Goal: Task Accomplishment & Management: Use online tool/utility

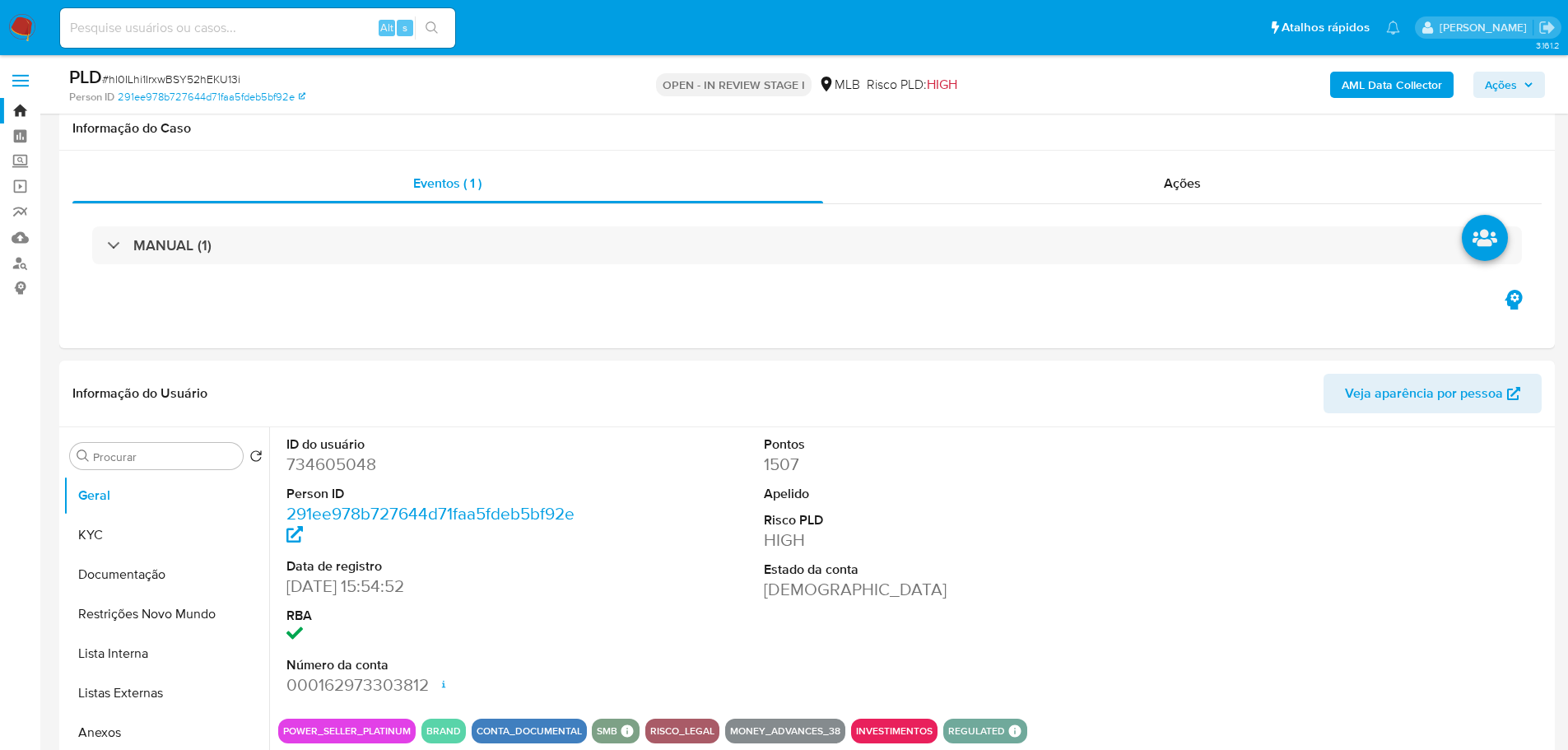
select select "10"
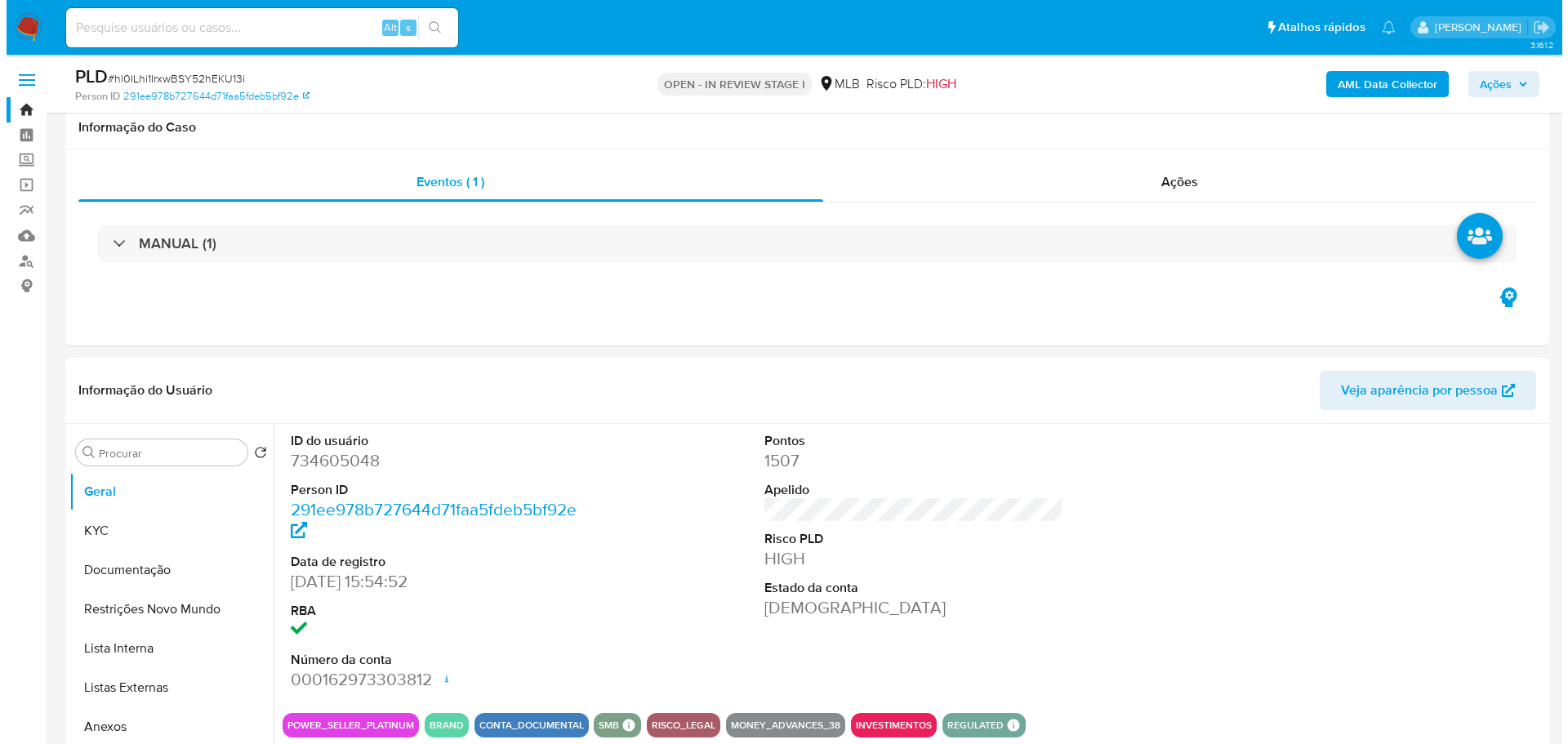
scroll to position [119, 0]
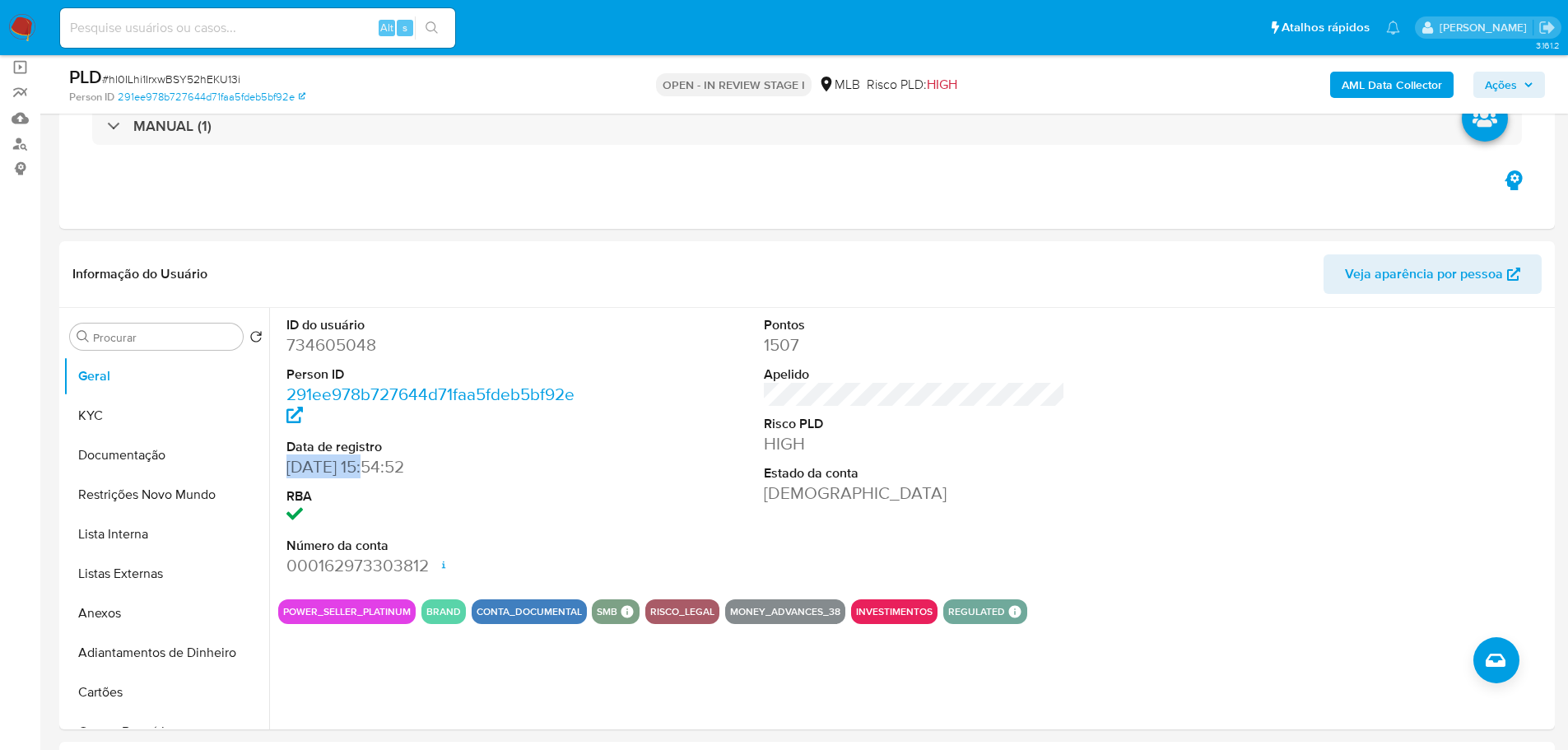
click at [1503, 85] on span "Ações" at bounding box center [1501, 85] width 32 height 26
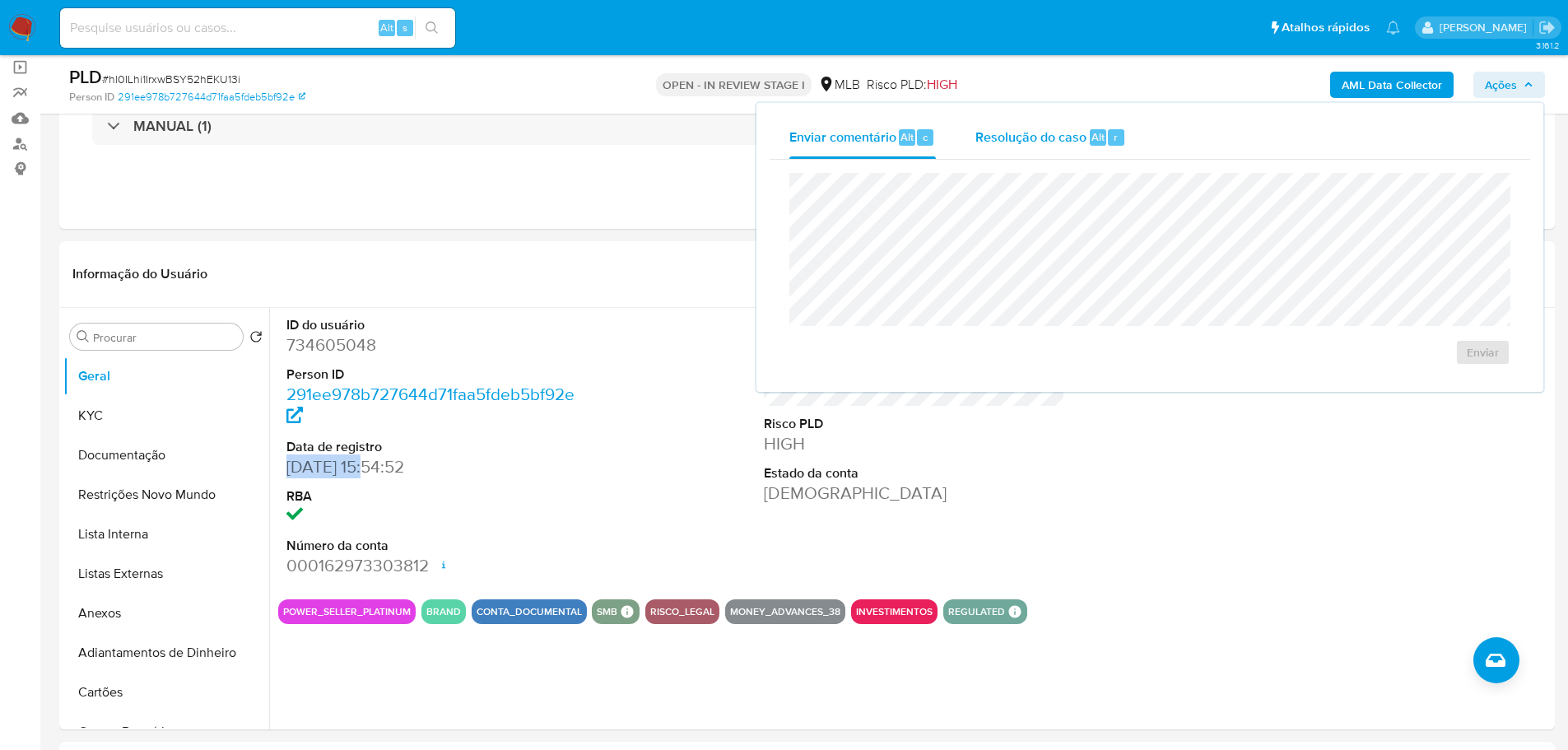
click at [1037, 146] on span "Resolução do caso" at bounding box center [1031, 136] width 111 height 19
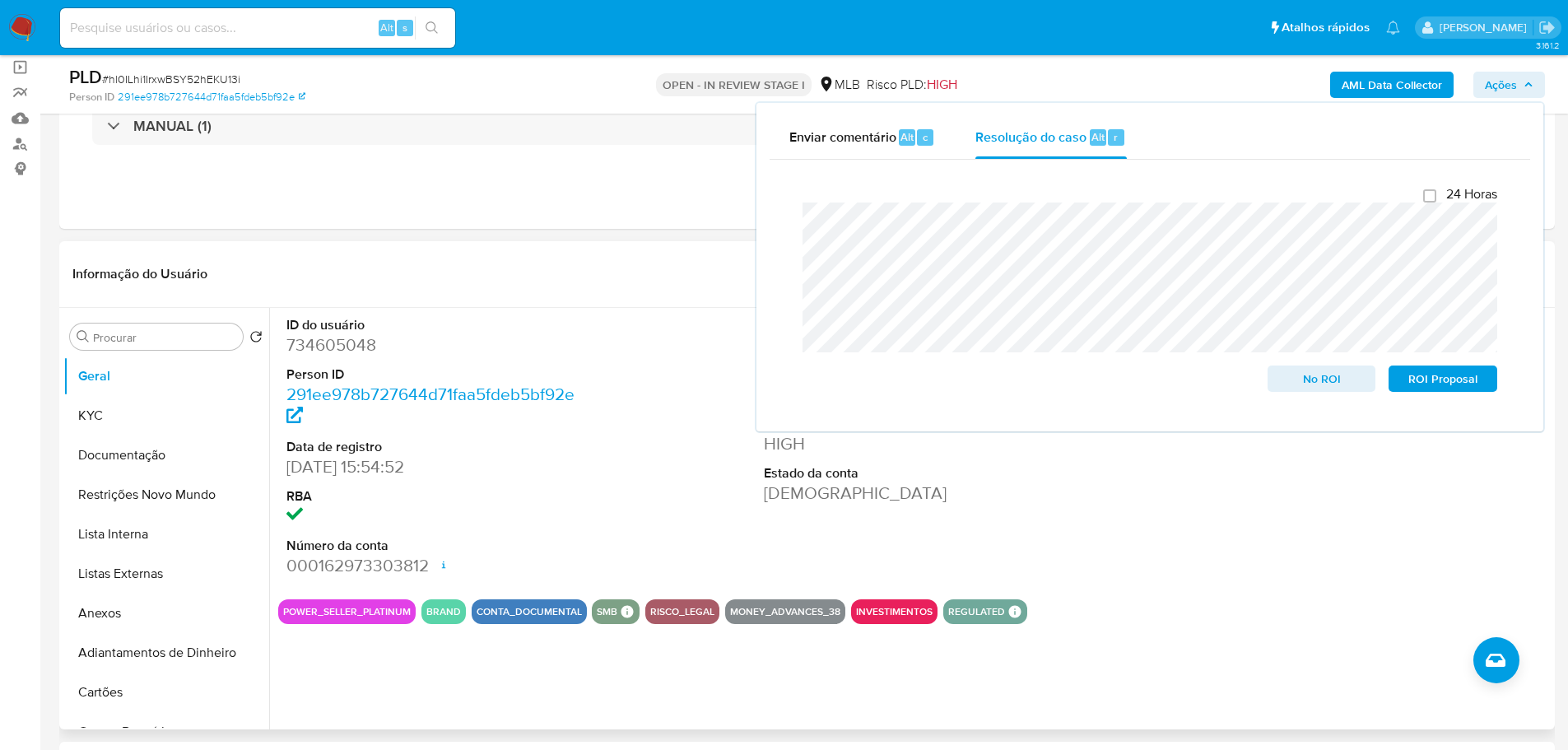
click at [589, 297] on div "Informação do Usuário Veja aparência por pessoa" at bounding box center [806, 275] width 1496 height 67
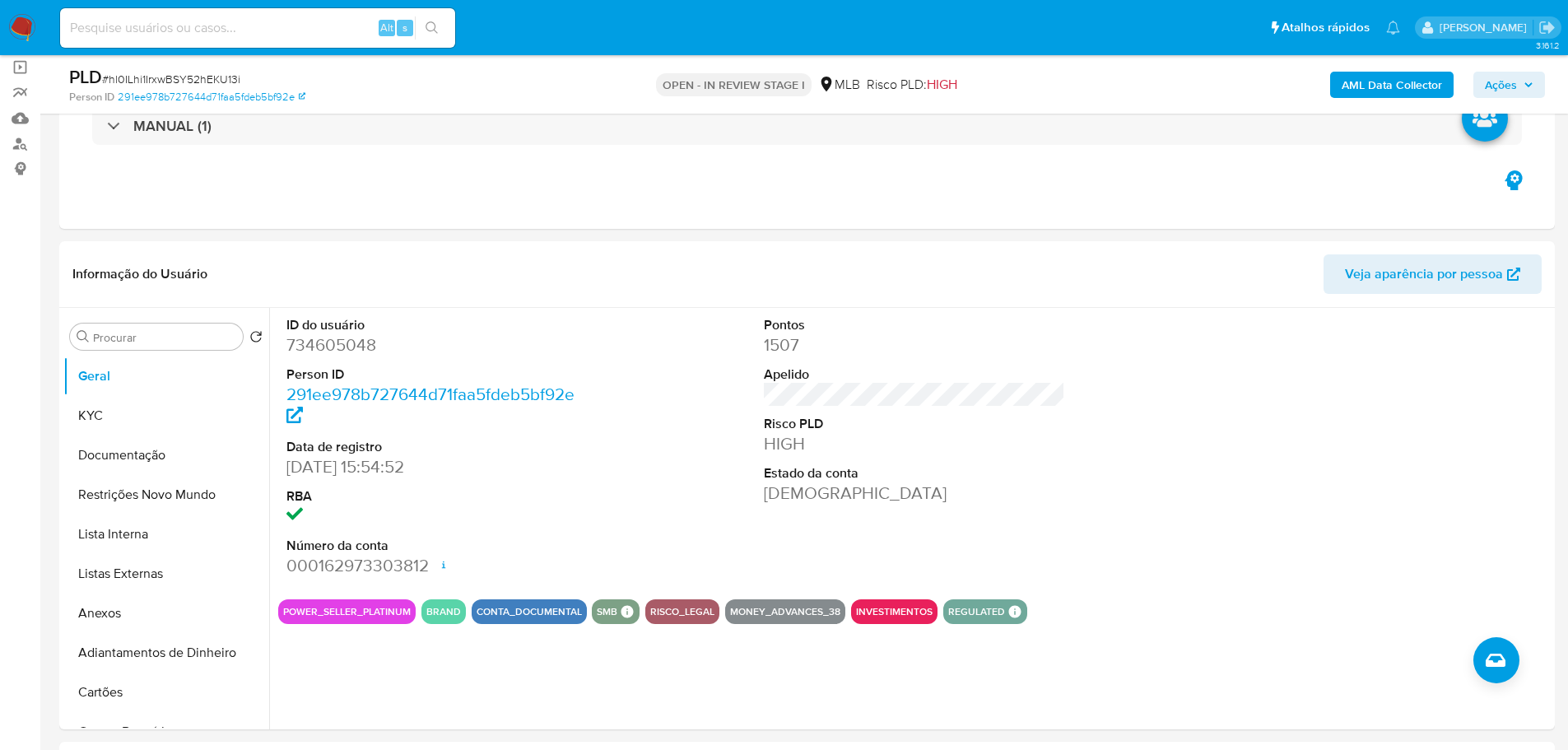
click at [1381, 77] on b "AML Data Collector" at bounding box center [1392, 85] width 100 height 26
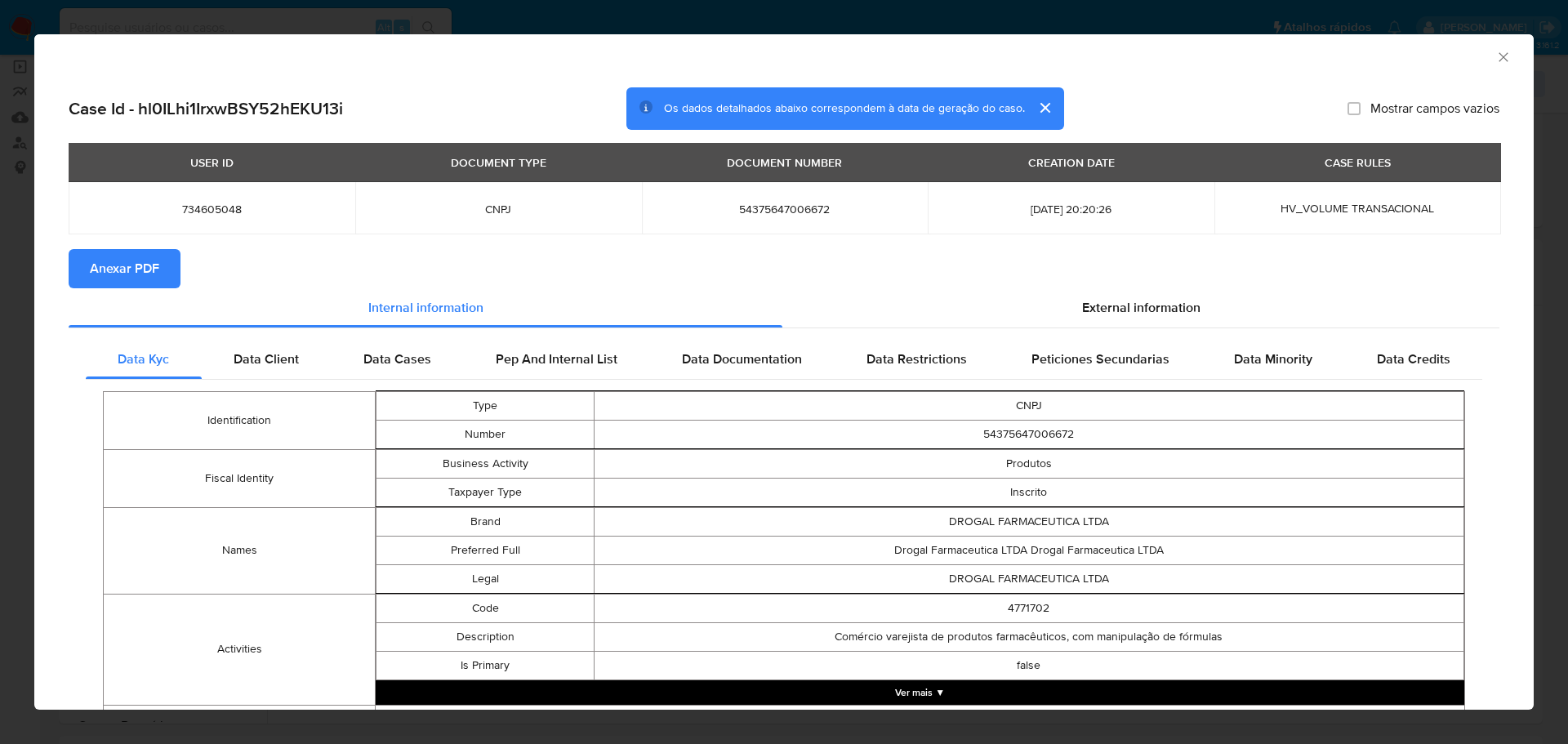
click at [111, 270] on span "Anexar PDF" at bounding box center [124, 268] width 69 height 36
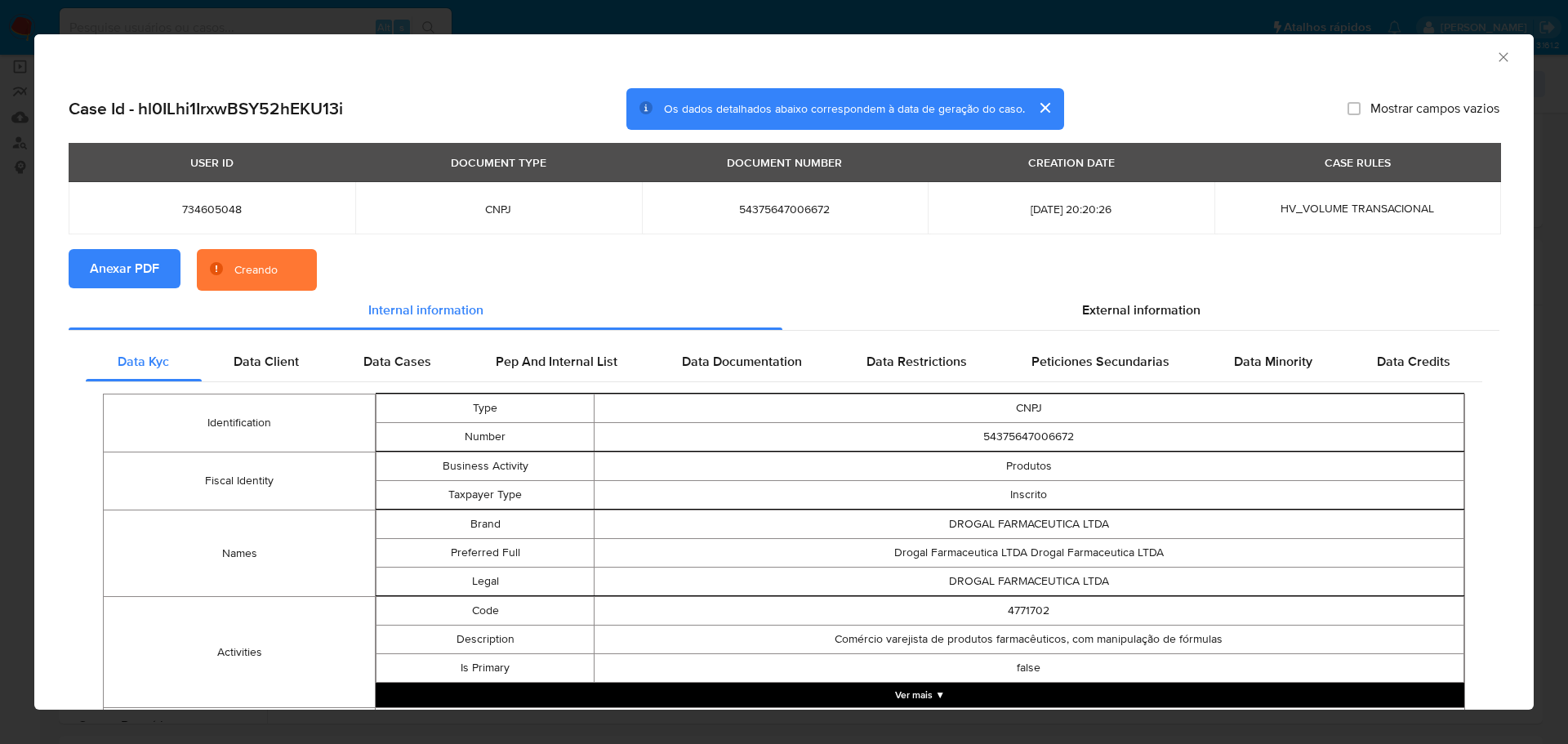
click at [1495, 56] on icon "Fechar a janela" at bounding box center [1503, 57] width 17 height 17
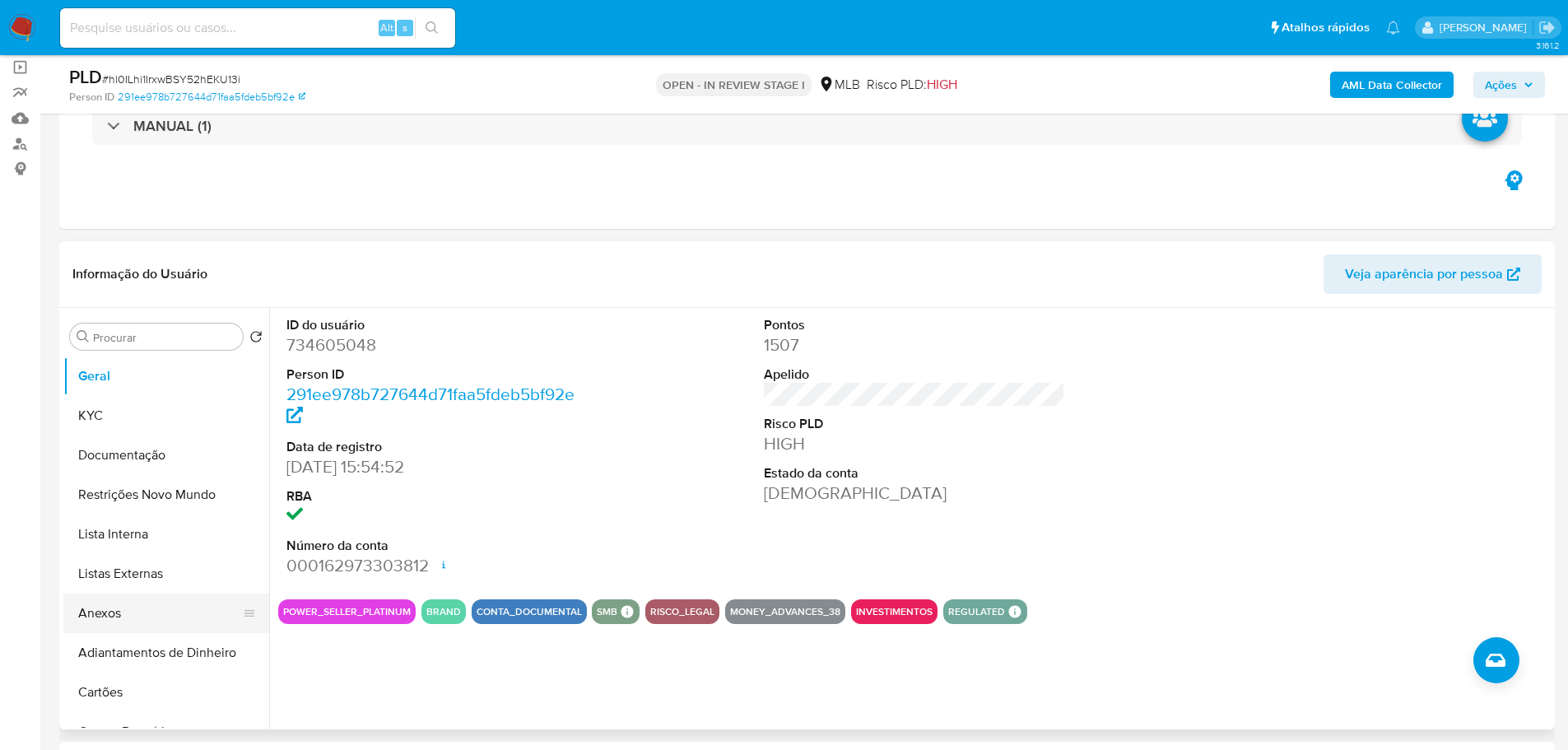
click at [111, 628] on button "Anexos" at bounding box center [159, 613] width 193 height 40
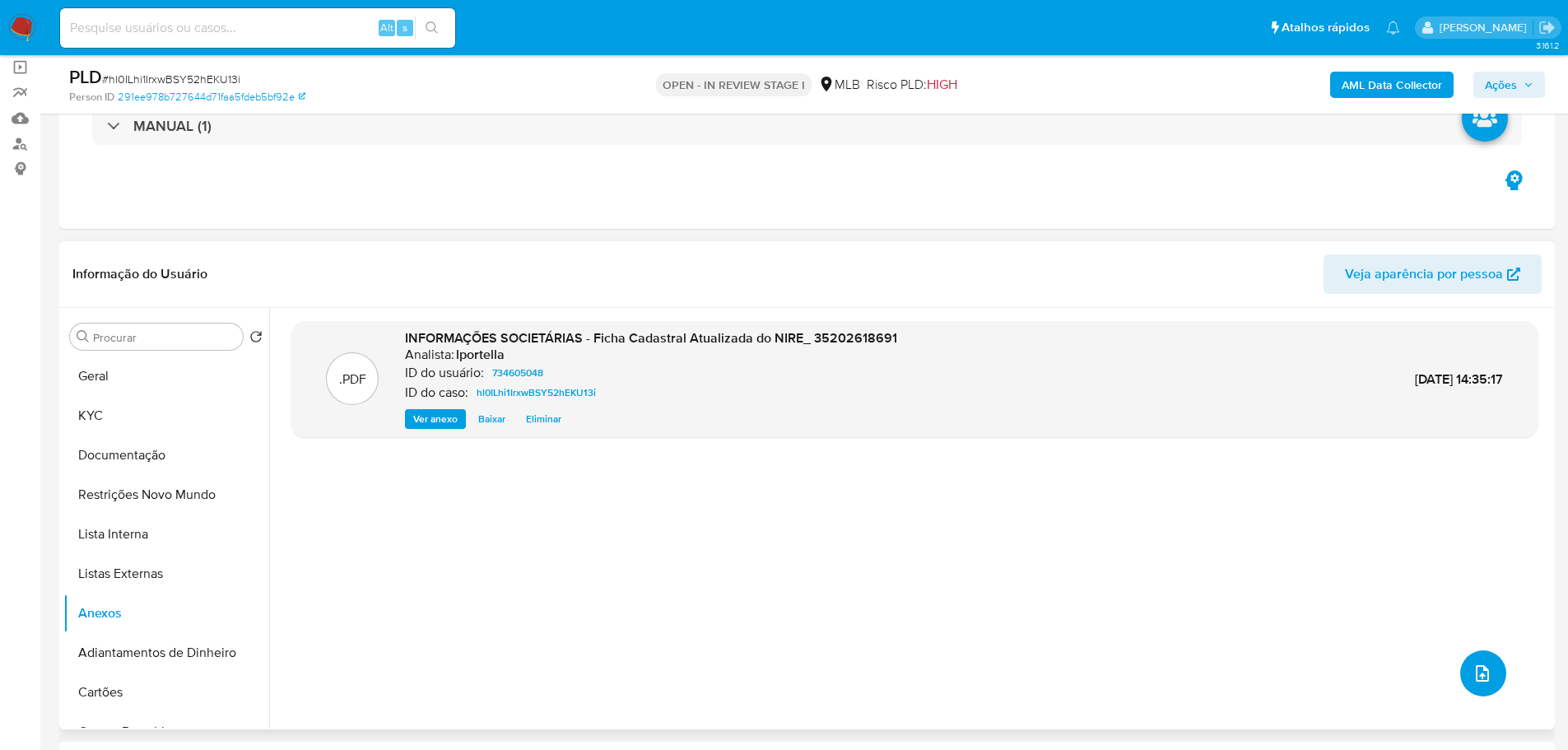
click at [1483, 679] on icon "upload-file" at bounding box center [1483, 673] width 19 height 19
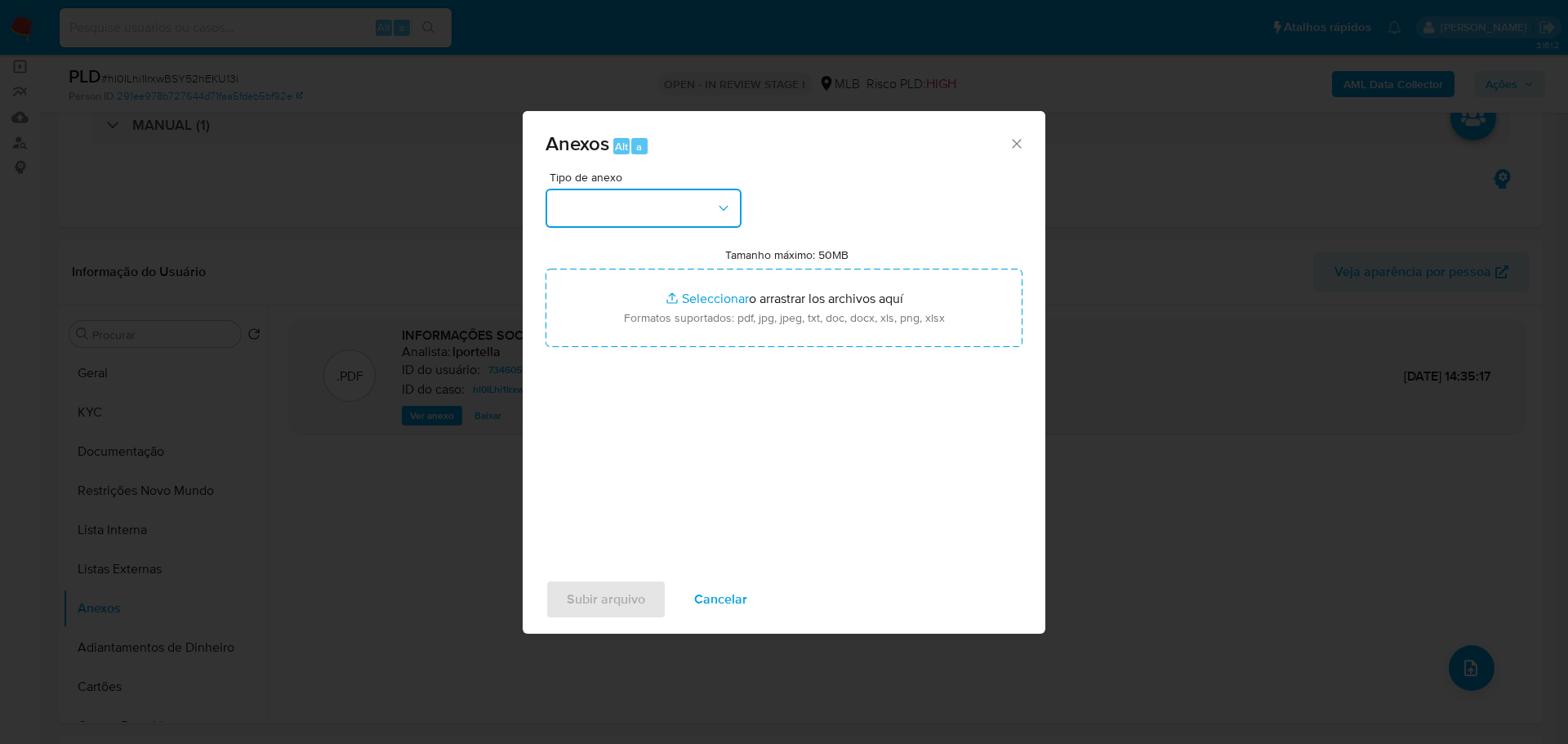
click at [694, 211] on button "button" at bounding box center [644, 208] width 196 height 39
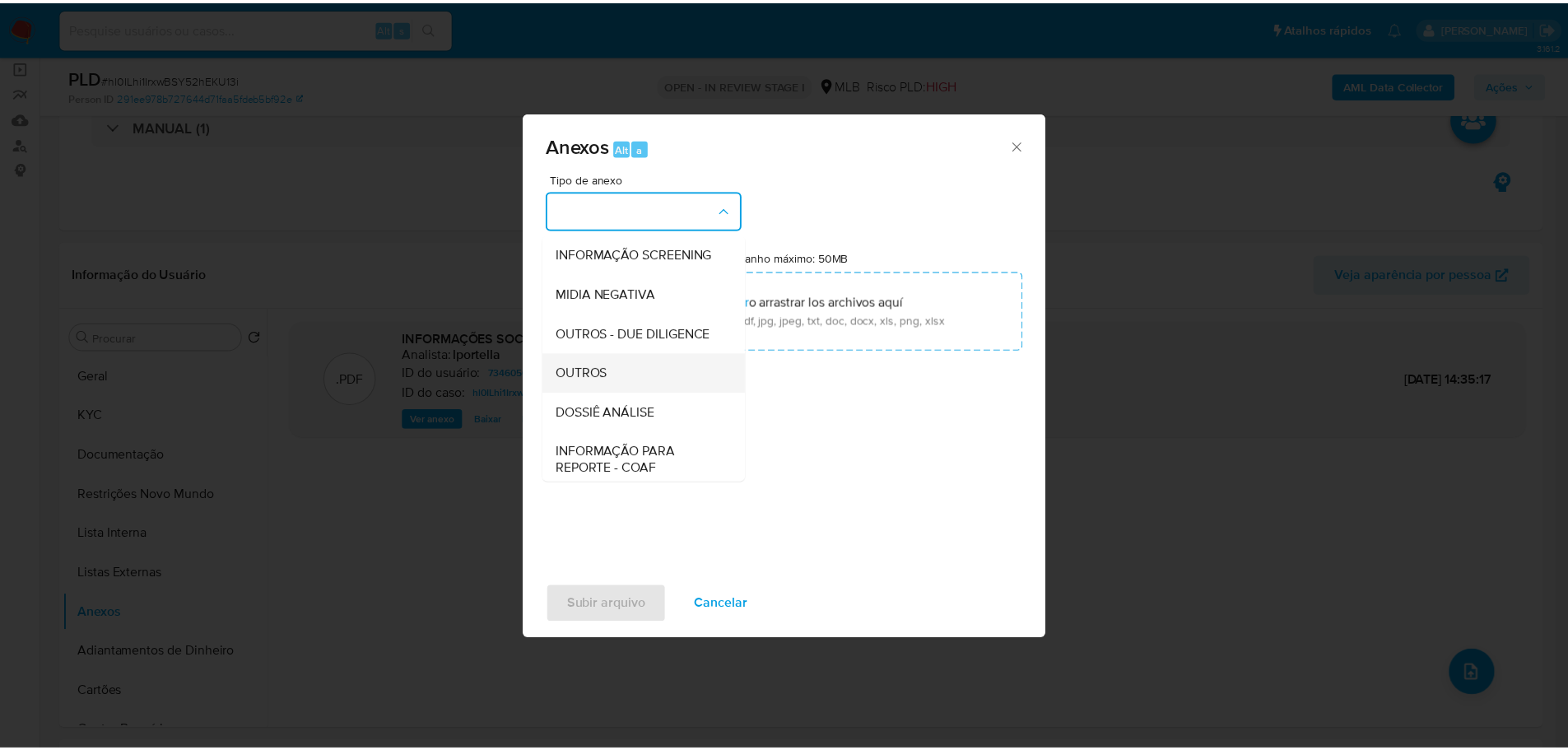
scroll to position [247, 0]
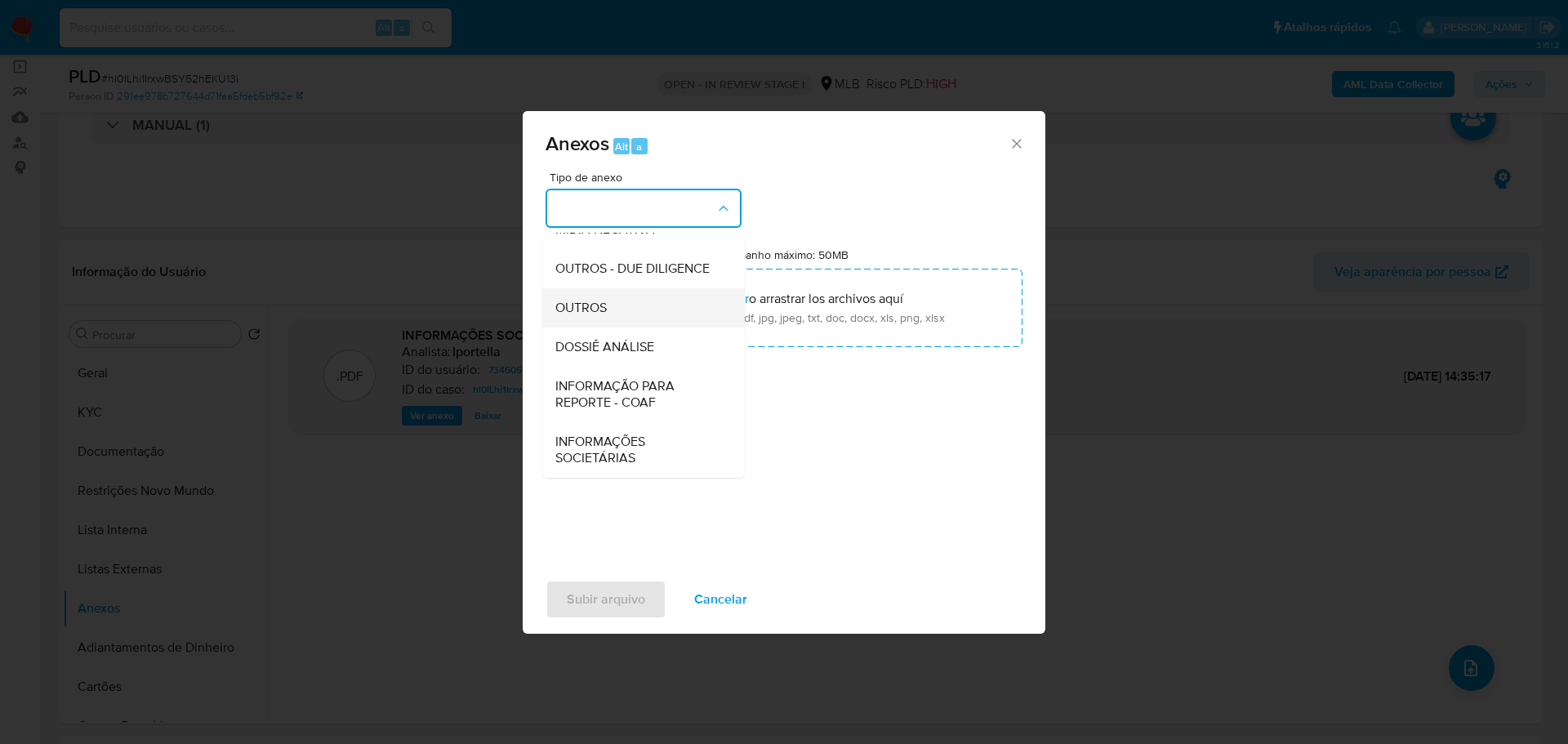
click at [615, 319] on div "OUTROS" at bounding box center [639, 307] width 167 height 39
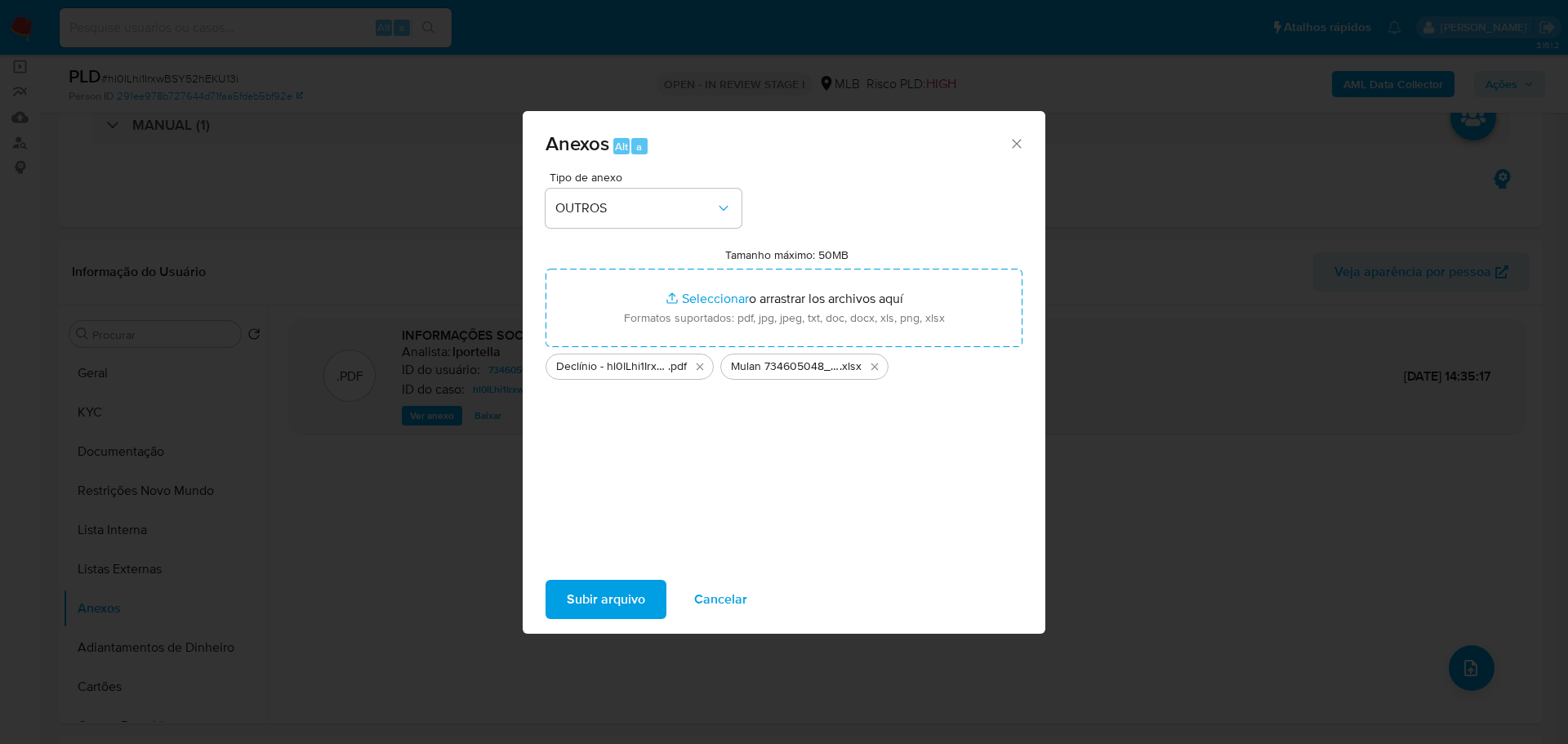
click at [582, 610] on span "Subir arquivo" at bounding box center [606, 599] width 79 height 36
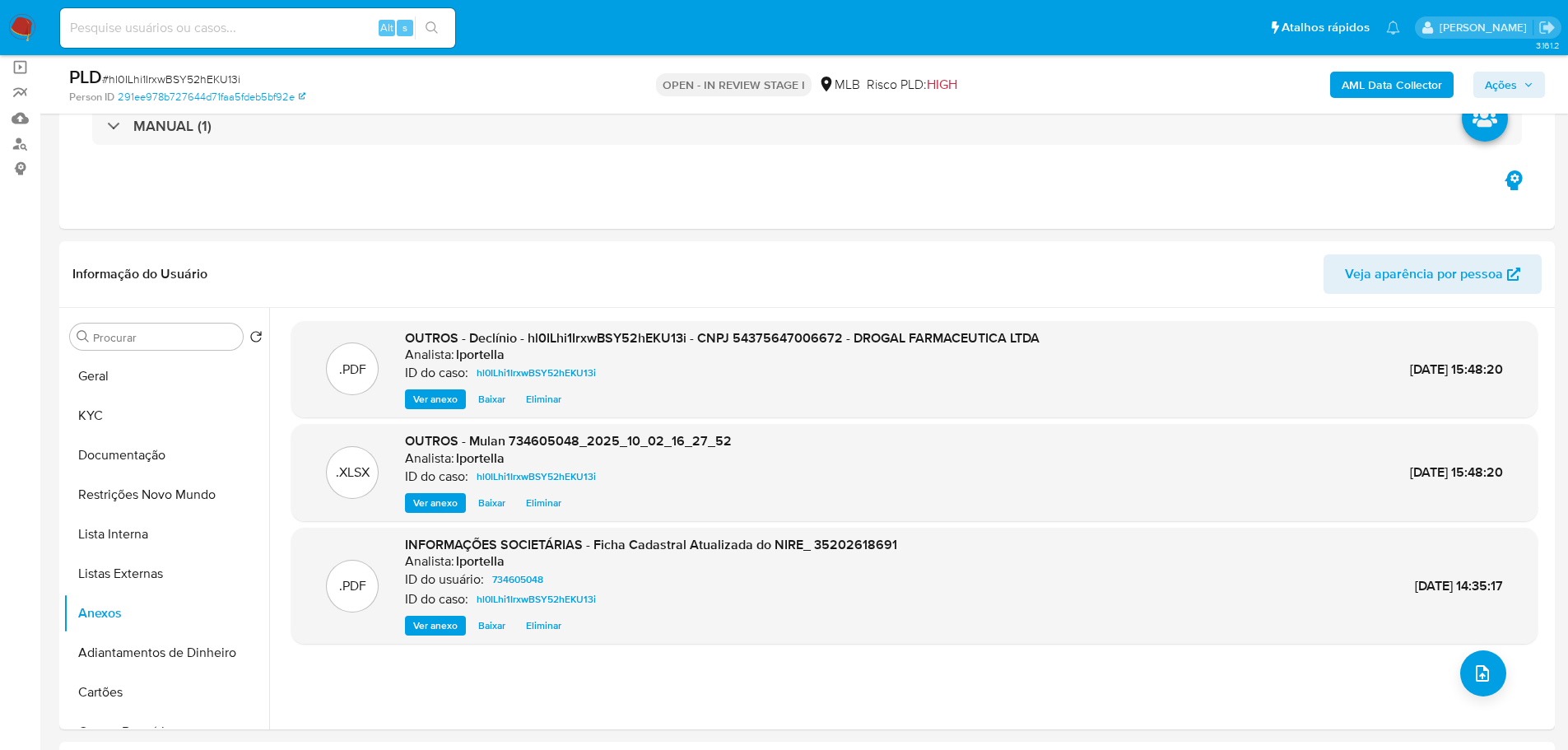
click at [1512, 73] on span "Ações" at bounding box center [1501, 85] width 32 height 26
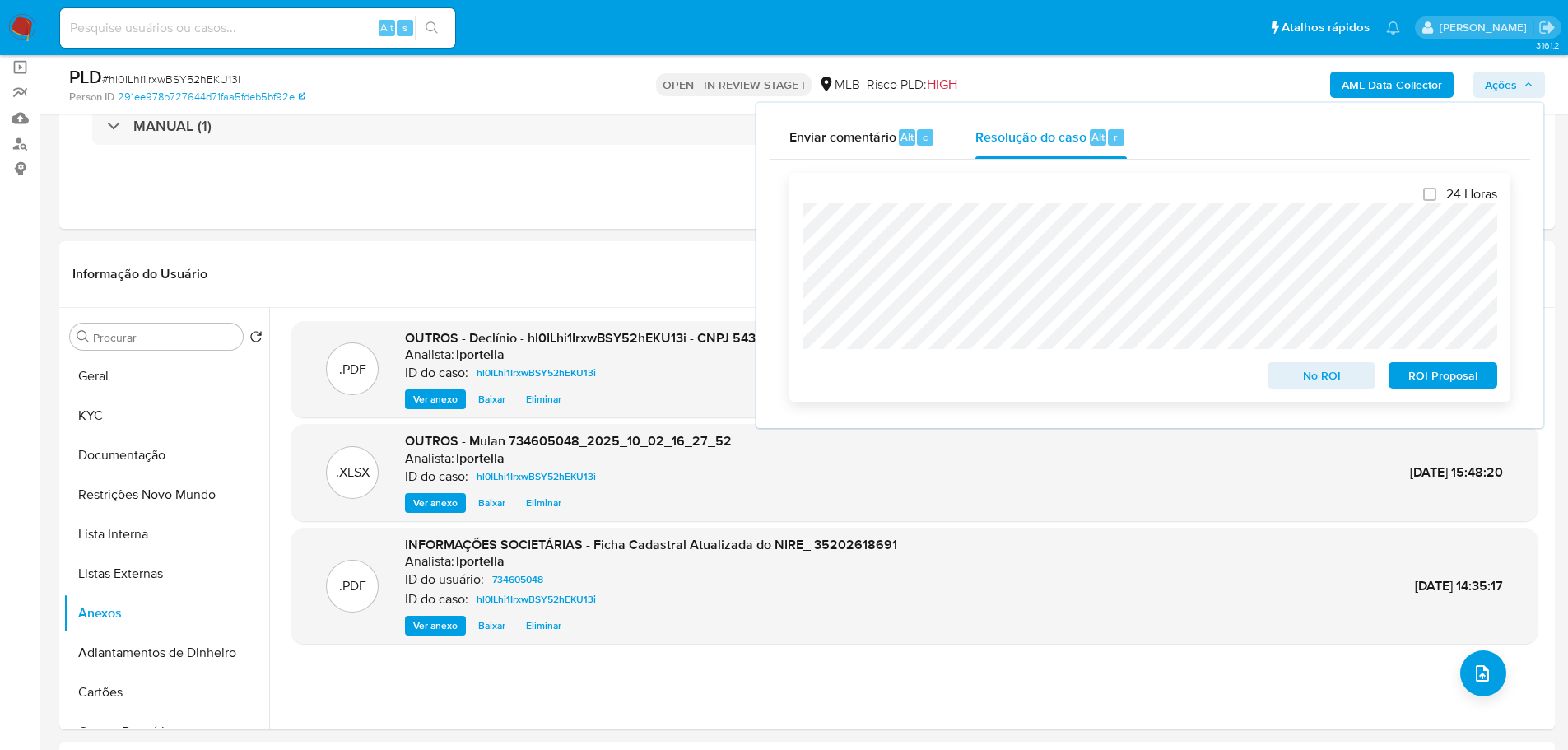
click at [1312, 374] on span "No ROI" at bounding box center [1321, 375] width 85 height 23
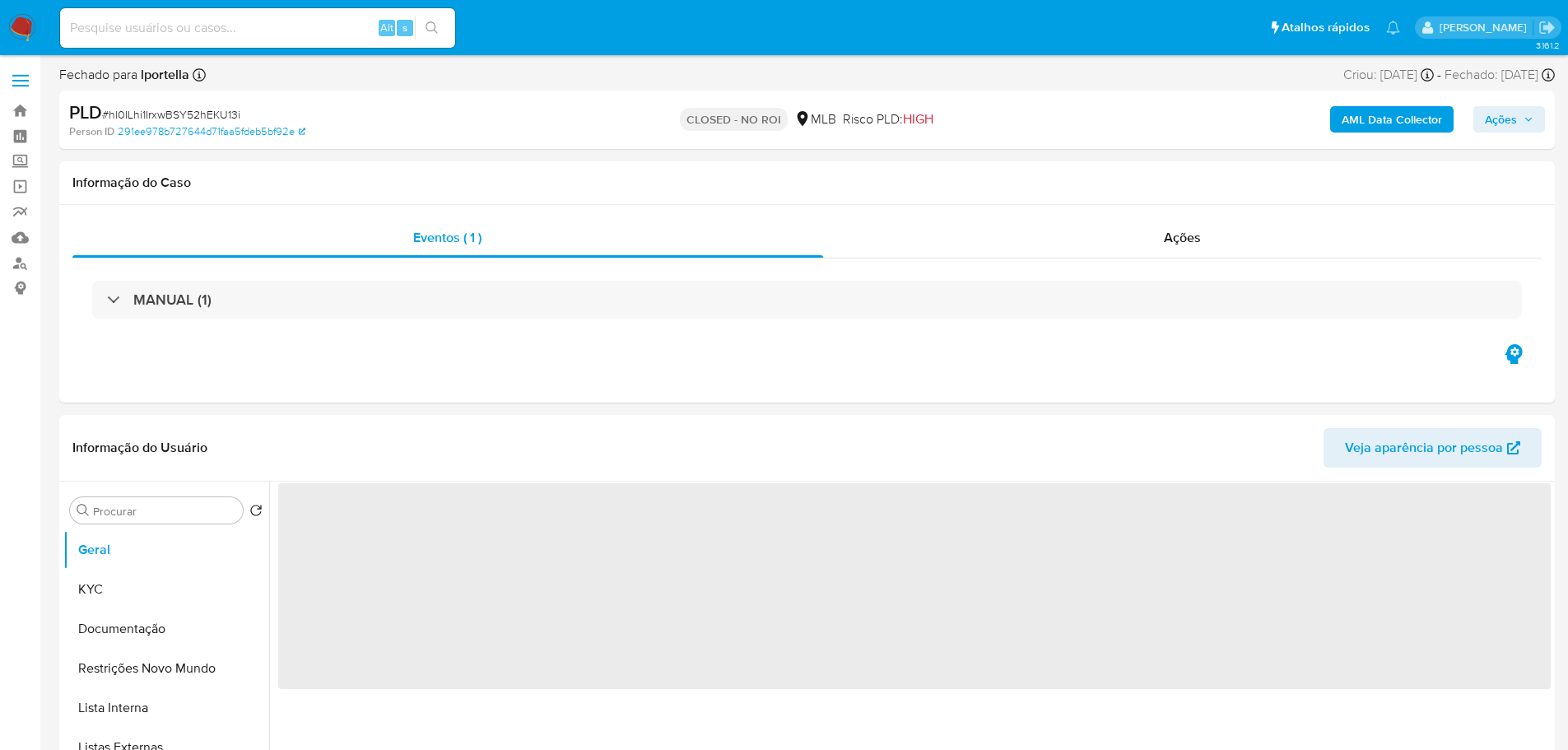
select select "10"
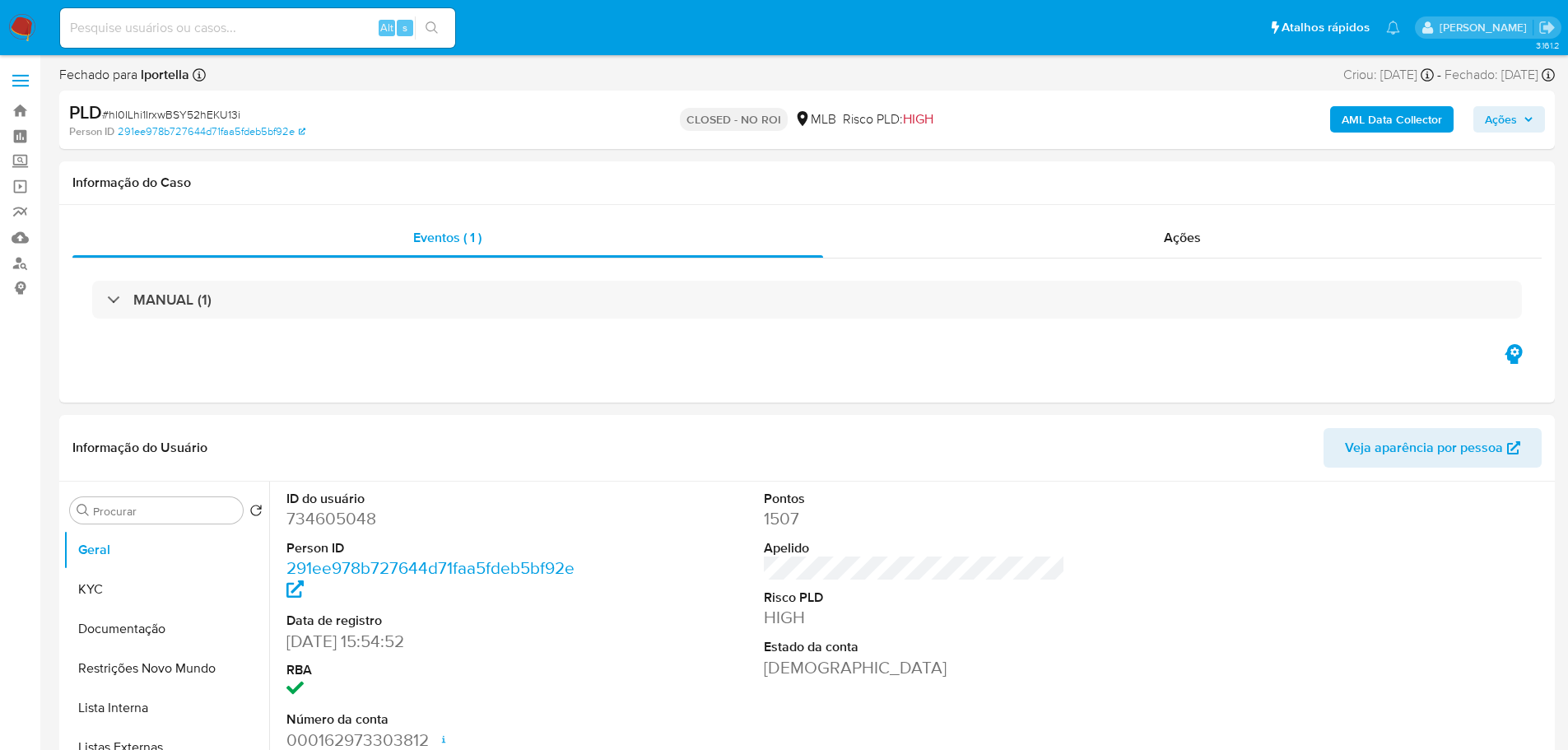
click at [24, 15] on img at bounding box center [22, 28] width 28 height 28
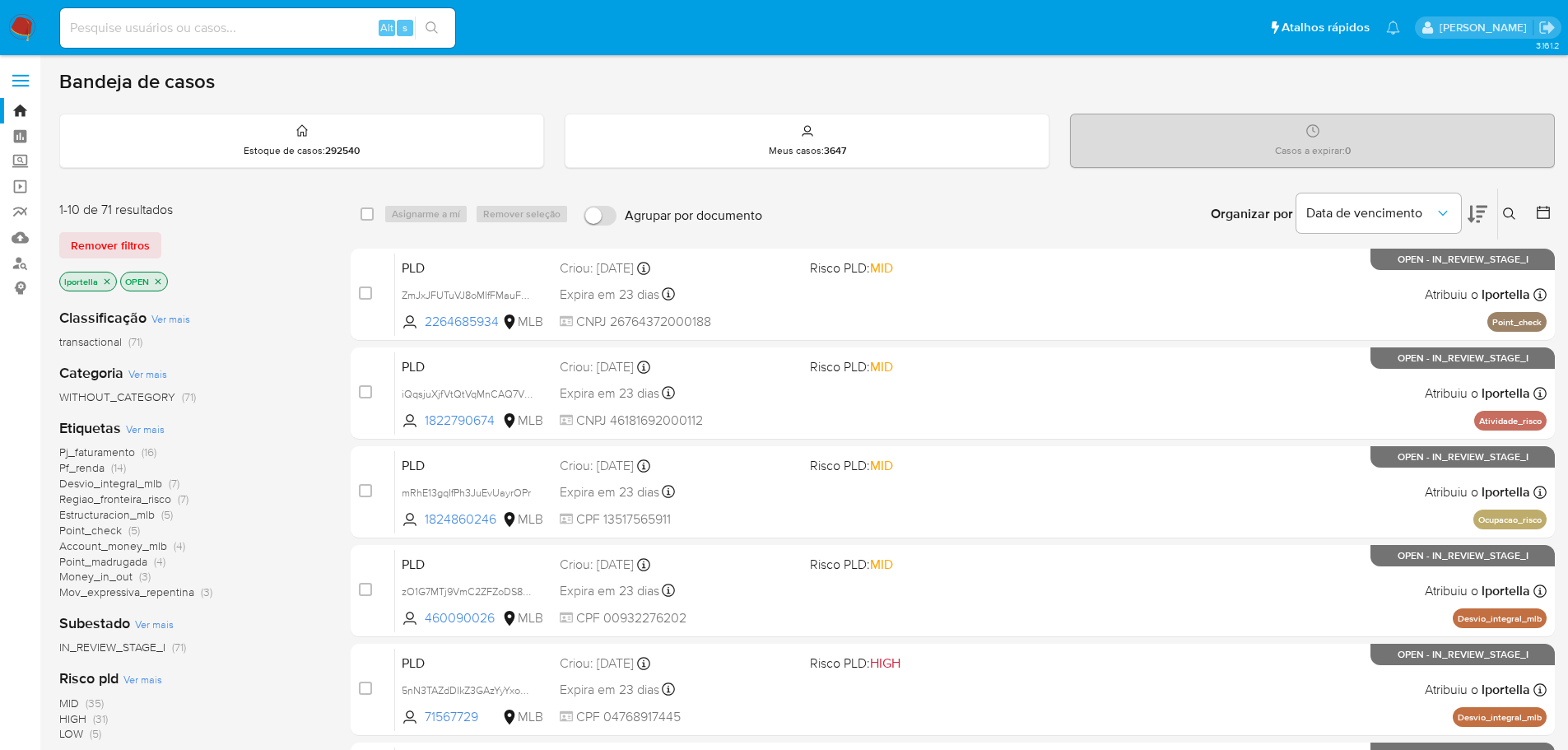
click at [271, 29] on input at bounding box center [257, 28] width 395 height 21
paste input "hl0ILhi1IrxwBSY52hEKU13i"
type input "hl0ILhi1IrxwBSY52hEKU13i"
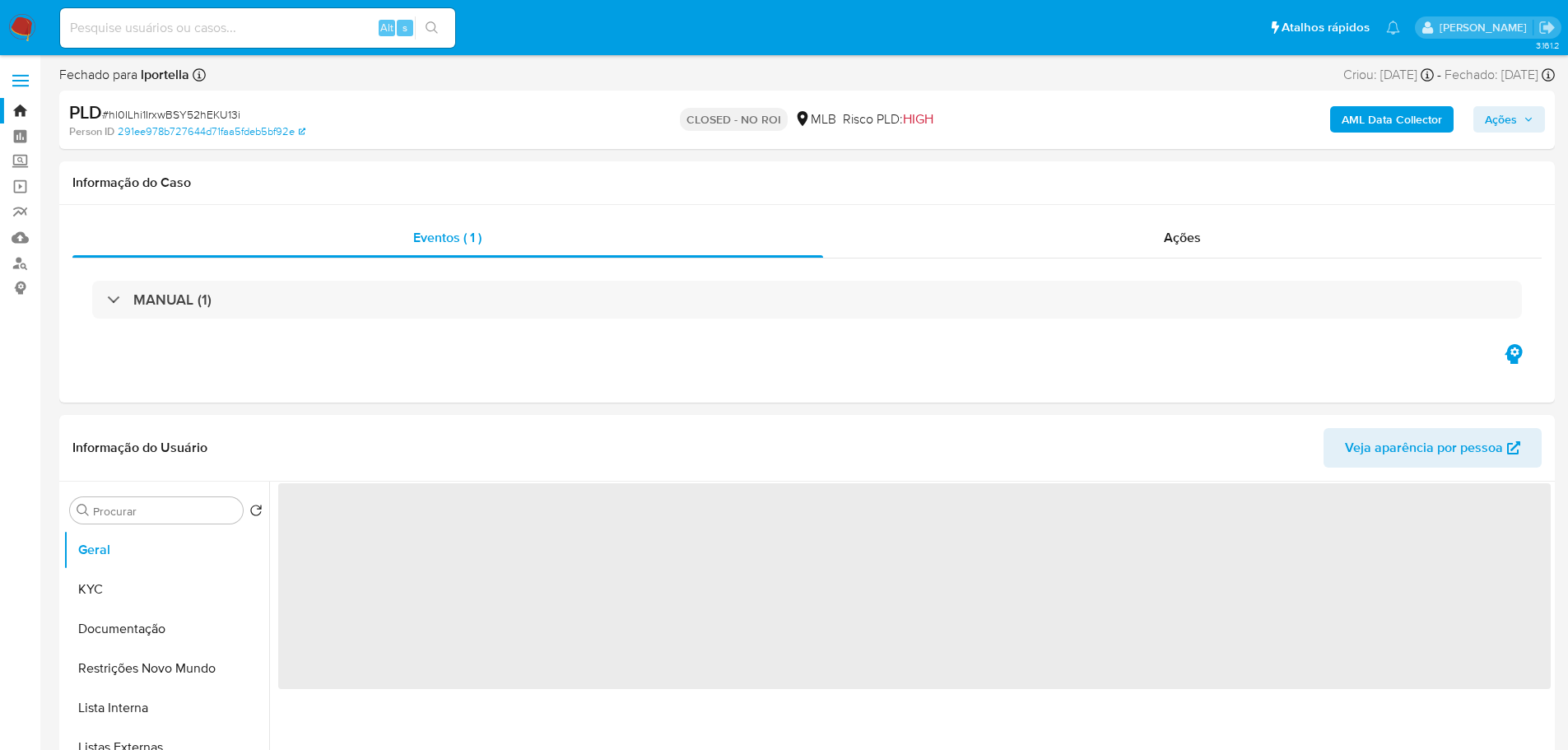
select select "10"
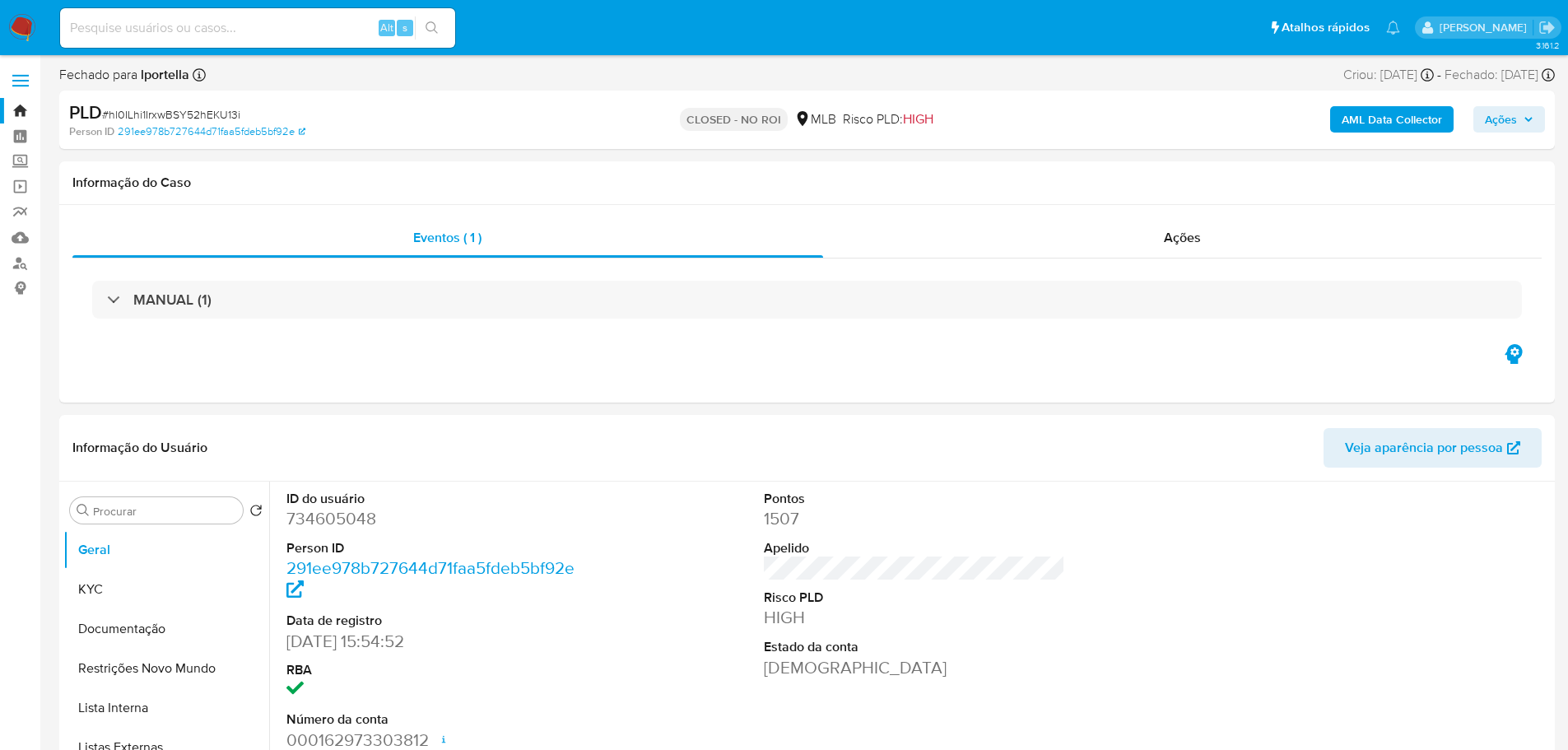
click at [20, 19] on img at bounding box center [22, 28] width 28 height 28
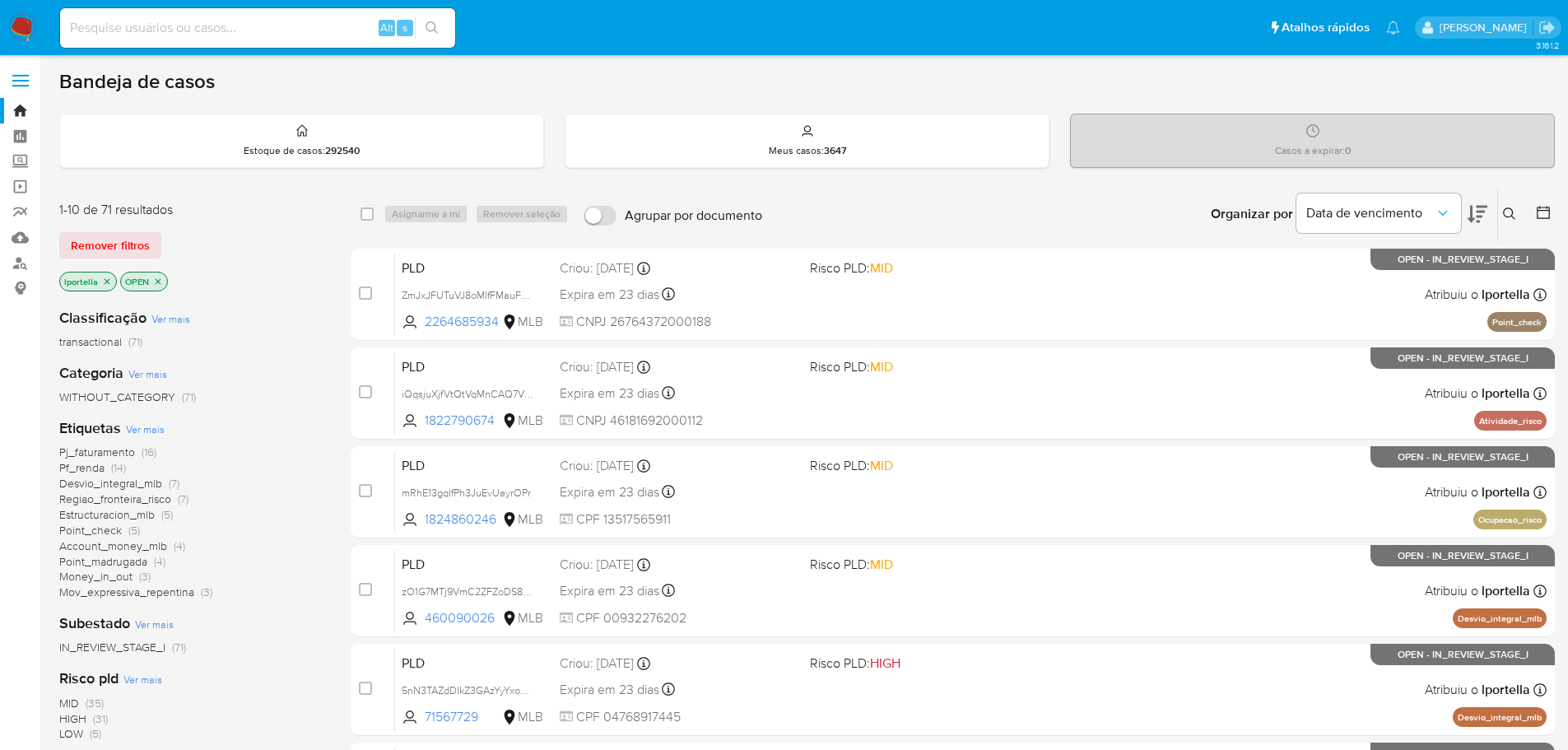
click at [146, 427] on span "Ver mais" at bounding box center [145, 429] width 39 height 15
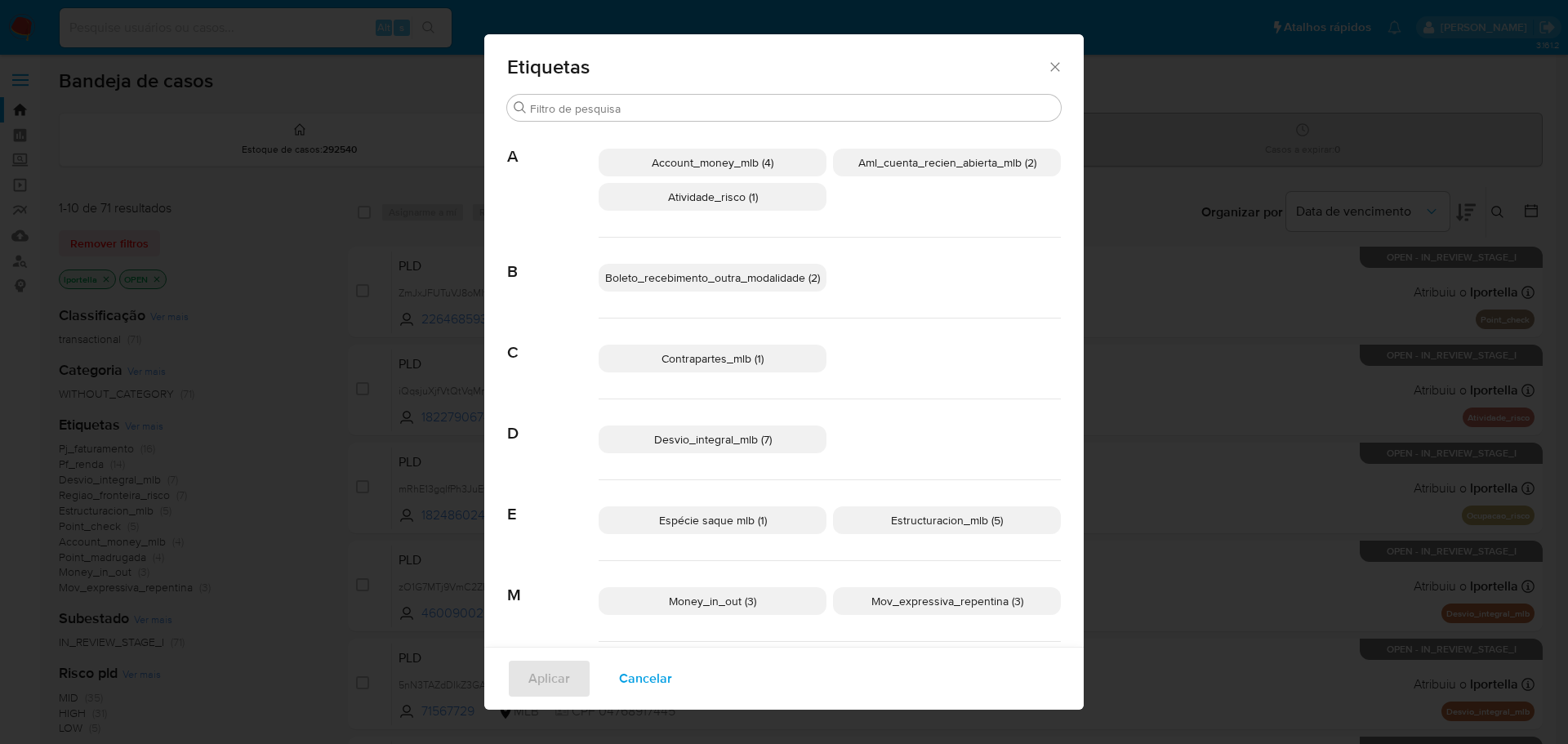
click at [751, 276] on span "Boleto_recebimento_outra_modalidade (2)" at bounding box center [713, 278] width 215 height 17
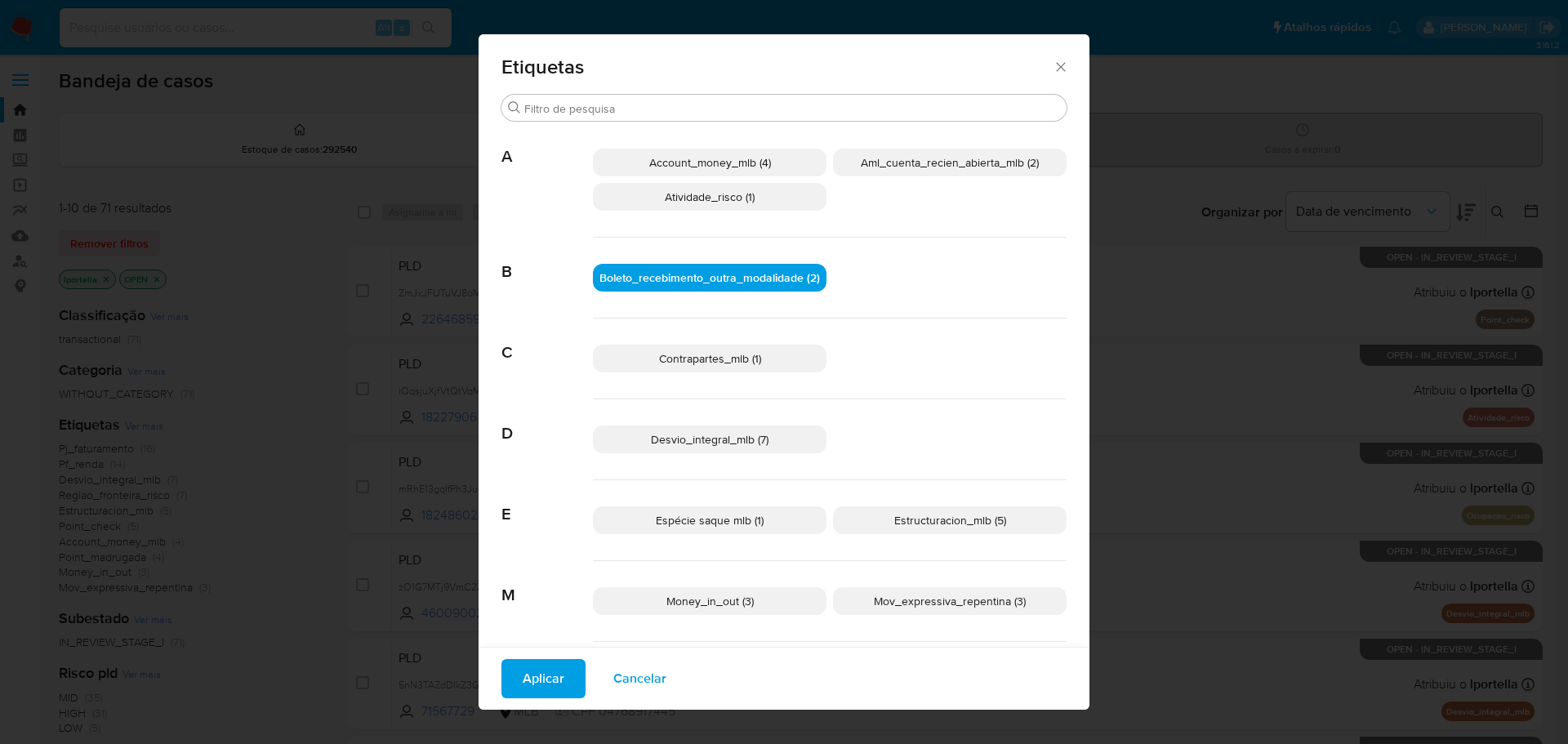
click at [548, 672] on span "Aplicar" at bounding box center [543, 678] width 42 height 36
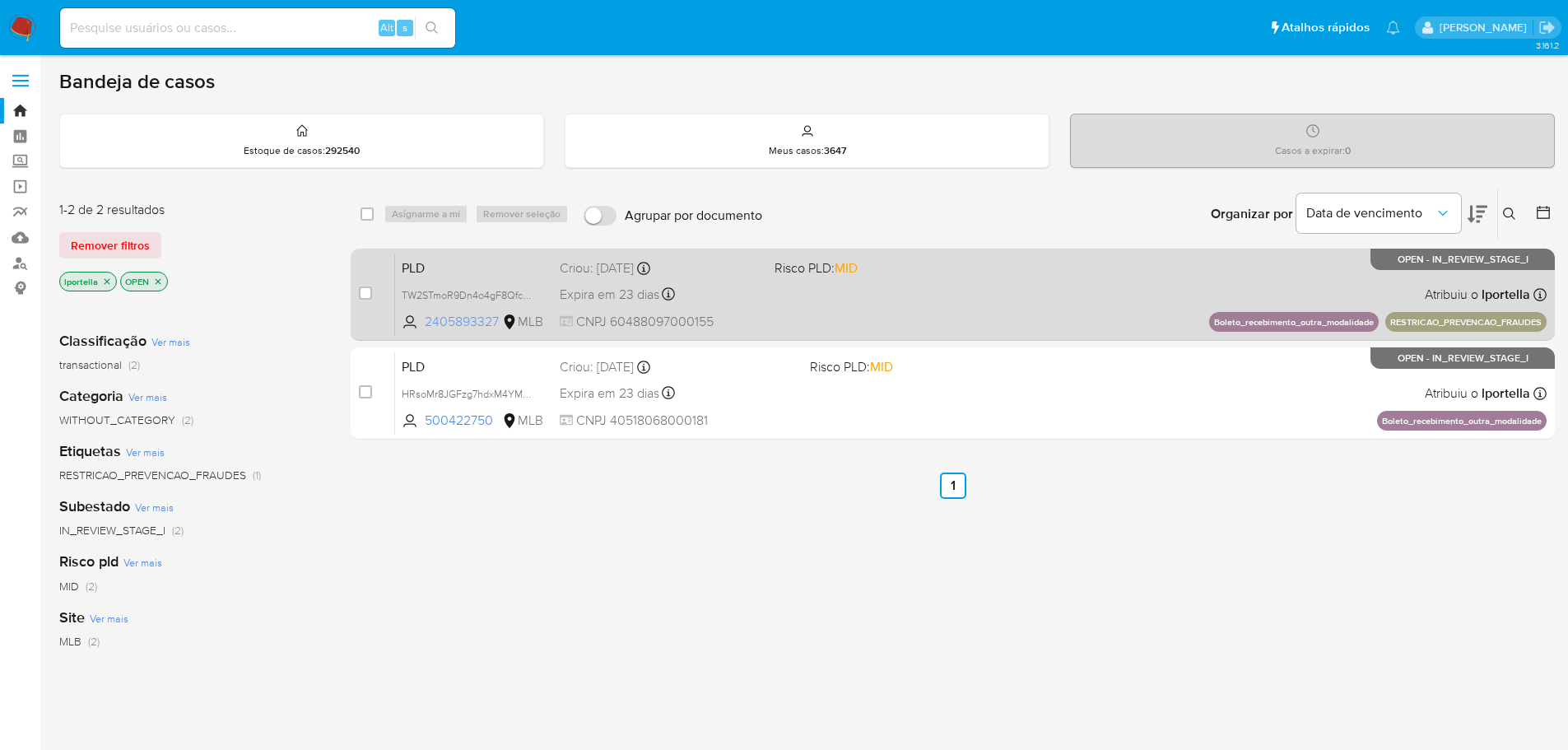
click at [477, 318] on span "2405893327" at bounding box center [461, 321] width 74 height 18
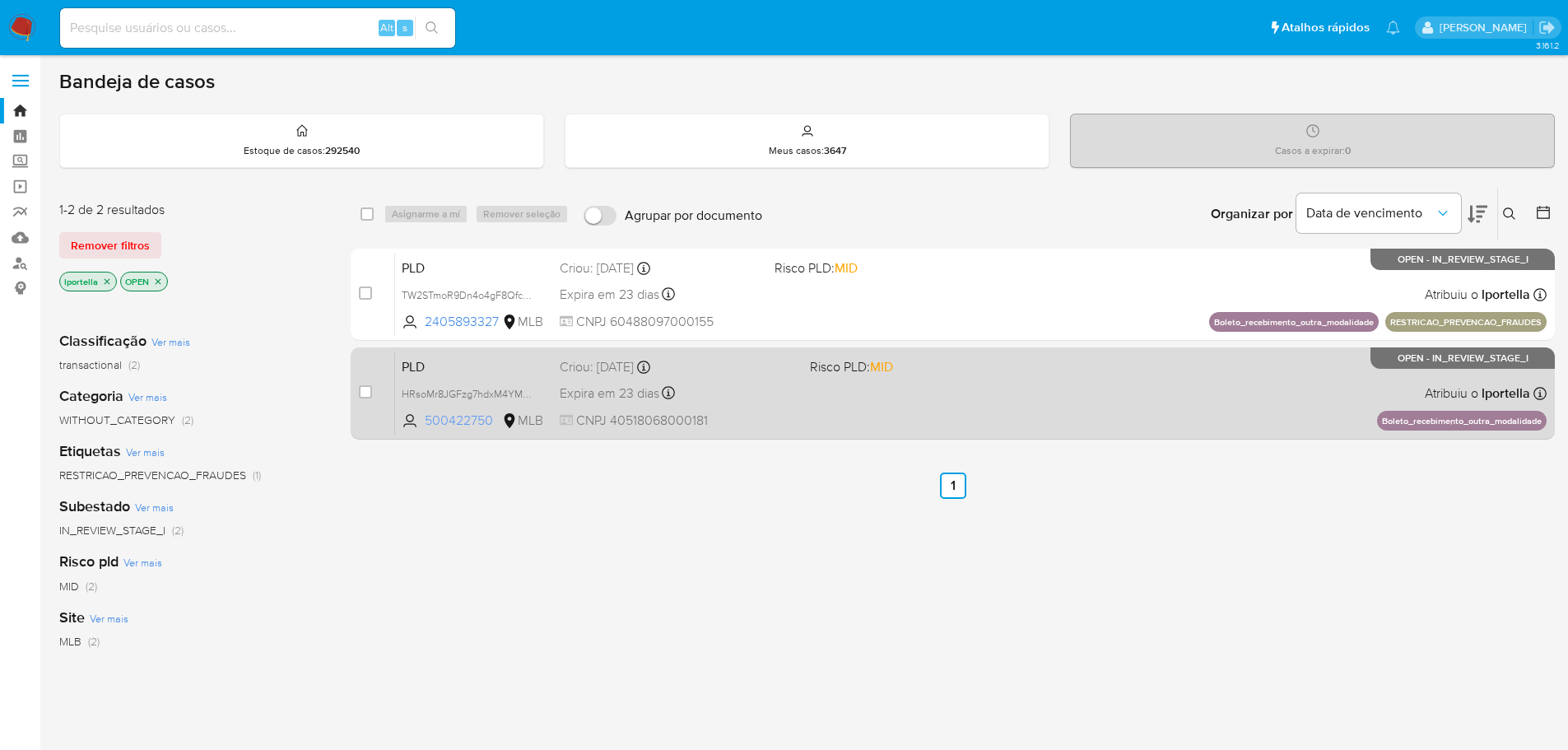
click at [460, 423] on span "500422750" at bounding box center [461, 421] width 74 height 18
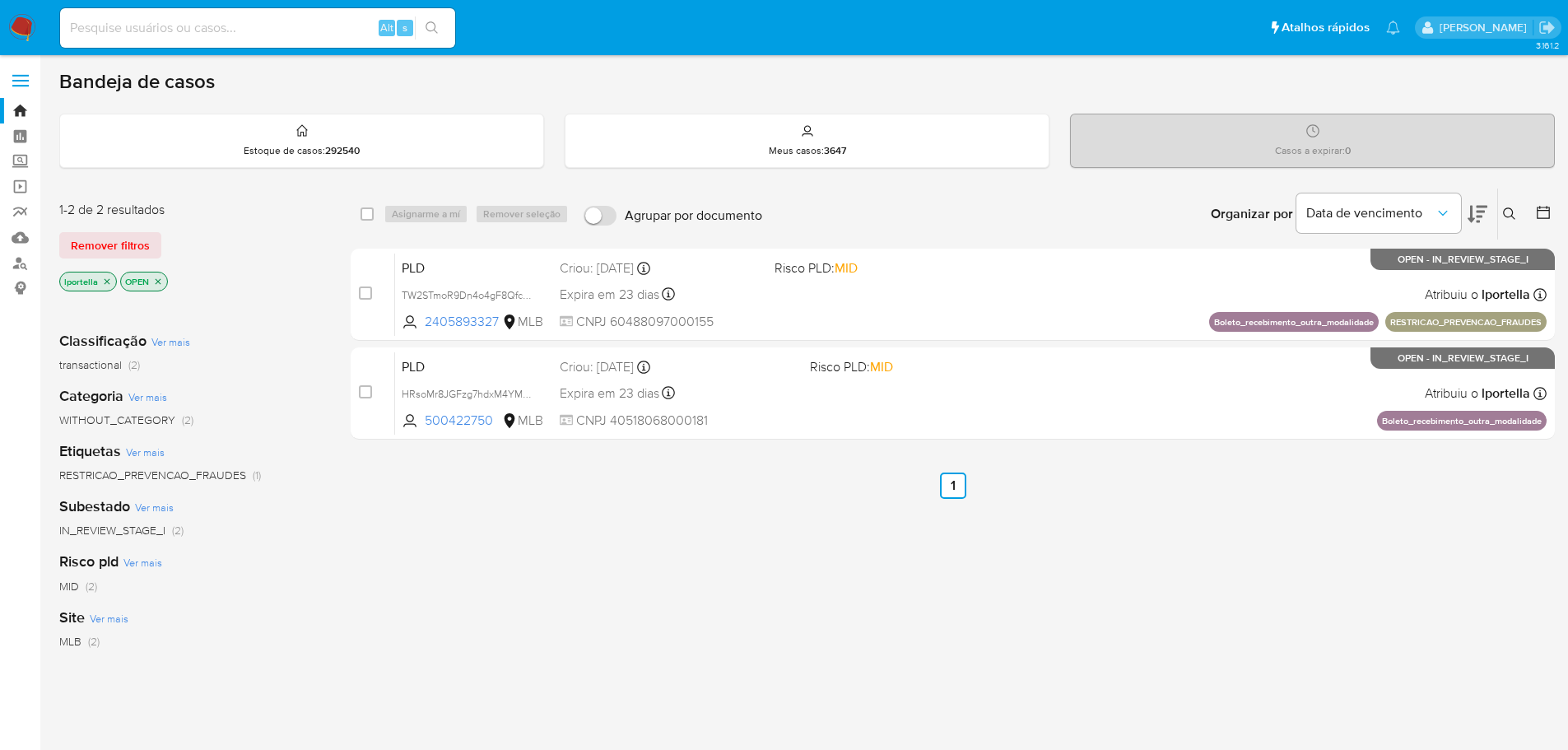
click at [195, 31] on input at bounding box center [257, 28] width 395 height 21
paste input "TW2STmoR9Dn4o4gF8Qfcjnaw"
type input "TW2STmoR9Dn4o4gF8Qfcjnaw"
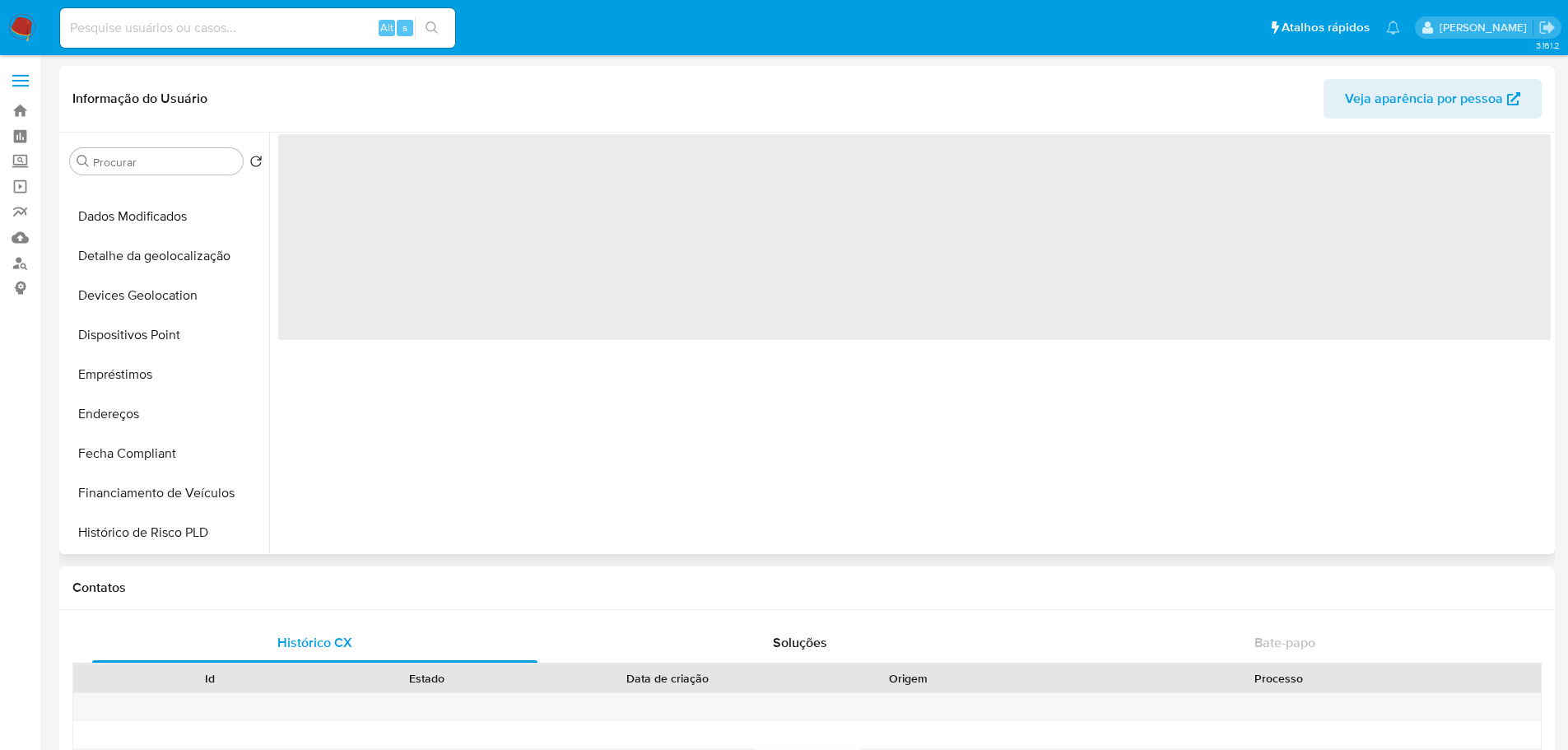
scroll to position [577, 0]
click at [158, 386] on button "Histórico de casos" at bounding box center [159, 375] width 193 height 40
select select "10"
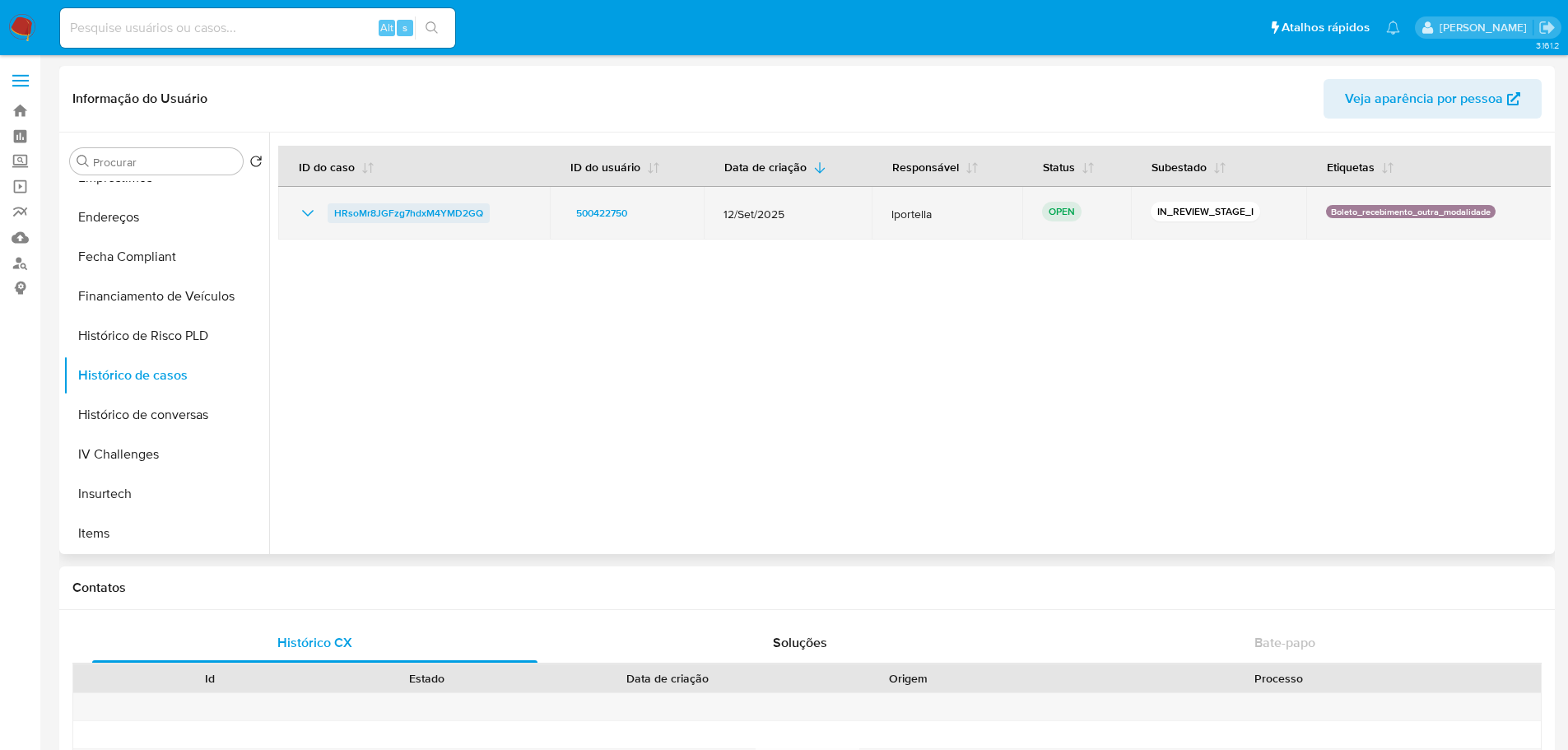
click at [429, 212] on span "HRsoMr8JGFzg7hdxM4YMD2GQ" at bounding box center [409, 213] width 149 height 19
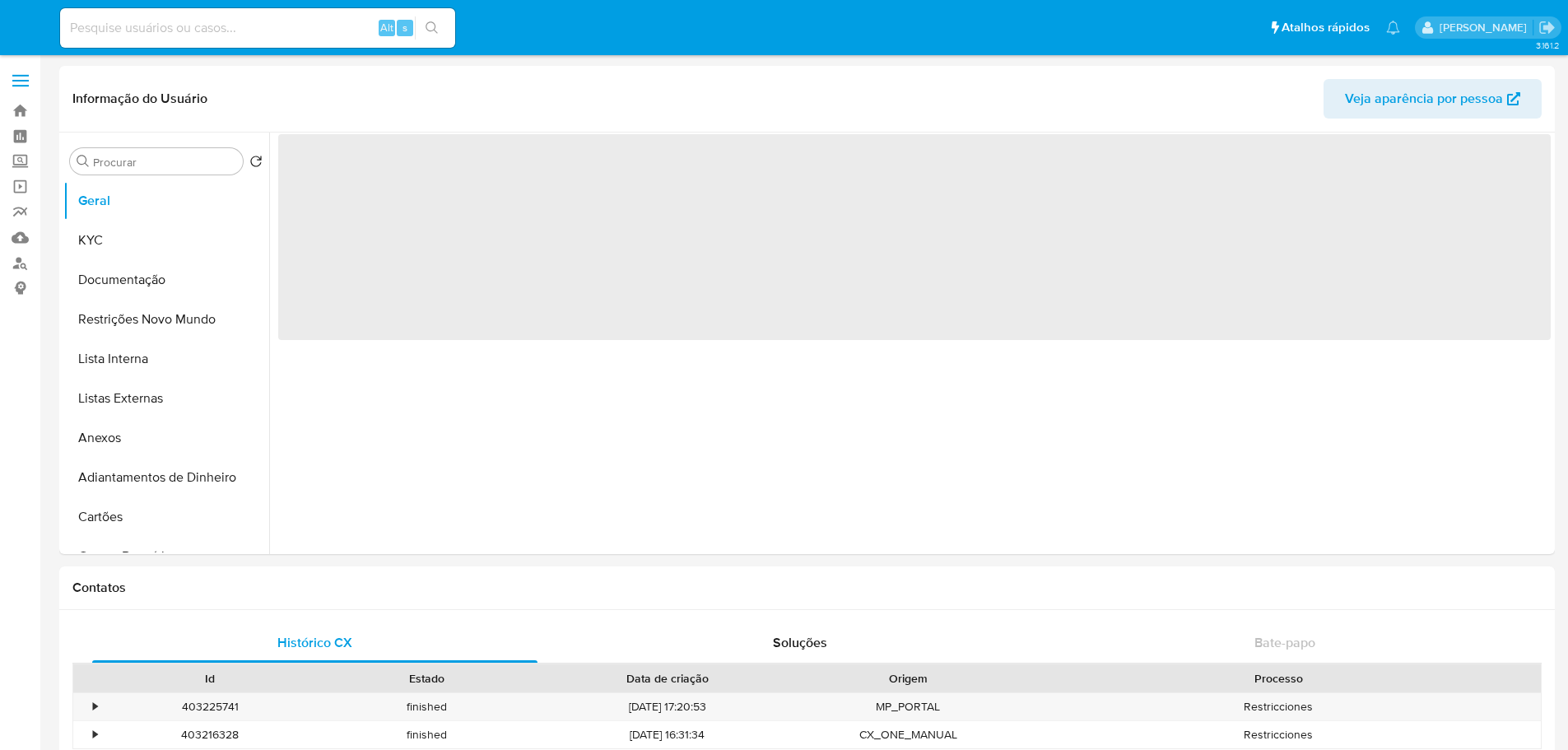
select select "10"
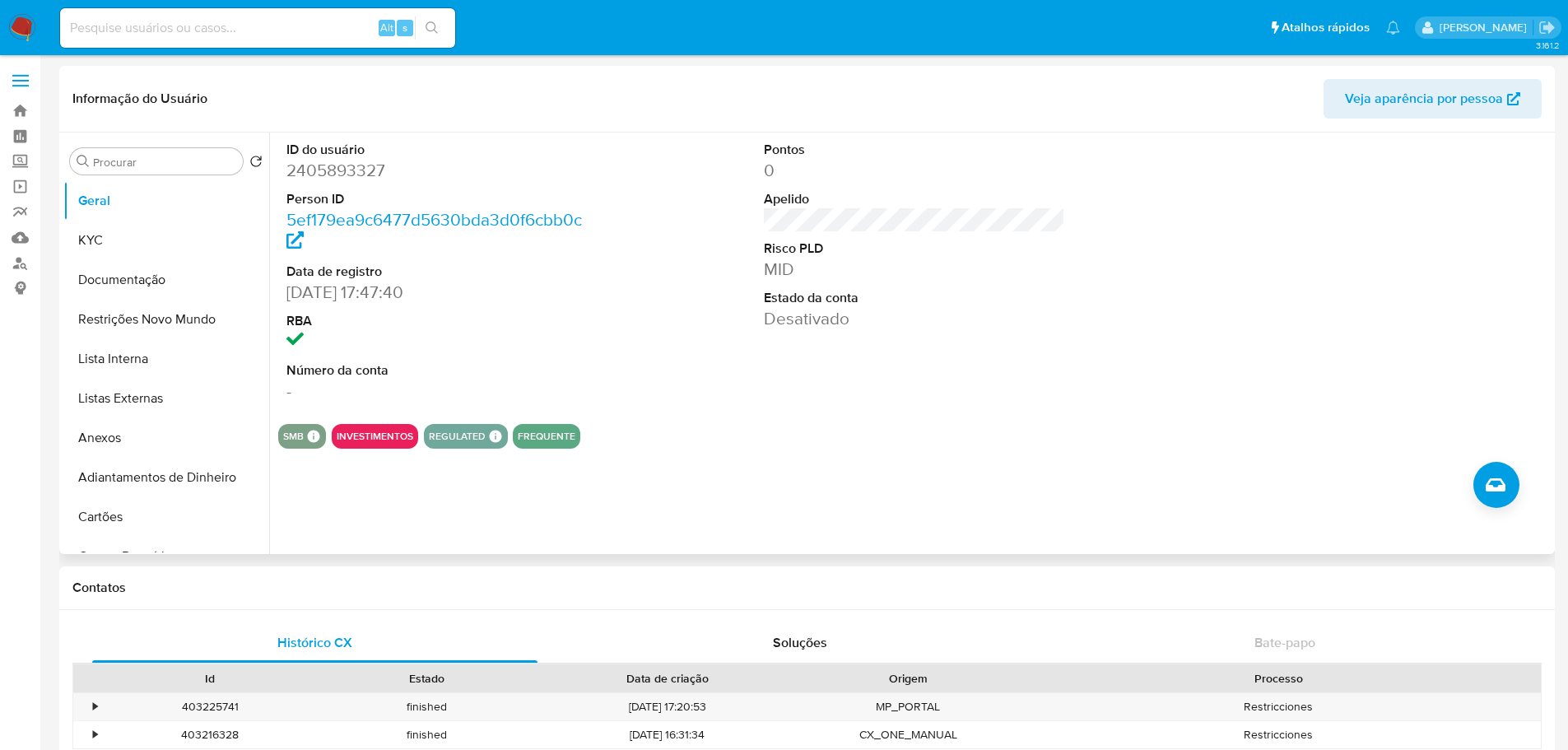
scroll to position [658, 0]
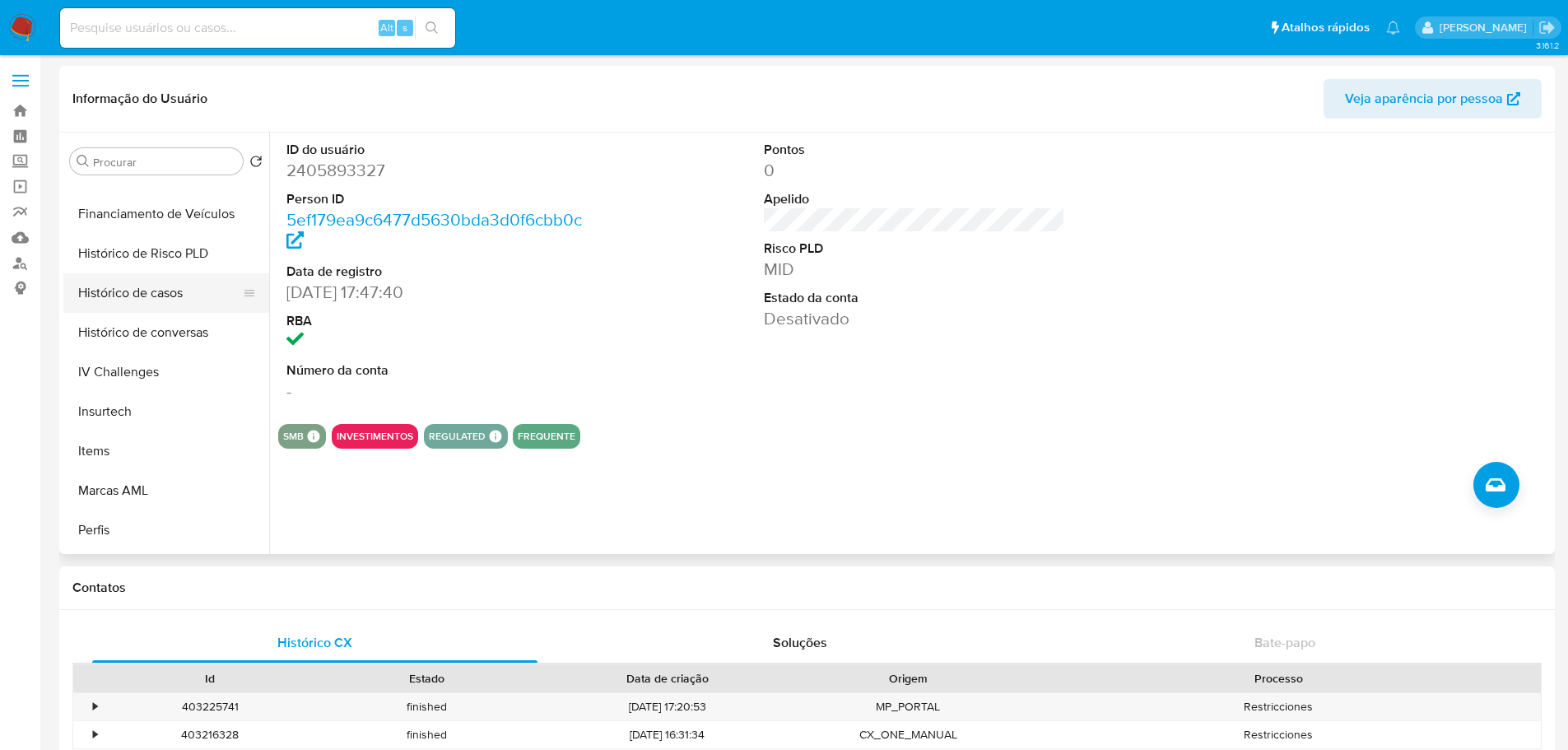
click at [140, 298] on button "Histórico de casos" at bounding box center [159, 292] width 193 height 40
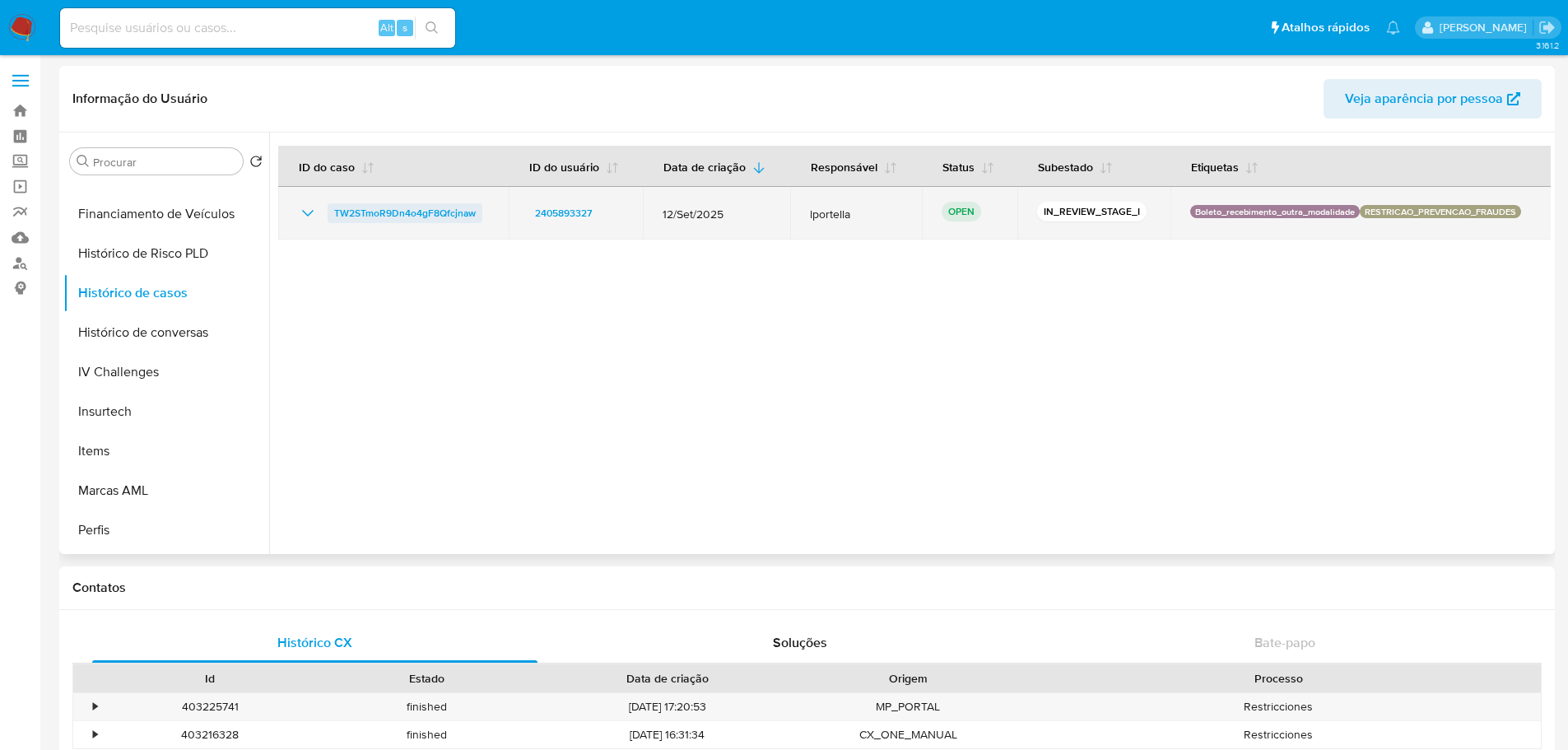
click at [400, 220] on span "TW2STmoR9Dn4o4gF8Qfcjnaw" at bounding box center [405, 213] width 142 height 19
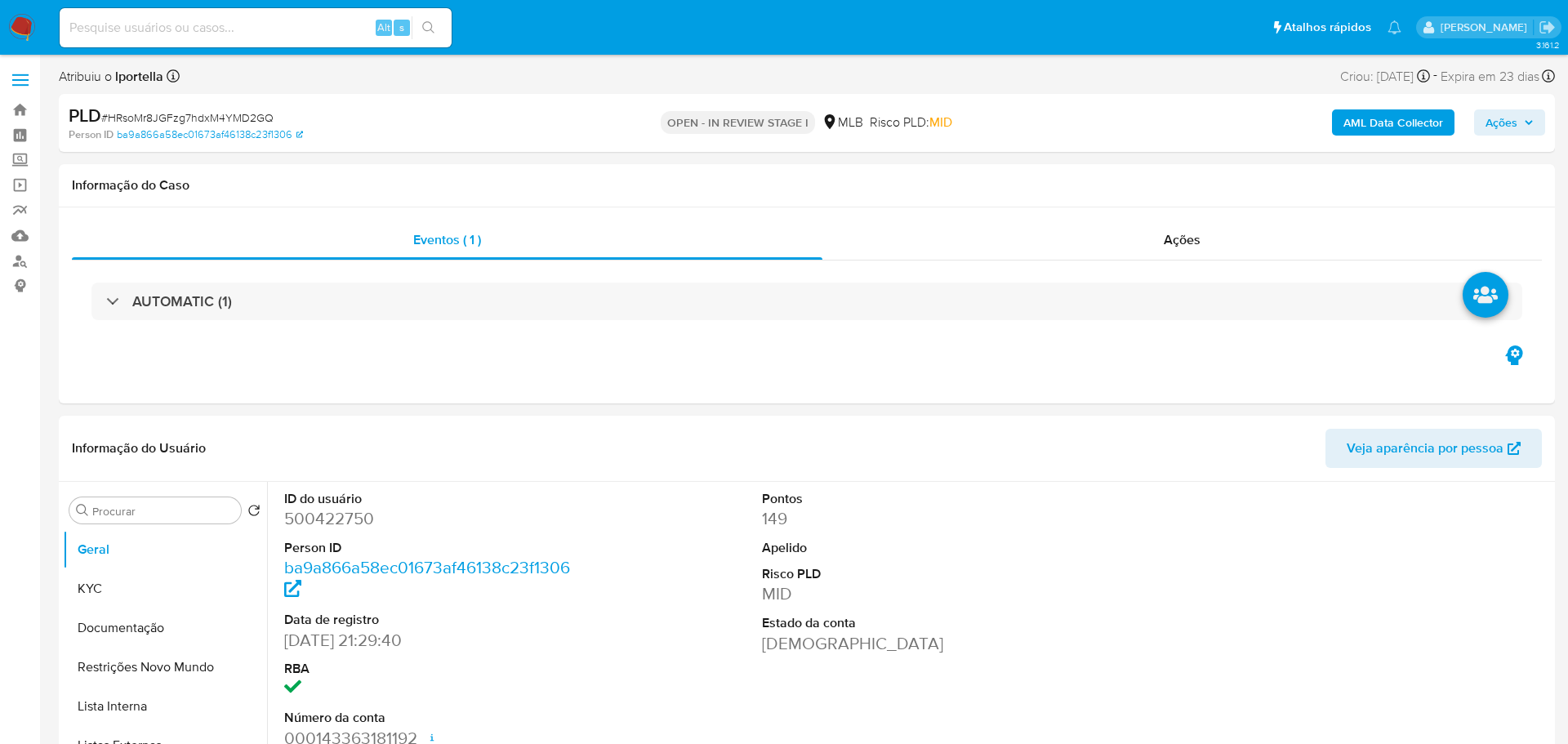
select select "10"
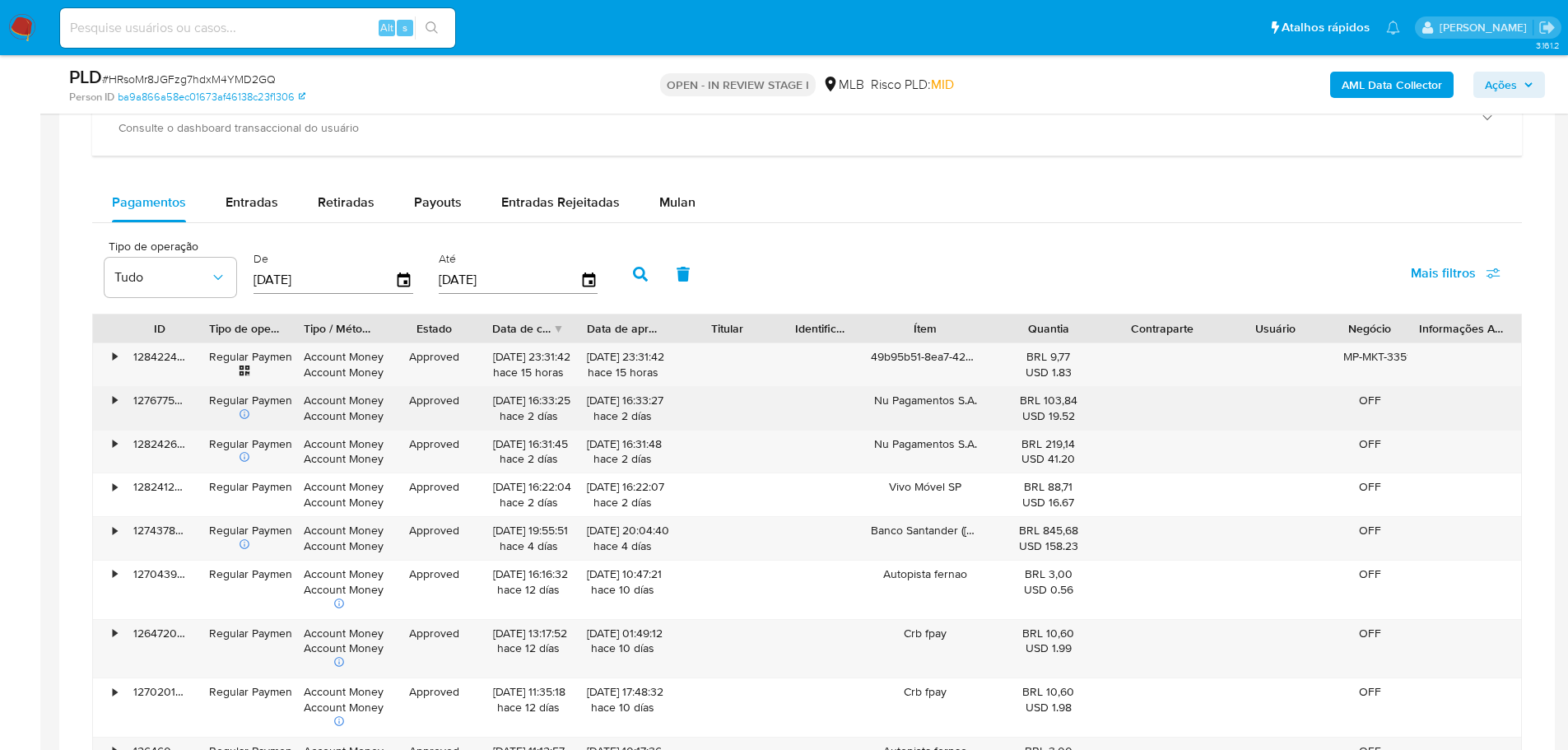
scroll to position [1235, 0]
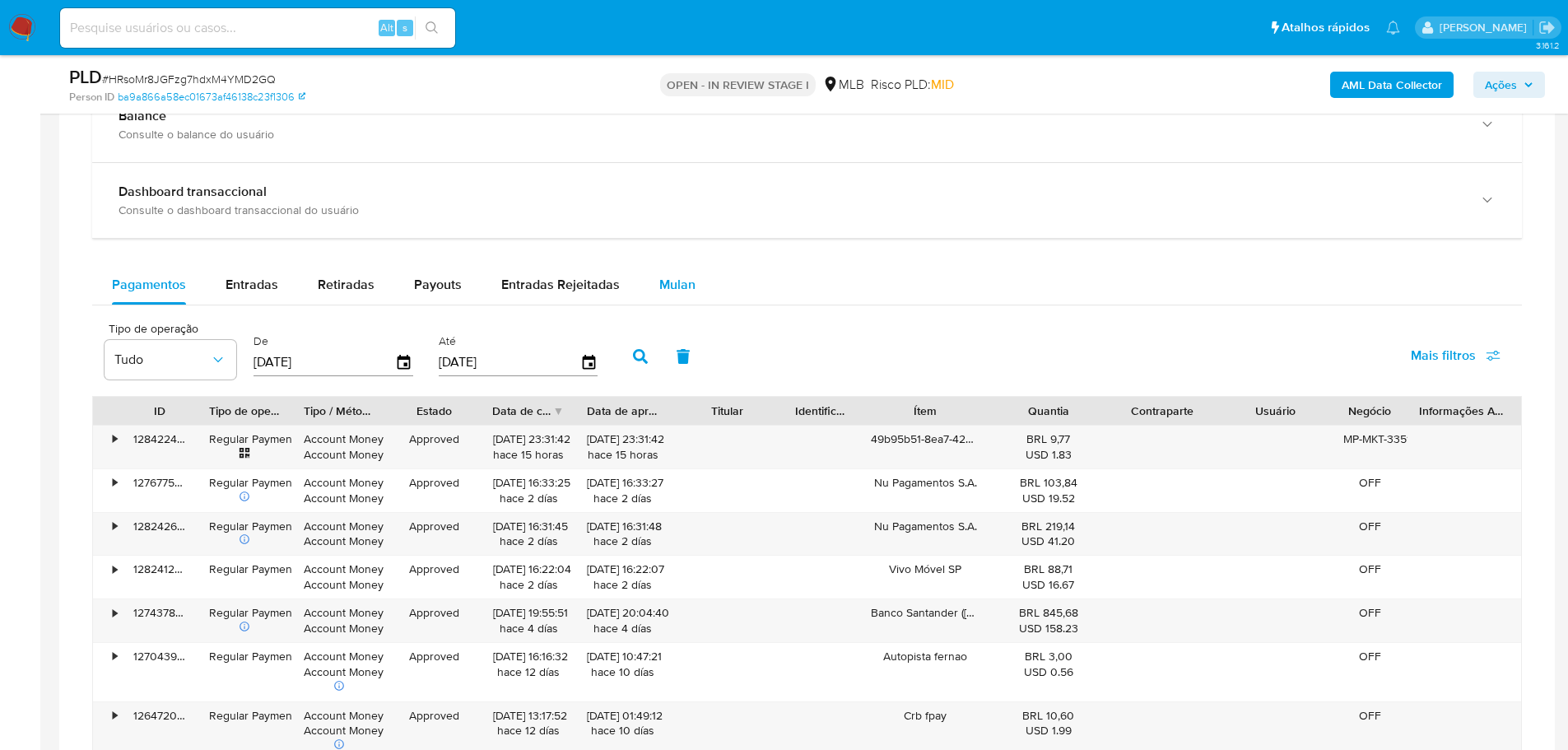
click at [659, 290] on span "Mulan" at bounding box center [677, 284] width 36 height 19
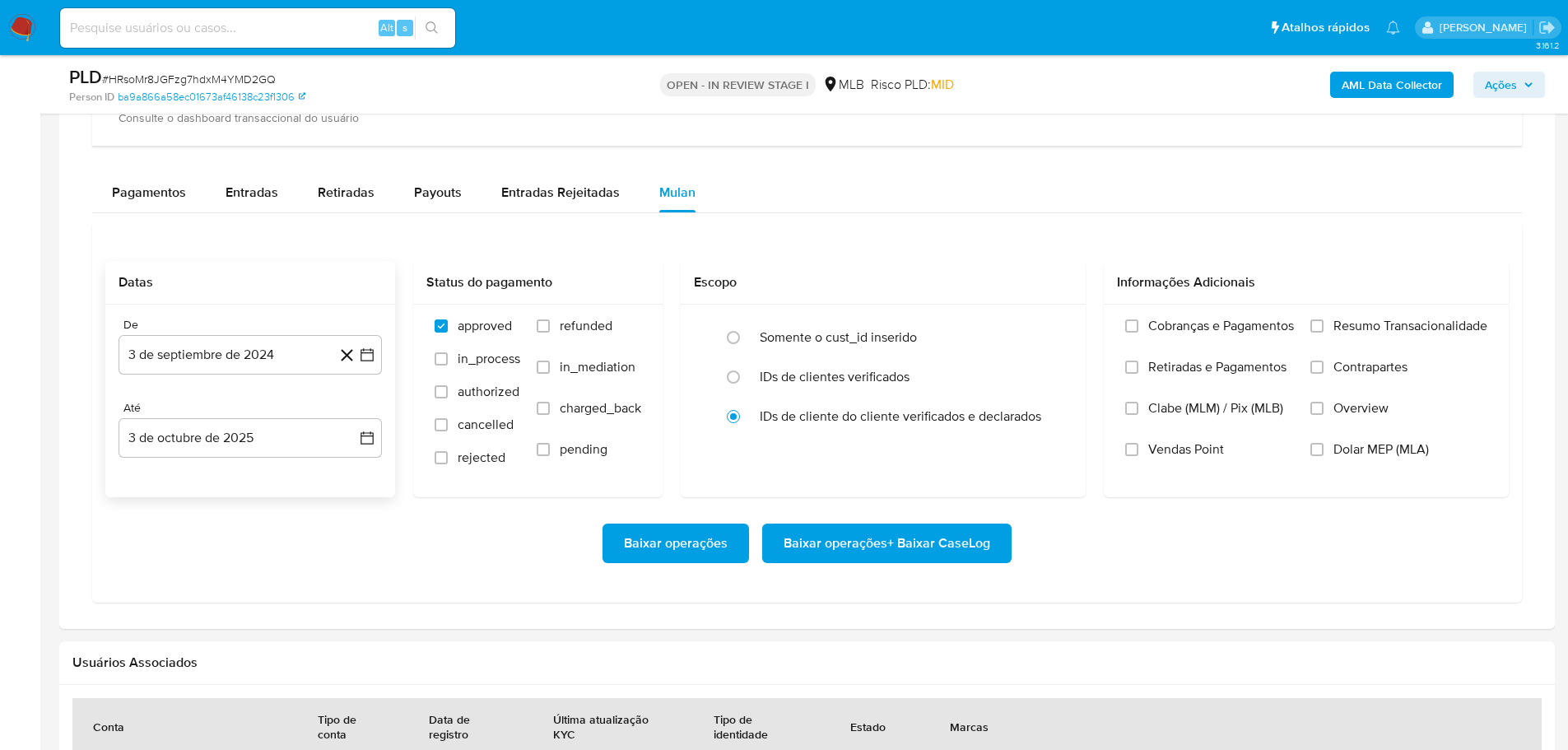
scroll to position [1400, 0]
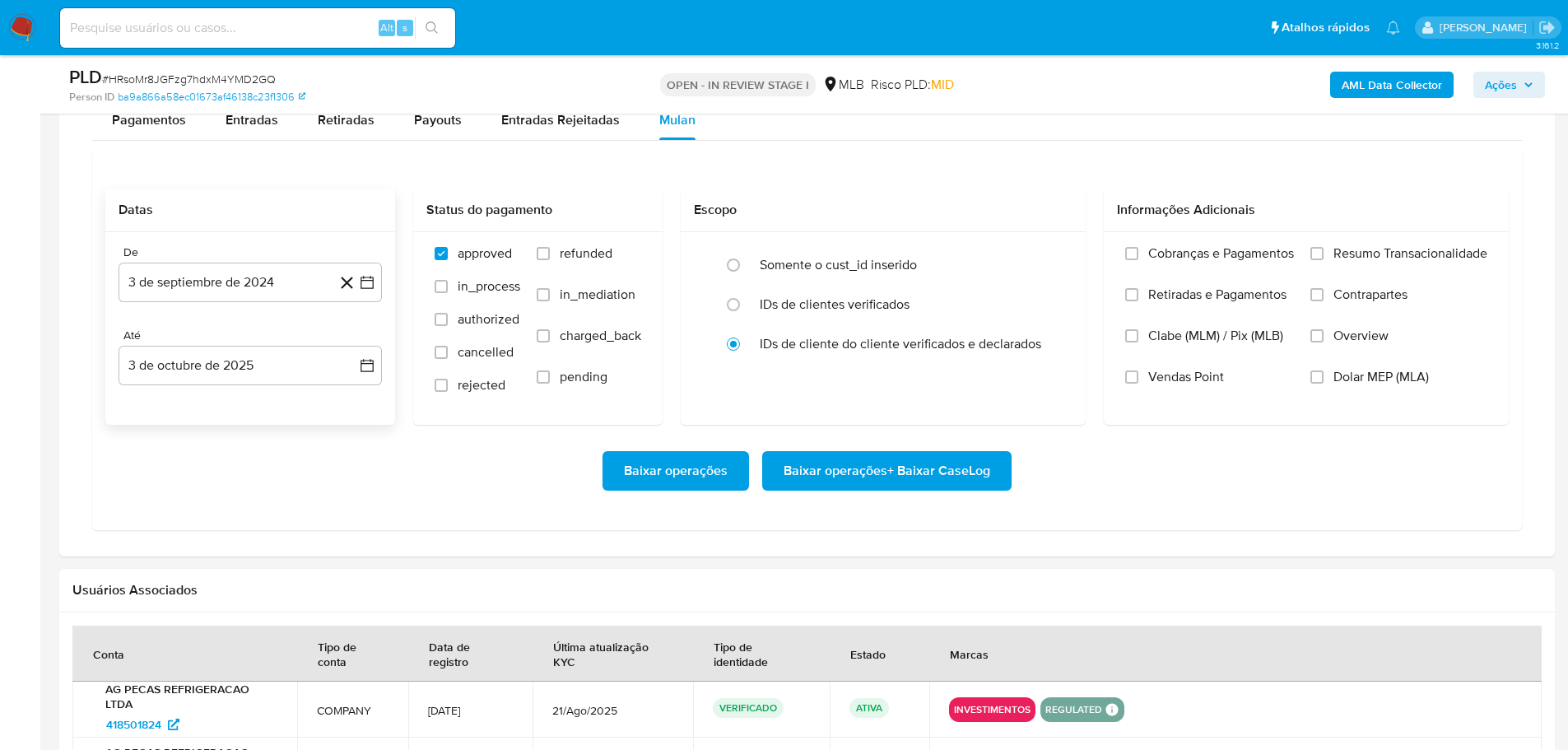
drag, startPoint x: 247, startPoint y: 308, endPoint x: 236, endPoint y: 295, distance: 17.0
click at [244, 308] on div "De 3 de septiembre de 2024 [DATE] Até 3 de octubre de 2025 [DATE]" at bounding box center [250, 328] width 290 height 193
click at [235, 291] on button "3 de septiembre de 2024" at bounding box center [250, 282] width 263 height 40
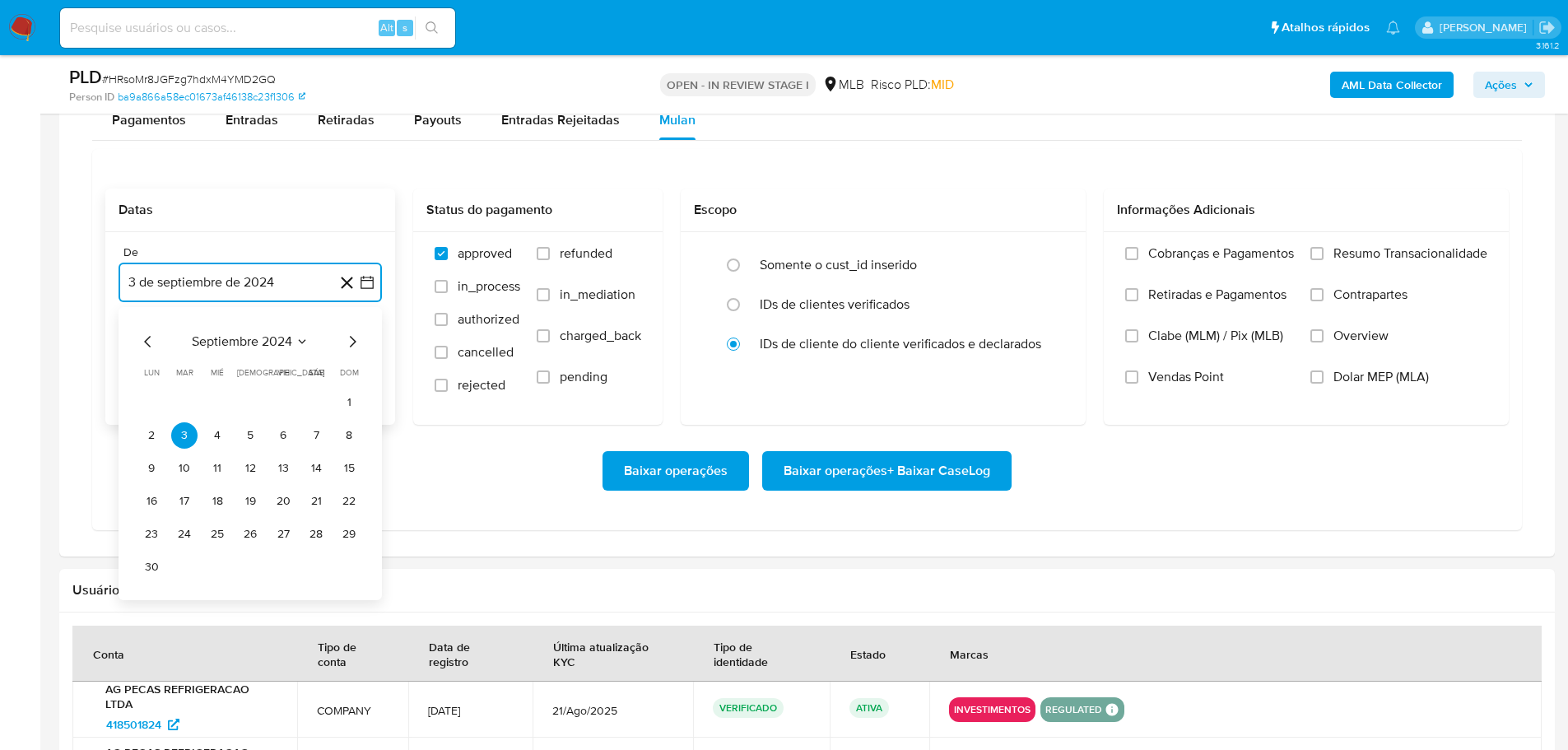
click at [349, 344] on icon "Mes siguiente" at bounding box center [352, 342] width 19 height 19
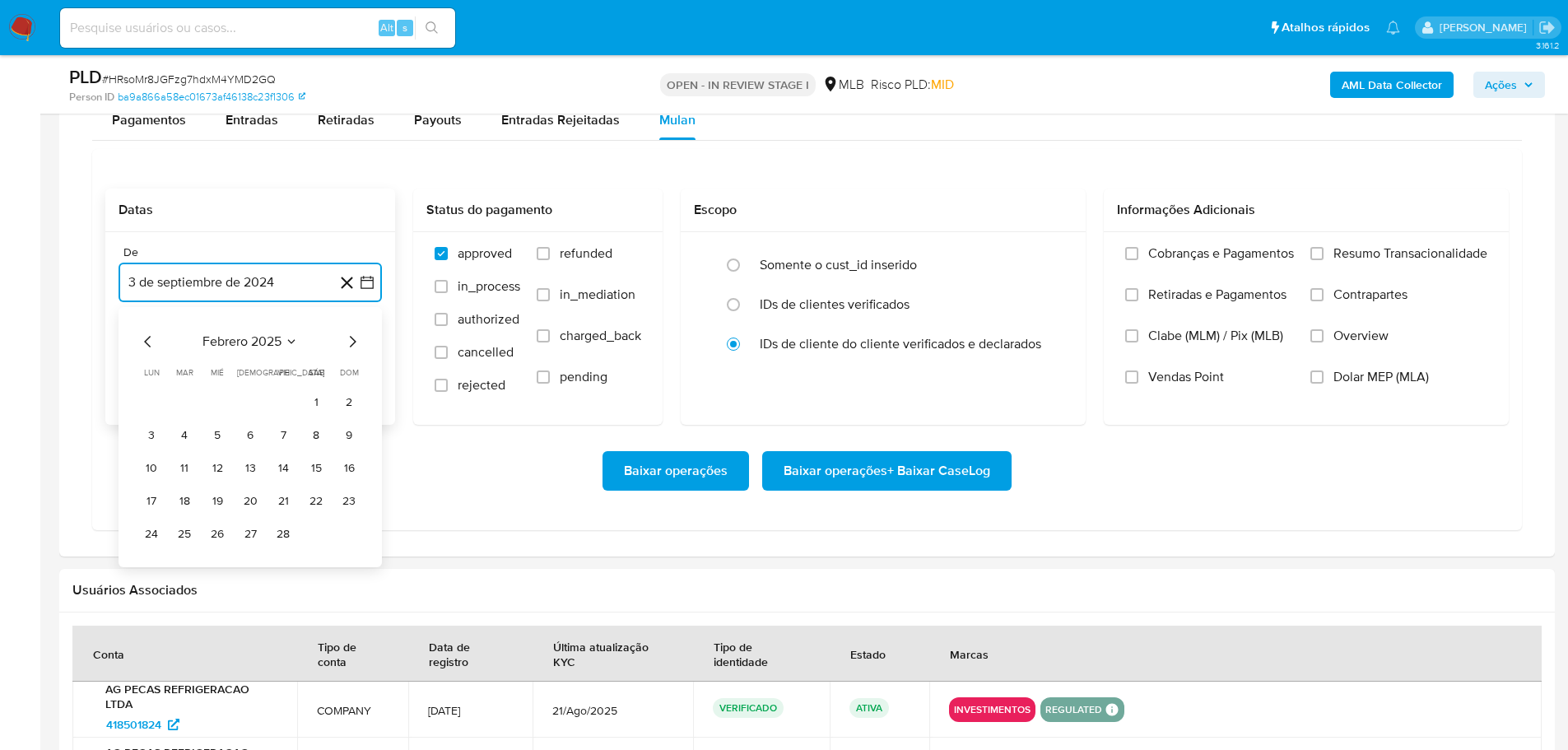
click at [349, 344] on icon "Mes siguiente" at bounding box center [352, 342] width 19 height 19
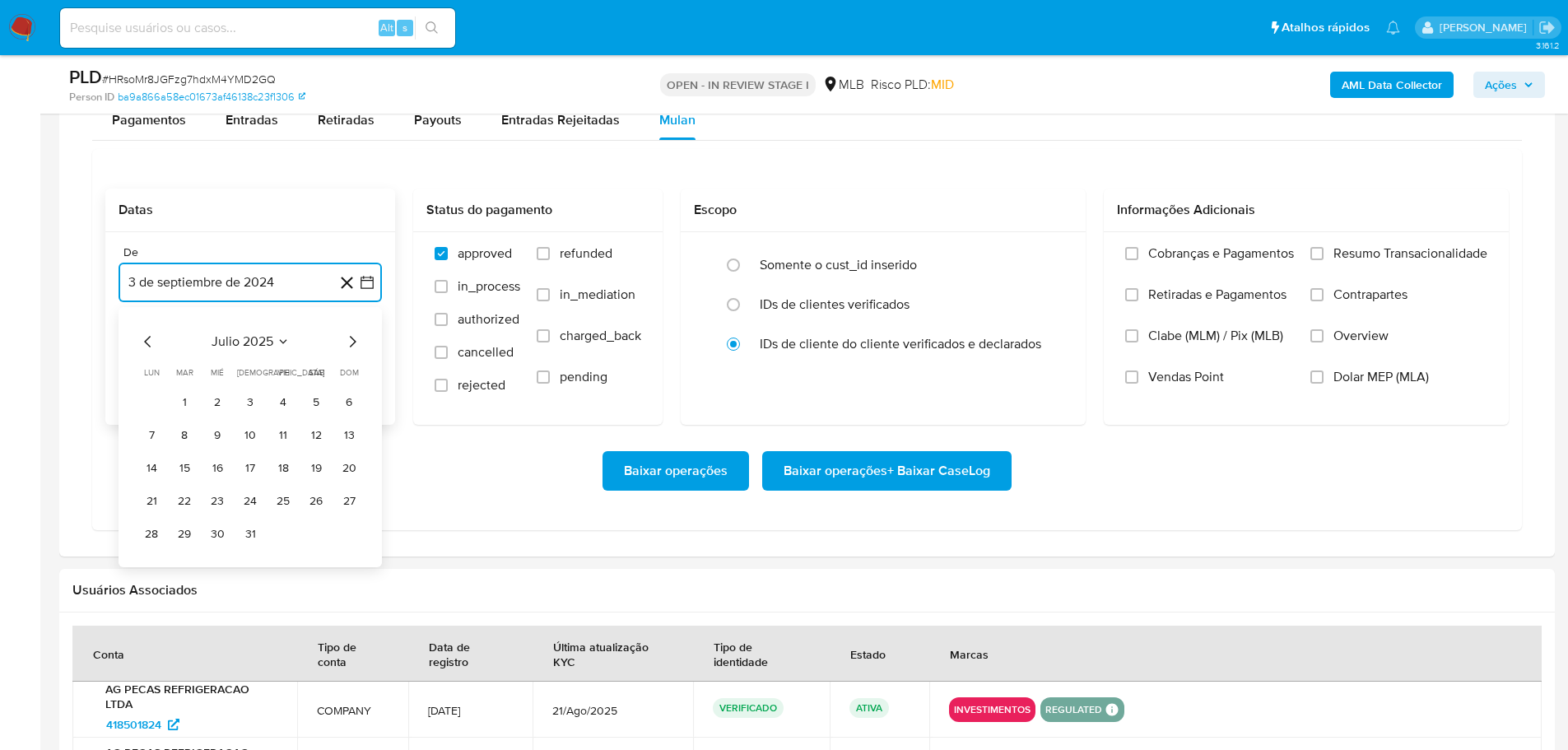
click at [349, 344] on icon "Mes siguiente" at bounding box center [352, 342] width 19 height 19
click at [145, 348] on icon "Mes anterior" at bounding box center [148, 342] width 19 height 19
click at [283, 400] on button "1" at bounding box center [283, 402] width 26 height 26
click at [283, 375] on button "3 de octubre de 2025" at bounding box center [250, 365] width 263 height 40
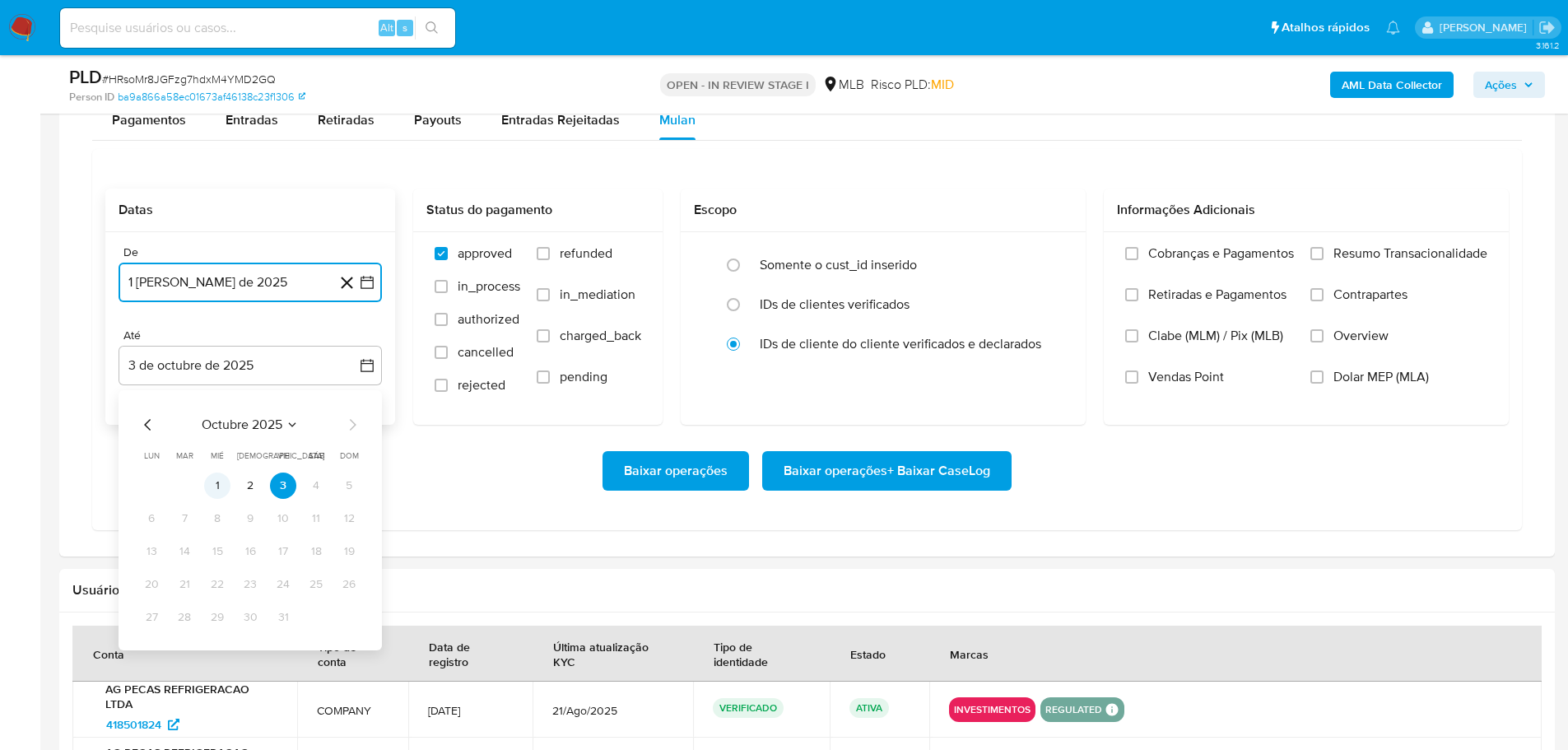
click at [228, 488] on button "1" at bounding box center [217, 486] width 26 height 26
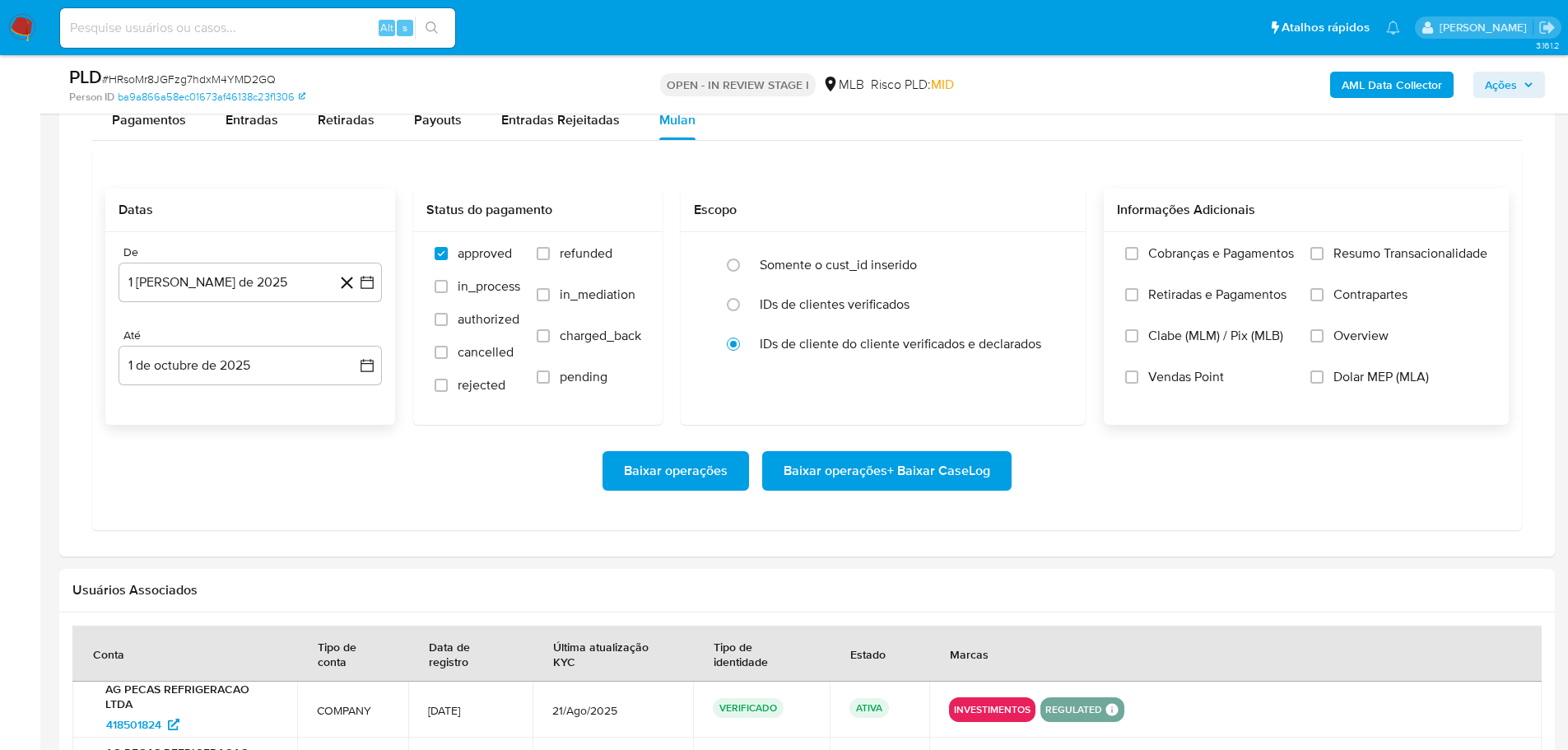
click at [1326, 255] on label "Resumo Transacionalidade" at bounding box center [1399, 266] width 177 height 41
click at [1324, 255] on input "Resumo Transacionalidade" at bounding box center [1317, 254] width 13 height 13
click at [931, 474] on span "Baixar operações + Baixar CaseLog" at bounding box center [887, 470] width 207 height 36
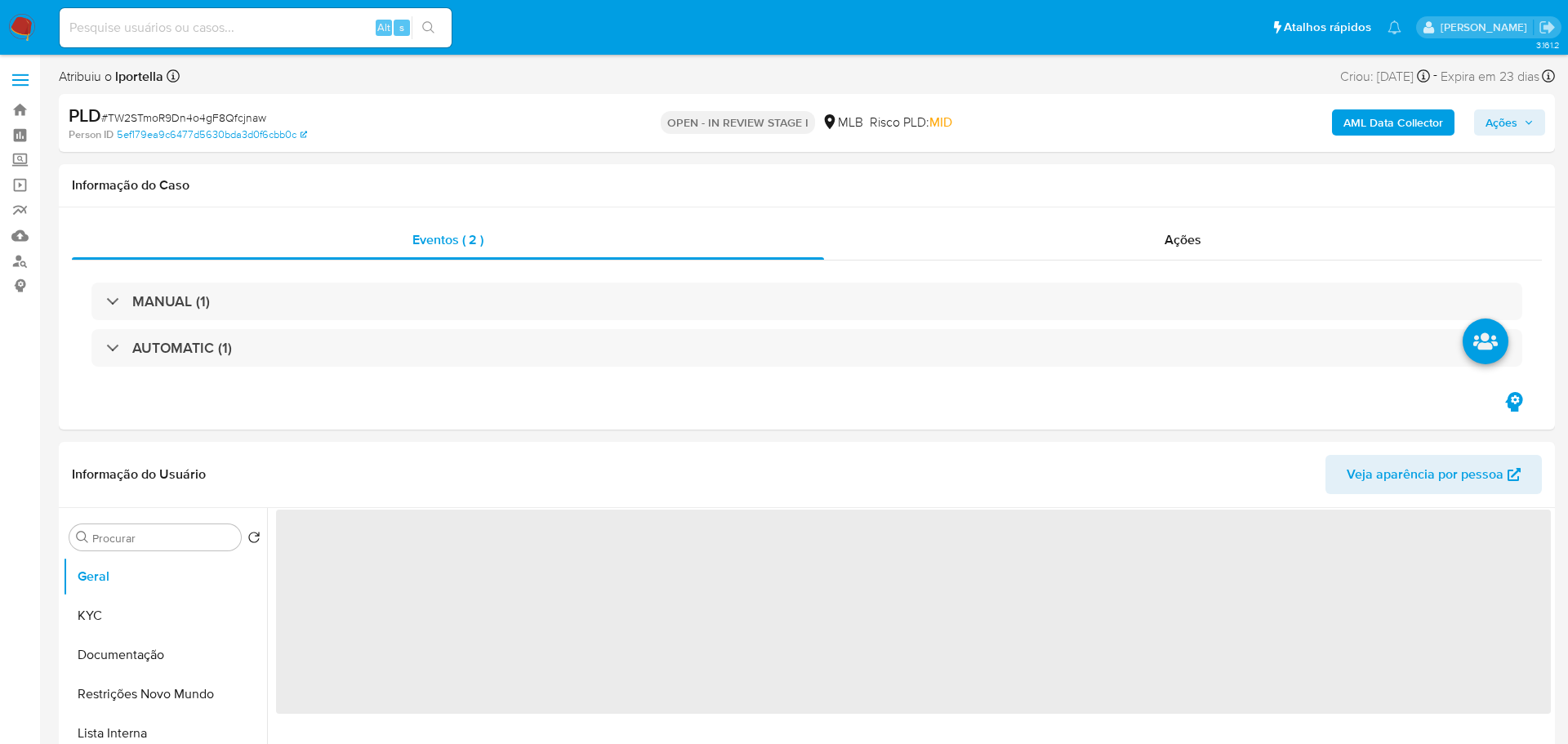
select select "10"
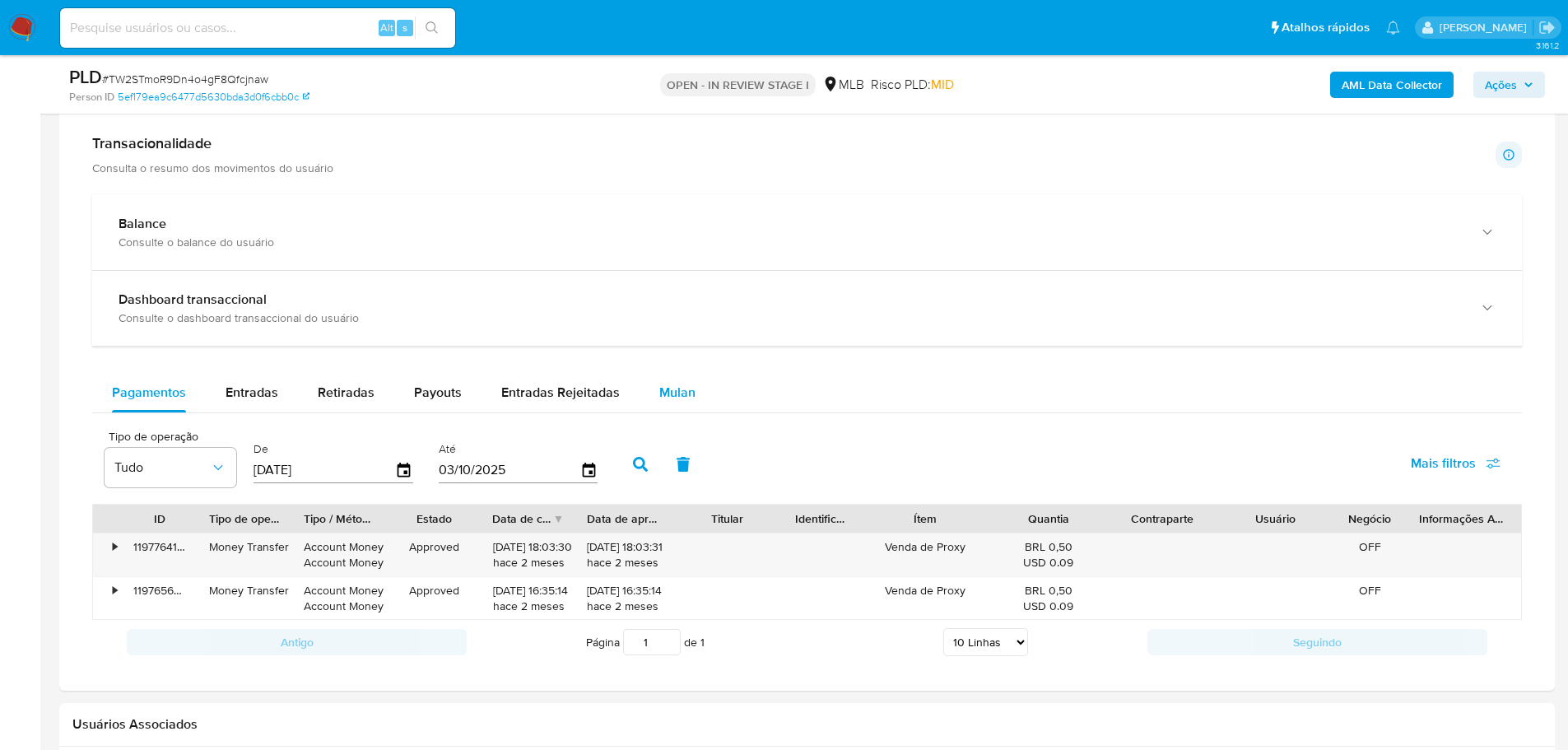
click at [682, 399] on span "Mulan" at bounding box center [677, 393] width 36 height 19
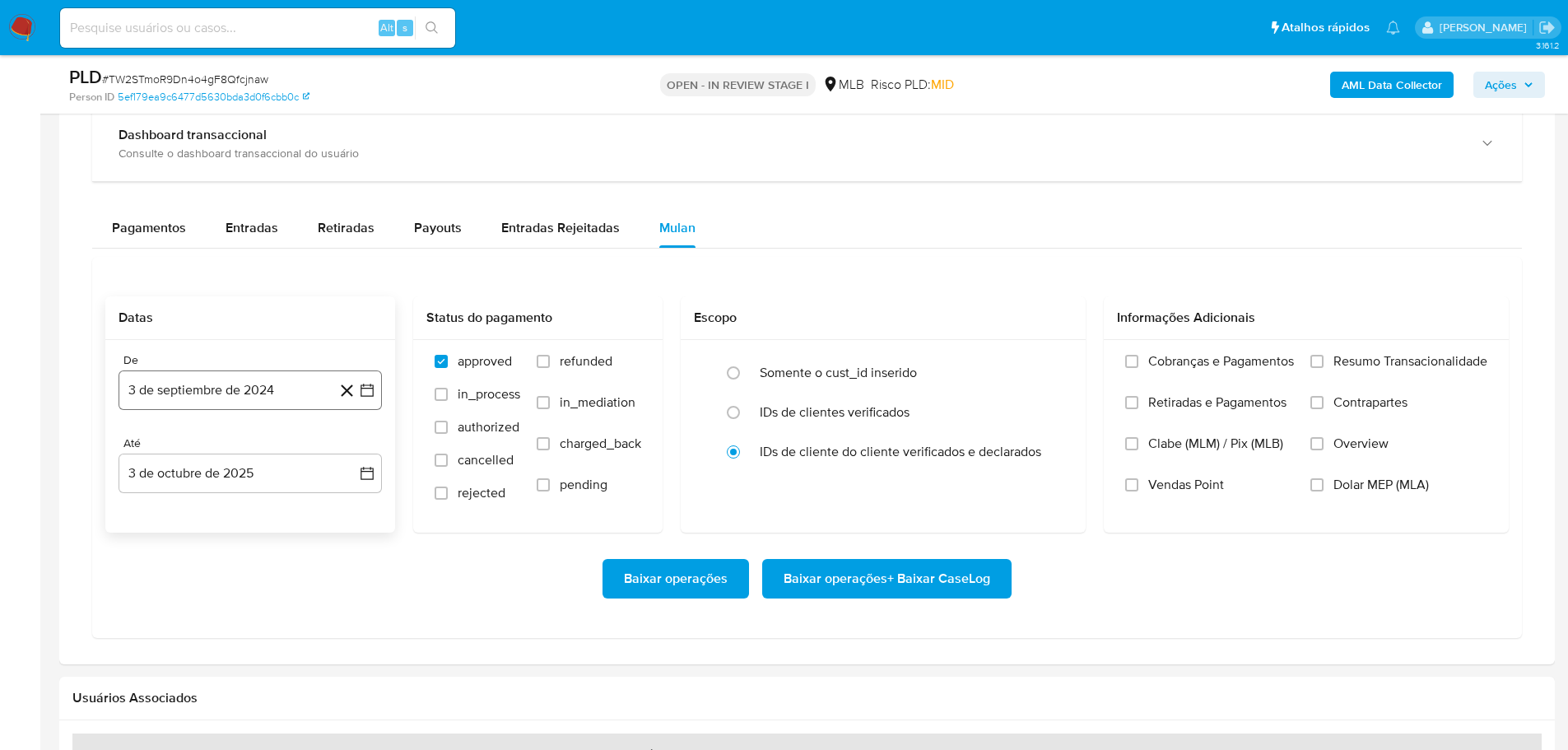
click at [272, 393] on button "3 de septiembre de 2024" at bounding box center [250, 390] width 263 height 40
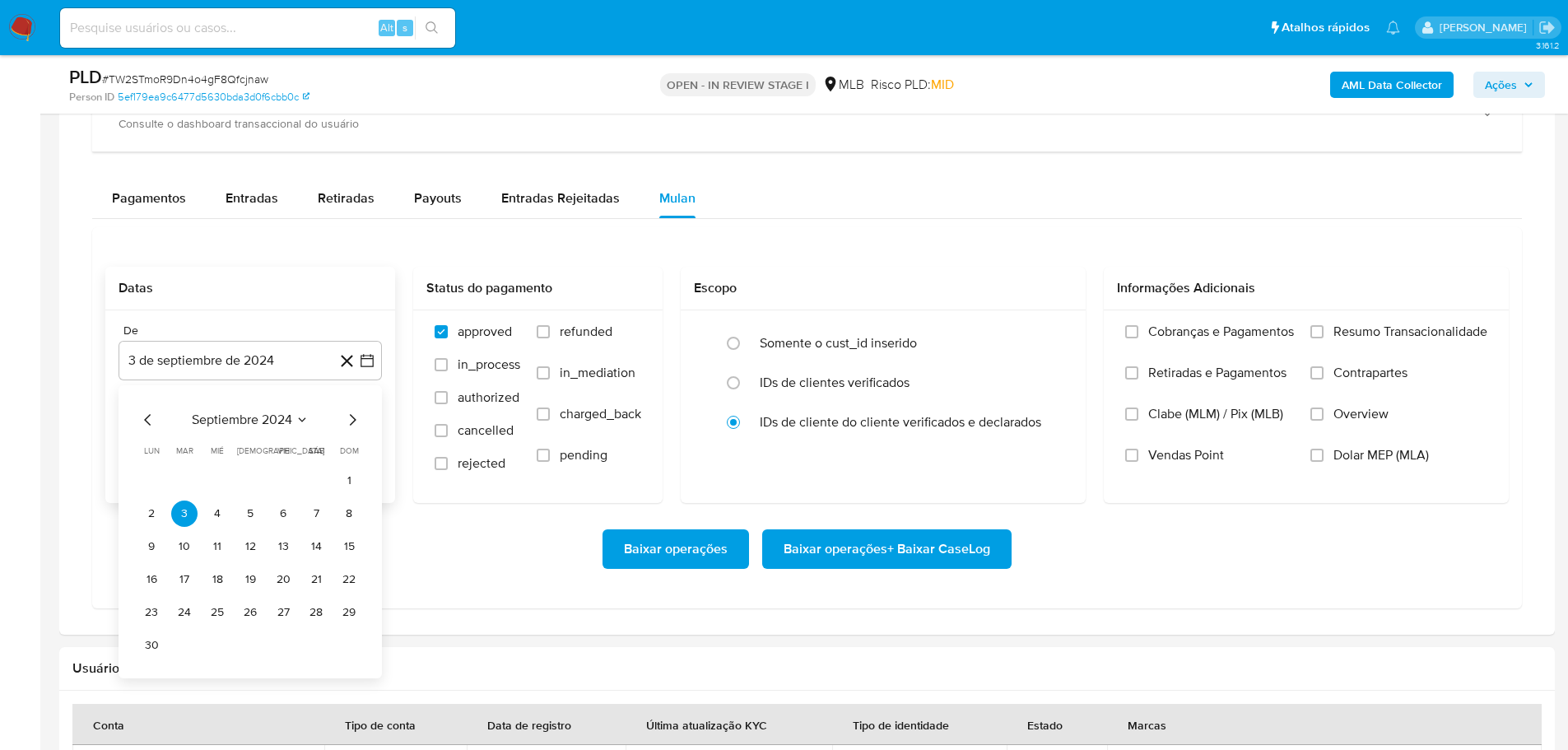
scroll to position [1317, 0]
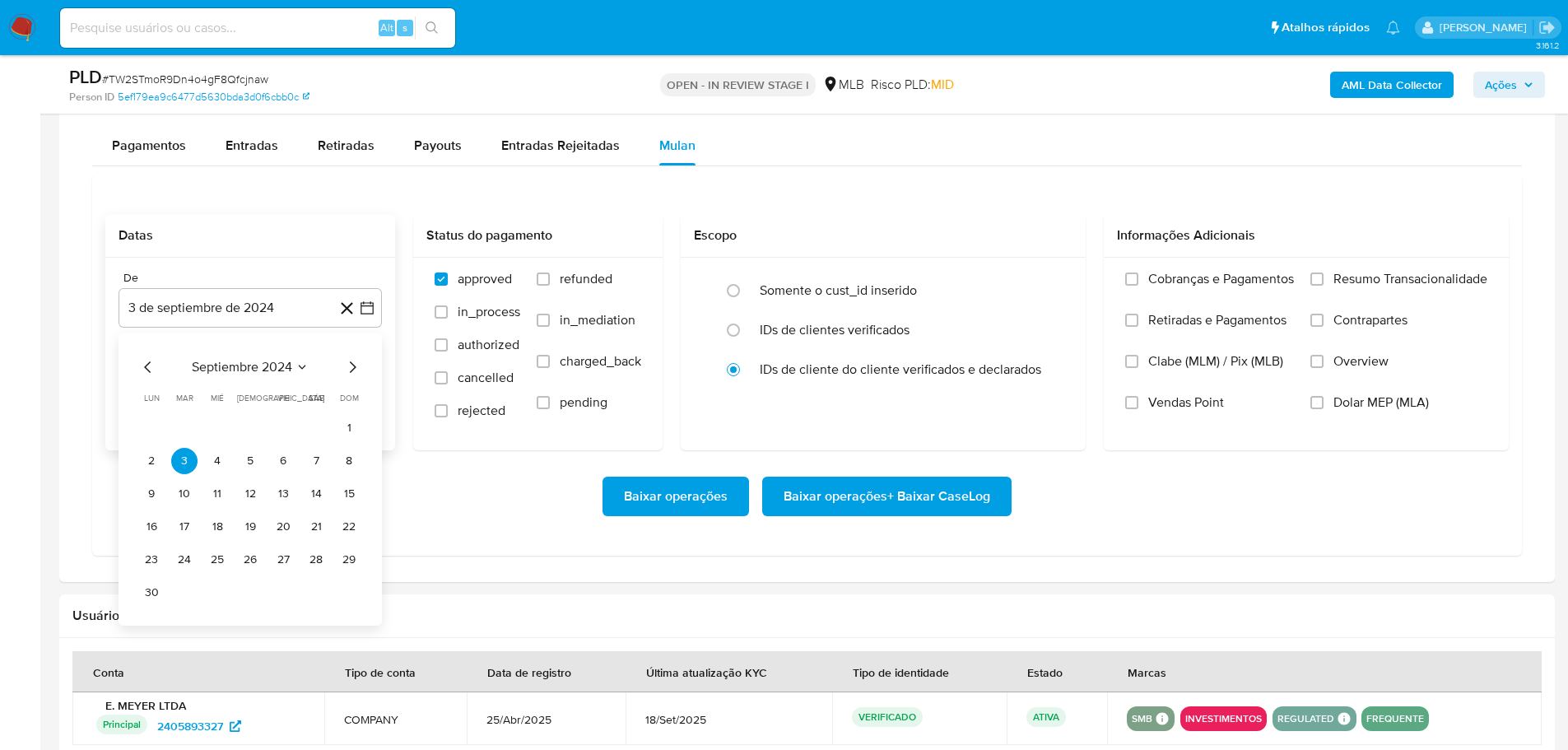
click at [352, 363] on icon "Mes siguiente" at bounding box center [352, 366] width 6 height 11
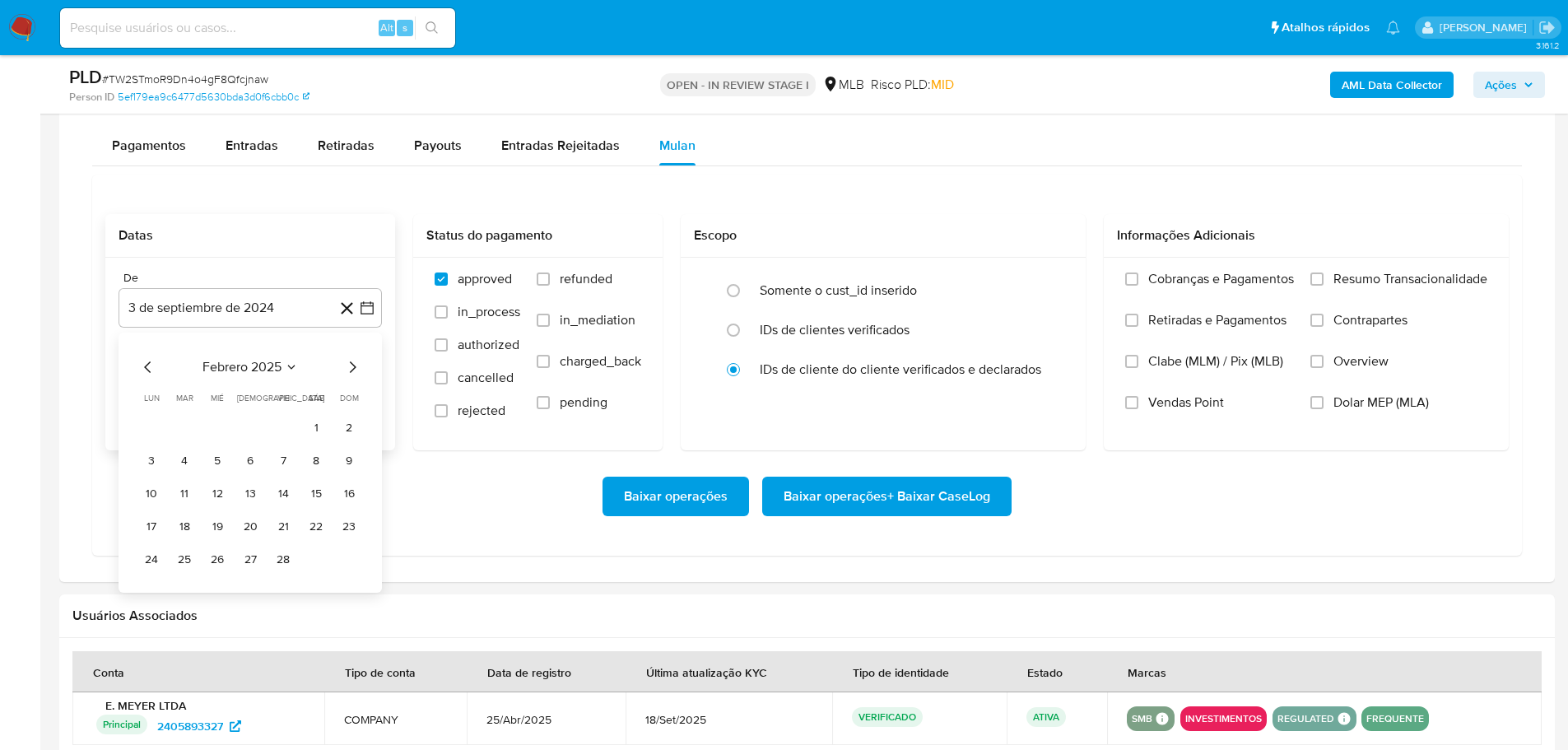
click at [352, 363] on icon "Mes siguiente" at bounding box center [352, 366] width 6 height 11
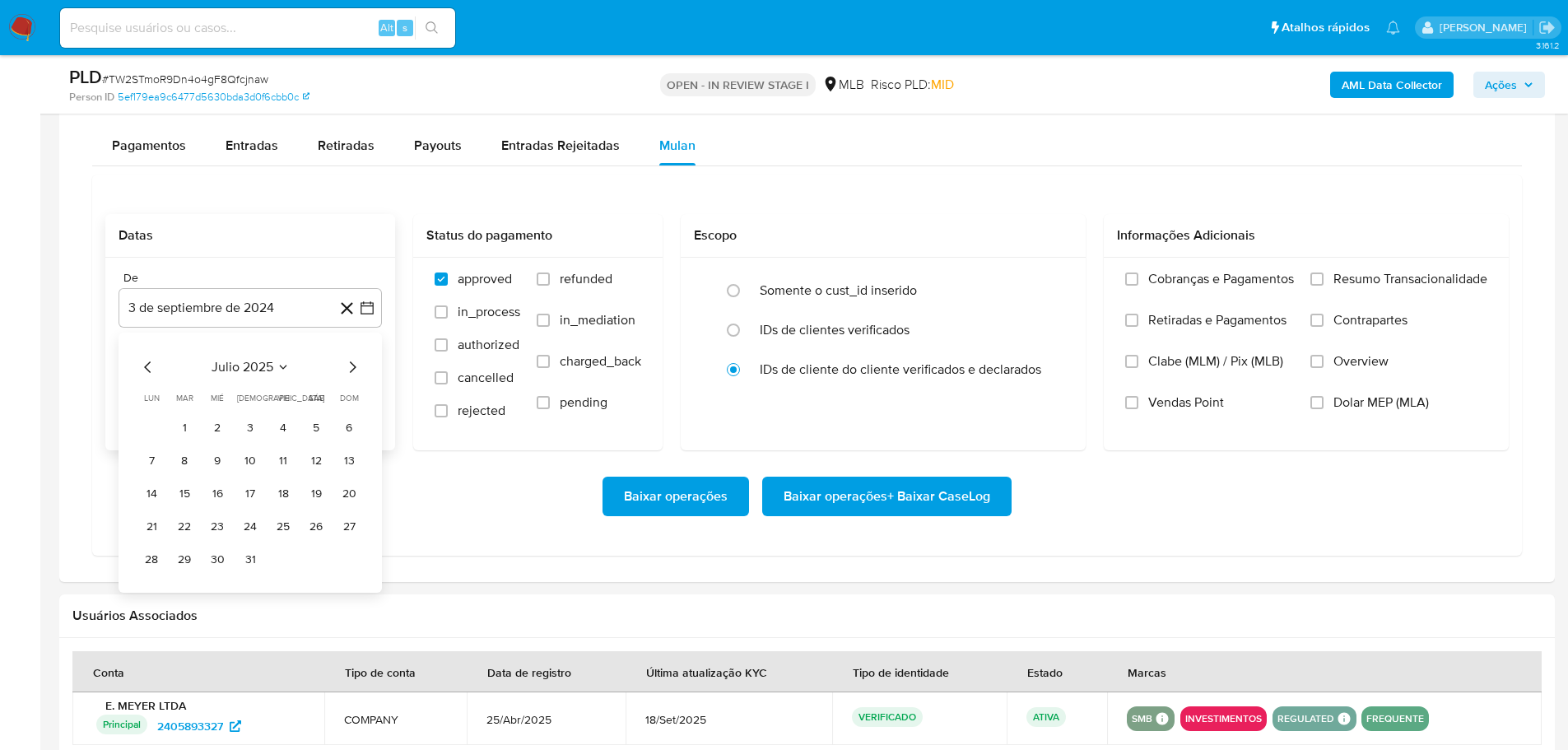
click at [352, 363] on icon "Mes siguiente" at bounding box center [352, 366] width 6 height 11
click at [161, 377] on div "octubre 2025 octubre 2025 lun lunes mar martes mié miércoles jue jueves vie vie…" at bounding box center [250, 465] width 224 height 216
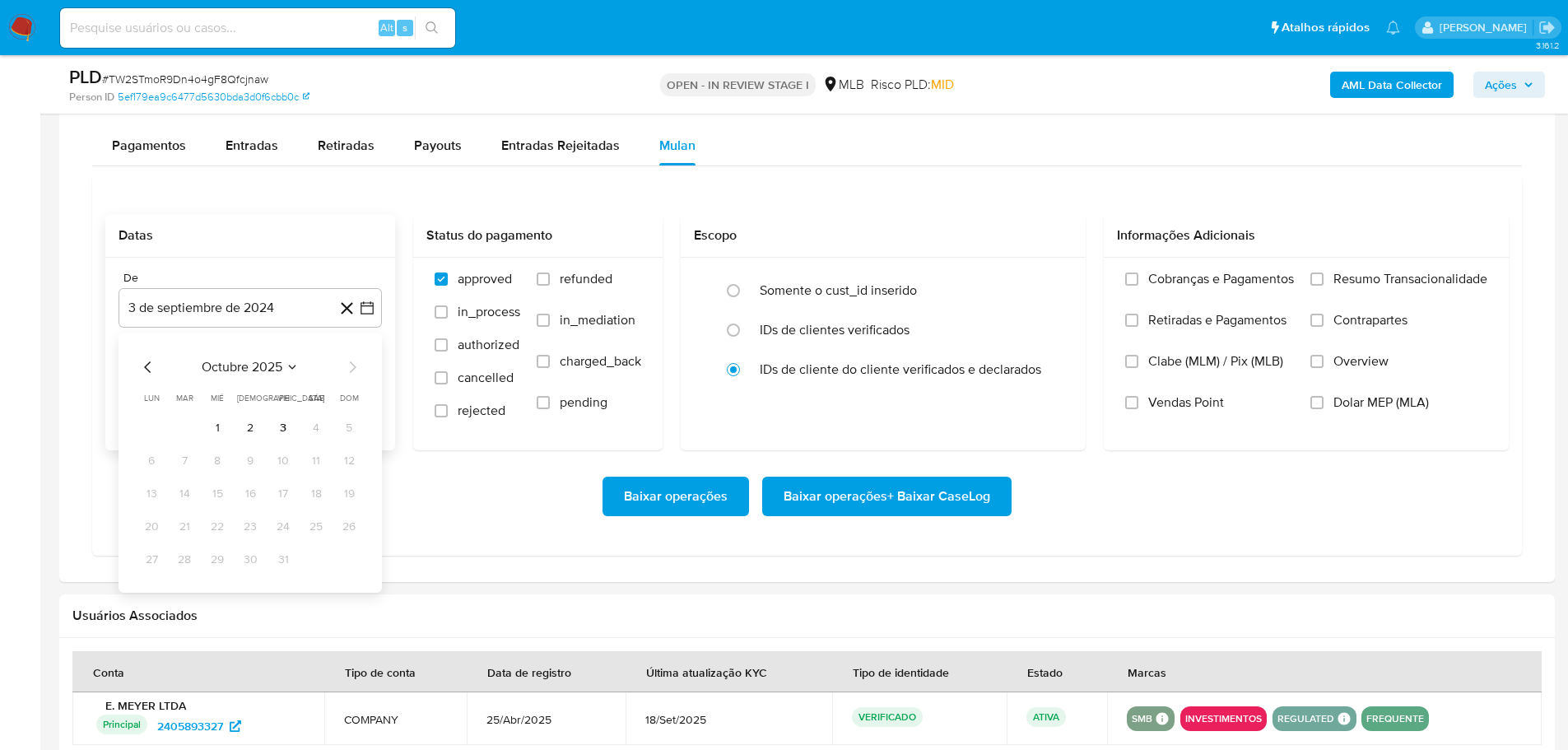
click at [148, 372] on icon "Mes anterior" at bounding box center [148, 367] width 19 height 19
click at [146, 371] on icon "Mes anterior" at bounding box center [148, 367] width 19 height 19
click at [278, 427] on button "1" at bounding box center [283, 428] width 26 height 26
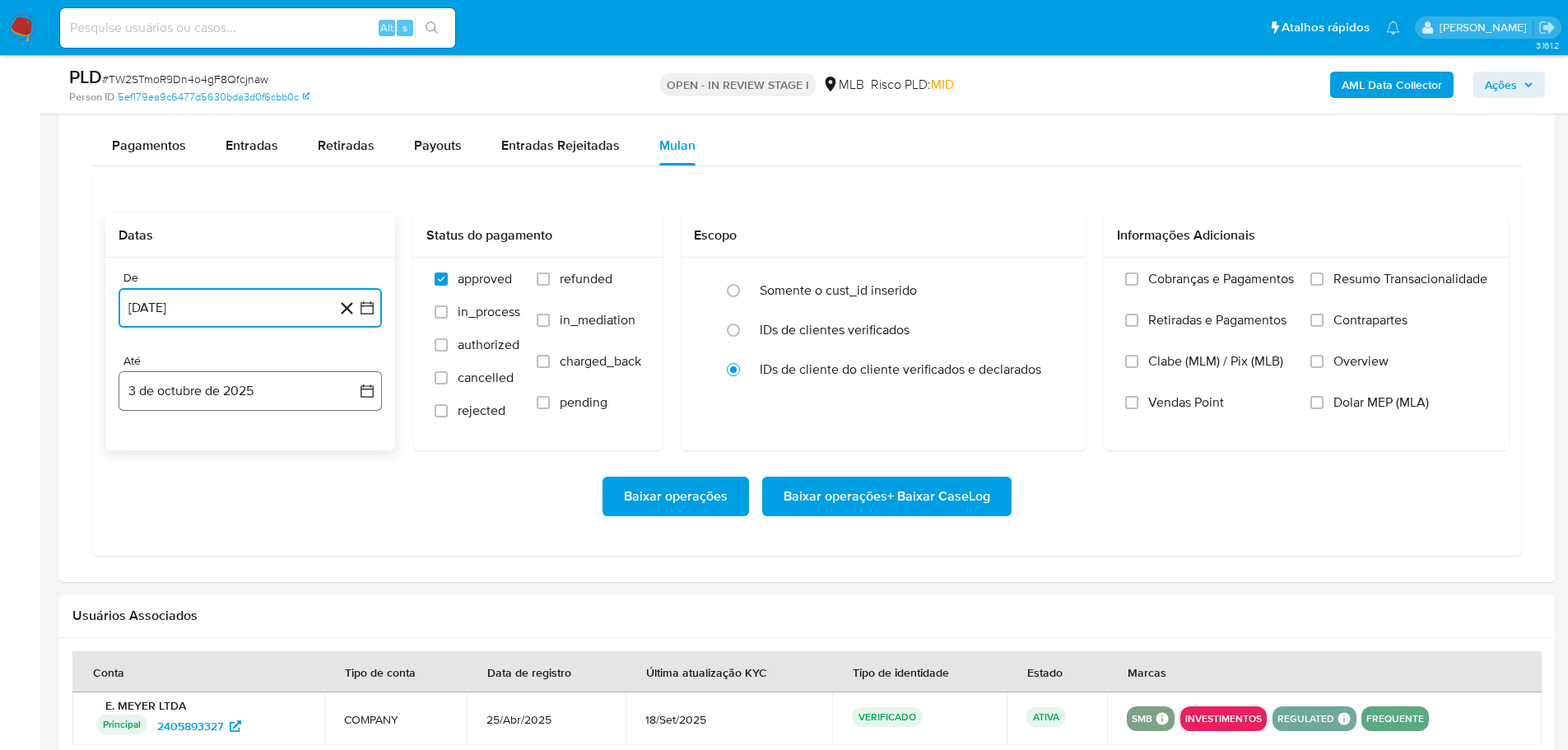
click at [257, 403] on button "3 de octubre de 2025" at bounding box center [250, 391] width 263 height 40
click at [222, 517] on button "1" at bounding box center [217, 511] width 26 height 26
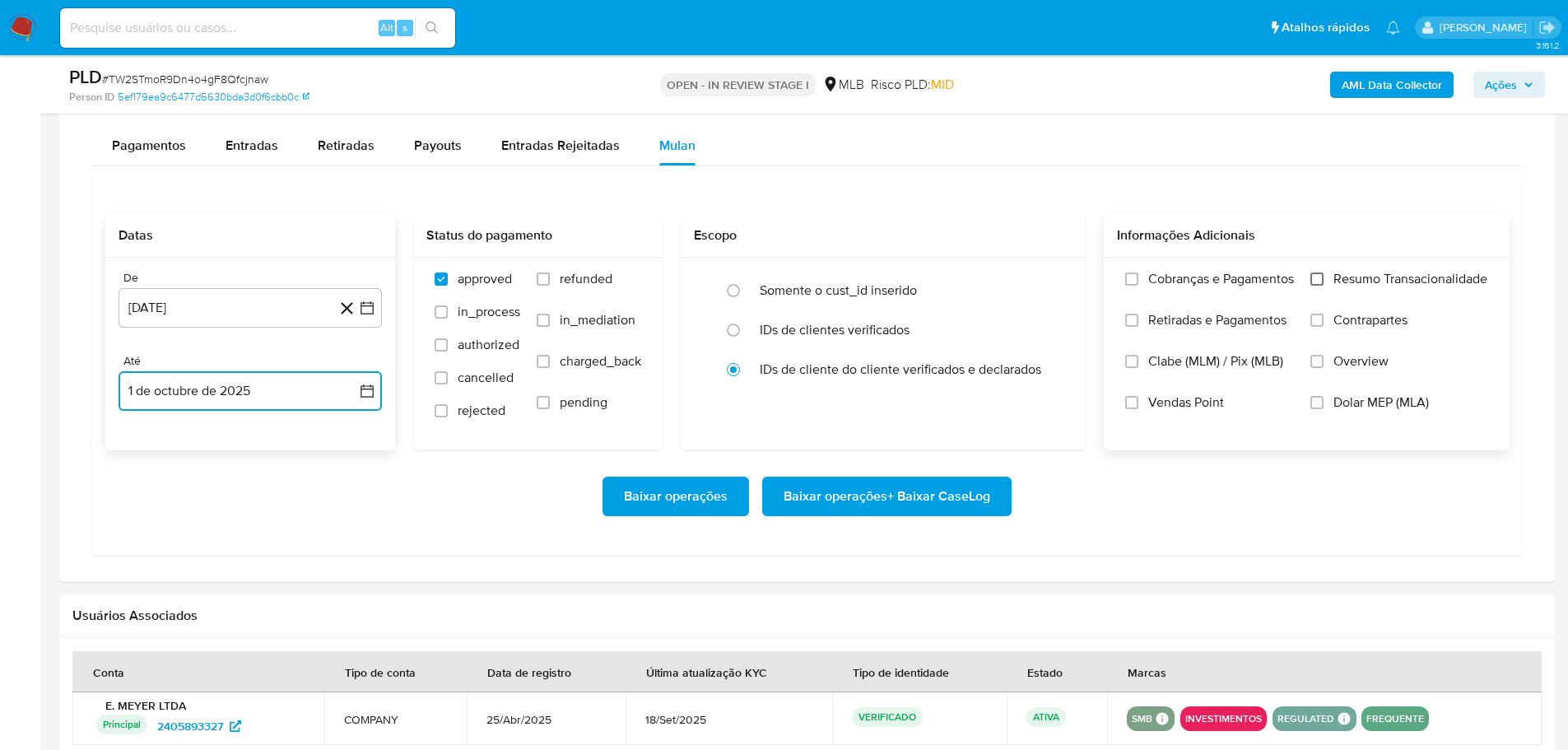
click at [1320, 284] on input "Resumo Transacionalidade" at bounding box center [1317, 279] width 13 height 13
click at [971, 493] on span "Baixar operações + Baixar CaseLog" at bounding box center [887, 496] width 207 height 36
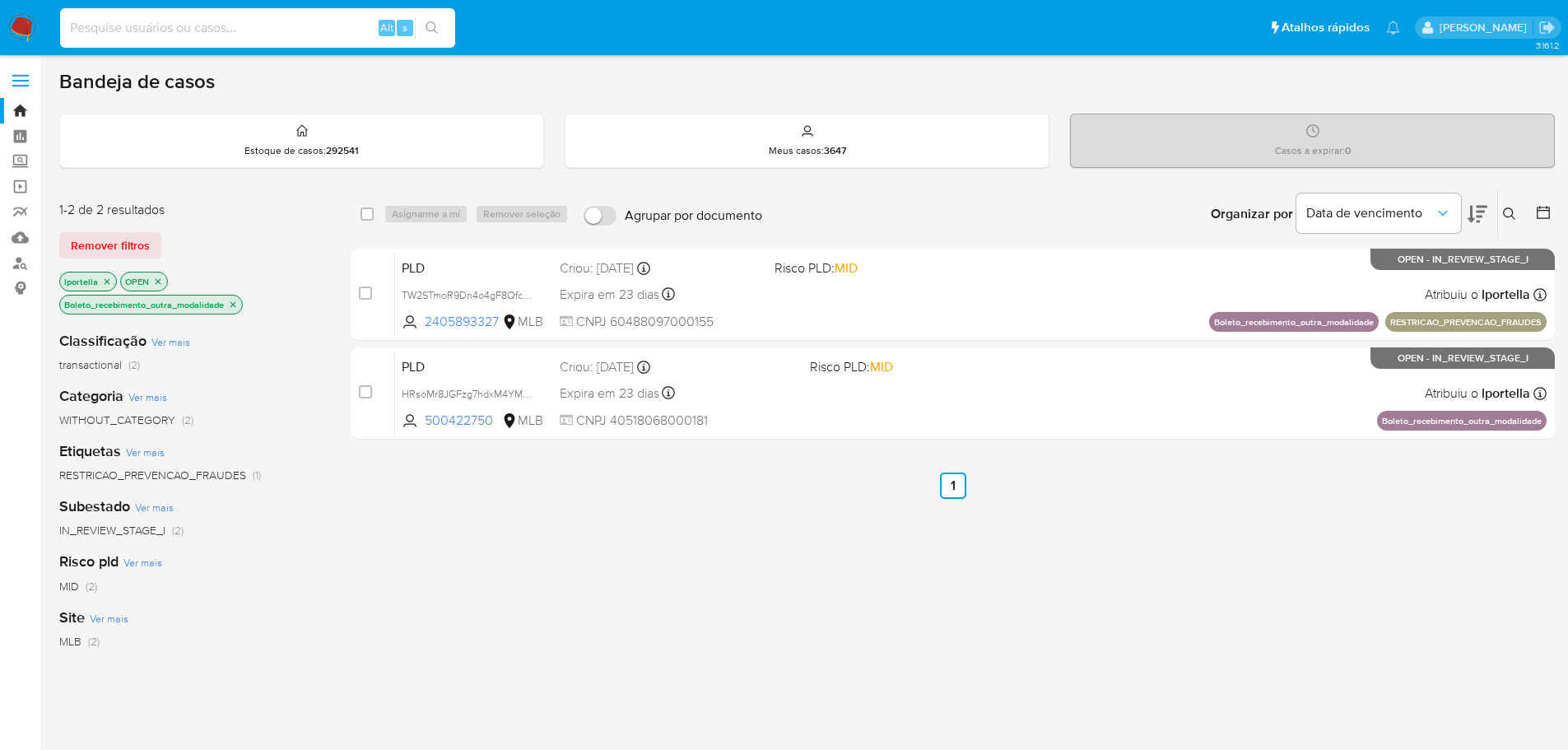
click at [133, 21] on input at bounding box center [257, 28] width 395 height 21
paste input "TW2STmoR9Dn4o4gF8Qfcjnaw"
type input "TW2STmoR9Dn4o4gF8Qfcjnaw"
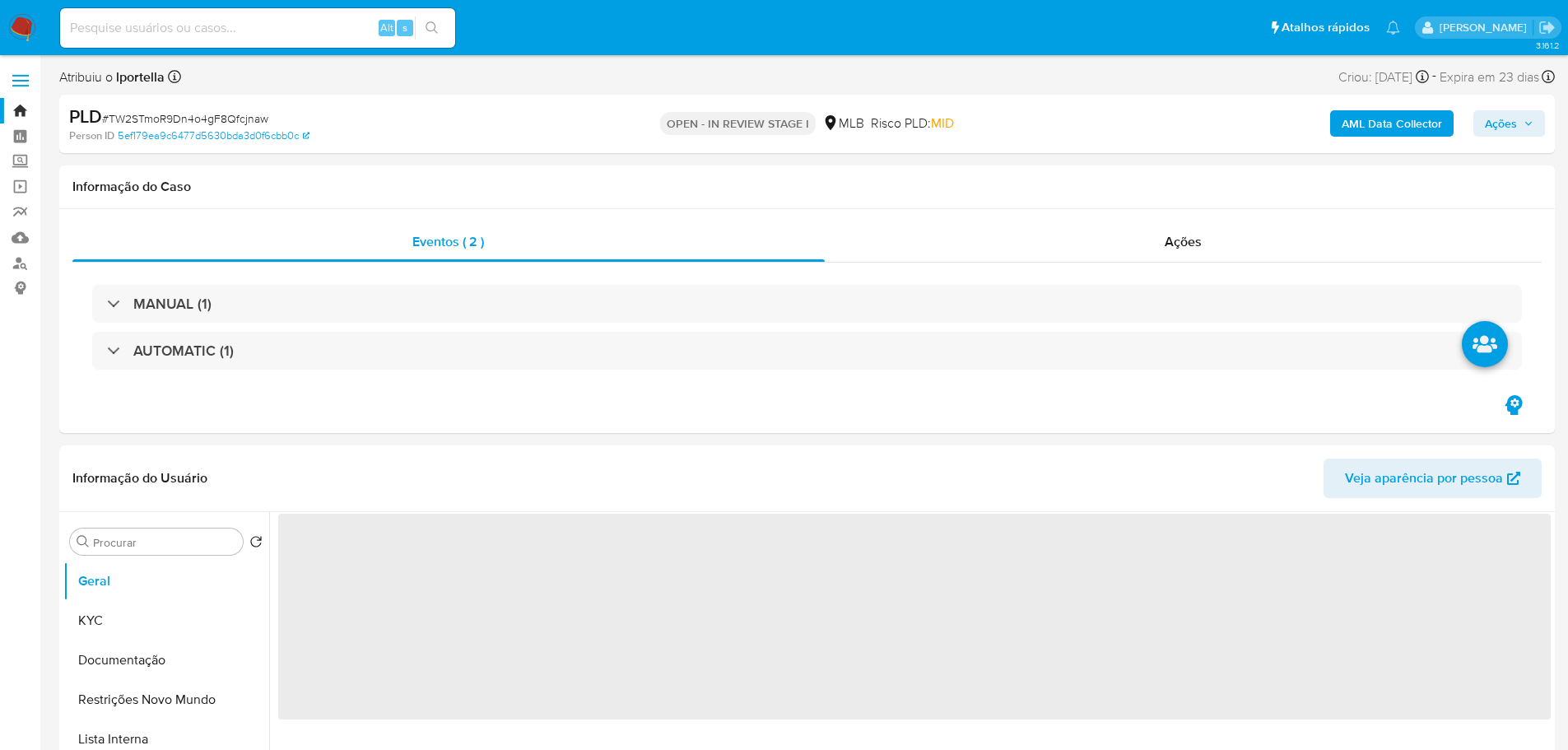
select select "10"
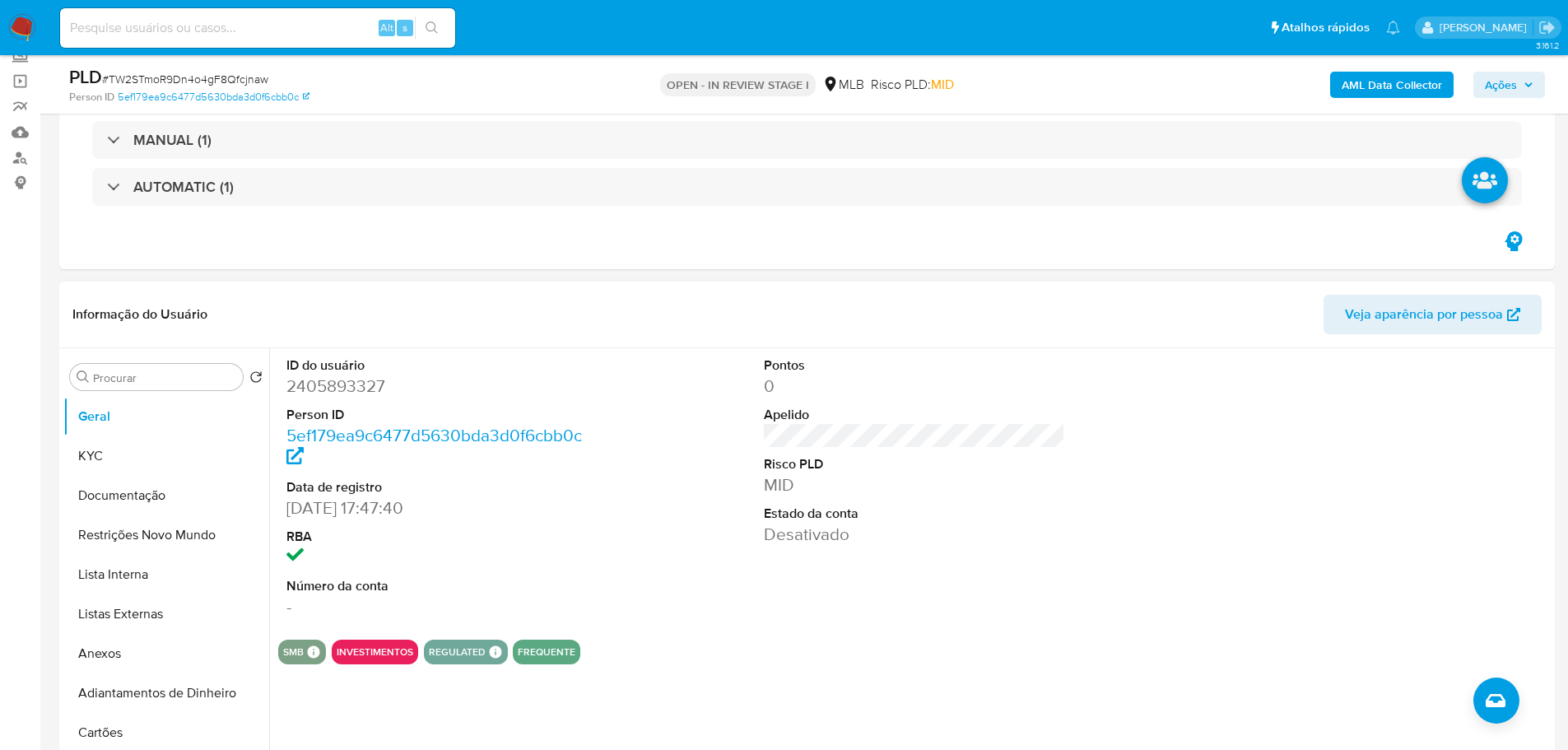
scroll to position [247, 0]
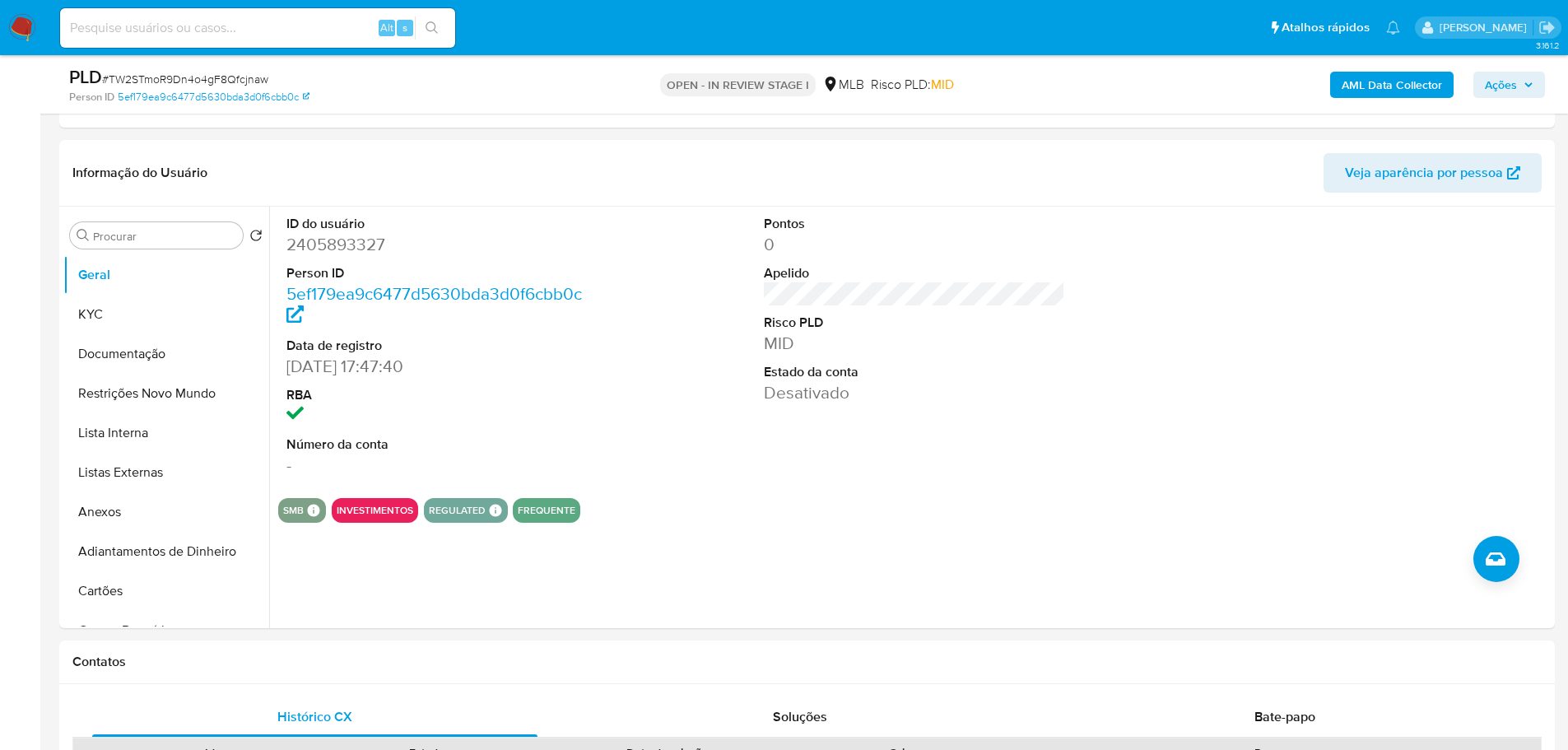
click at [337, 246] on dd "2405893327" at bounding box center [437, 245] width 302 height 23
copy dd "2405893327"
click at [120, 310] on button "KYC" at bounding box center [159, 314] width 193 height 40
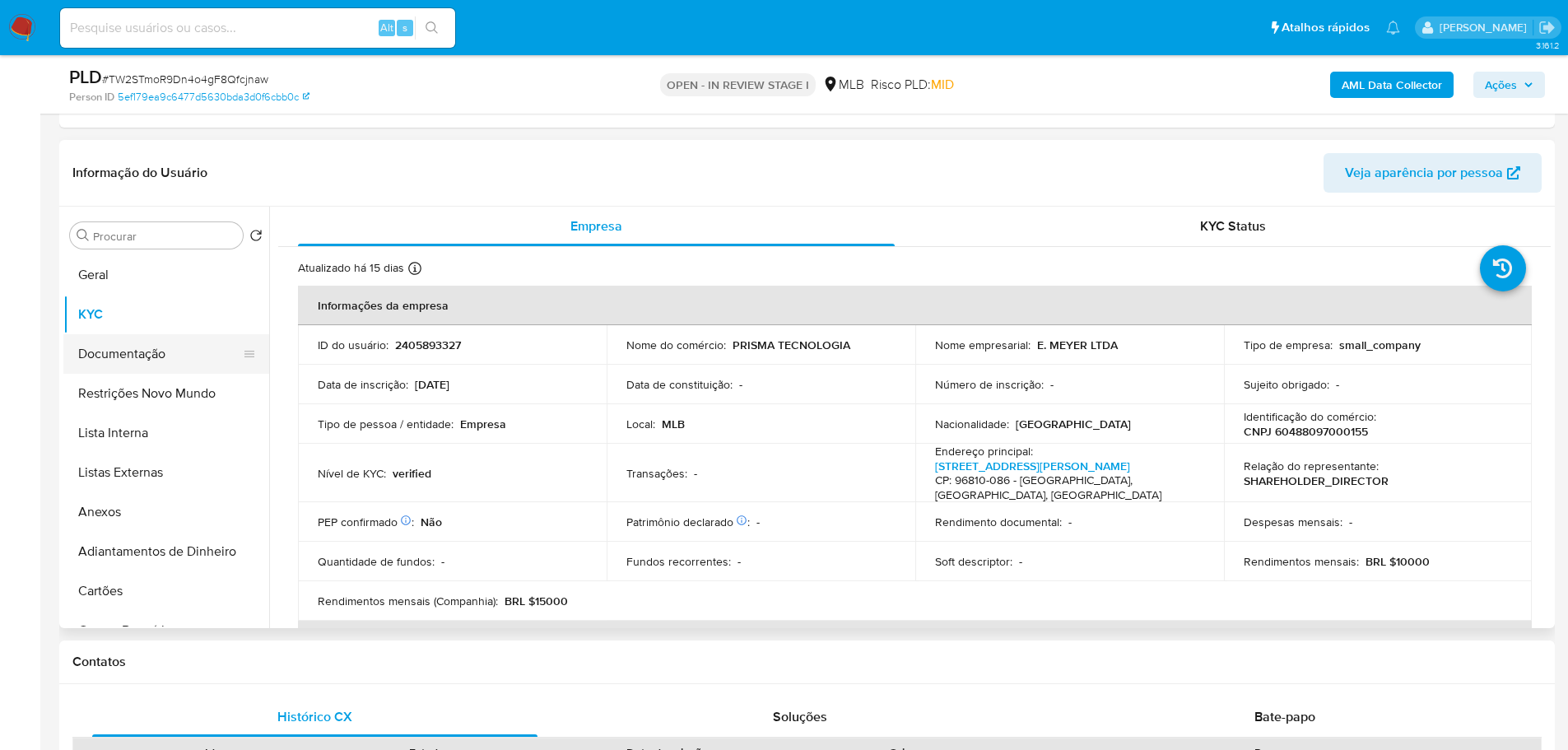
click at [129, 348] on button "Documentação" at bounding box center [159, 354] width 193 height 40
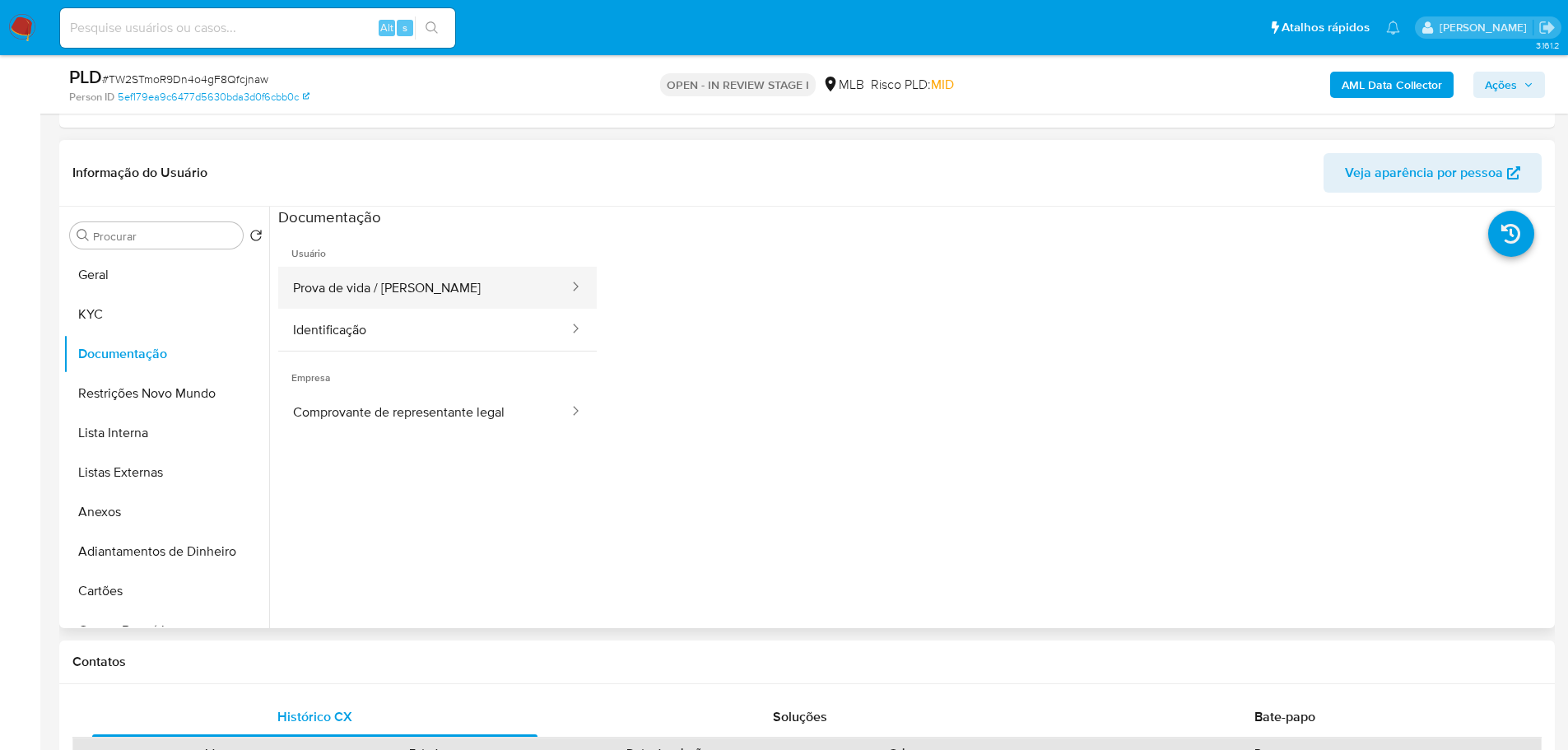
click at [360, 306] on button "Prova de vida / [PERSON_NAME]" at bounding box center [424, 288] width 292 height 42
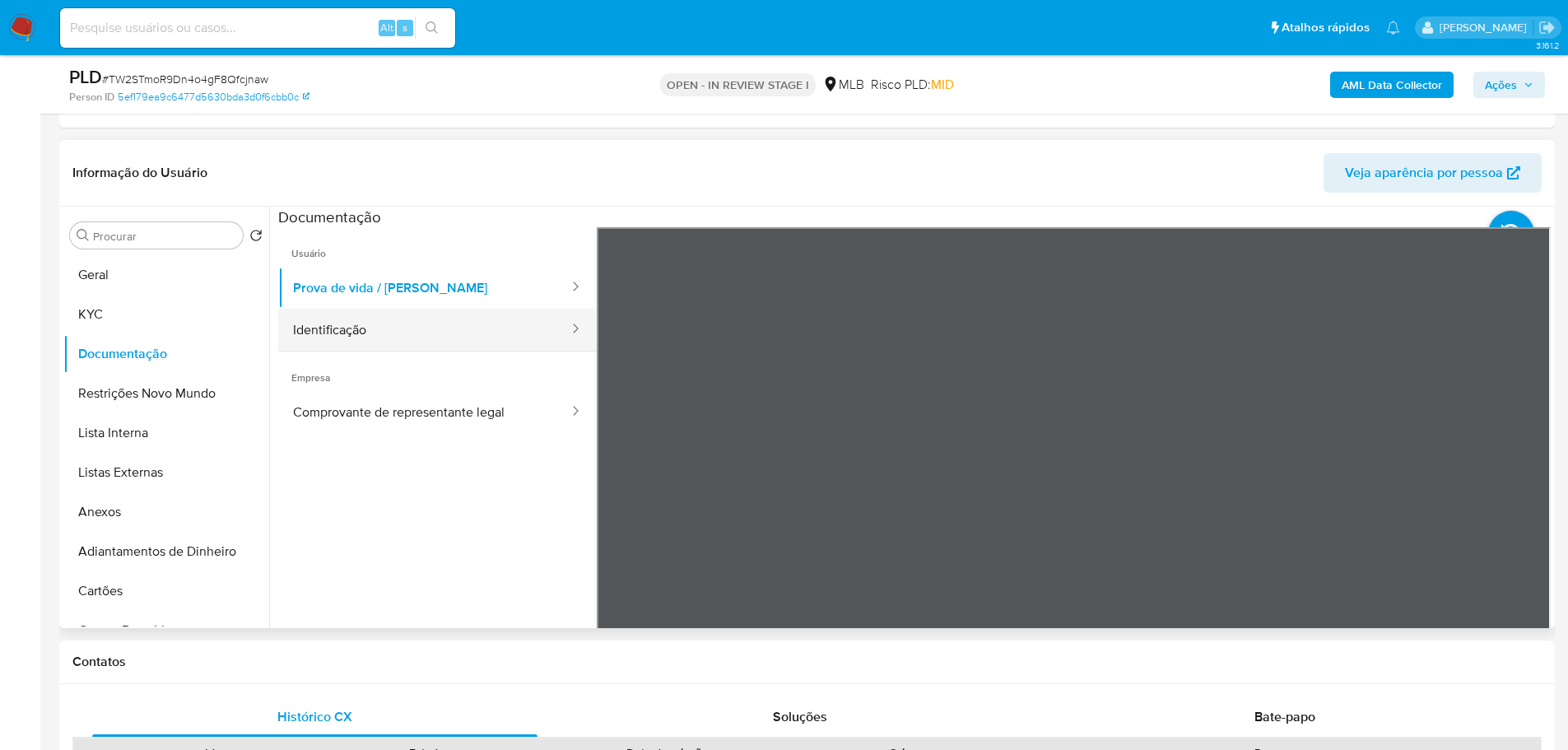
click at [369, 339] on button "Identificação" at bounding box center [424, 330] width 292 height 42
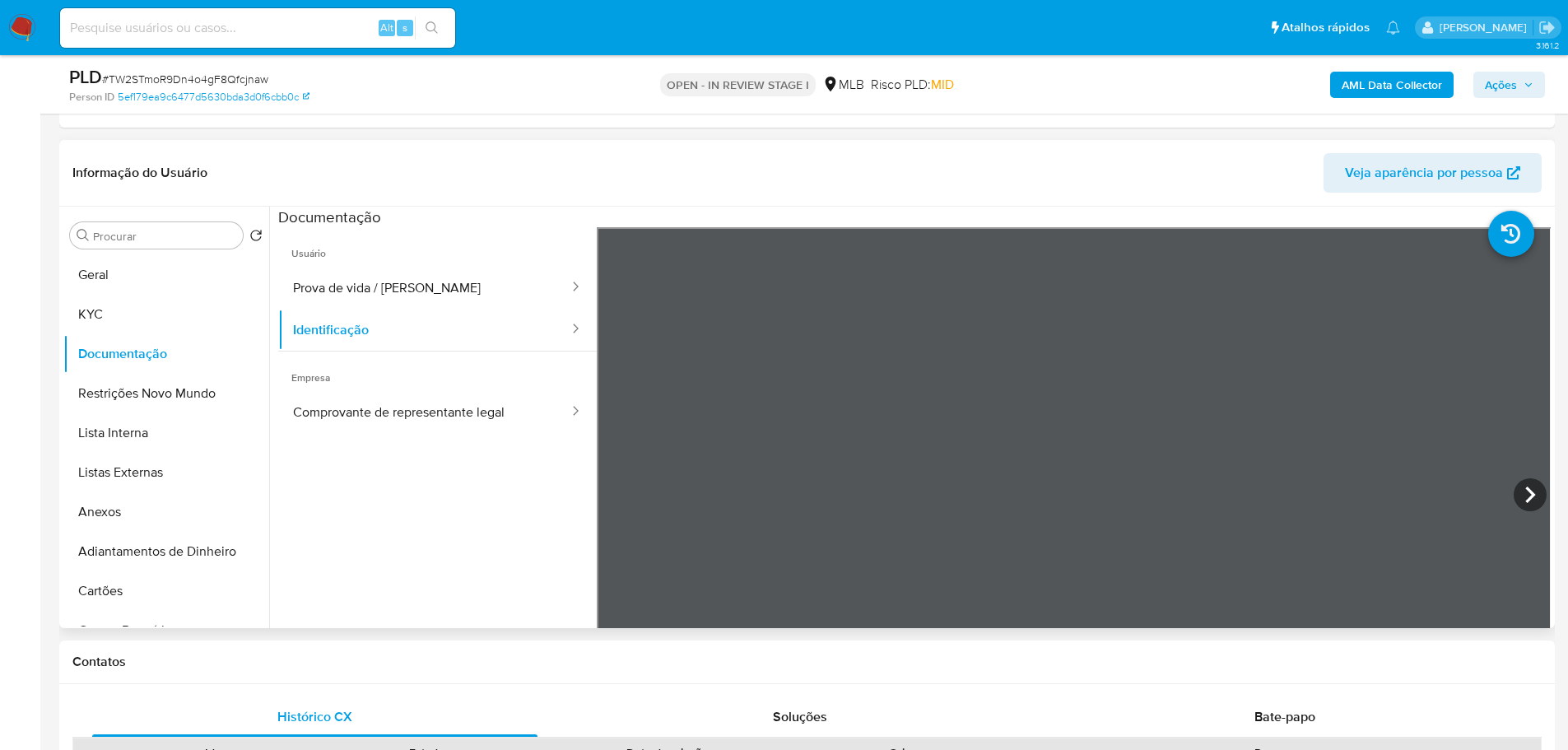
click at [395, 381] on span "Empresa" at bounding box center [438, 371] width 319 height 40
click at [407, 410] on button "Comprovante de representante legal" at bounding box center [424, 412] width 292 height 42
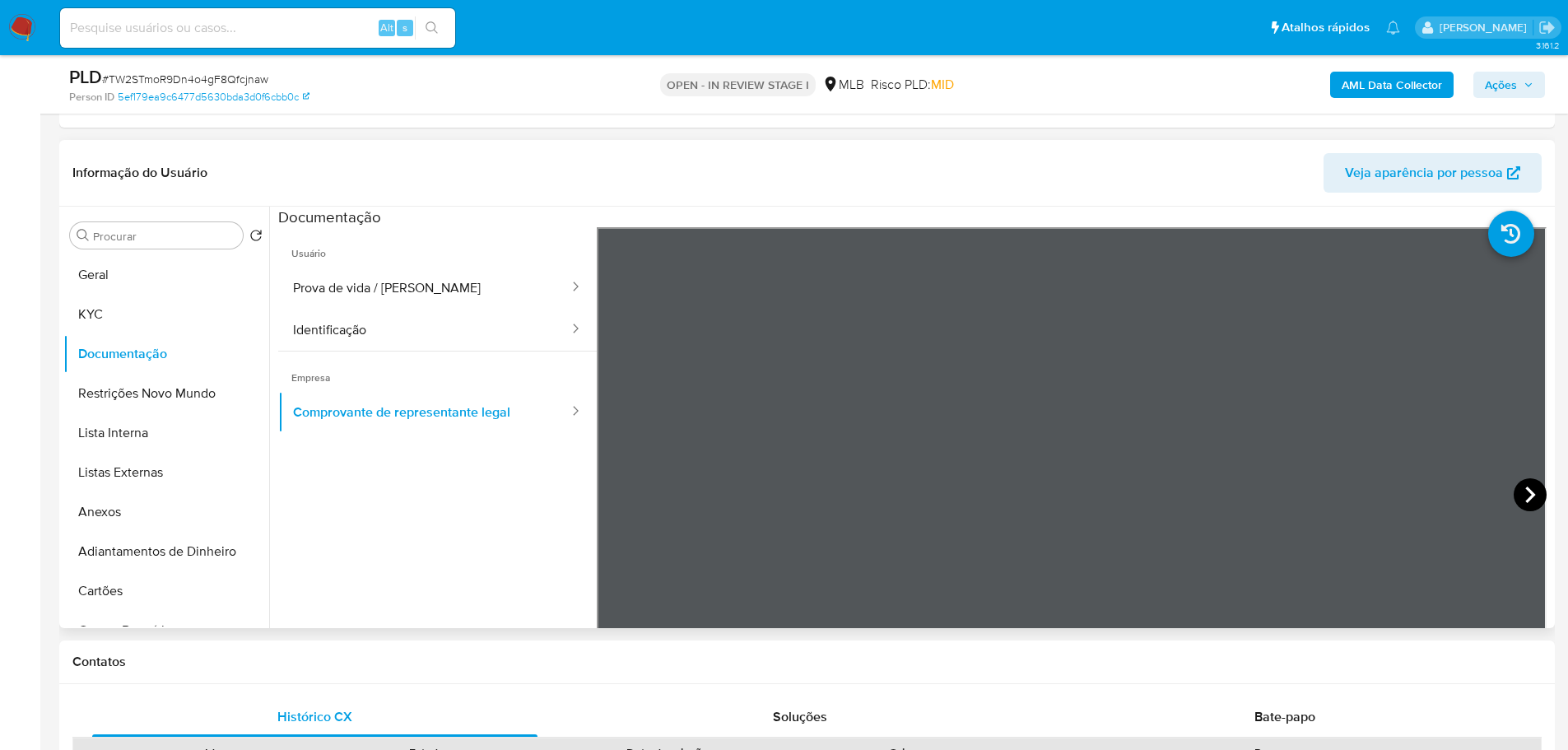
click at [1521, 496] on icon at bounding box center [1530, 494] width 33 height 33
click at [412, 282] on button "Prova de vida / [PERSON_NAME]" at bounding box center [424, 288] width 292 height 42
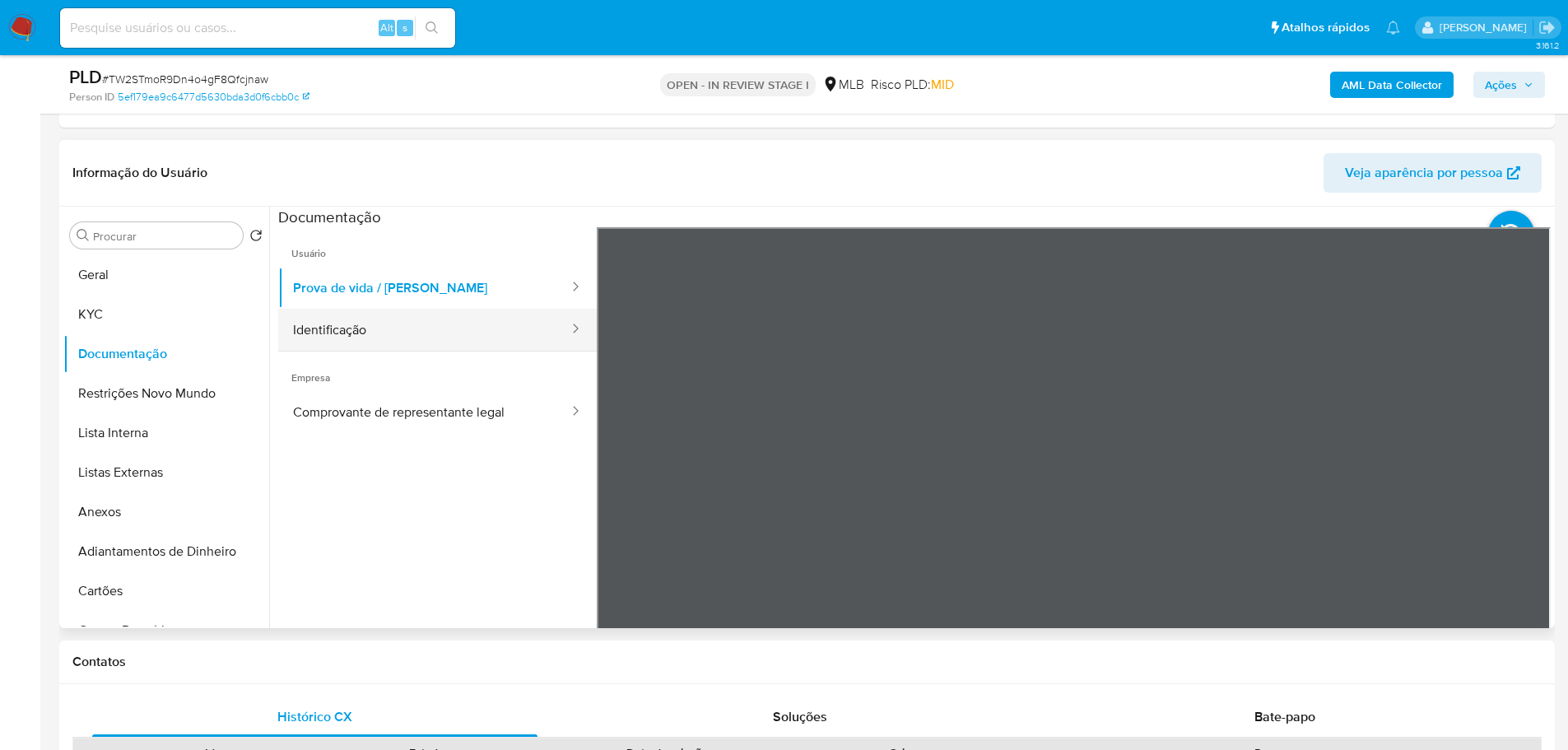
click at [402, 332] on button "Identificação" at bounding box center [424, 330] width 292 height 42
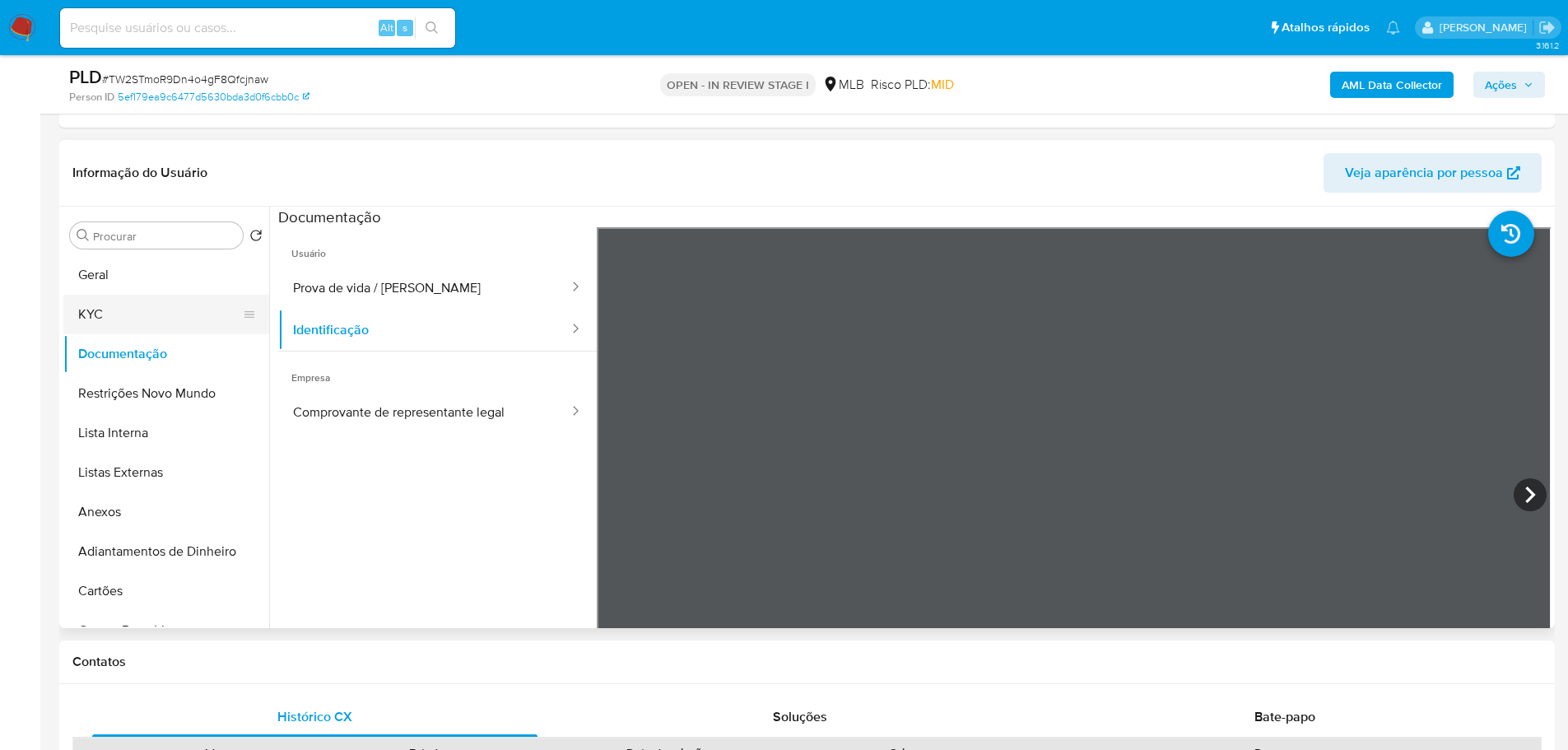
click at [120, 314] on button "KYC" at bounding box center [159, 314] width 193 height 40
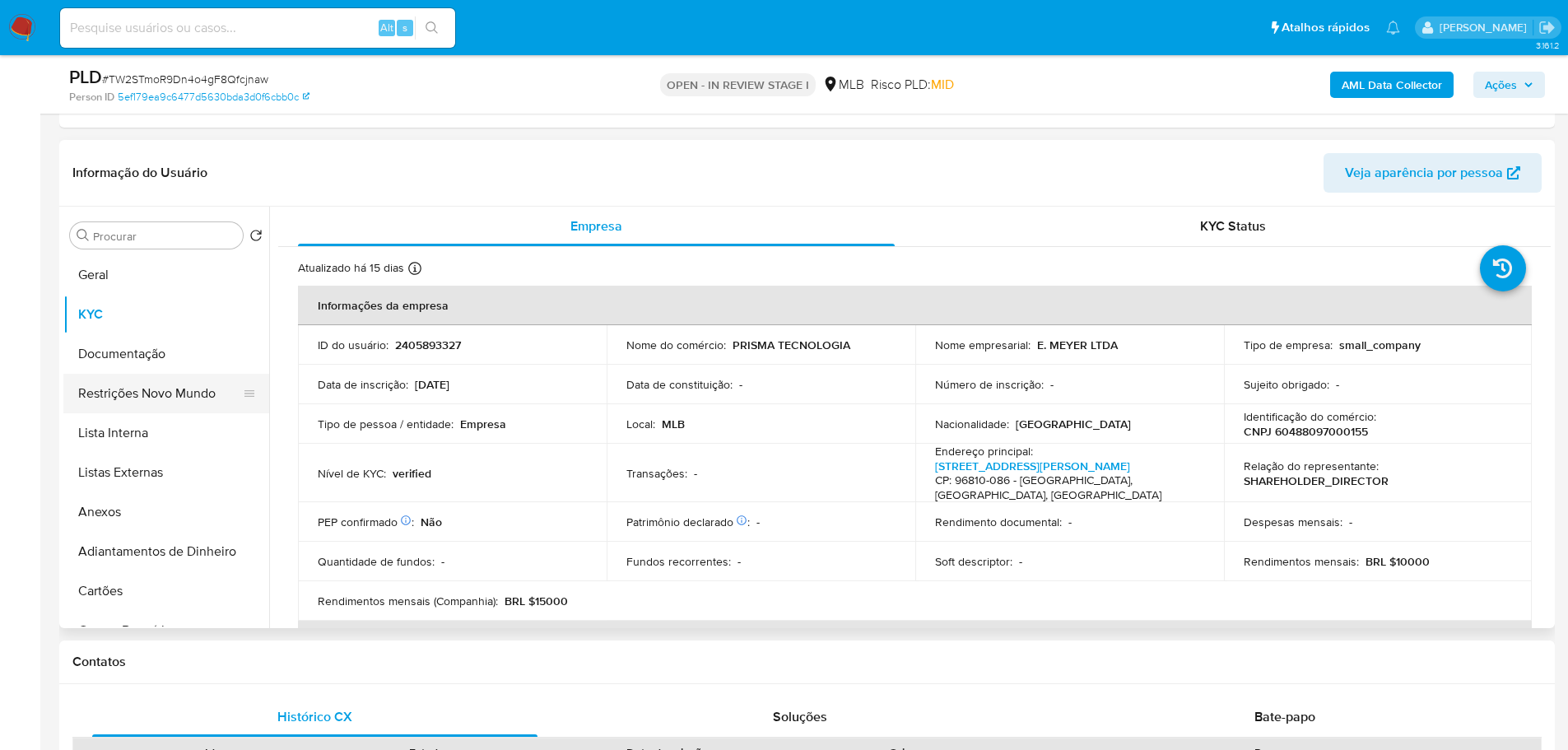
click at [149, 410] on button "Restrições Novo Mundo" at bounding box center [159, 393] width 193 height 40
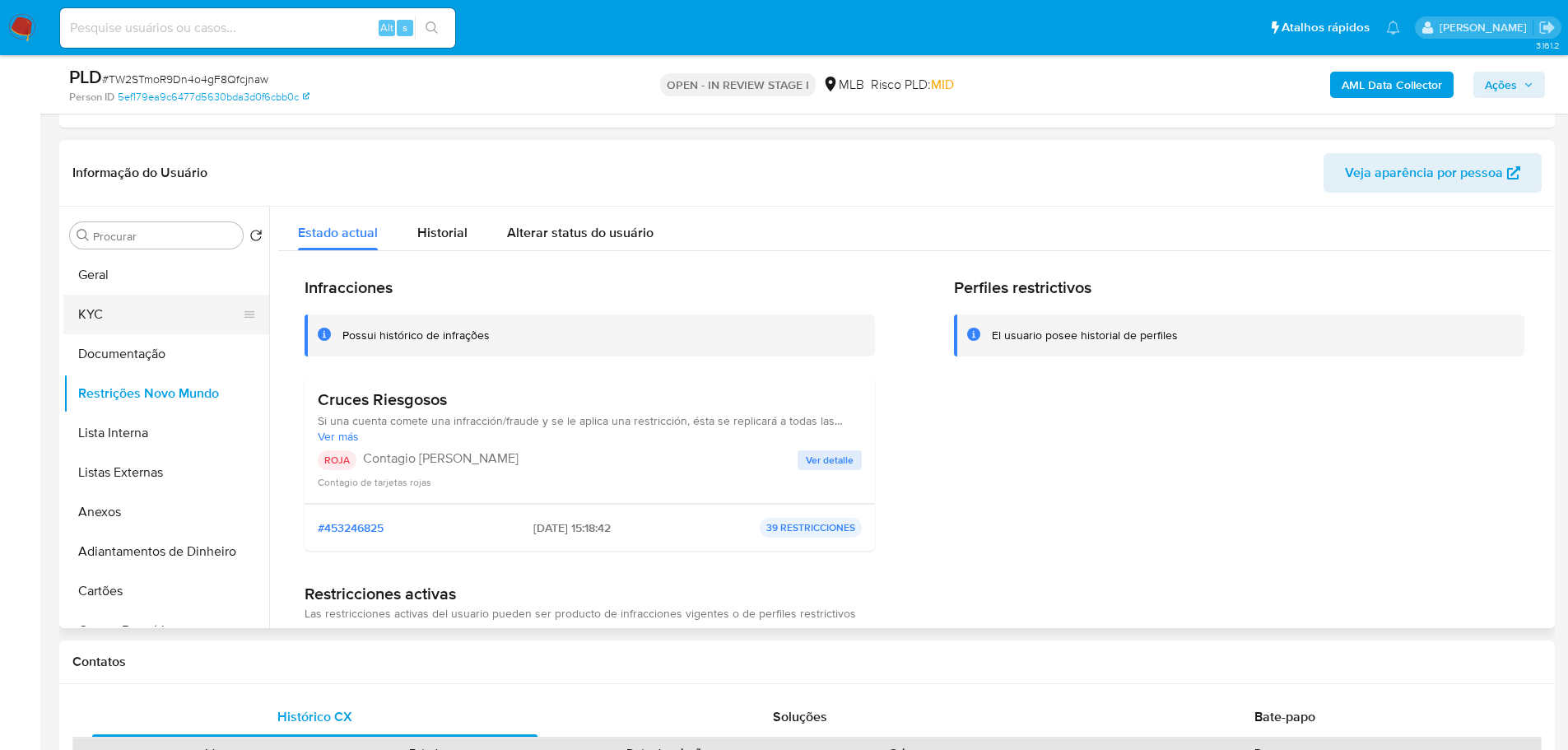
click at [108, 327] on button "KYC" at bounding box center [159, 314] width 193 height 40
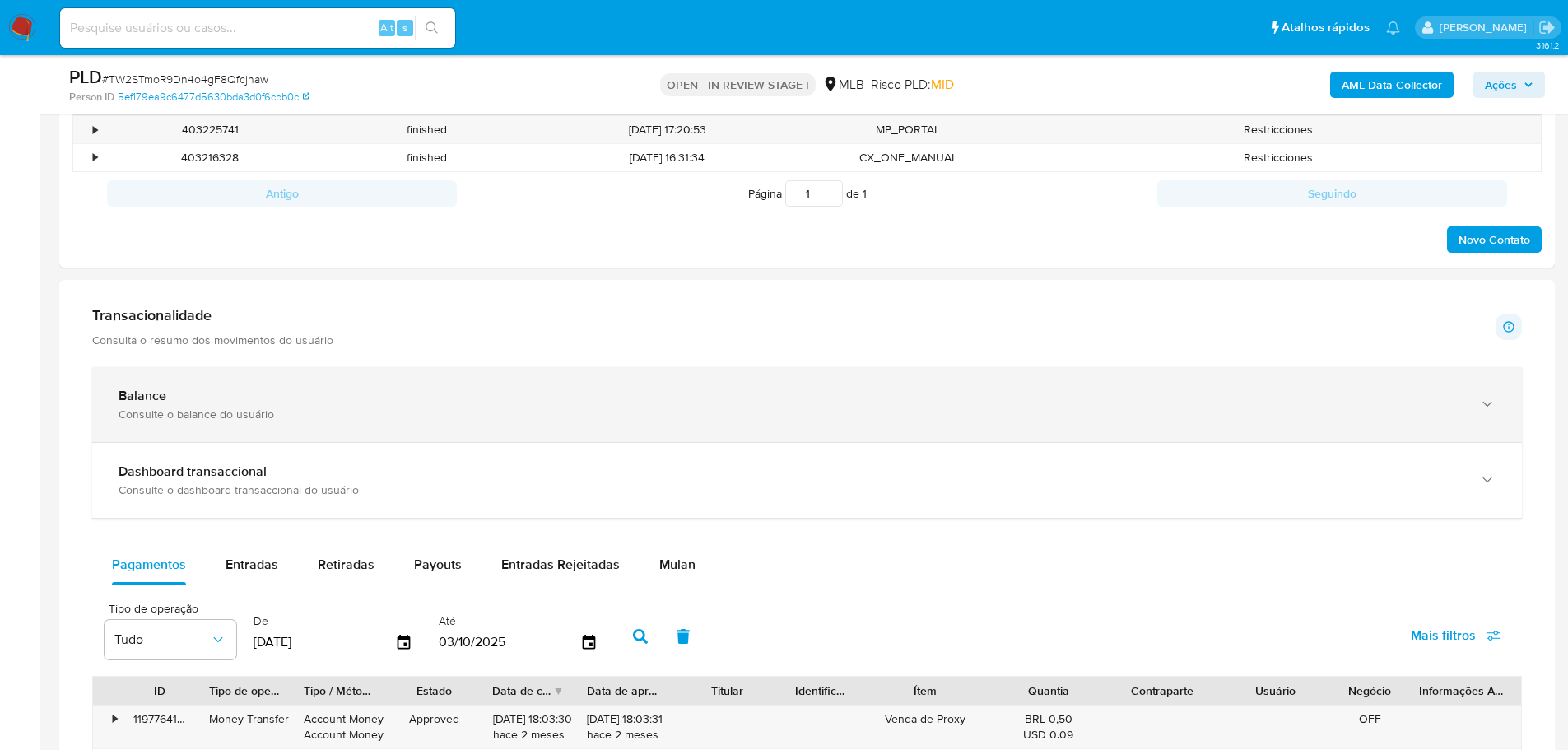
scroll to position [906, 0]
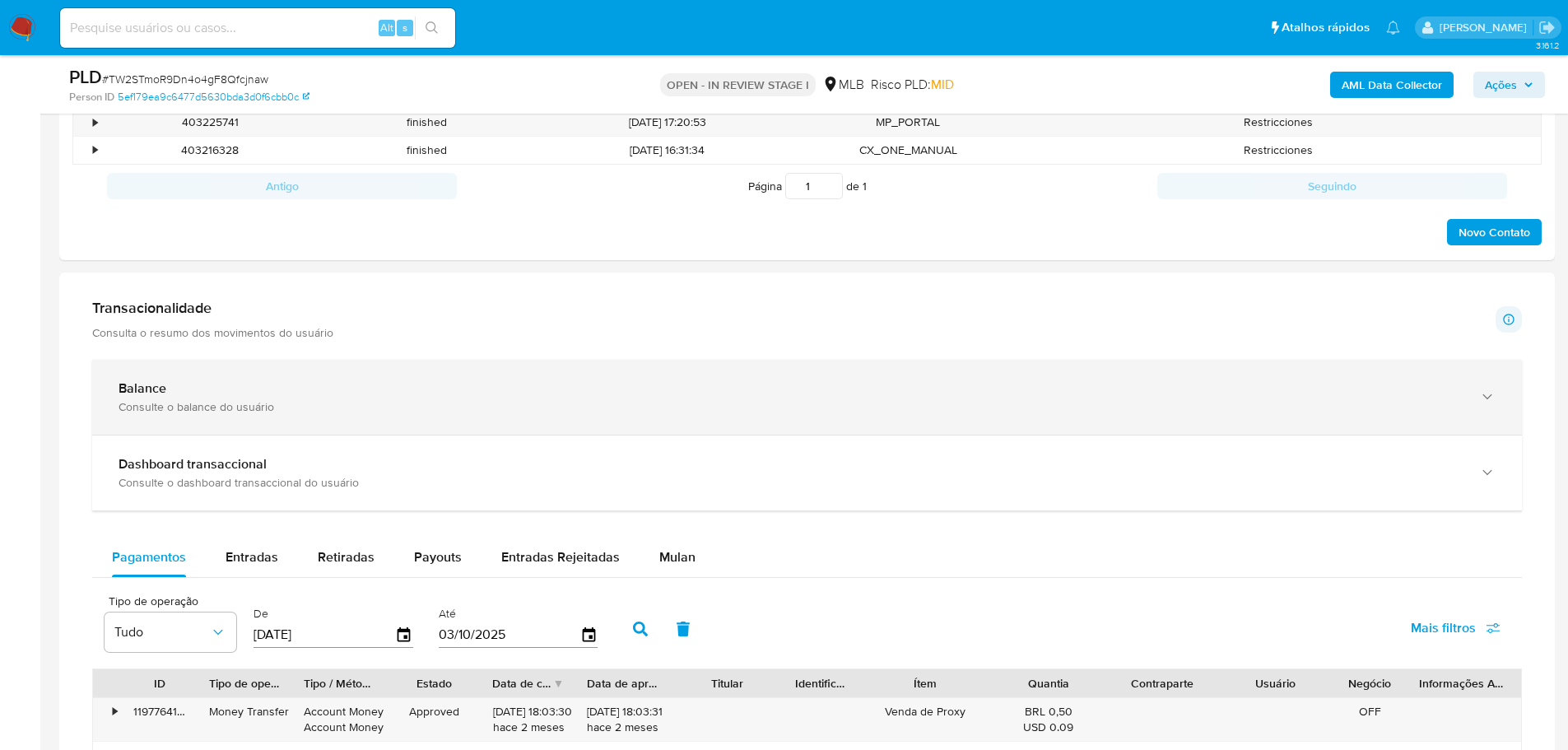
click at [625, 371] on div "Balance Consulte o balance do usuário" at bounding box center [807, 397] width 1430 height 75
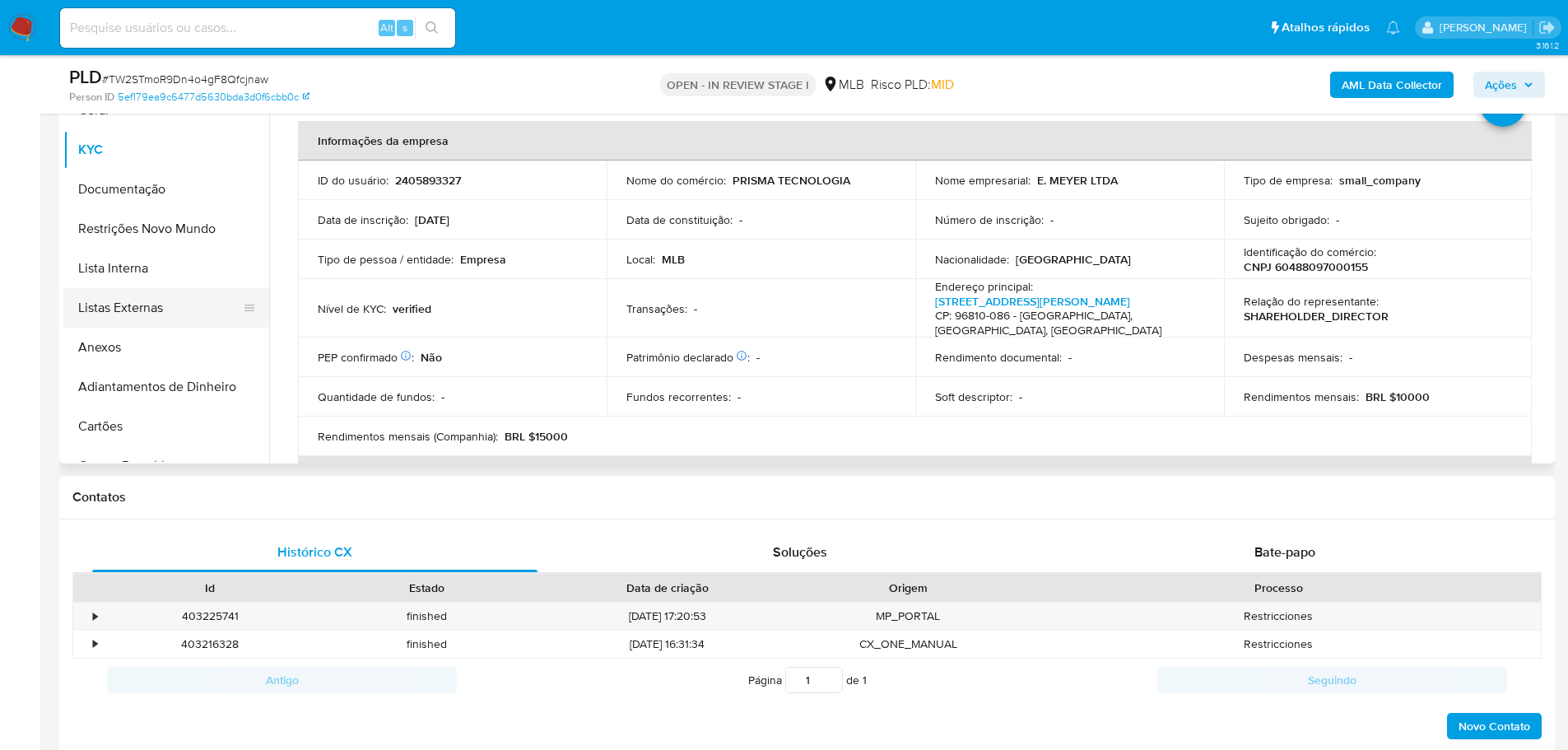
scroll to position [329, 0]
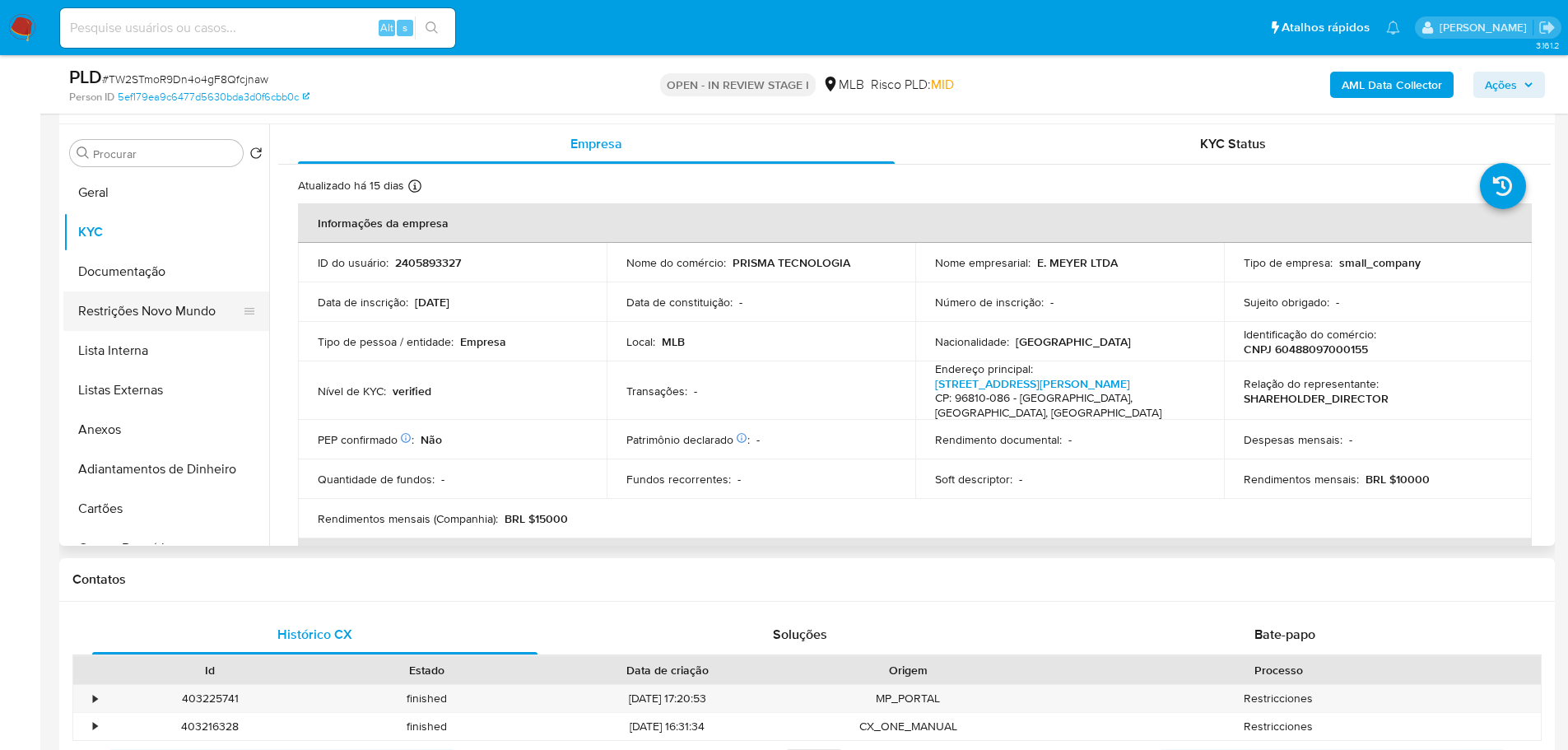
click at [152, 312] on button "Restrições Novo Mundo" at bounding box center [159, 311] width 193 height 40
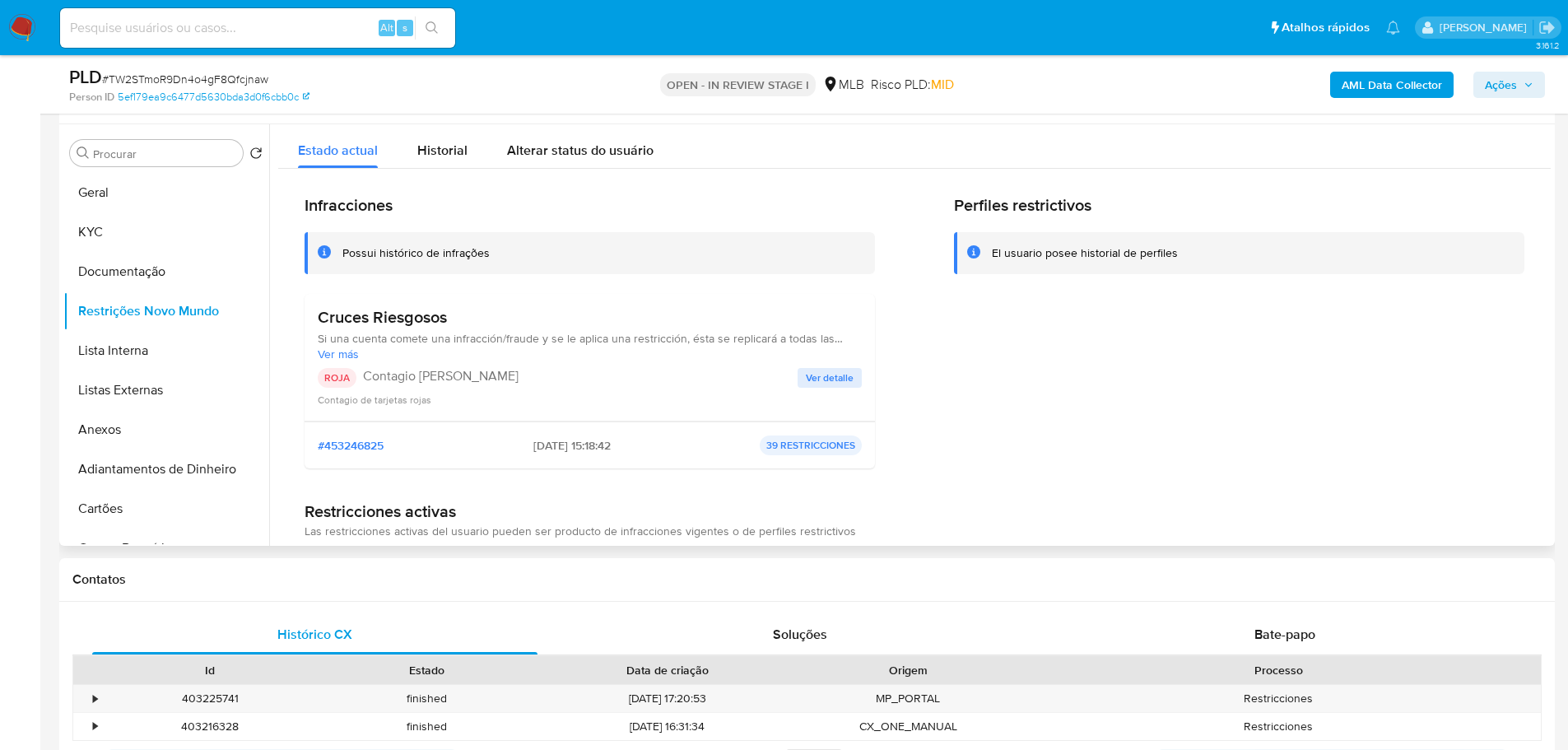
click at [332, 382] on p "ROJA" at bounding box center [337, 378] width 39 height 19
click at [331, 382] on p "ROJA" at bounding box center [337, 378] width 39 height 19
click at [414, 323] on h3 "Cruces Riesgosos" at bounding box center [590, 317] width 544 height 20
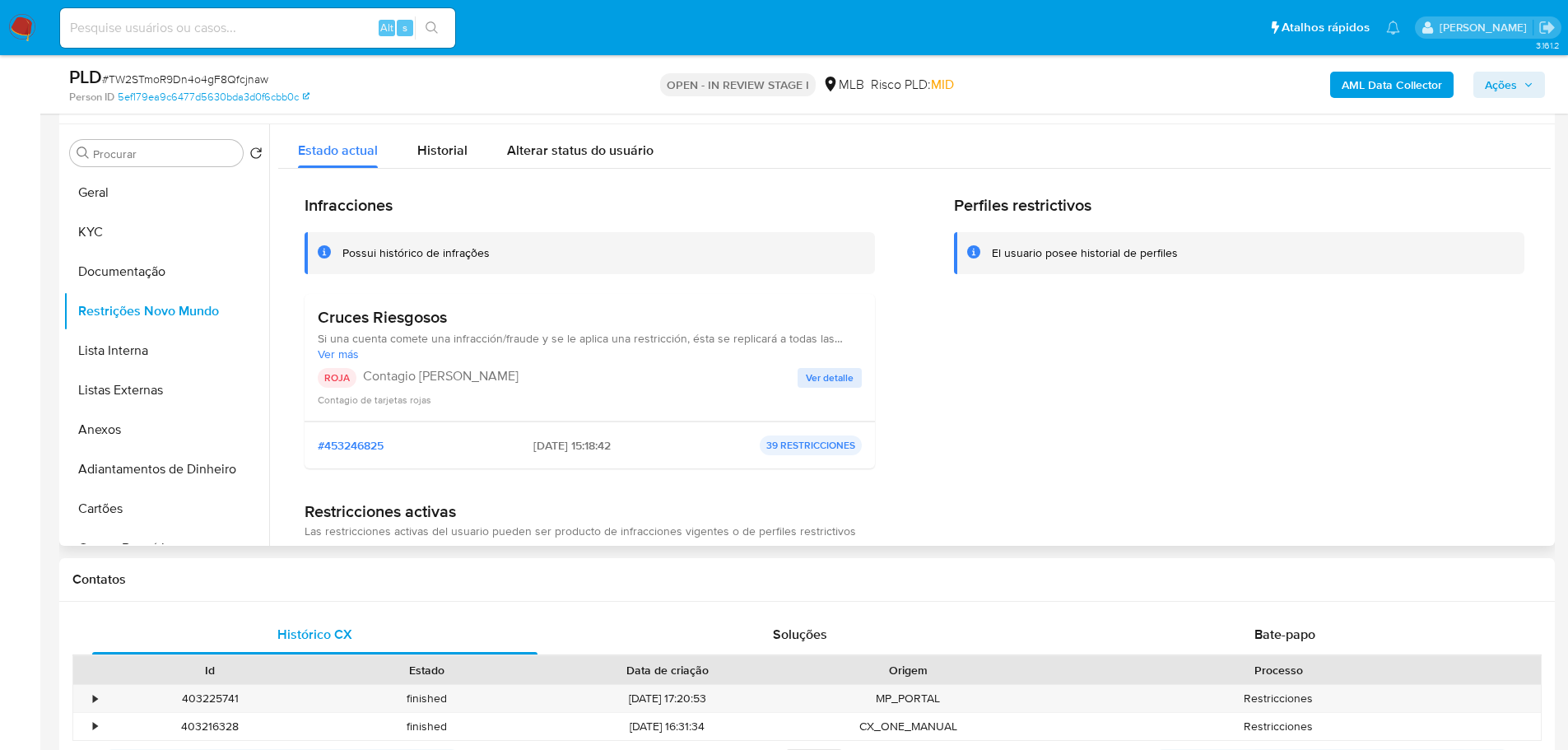
click at [414, 323] on h3 "Cruces Riesgosos" at bounding box center [590, 317] width 544 height 20
drag, startPoint x: 526, startPoint y: 376, endPoint x: 364, endPoint y: 385, distance: 162.2
click at [364, 385] on div "ROJA Contagio Tarjetas Rojas" at bounding box center [557, 378] width 480 height 19
click at [817, 383] on span "Ver detalle" at bounding box center [829, 378] width 48 height 17
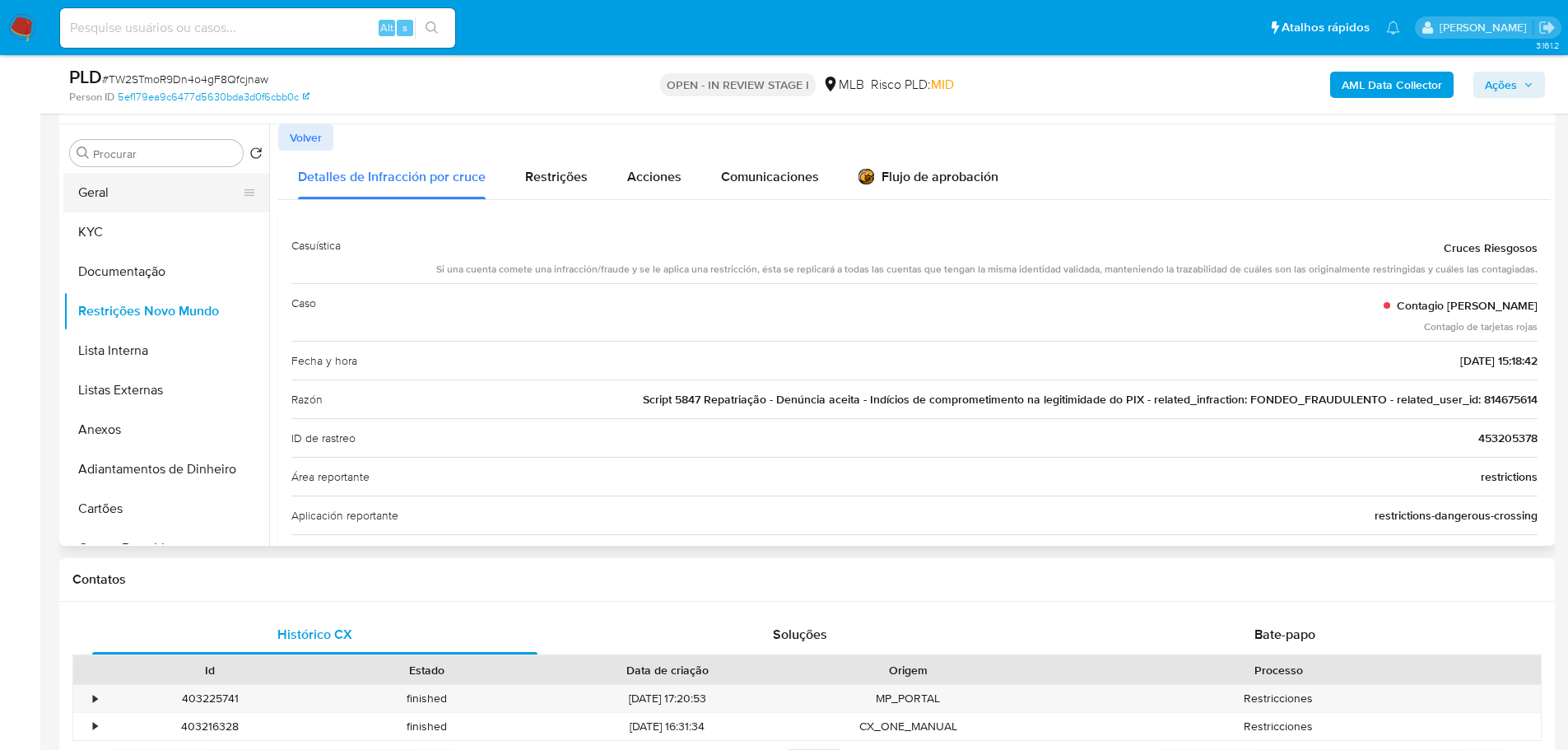
click at [151, 193] on button "Geral" at bounding box center [159, 192] width 193 height 40
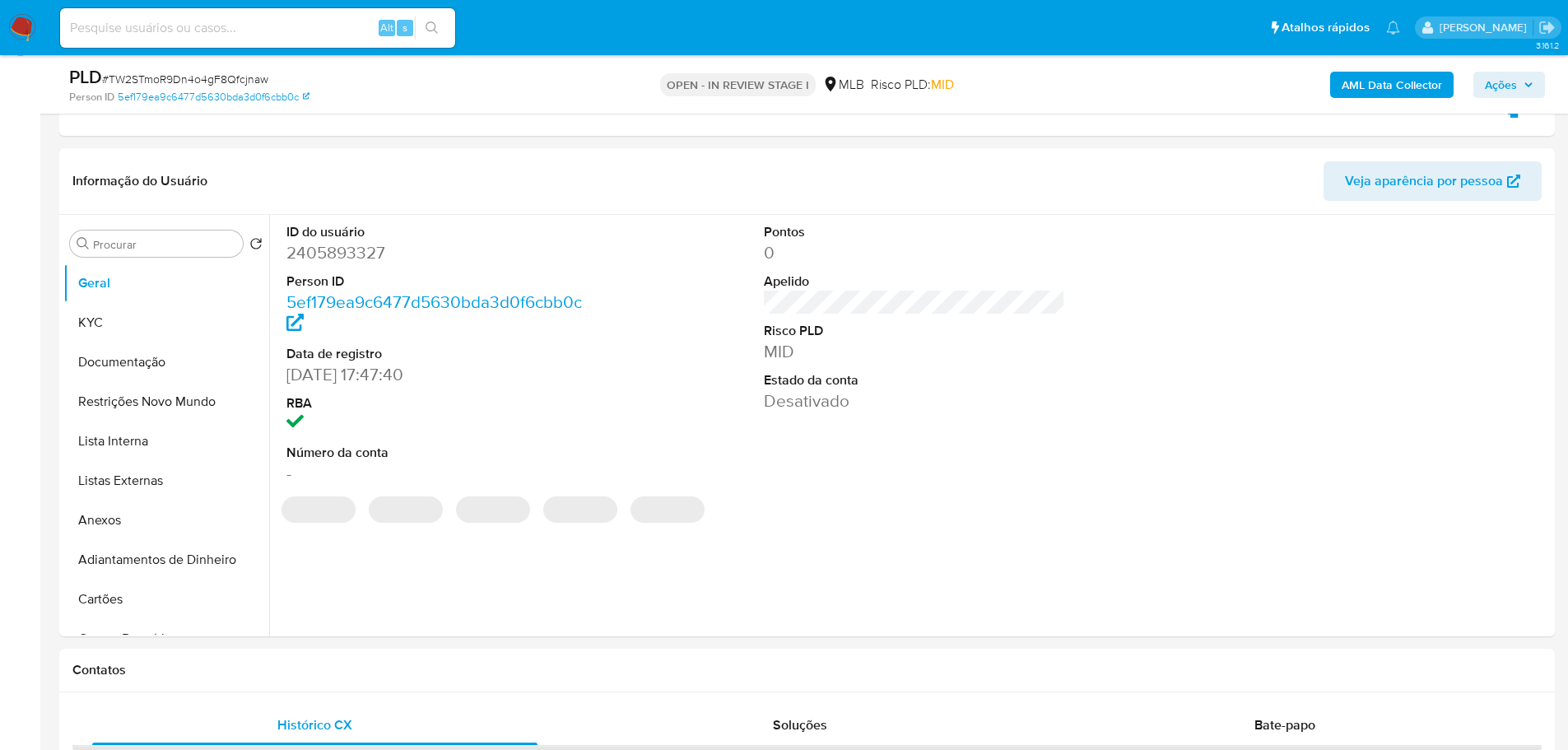
scroll to position [232, 0]
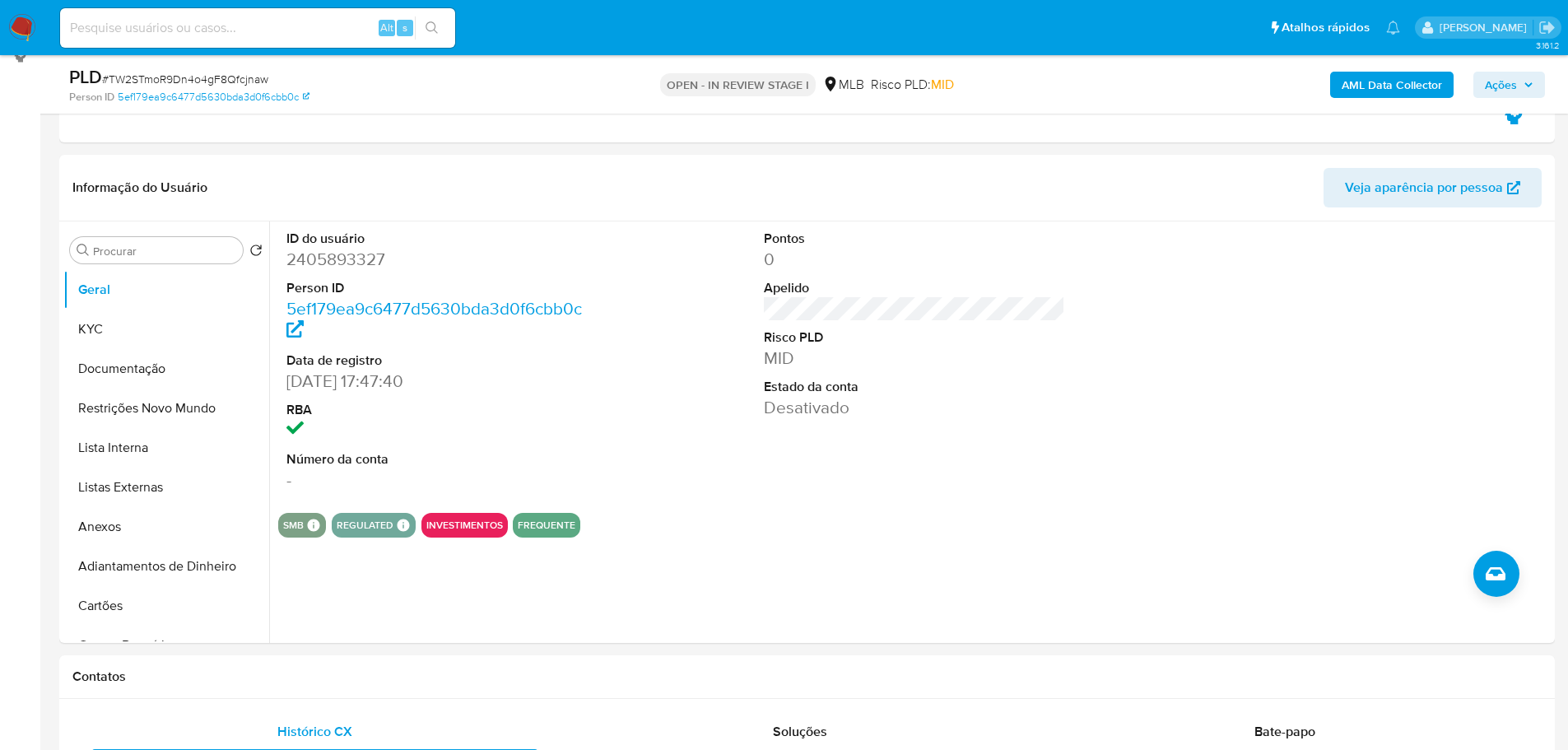
click at [194, 671] on h1 "Contatos" at bounding box center [806, 676] width 1469 height 17
click at [101, 327] on button "KYC" at bounding box center [159, 329] width 193 height 40
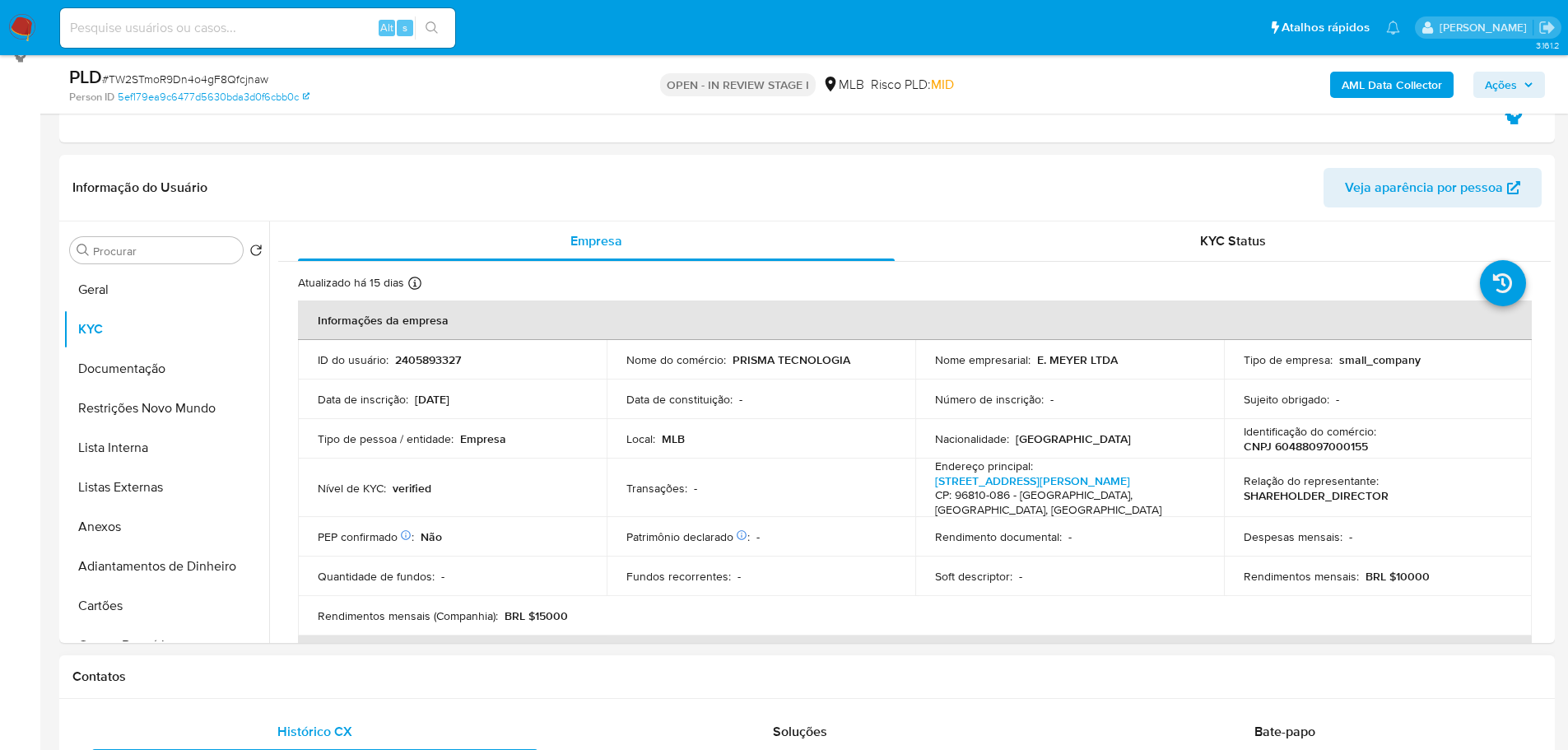
drag, startPoint x: 462, startPoint y: 688, endPoint x: 274, endPoint y: 570, distance: 222.0
click at [460, 687] on div "Contatos" at bounding box center [806, 677] width 1496 height 44
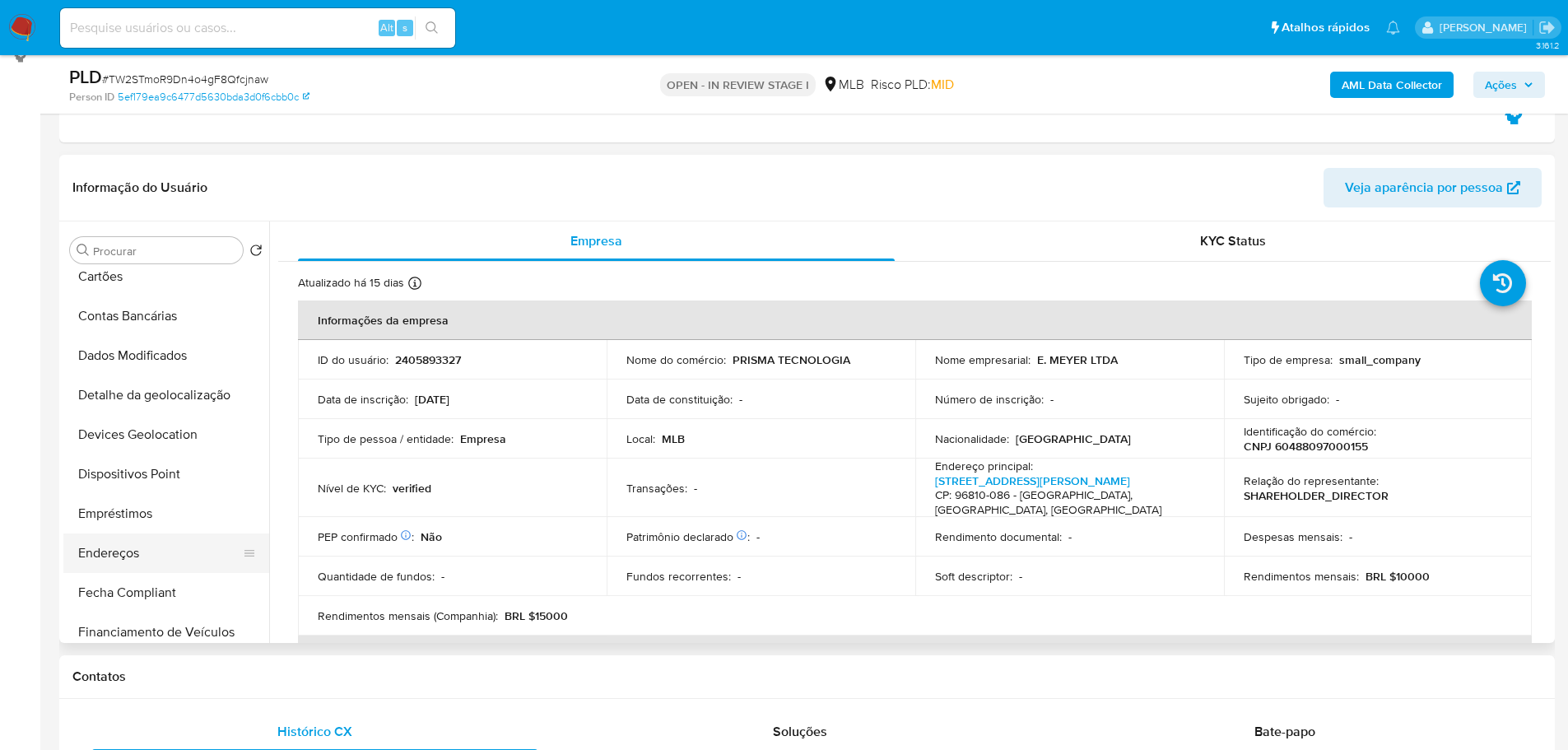
click at [116, 545] on button "Endereços" at bounding box center [159, 553] width 193 height 40
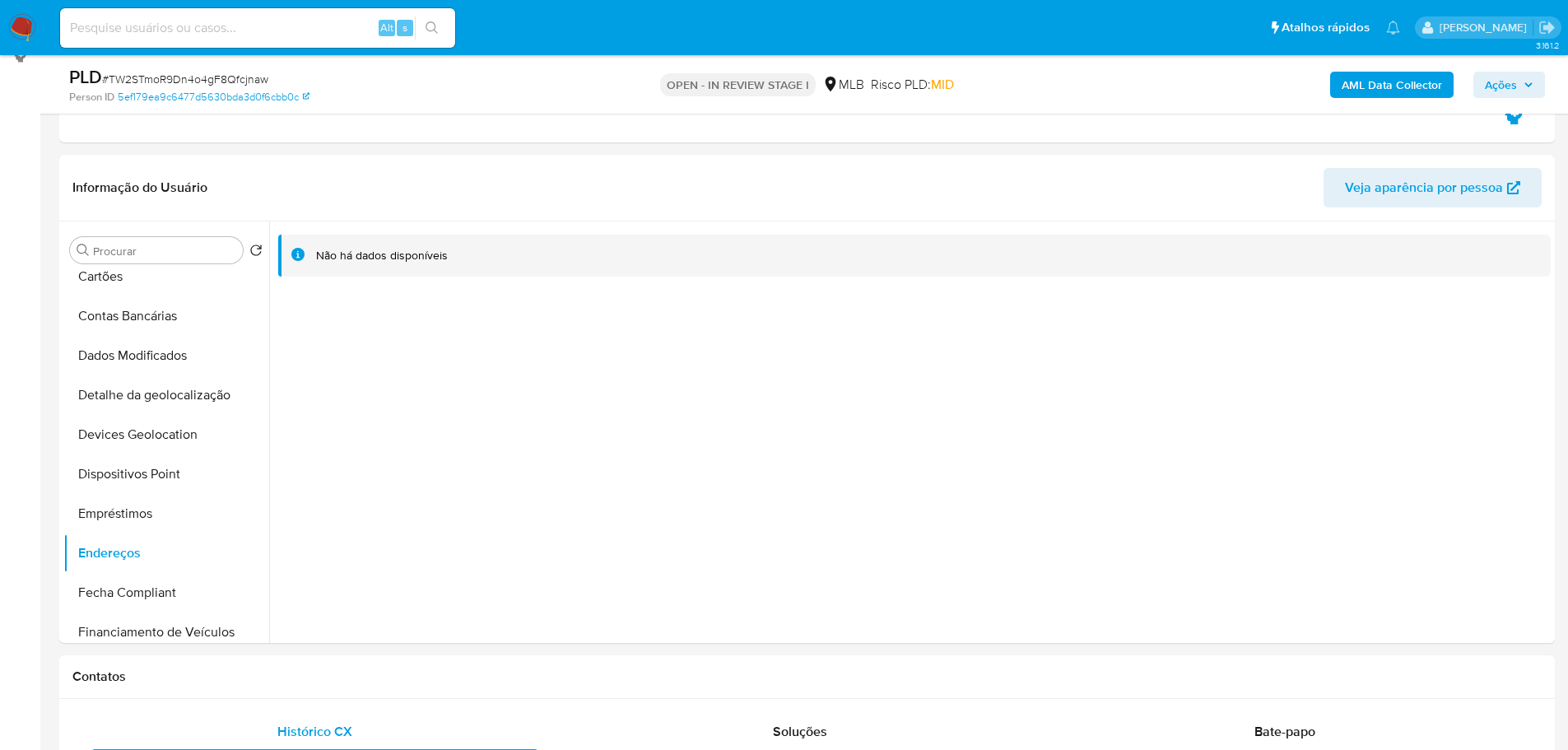
drag, startPoint x: 336, startPoint y: 700, endPoint x: 304, endPoint y: 644, distance: 64.5
click at [167, 402] on button "Detalhe da geolocalização" at bounding box center [159, 394] width 193 height 40
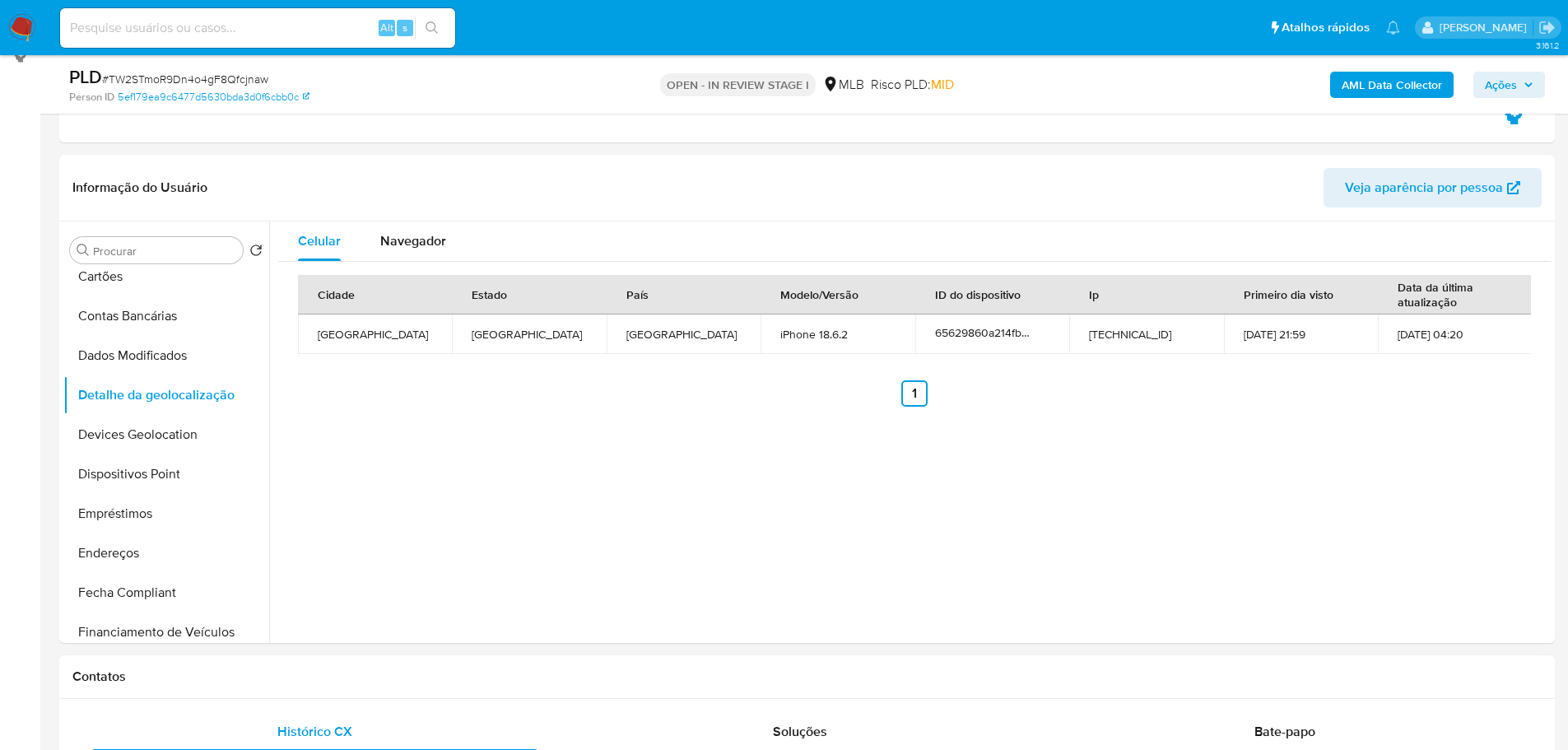
click at [287, 673] on h1 "Contatos" at bounding box center [806, 676] width 1469 height 17
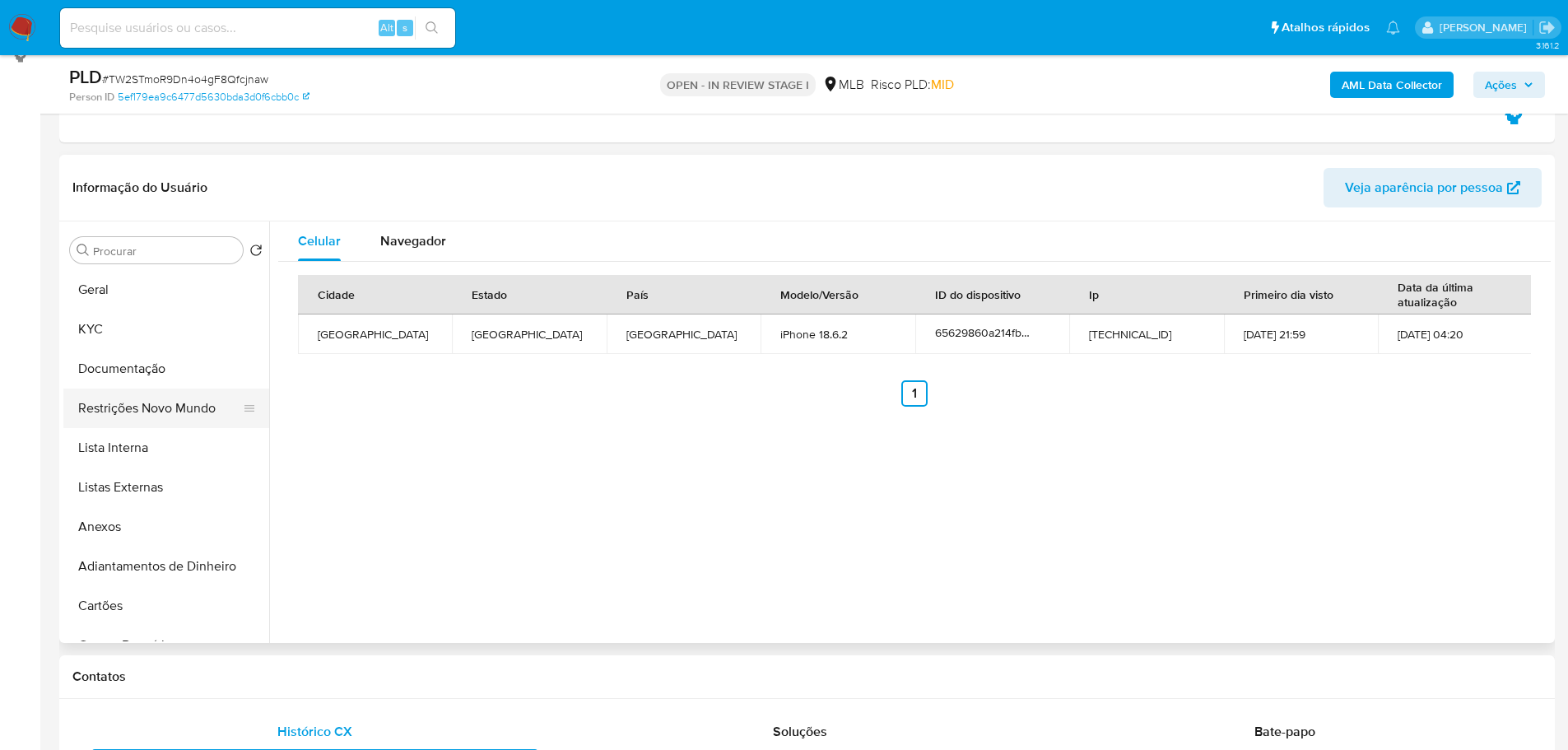
click at [174, 408] on button "Restrições Novo Mundo" at bounding box center [159, 408] width 193 height 40
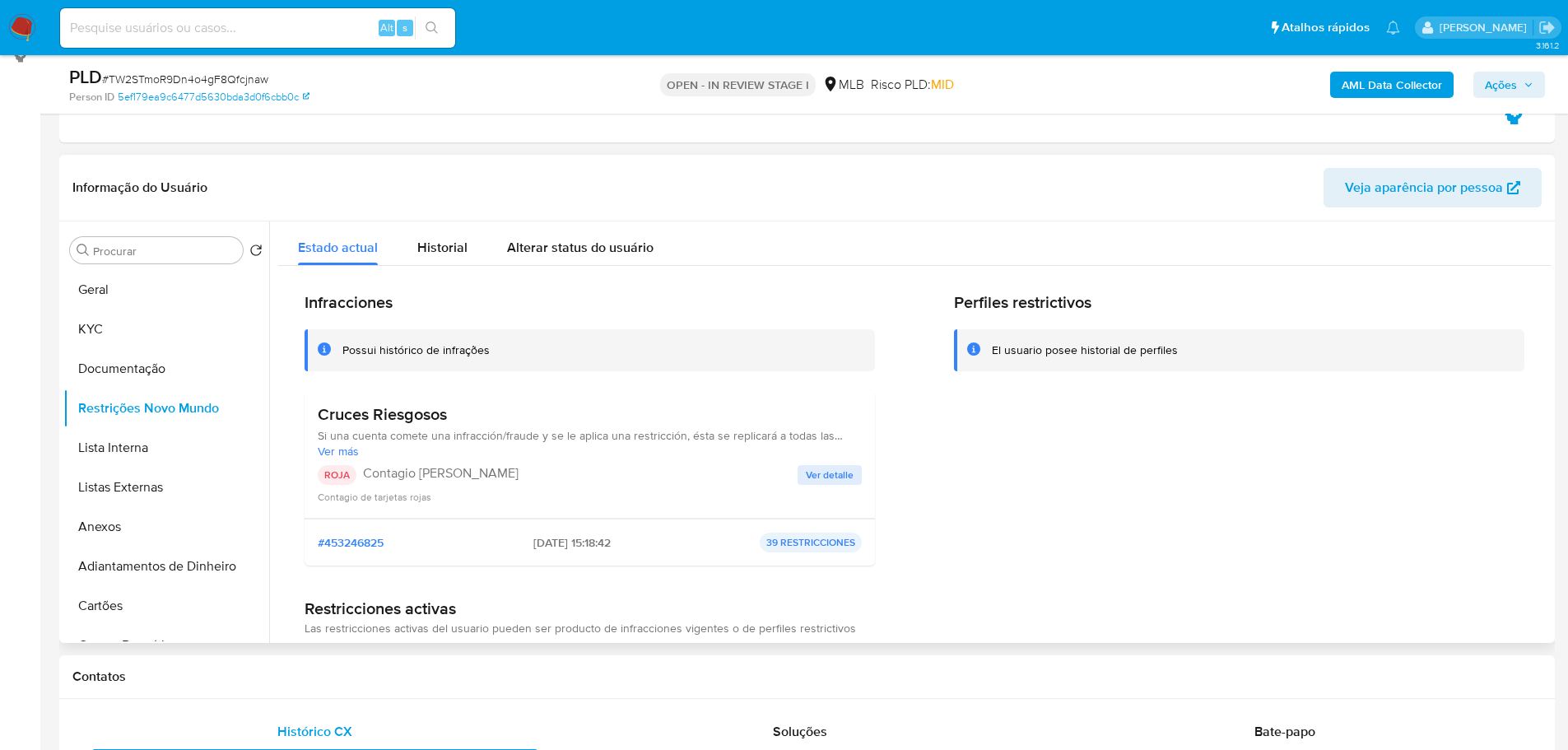
click at [1130, 487] on div "Perfiles restrictivos El usuario posee historial de perfiles" at bounding box center [1240, 435] width 571 height 286
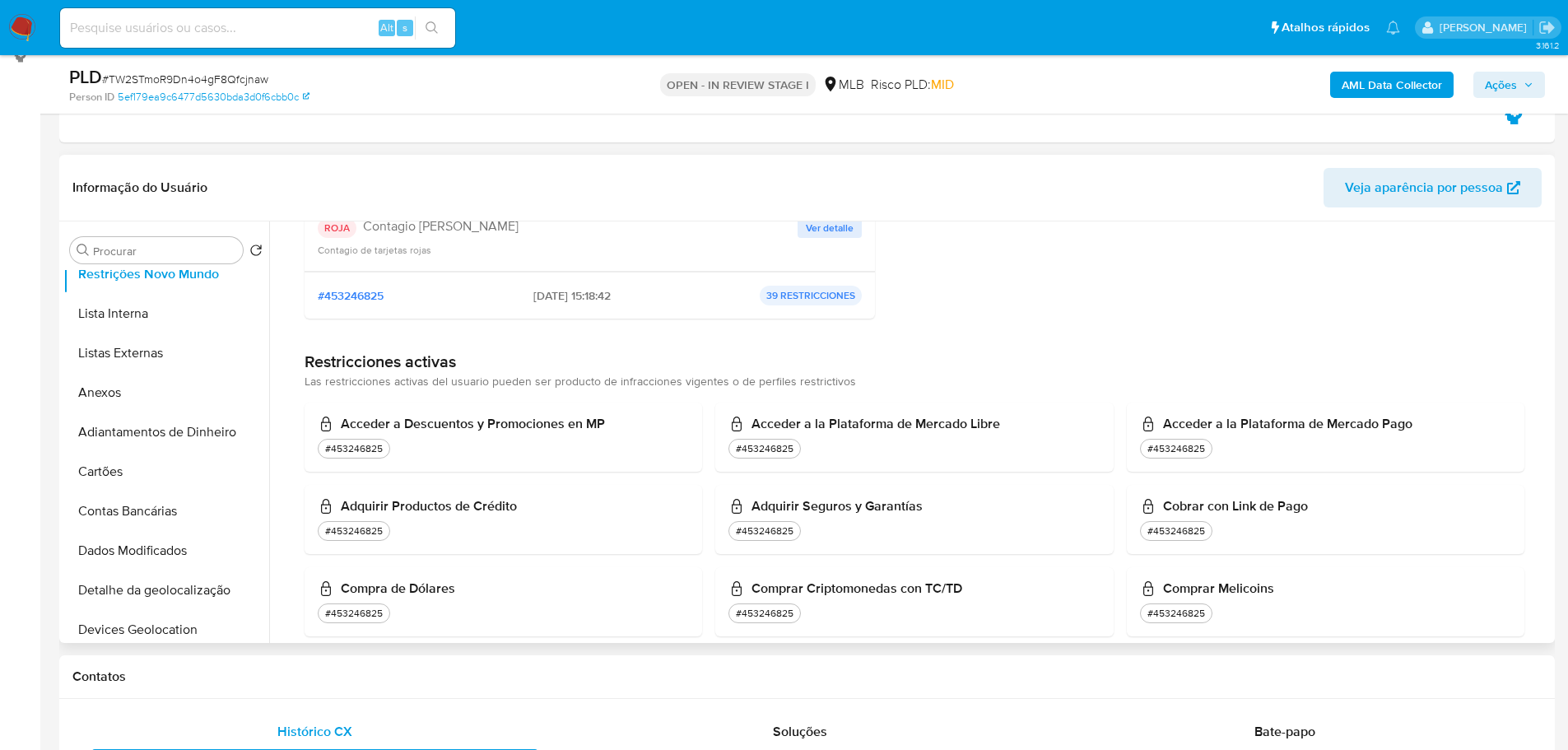
scroll to position [247, 0]
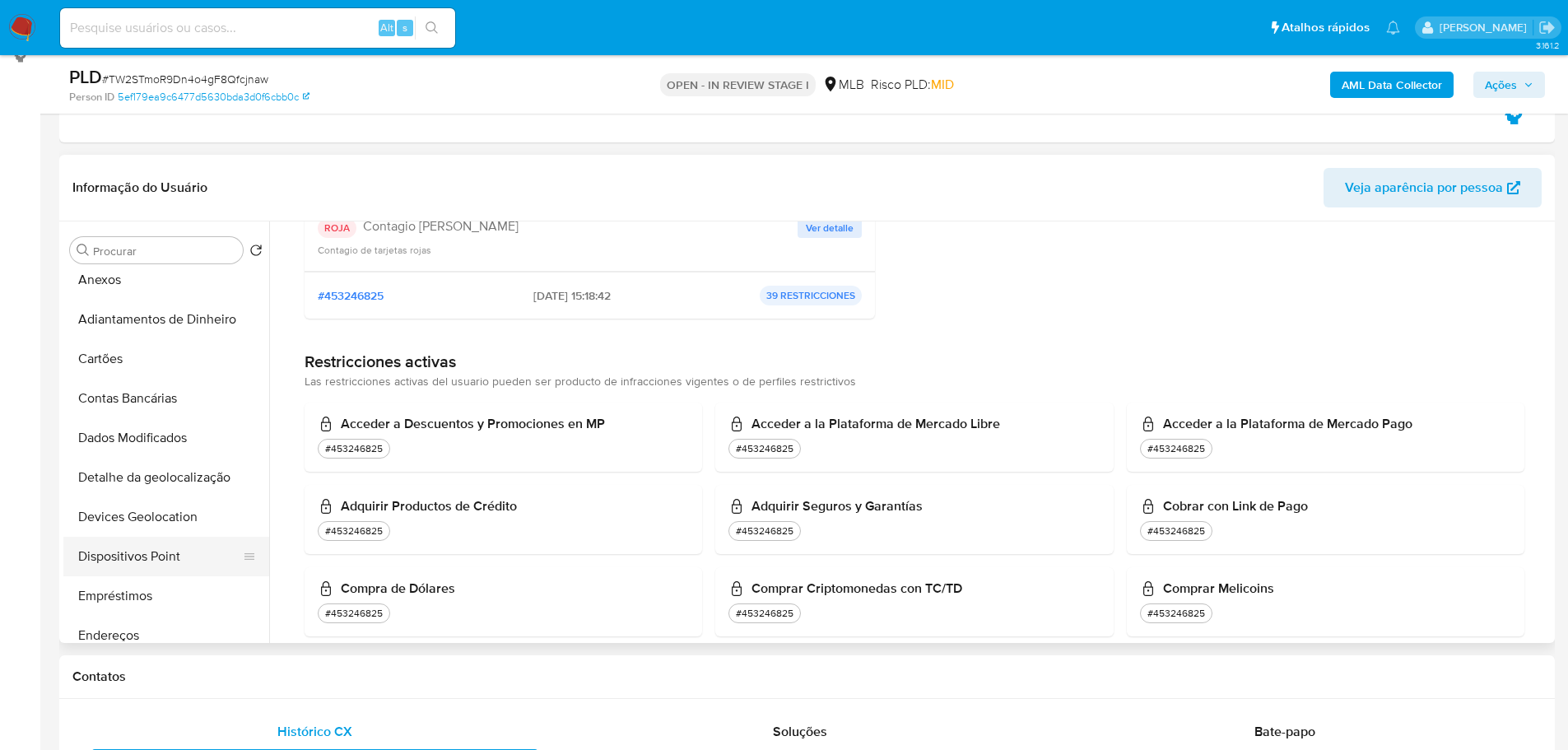
click at [147, 570] on button "Dispositivos Point" at bounding box center [159, 556] width 193 height 40
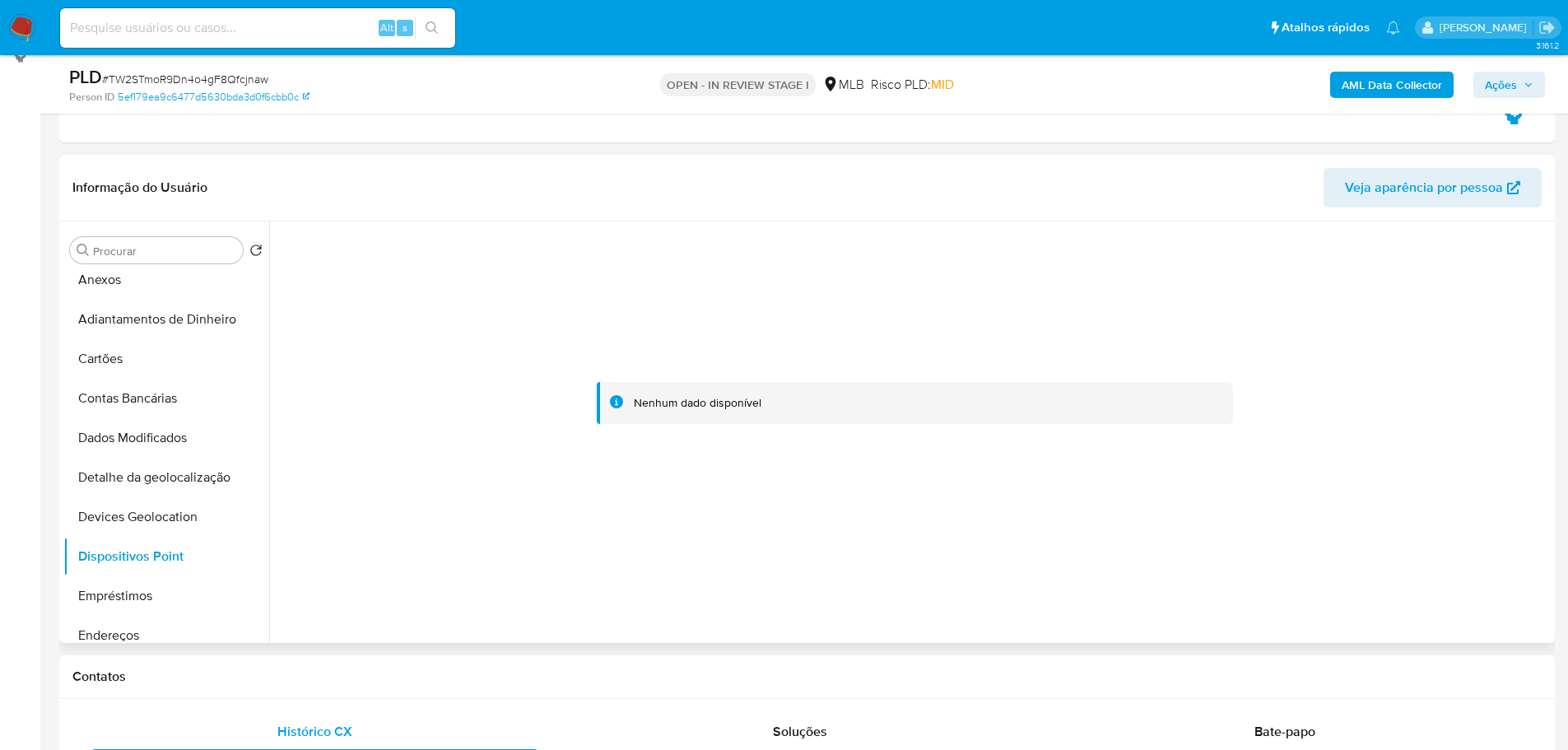
click at [1336, 481] on div at bounding box center [915, 402] width 1273 height 362
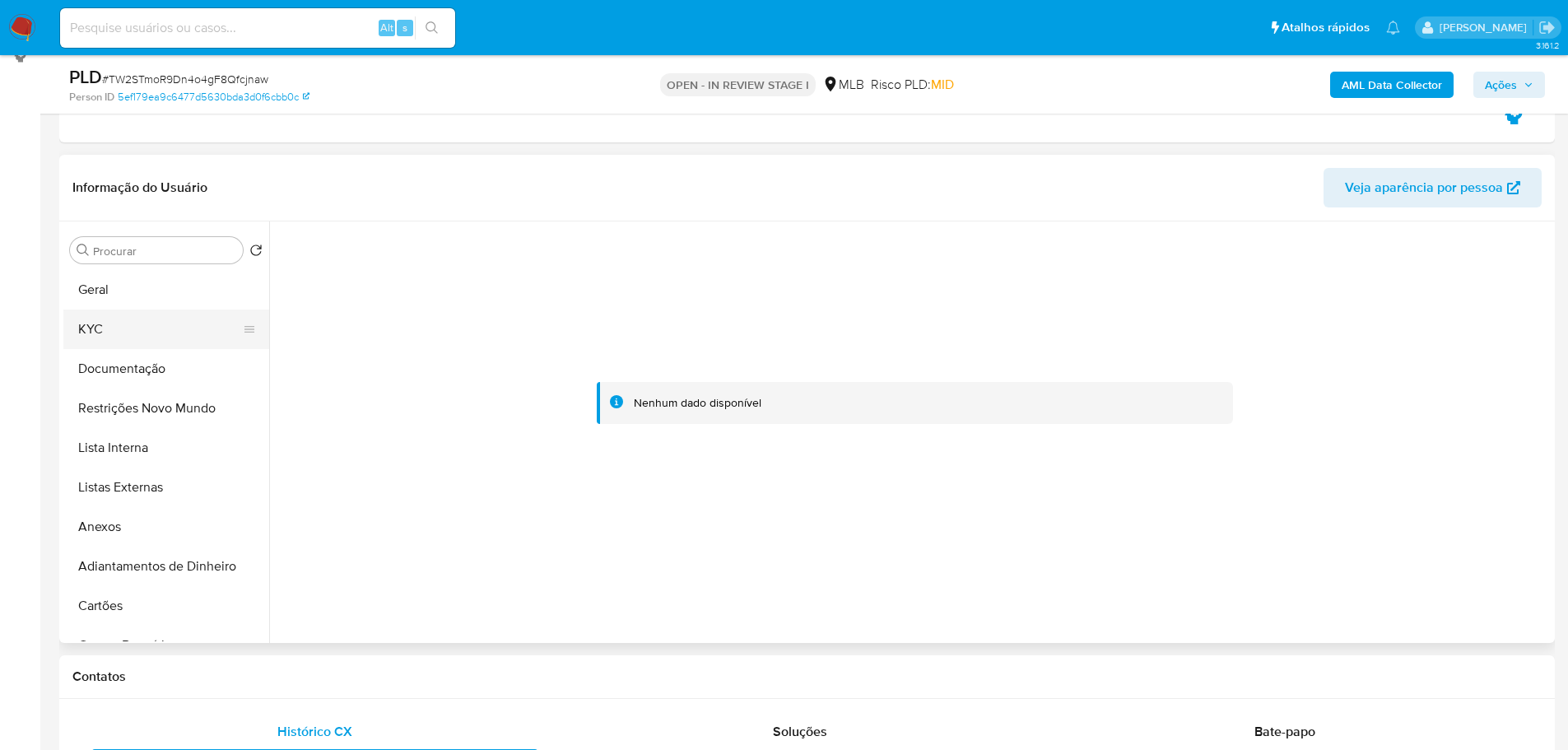
click at [78, 333] on button "KYC" at bounding box center [159, 329] width 193 height 40
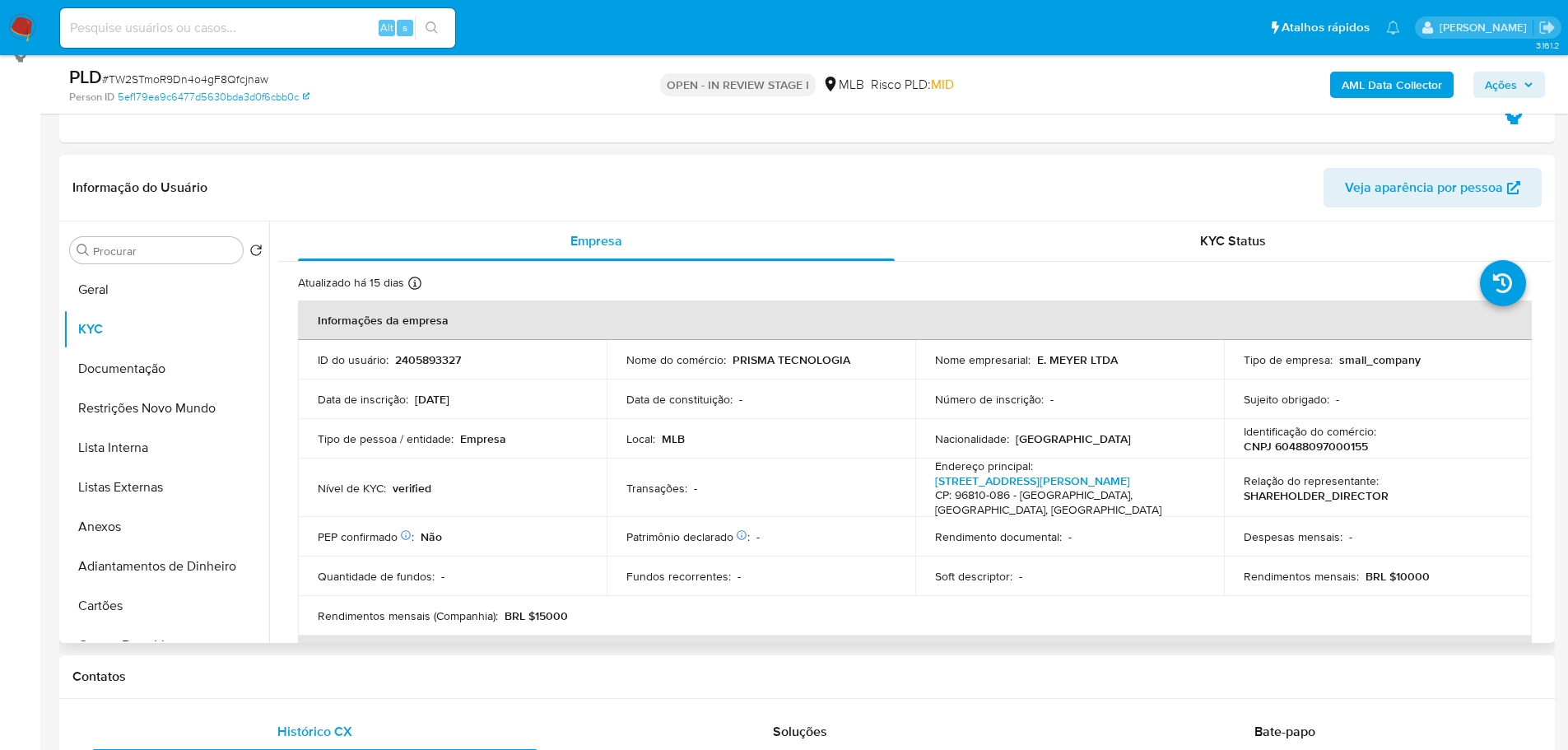
click at [1338, 441] on p "CNPJ 60488097000155" at bounding box center [1306, 445] width 124 height 15
copy p "60488097000155"
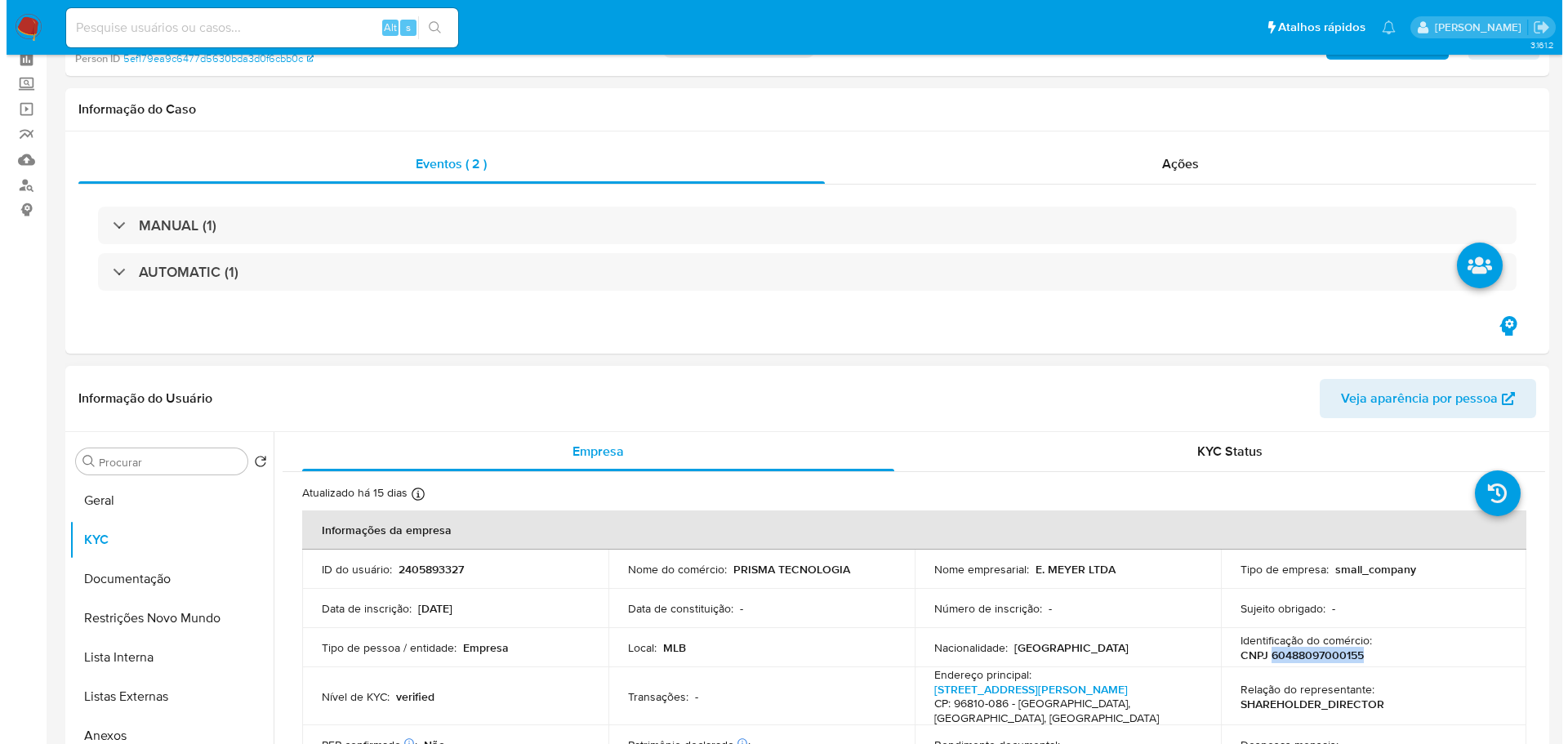
scroll to position [245, 0]
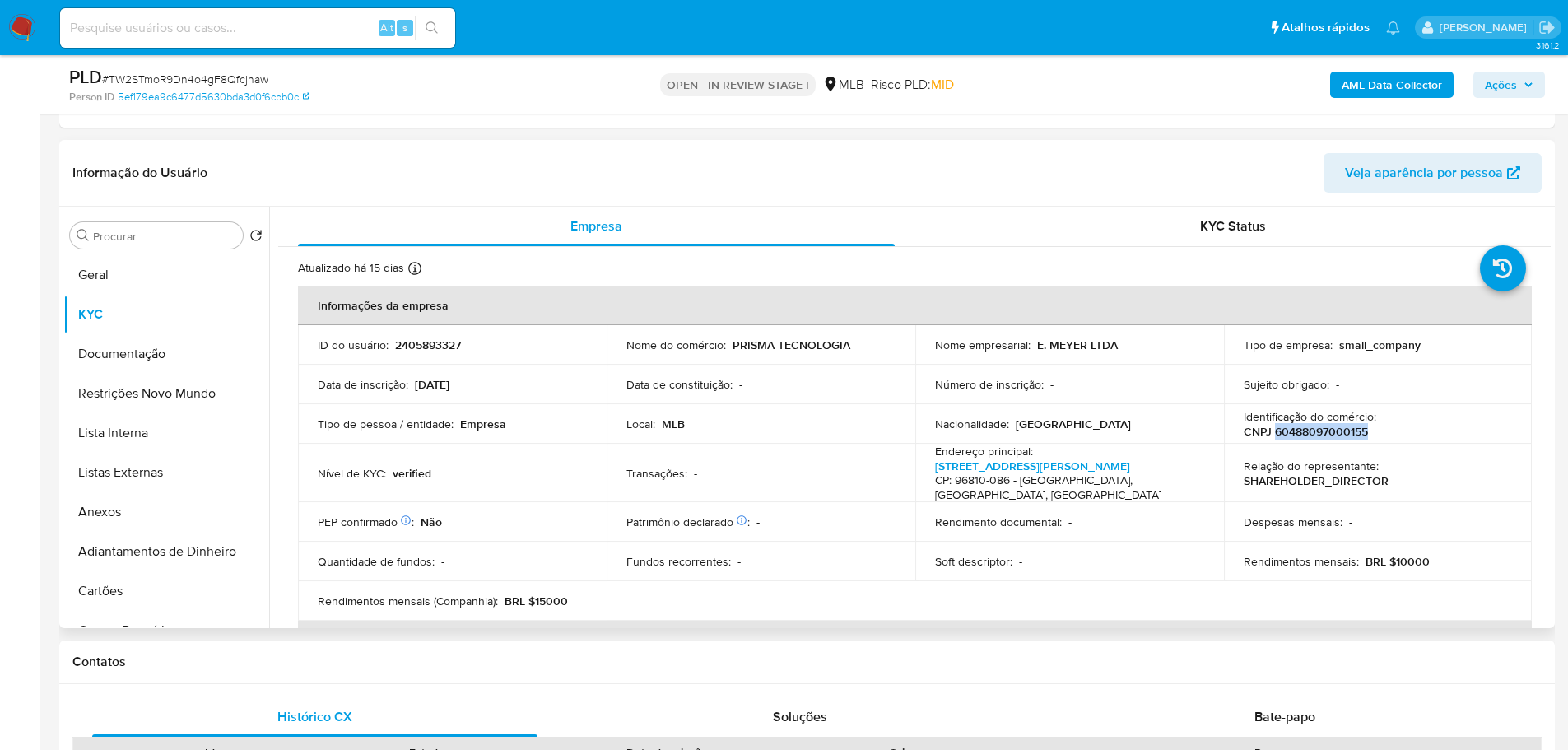
click at [1343, 429] on p "CNPJ 60488097000155" at bounding box center [1306, 431] width 124 height 15
click at [122, 279] on button "Geral" at bounding box center [159, 275] width 193 height 40
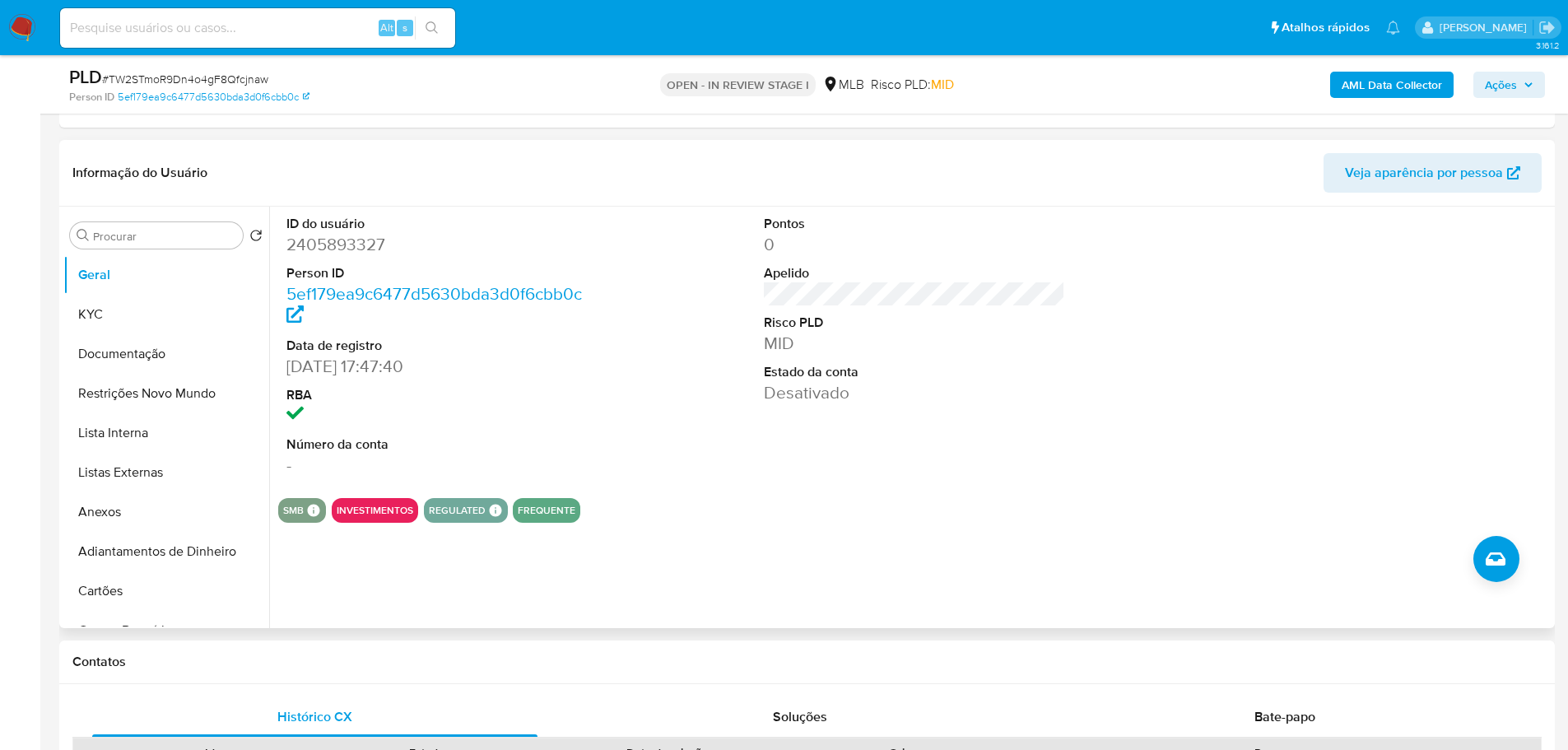
click at [372, 370] on dd "25/04/2025 17:47:40" at bounding box center [437, 366] width 302 height 23
drag, startPoint x: 376, startPoint y: 368, endPoint x: 285, endPoint y: 366, distance: 91.0
click at [285, 366] on div "ID do usuário 2405893327 Person ID 5ef179ea9c6477d5630bda3d0f6cbb0c Data de reg…" at bounding box center [438, 346] width 319 height 278
copy dd "25/04/2025"
click at [1510, 77] on span "Ações" at bounding box center [1501, 85] width 32 height 26
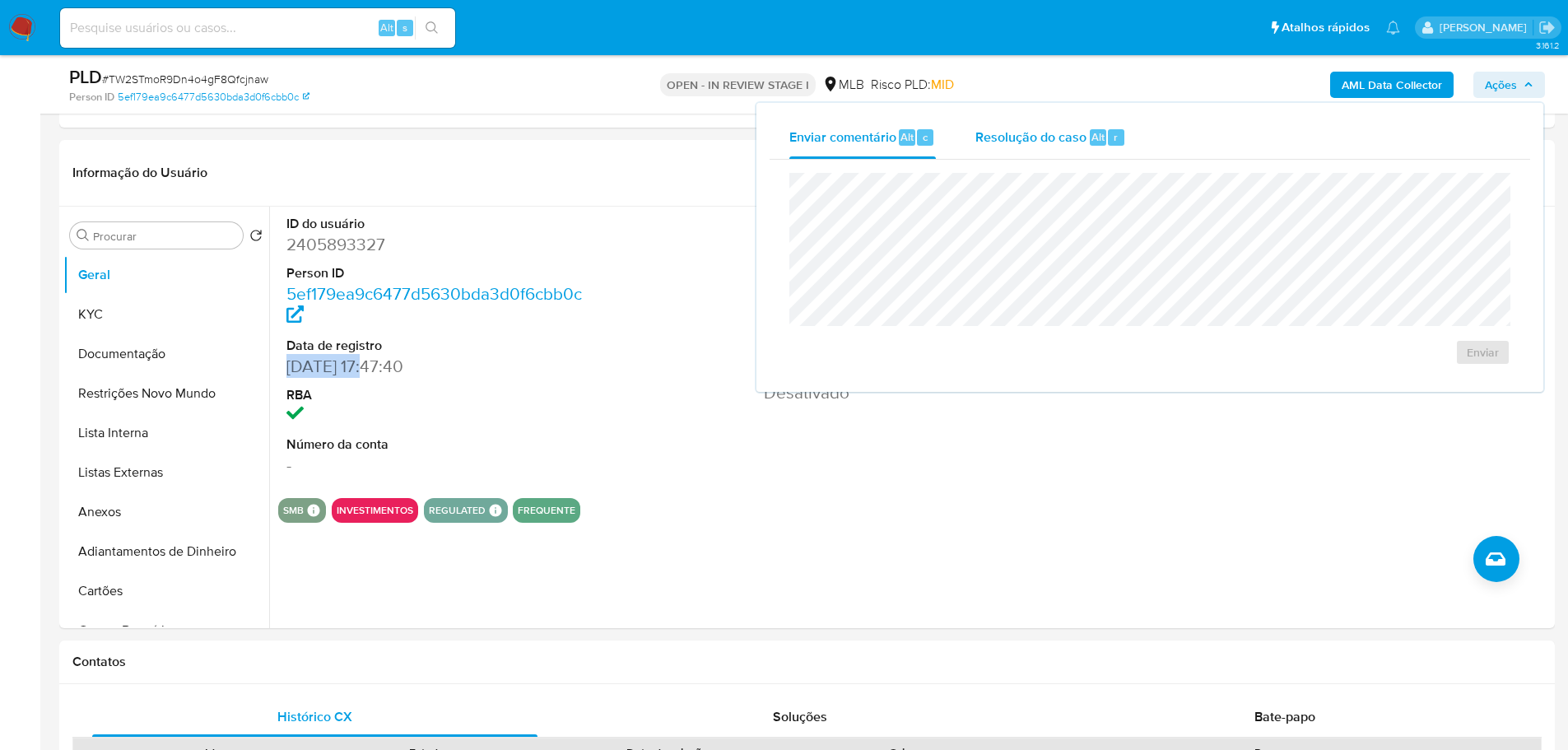
click at [1013, 144] on span "Resolução do caso" at bounding box center [1031, 136] width 111 height 19
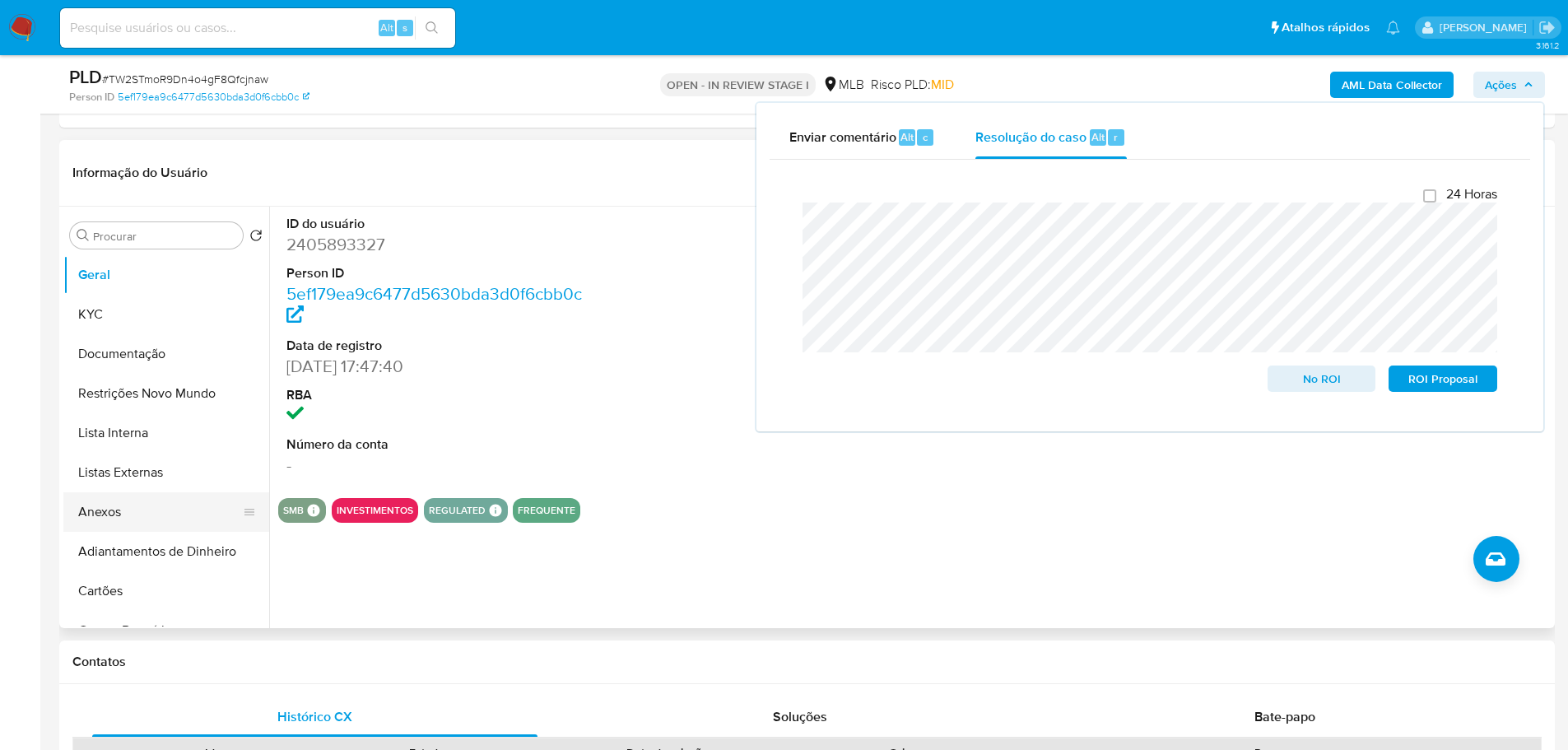
click at [140, 521] on button "Anexos" at bounding box center [159, 511] width 193 height 40
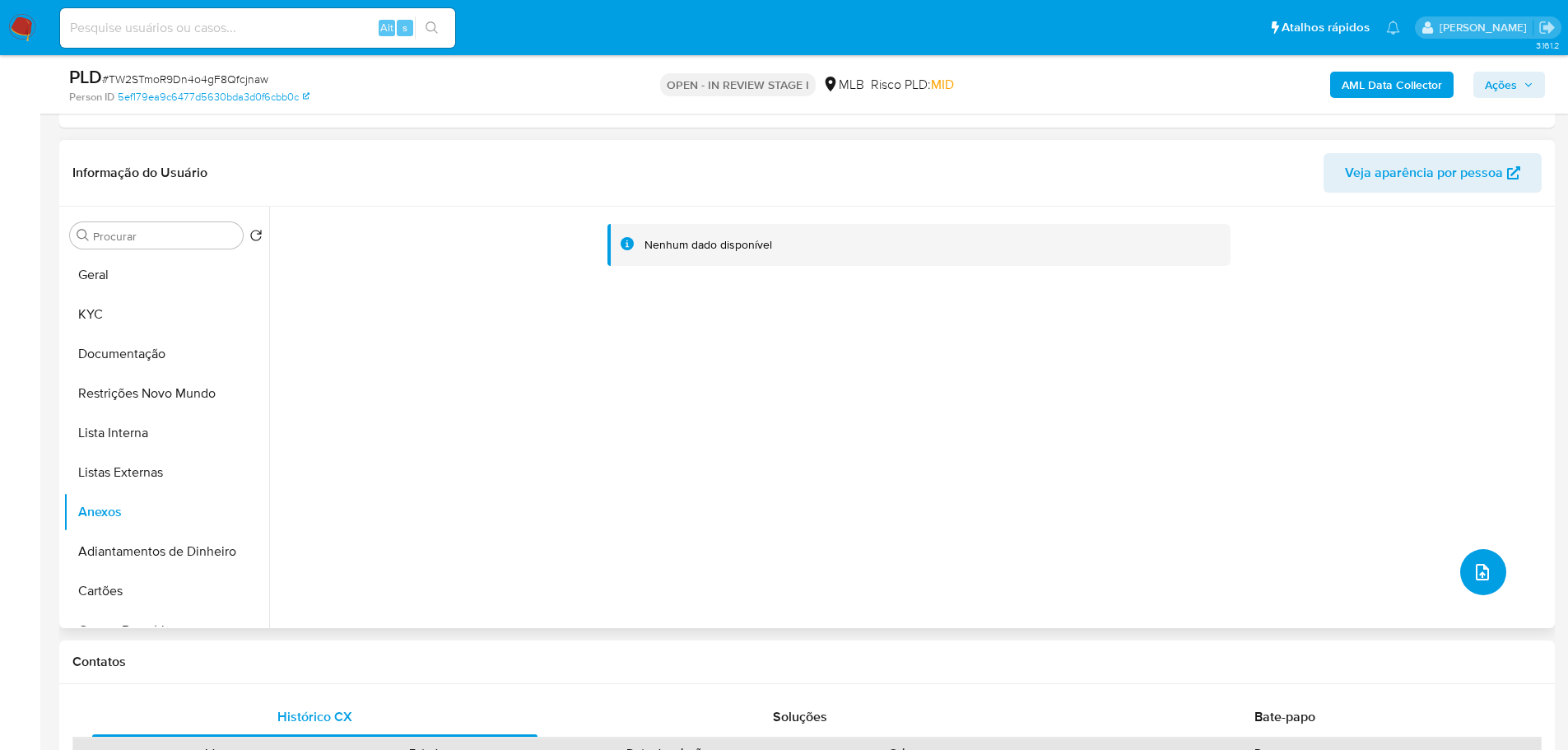
click at [1462, 574] on button "upload-file" at bounding box center [1483, 572] width 46 height 46
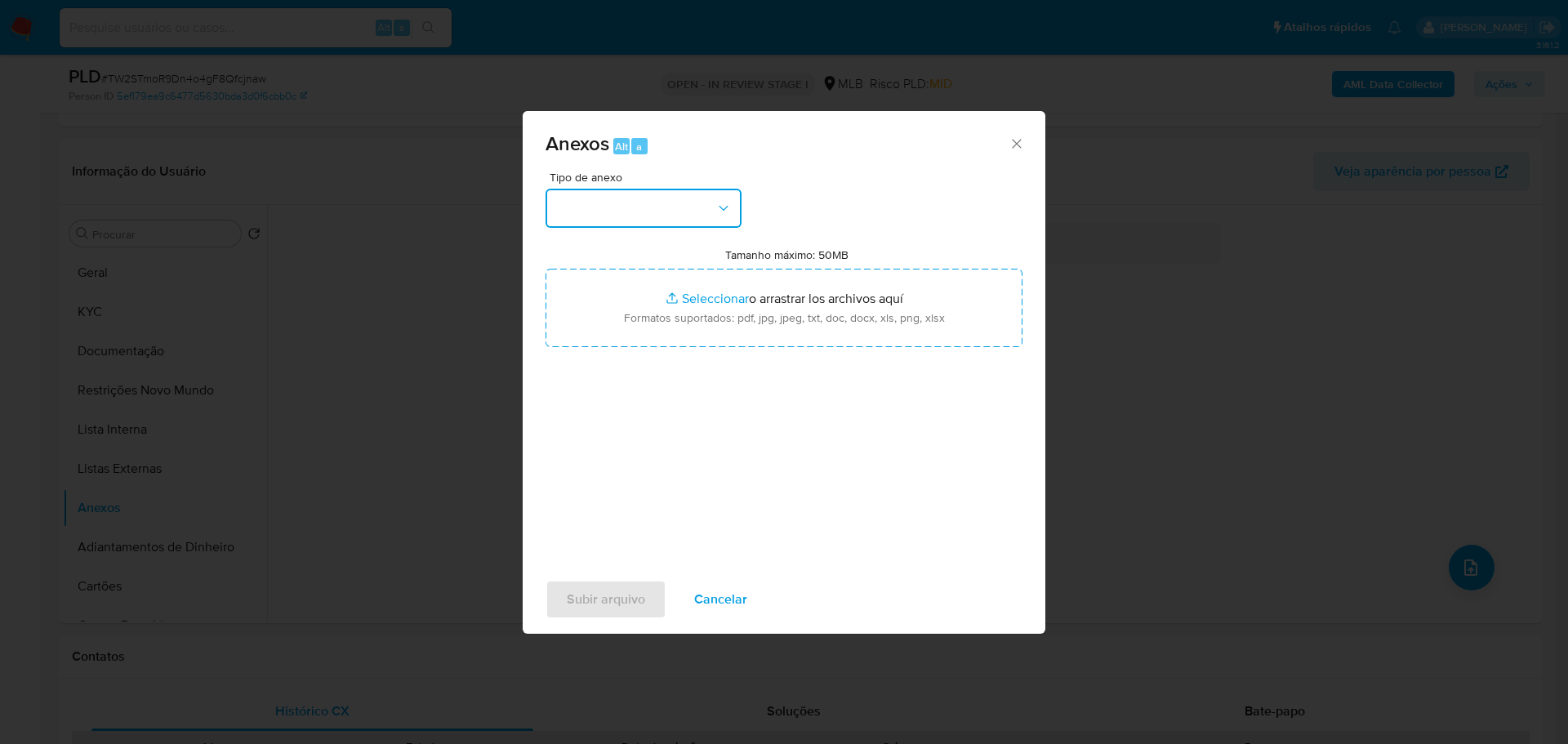
click at [647, 210] on button "button" at bounding box center [644, 208] width 196 height 39
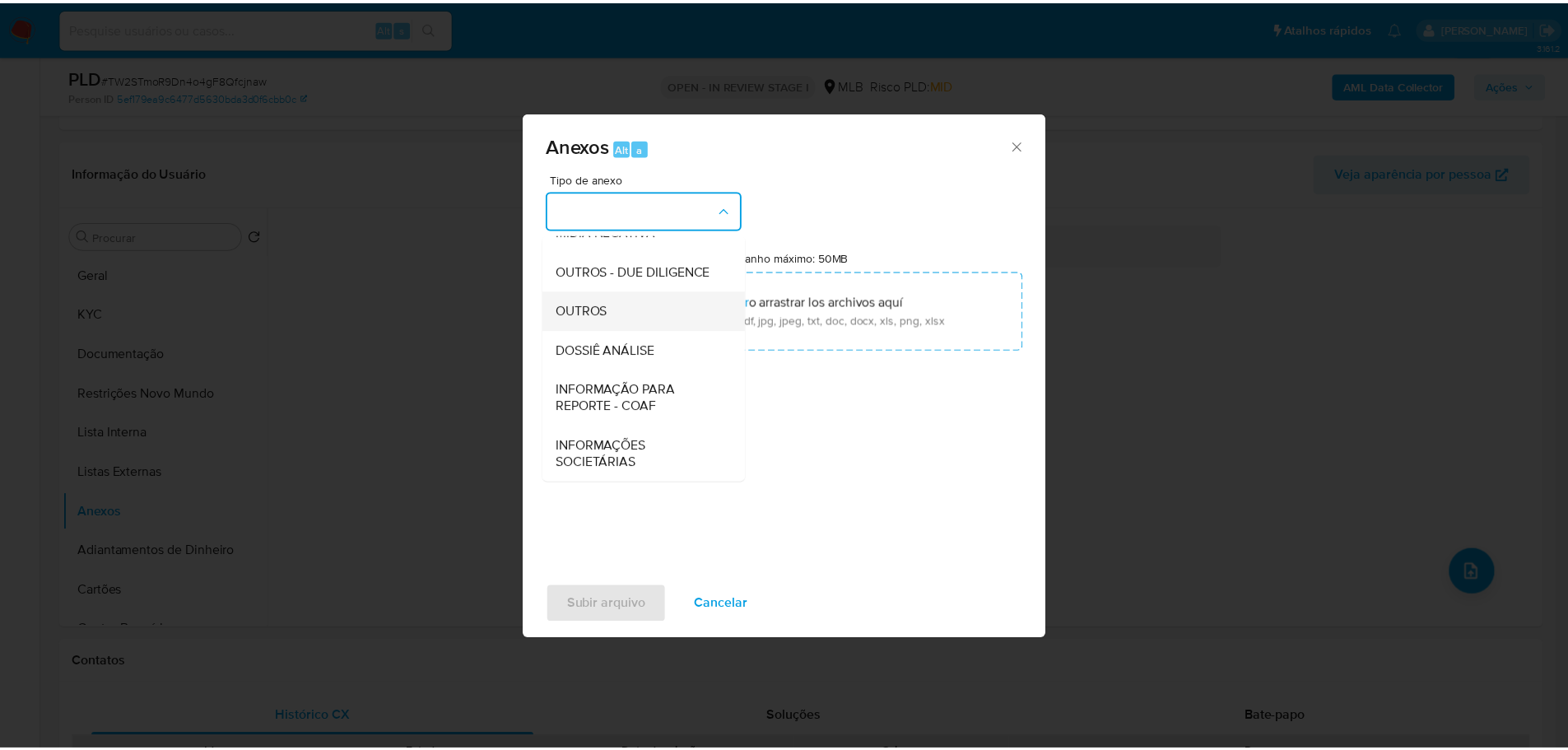
scroll to position [254, 0]
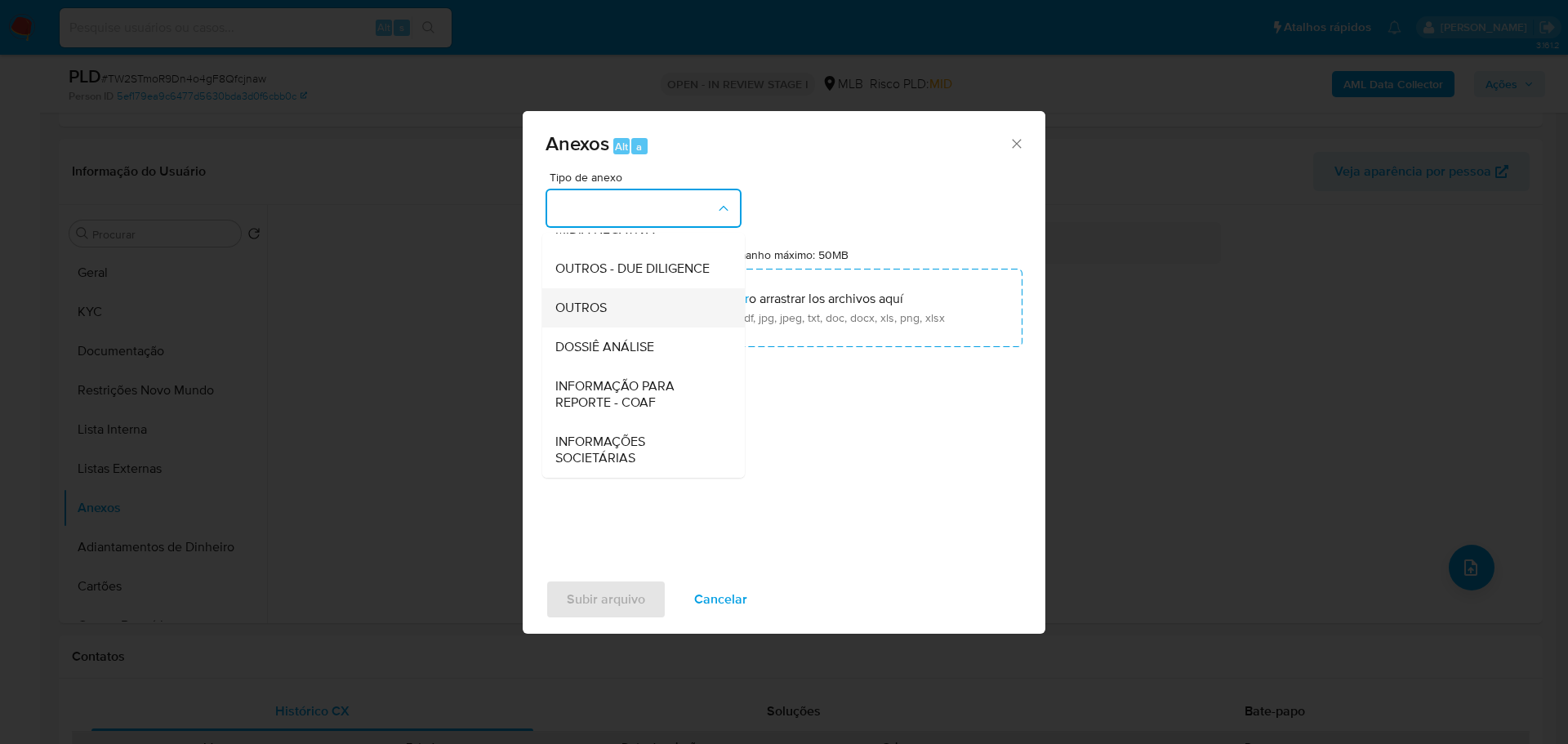
click at [620, 301] on div "OUTROS" at bounding box center [639, 307] width 167 height 39
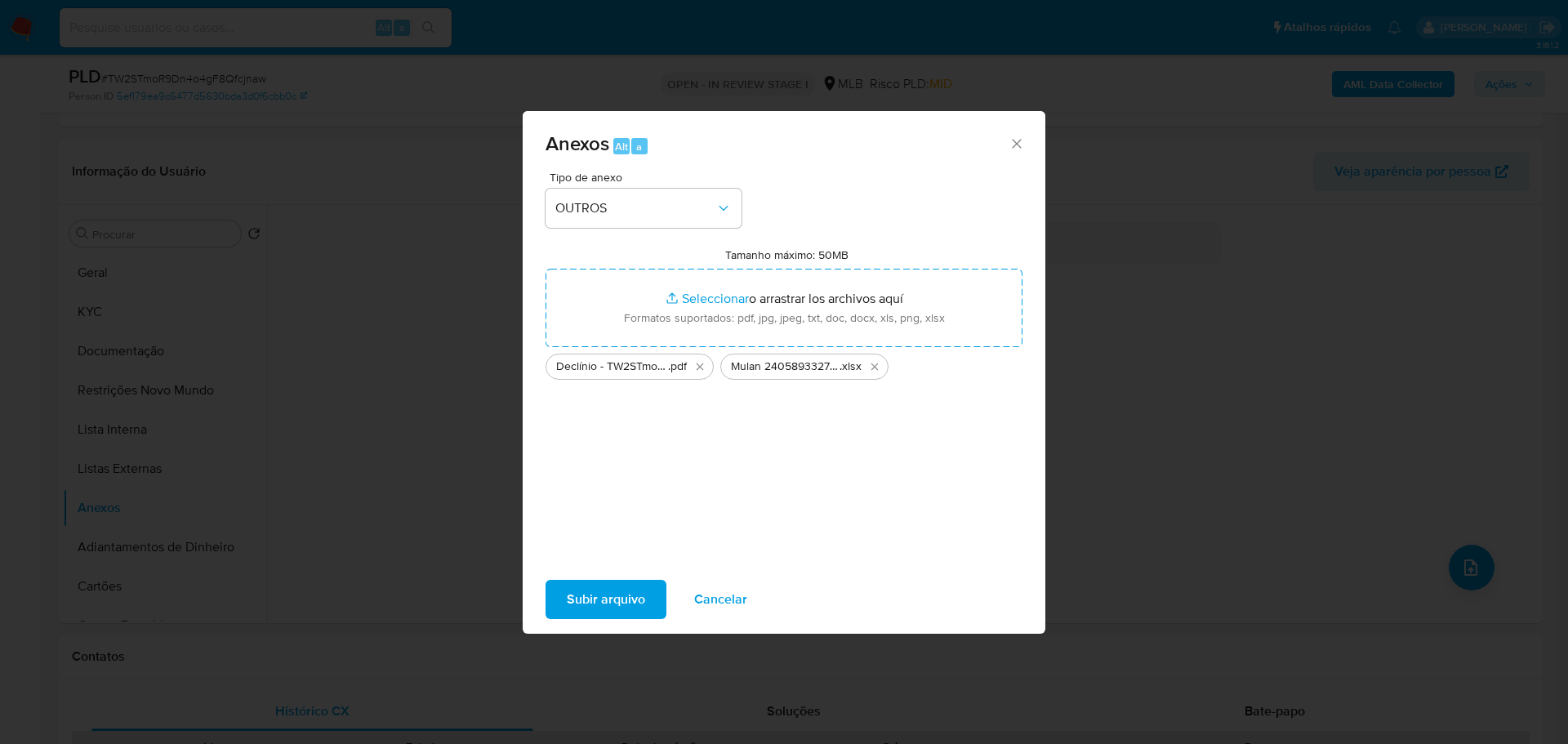
click at [599, 600] on span "Subir arquivo" at bounding box center [606, 599] width 79 height 36
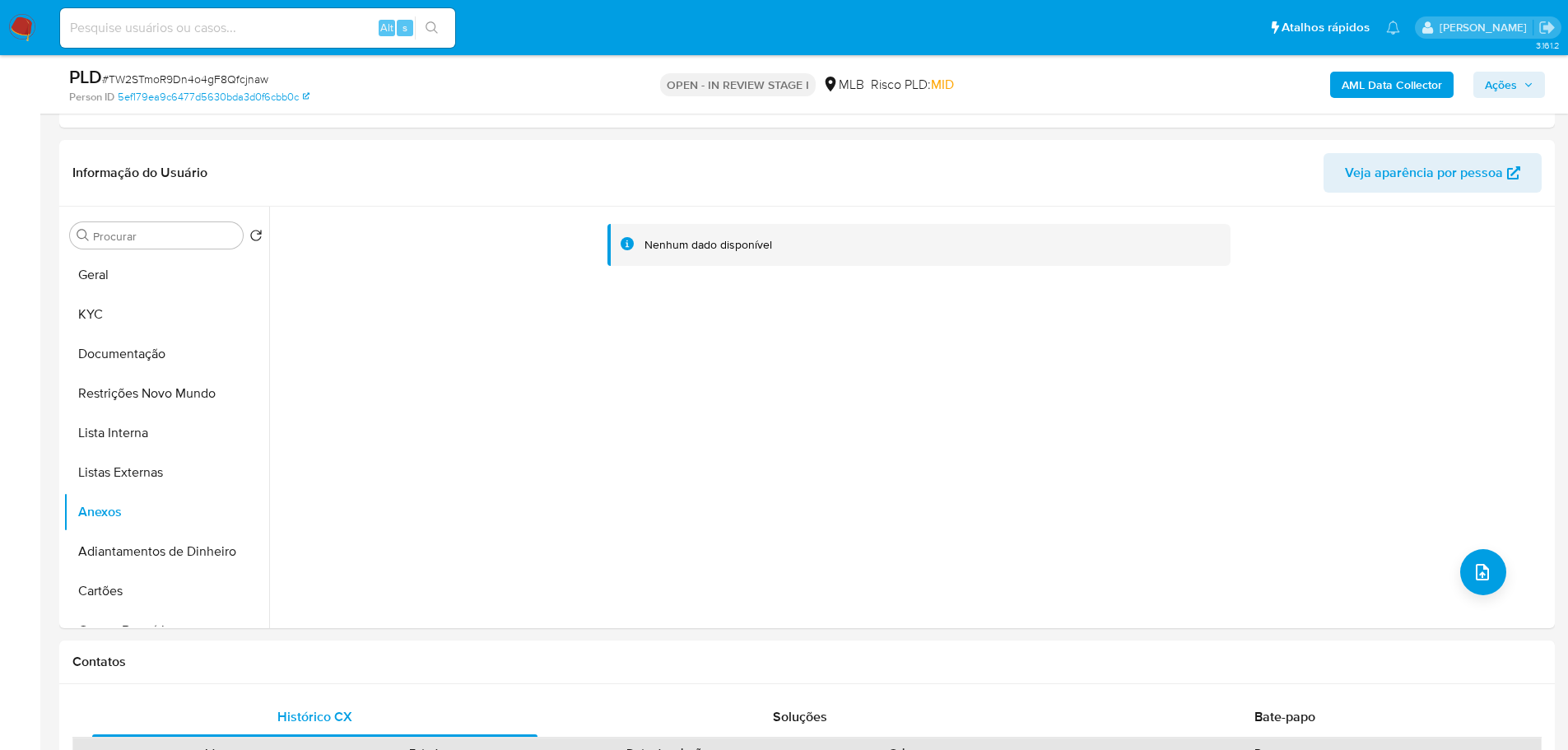
click at [1397, 84] on b "AML Data Collector" at bounding box center [1392, 85] width 100 height 26
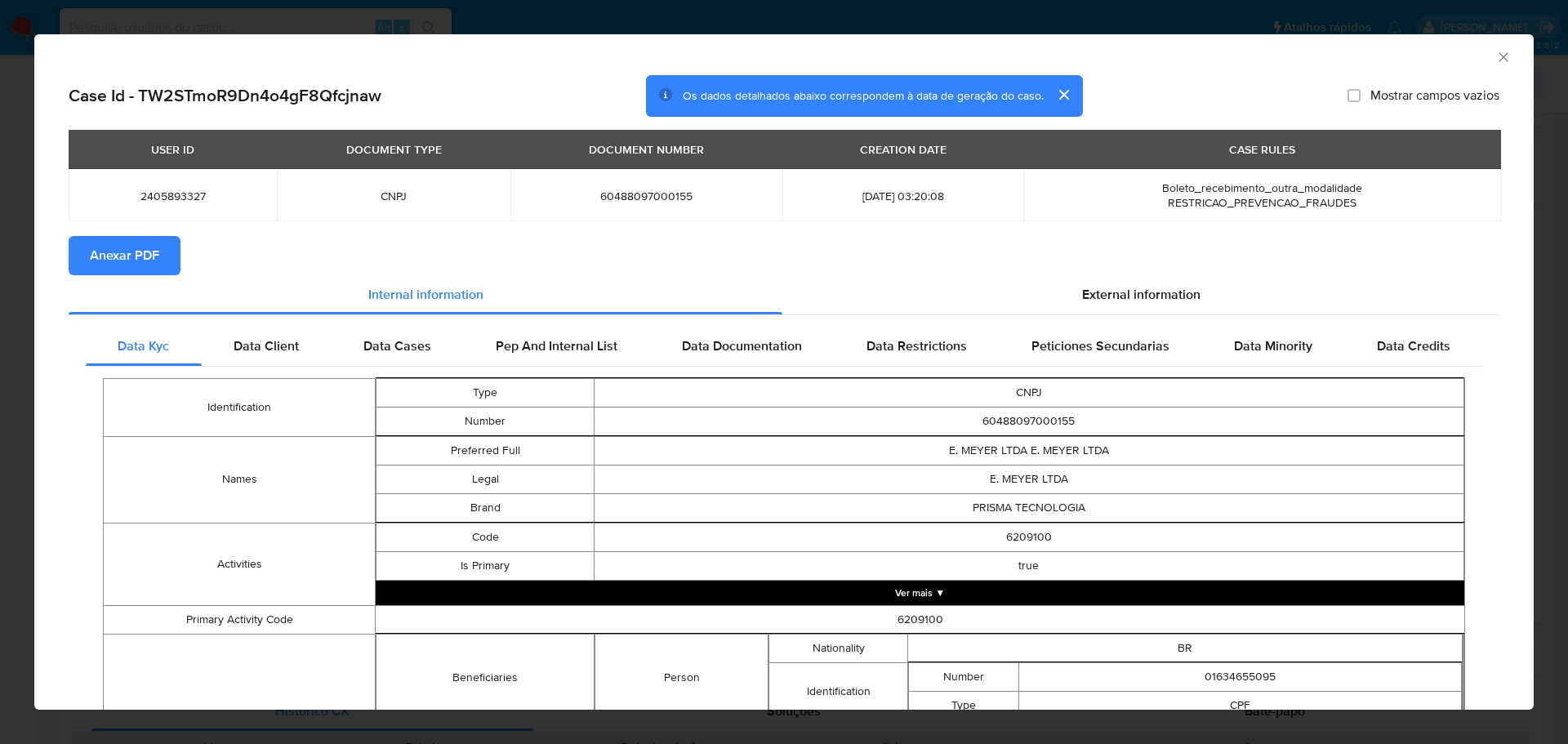
click at [160, 258] on button "Anexar PDF" at bounding box center [125, 255] width 112 height 39
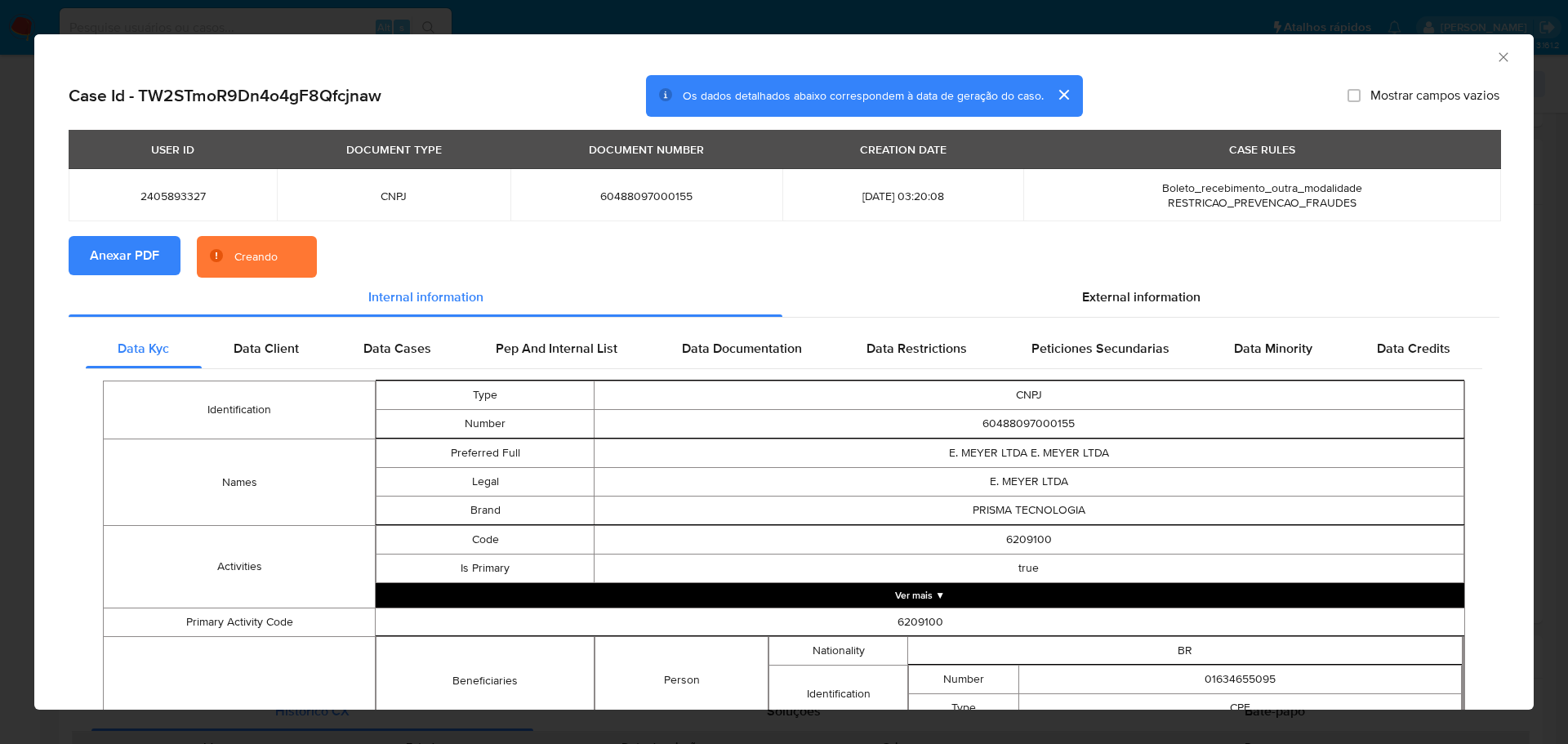
click at [1495, 60] on icon "Fechar a janela" at bounding box center [1503, 57] width 17 height 17
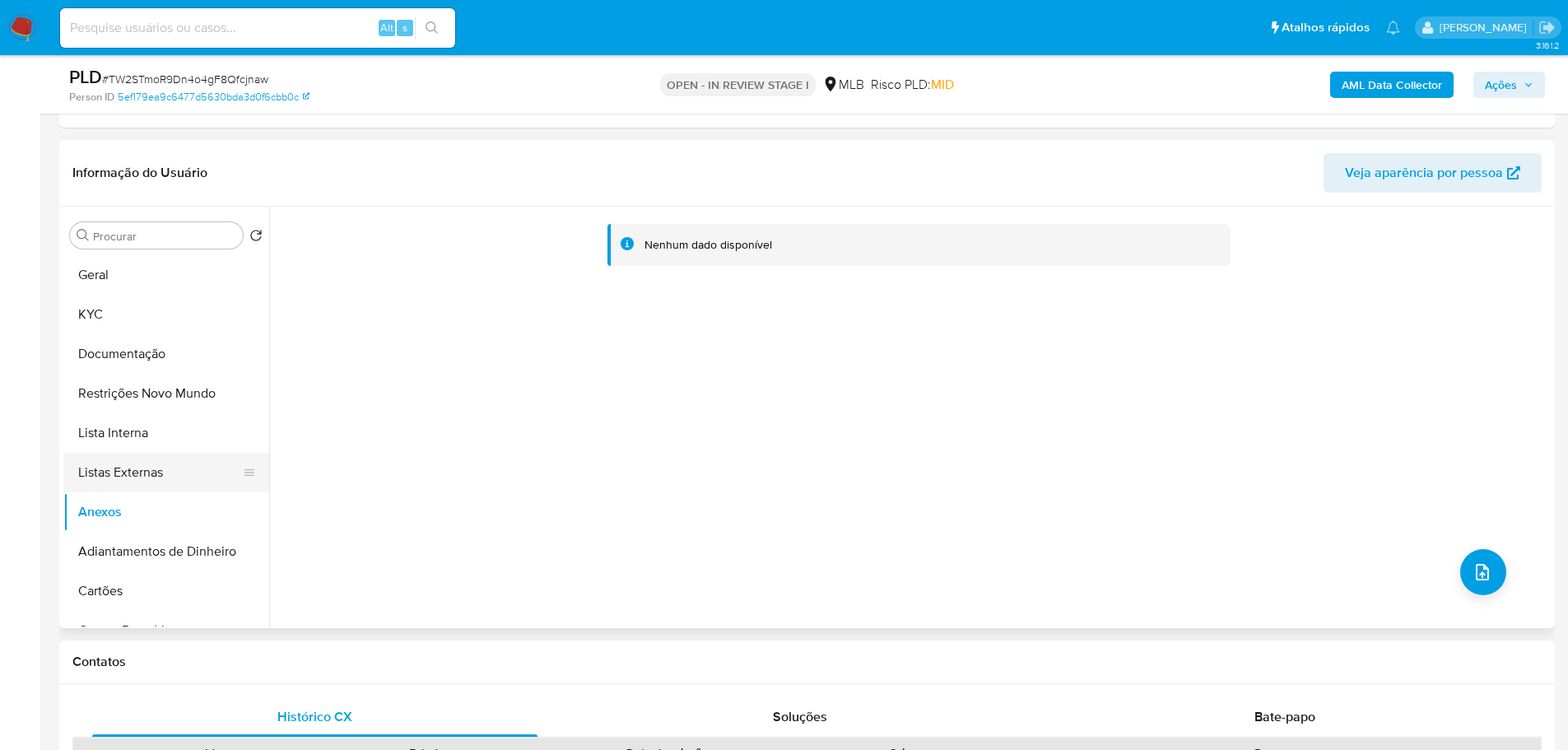
click at [152, 465] on button "Listas Externas" at bounding box center [159, 472] width 193 height 40
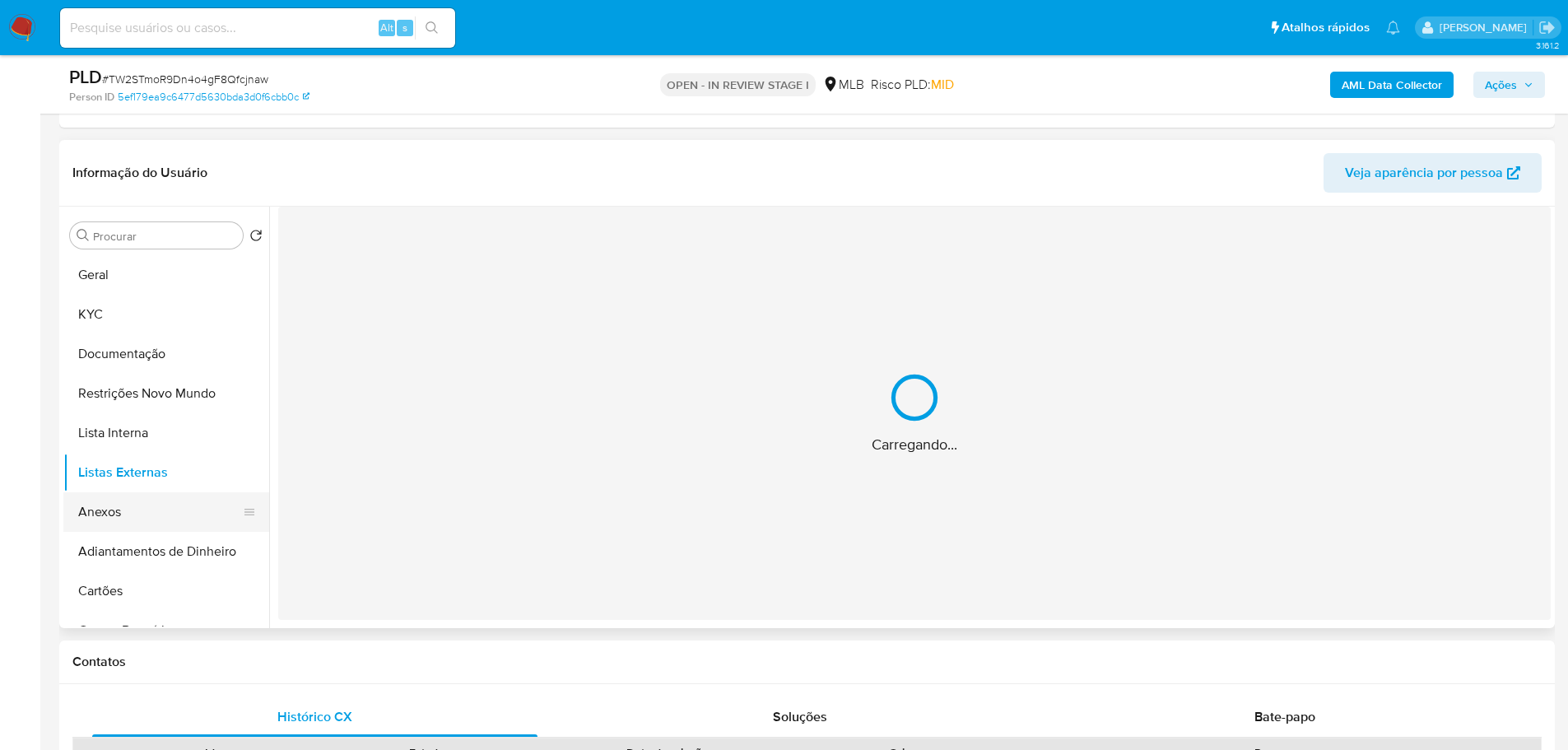
click at [136, 515] on button "Anexos" at bounding box center [159, 511] width 193 height 40
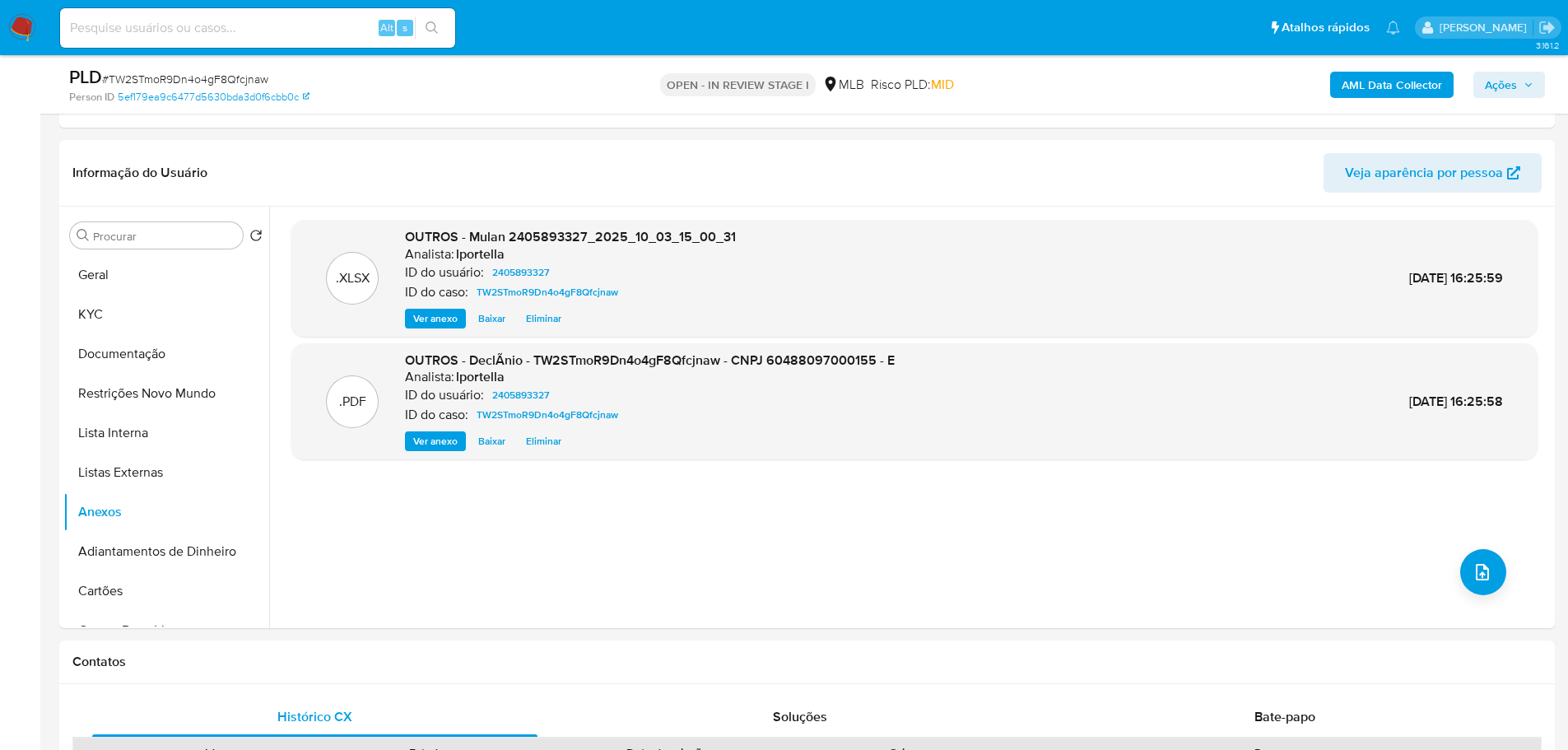
click at [1522, 93] on span "Ações" at bounding box center [1509, 85] width 48 height 23
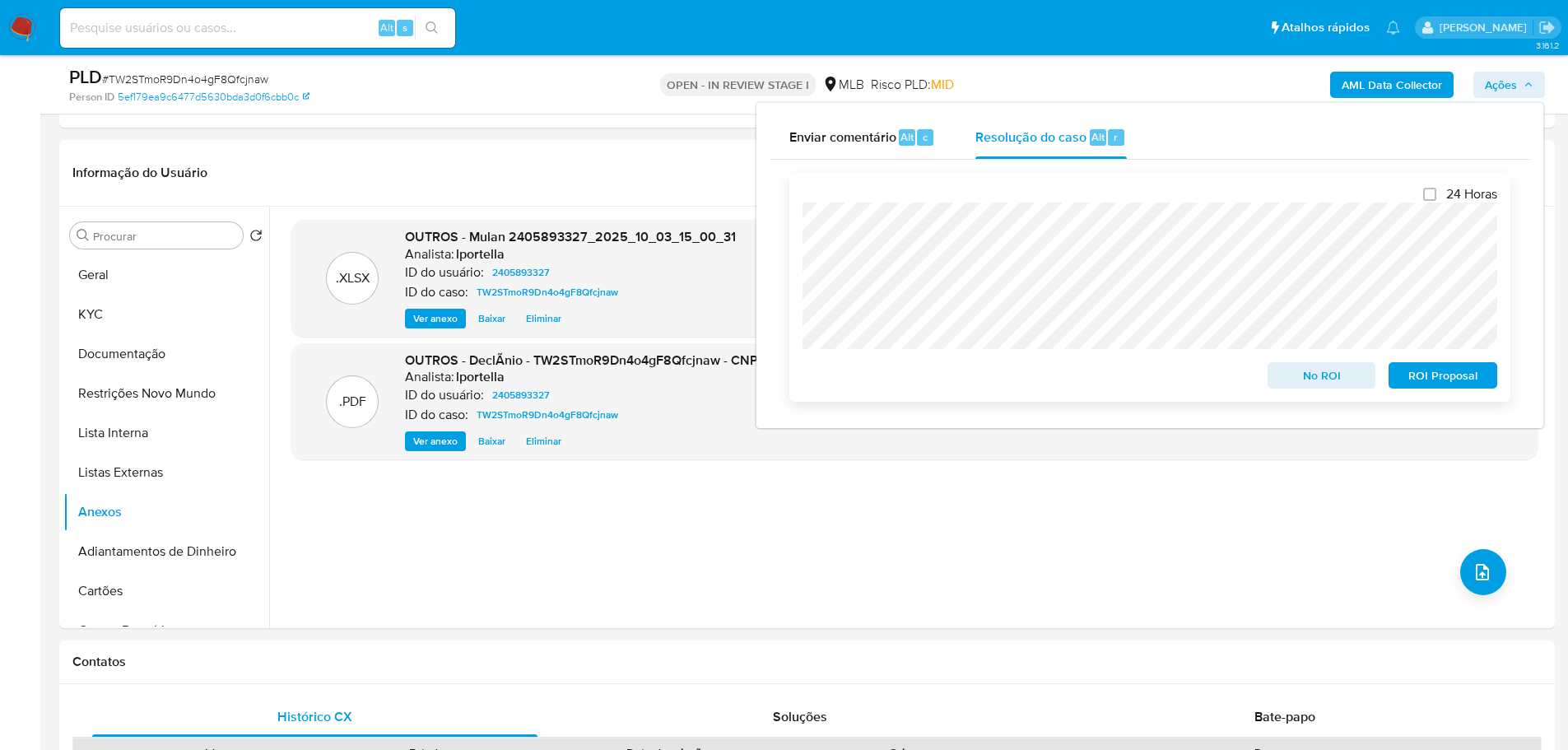
click at [1326, 386] on span "No ROI" at bounding box center [1321, 375] width 85 height 23
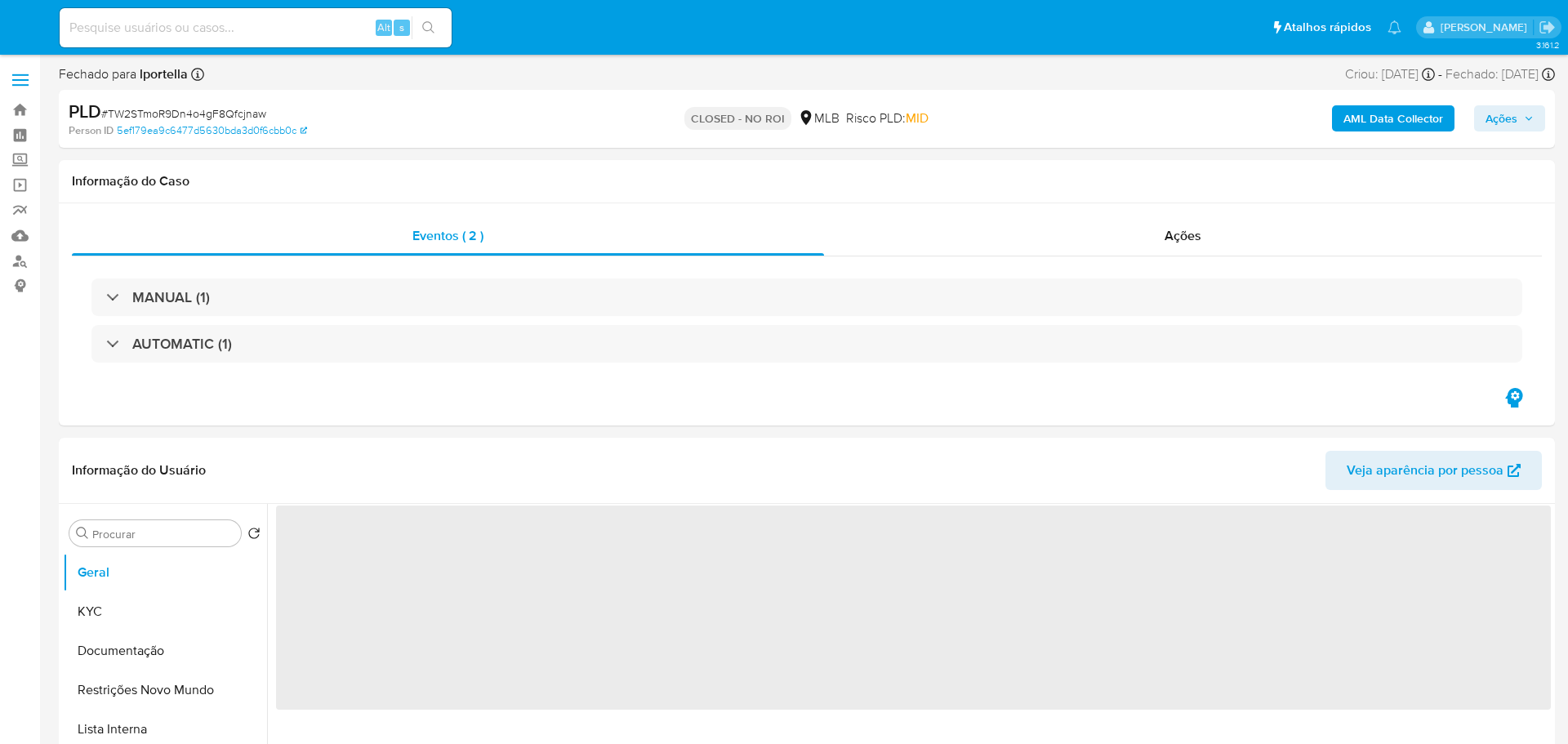
select select "10"
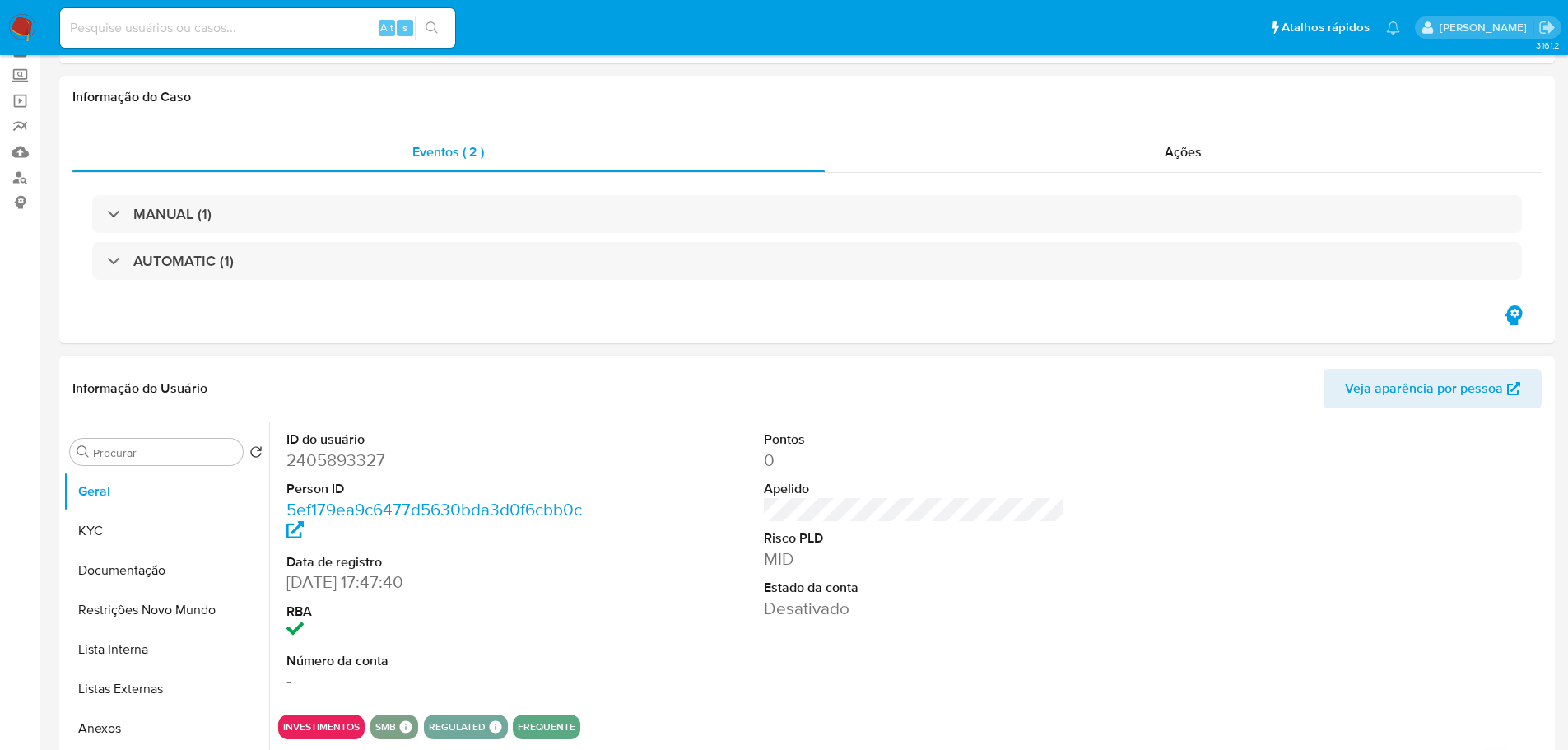
scroll to position [165, 0]
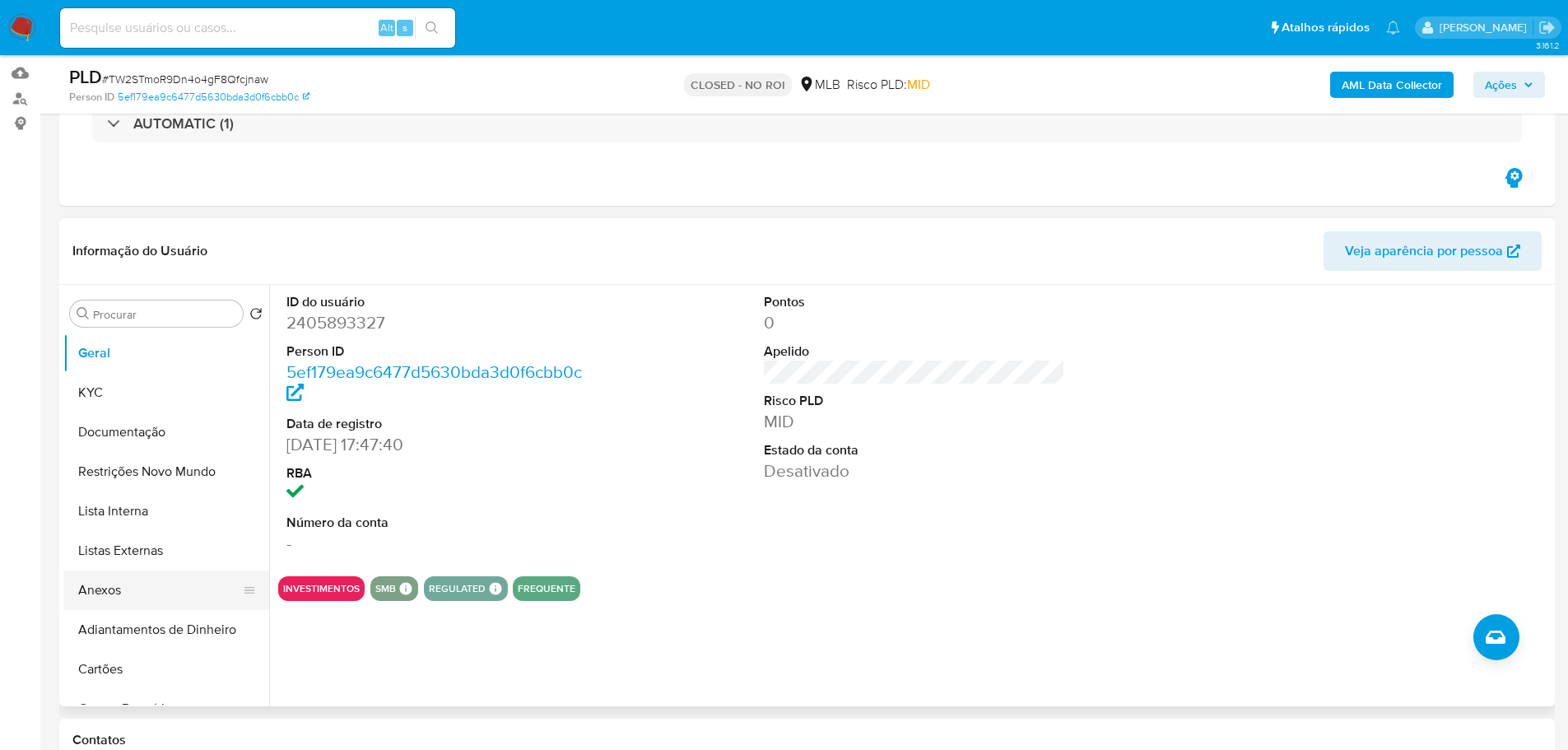
click at [134, 590] on button "Anexos" at bounding box center [159, 590] width 193 height 40
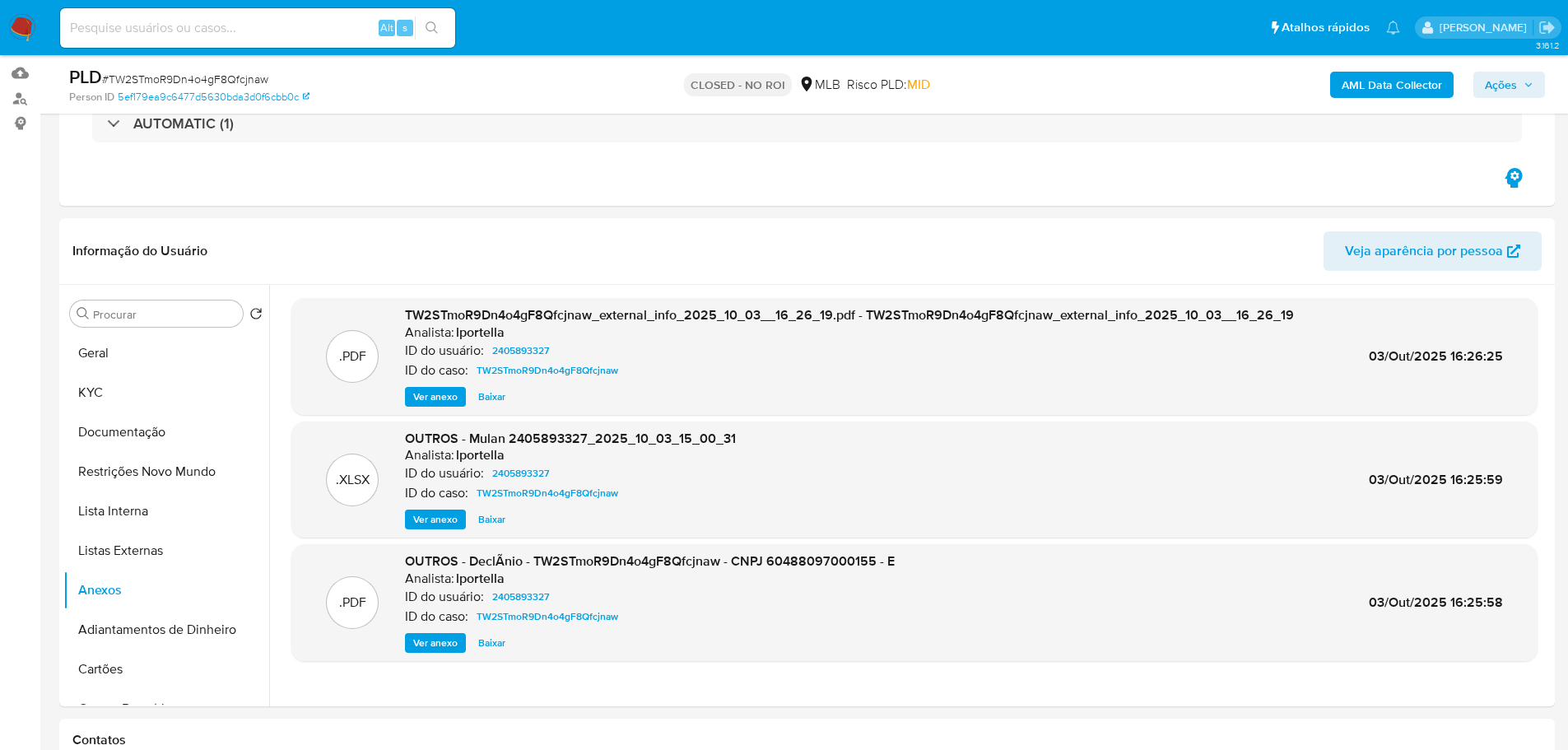
click at [32, 19] on img at bounding box center [22, 28] width 28 height 28
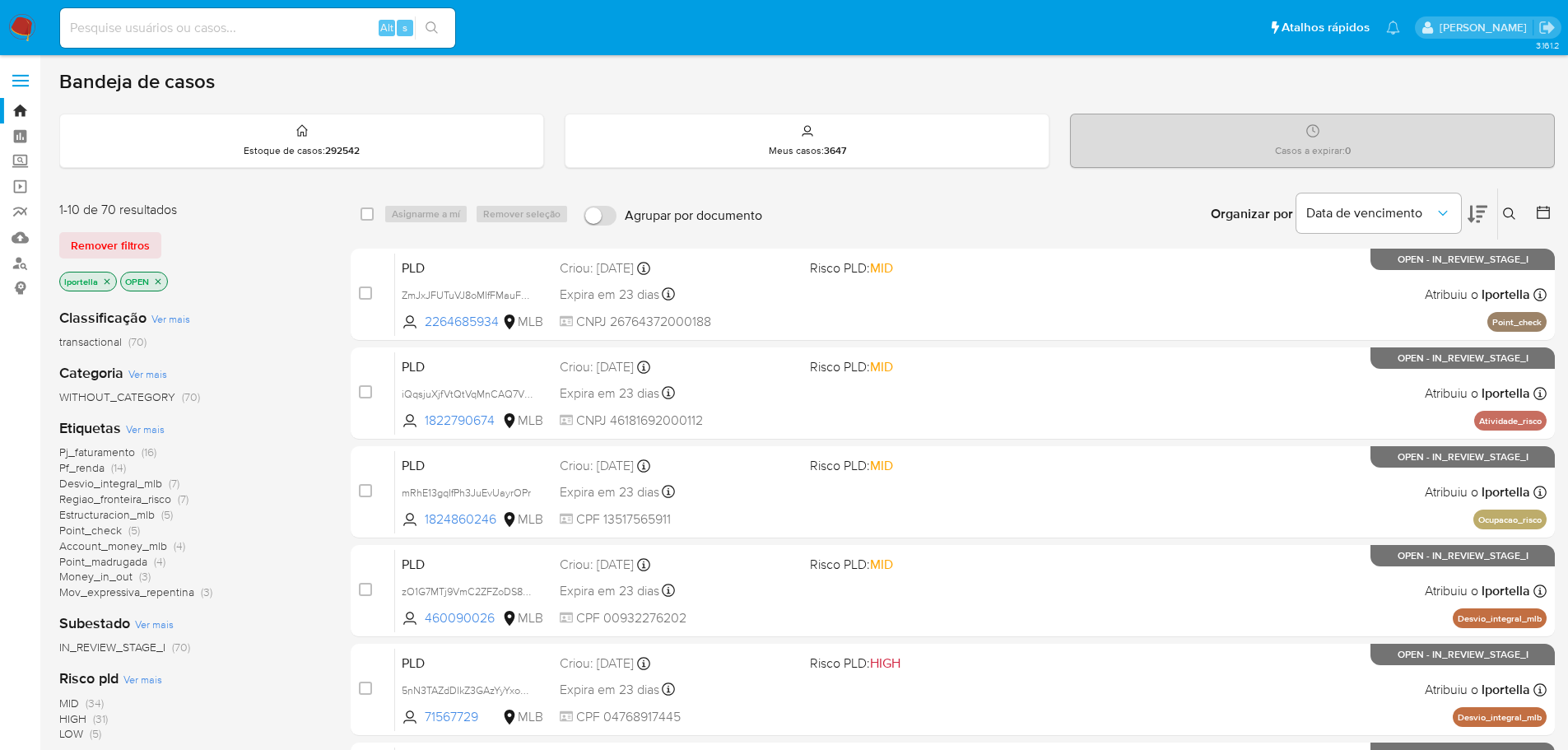
click at [227, 32] on input at bounding box center [257, 28] width 395 height 21
paste input "HRsoMr8JGFzg7hdxM4YMD2GQ"
type input "HRsoMr8JGFzg7hdxM4YMD2GQ"
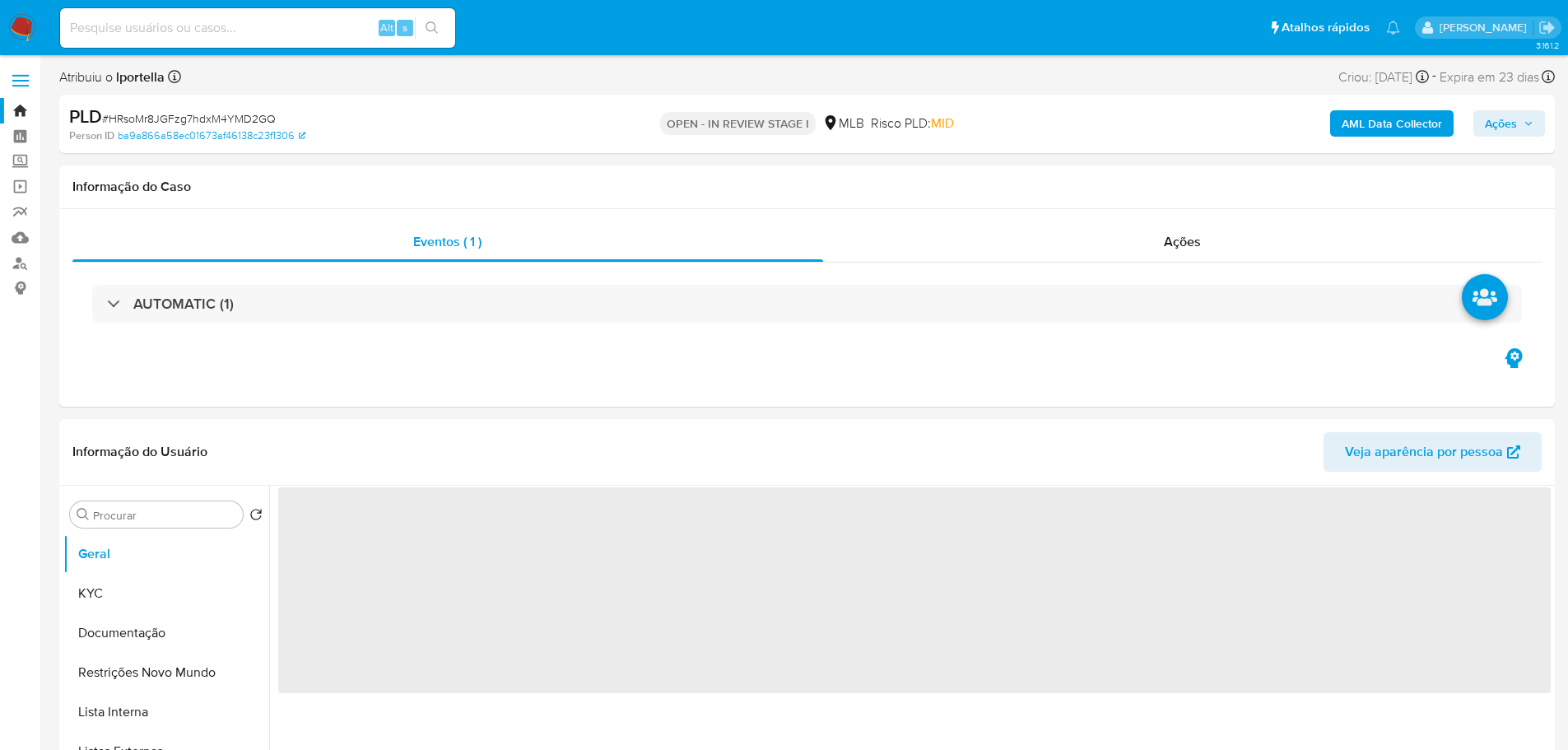
select select "10"
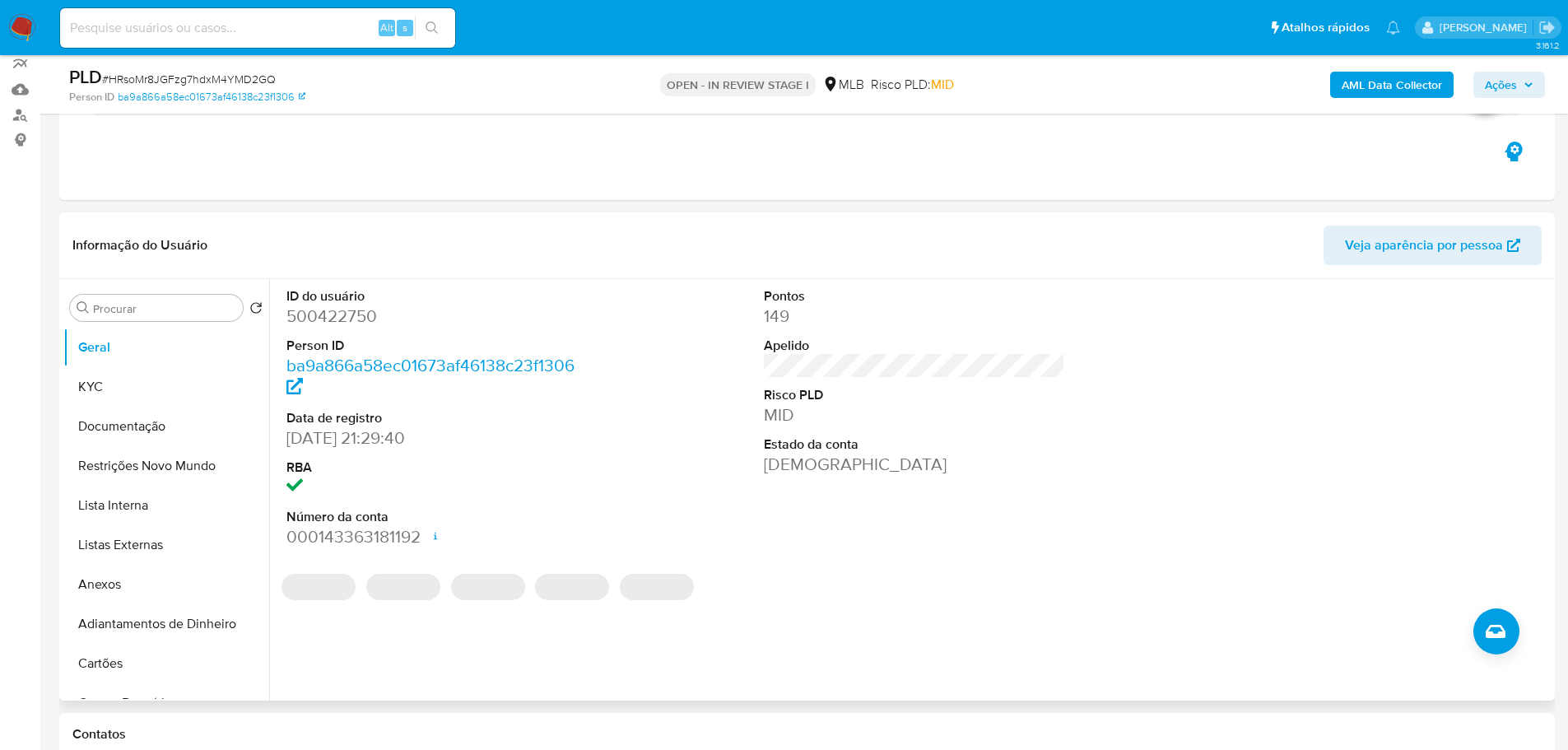
scroll to position [165, 0]
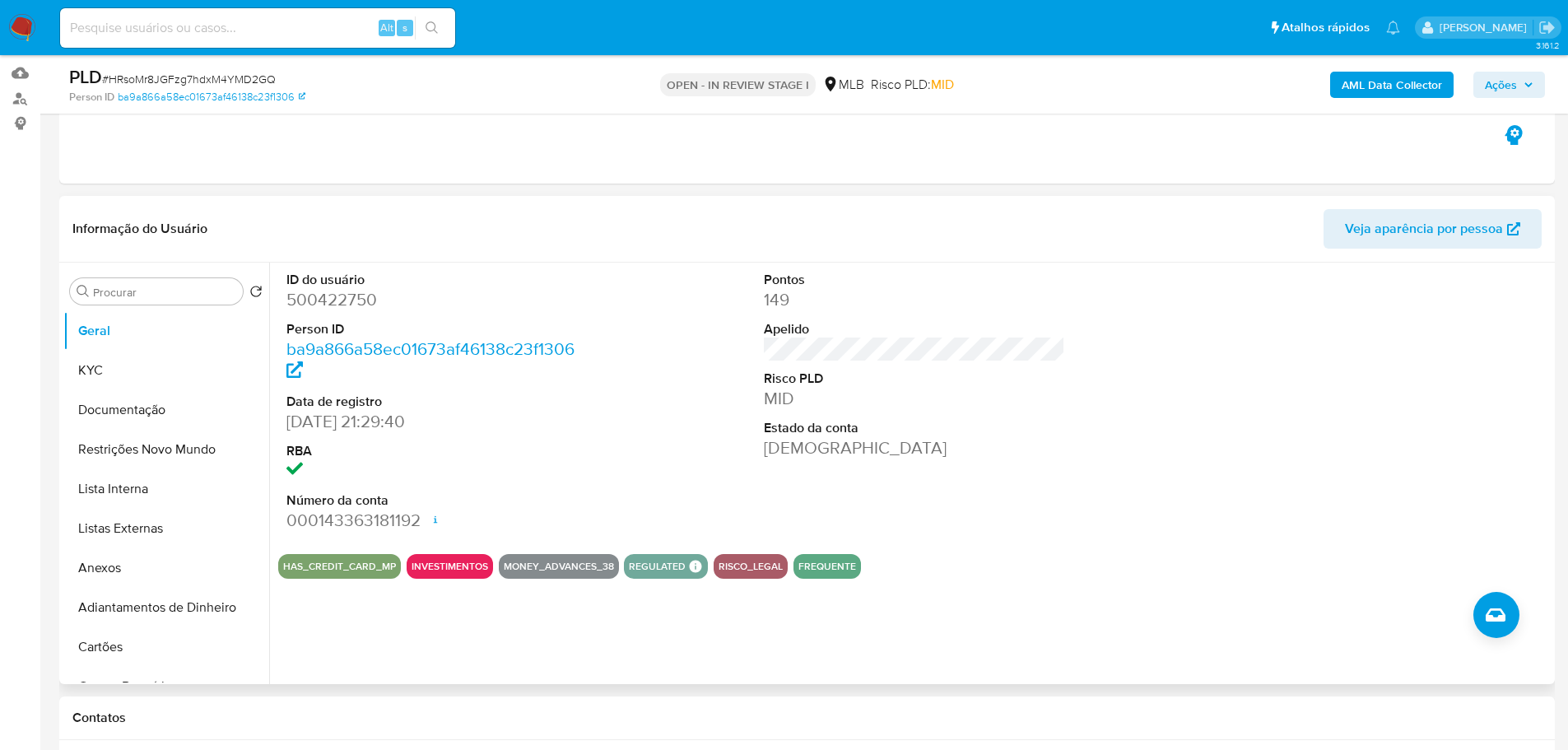
click at [1160, 444] on div "ID do usuário 500422750 Person ID ba9a866a58ec01673af46138c23f1306 Data de regi…" at bounding box center [915, 401] width 1273 height 278
click at [172, 412] on button "Documentação" at bounding box center [159, 409] width 193 height 40
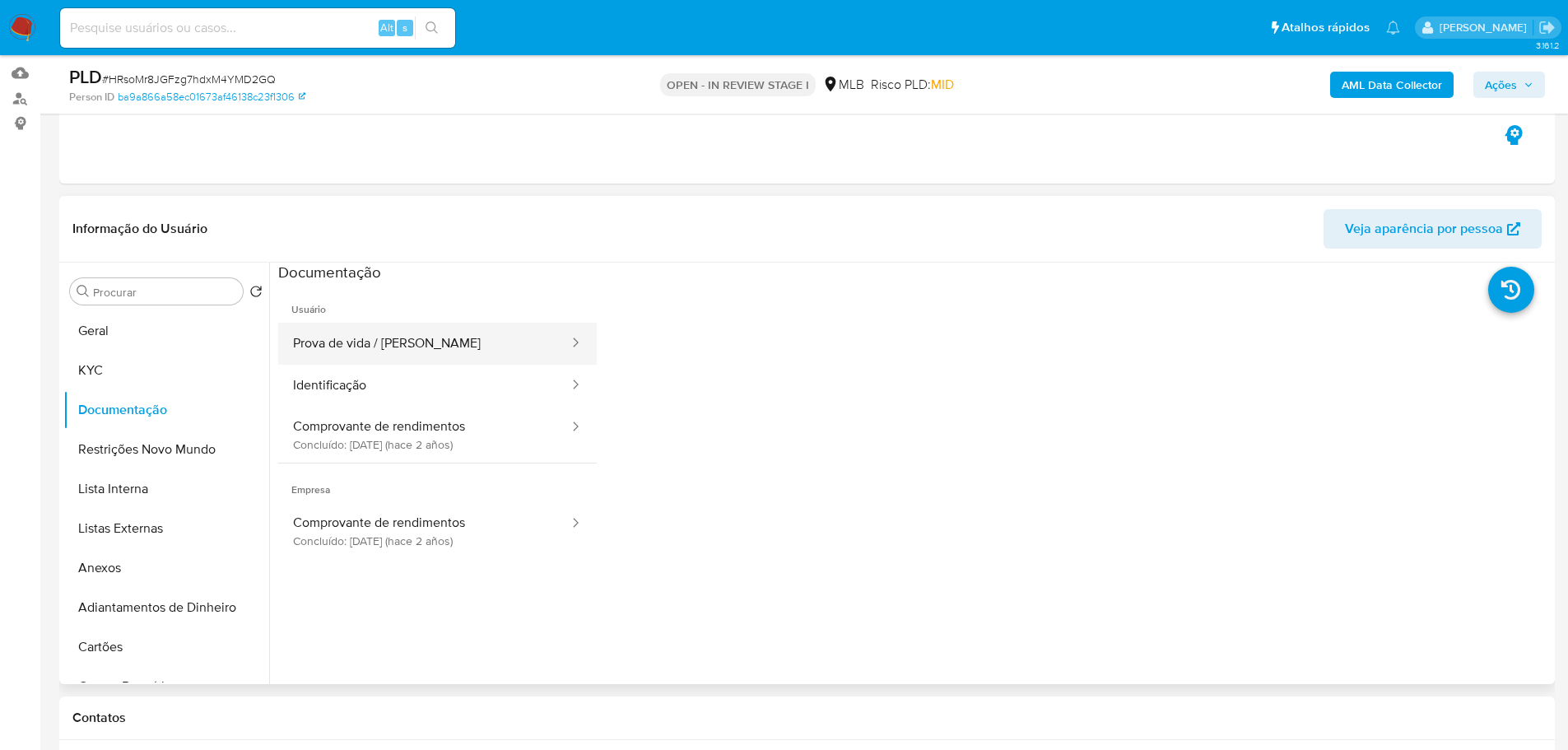
click at [426, 340] on button "Prova de vida / Selfie" at bounding box center [424, 344] width 292 height 42
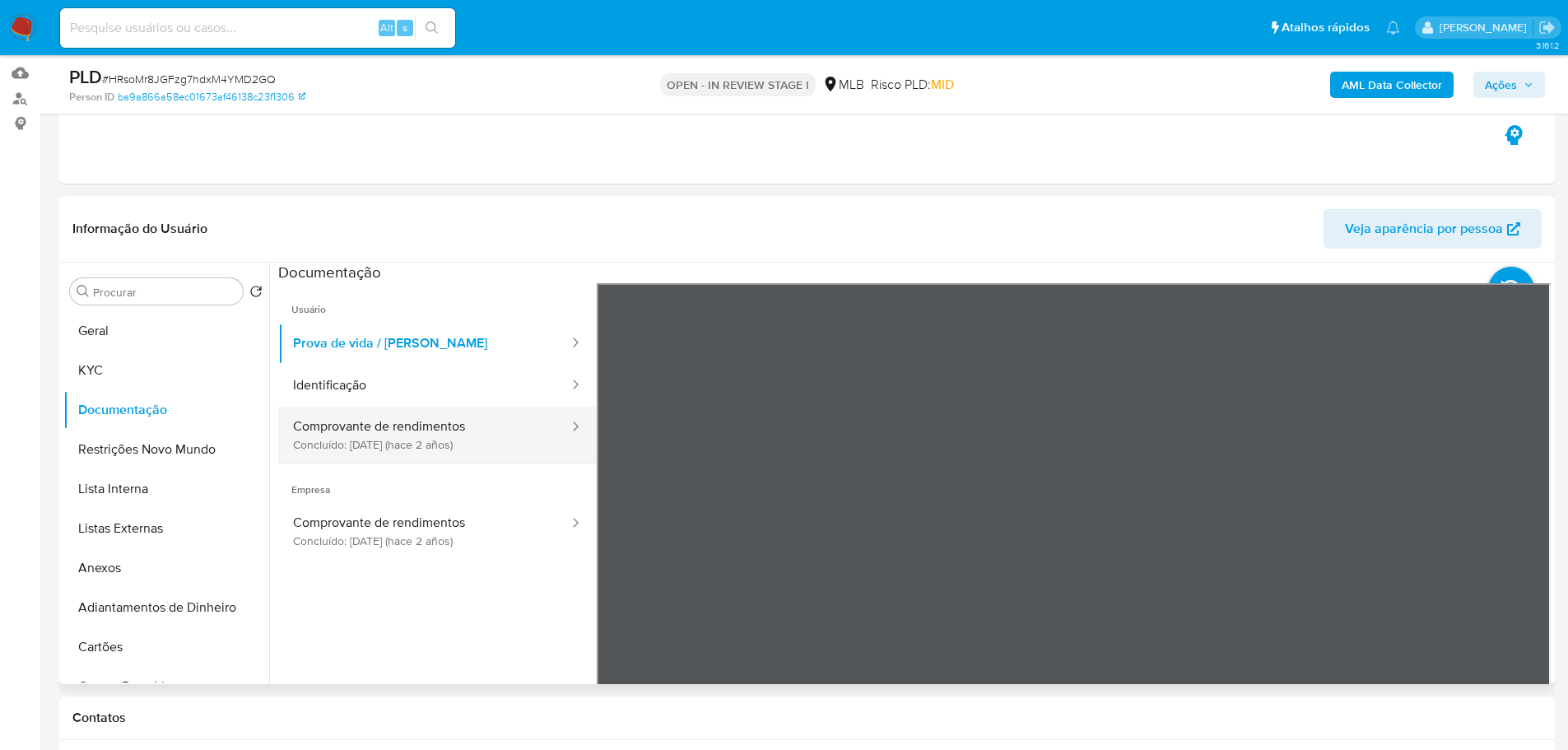
click at [429, 408] on button "Comprovante de rendimentos Concluído: 16/05/2023 (hace 2 años)" at bounding box center [424, 435] width 292 height 56
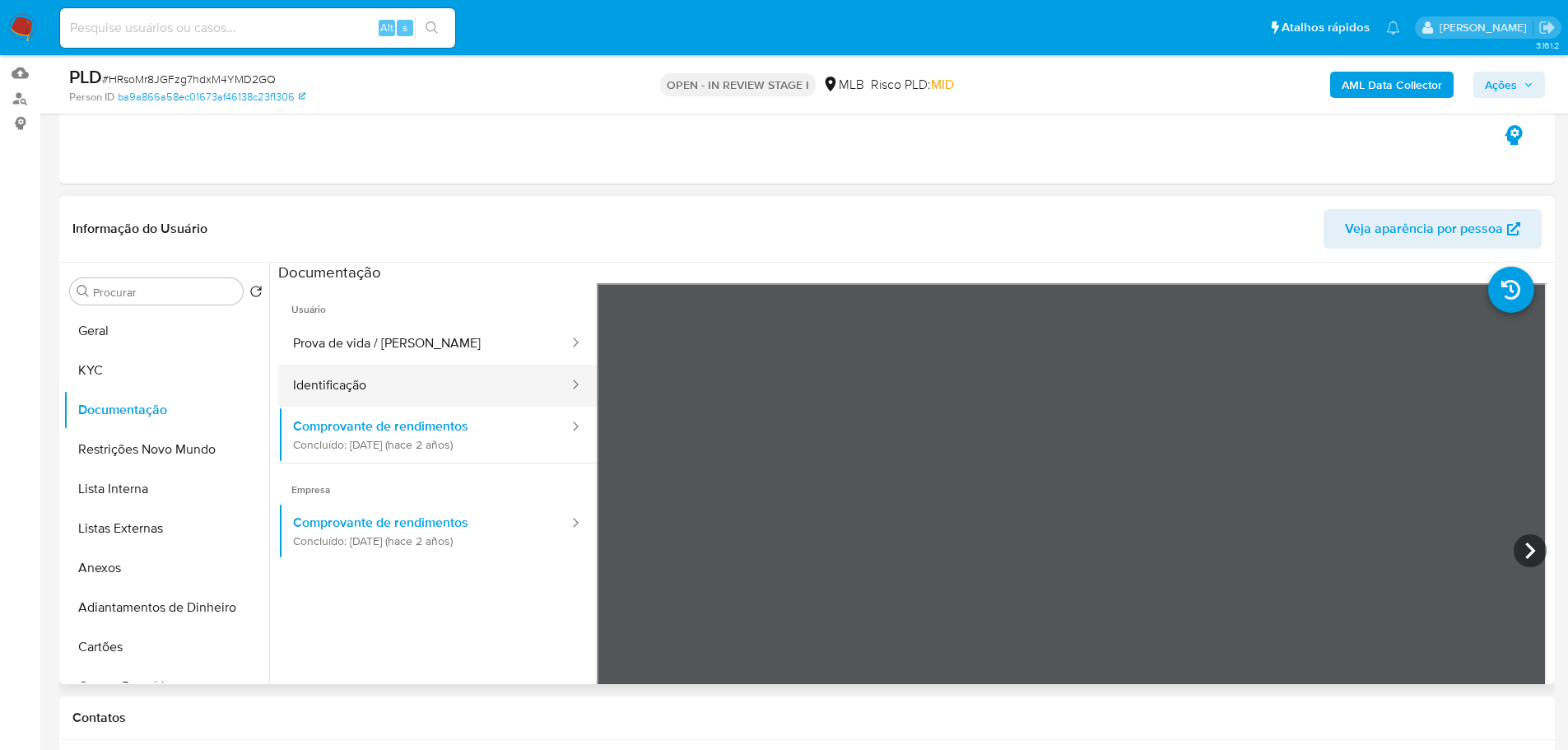
click at [451, 399] on button "Identificação" at bounding box center [424, 386] width 292 height 42
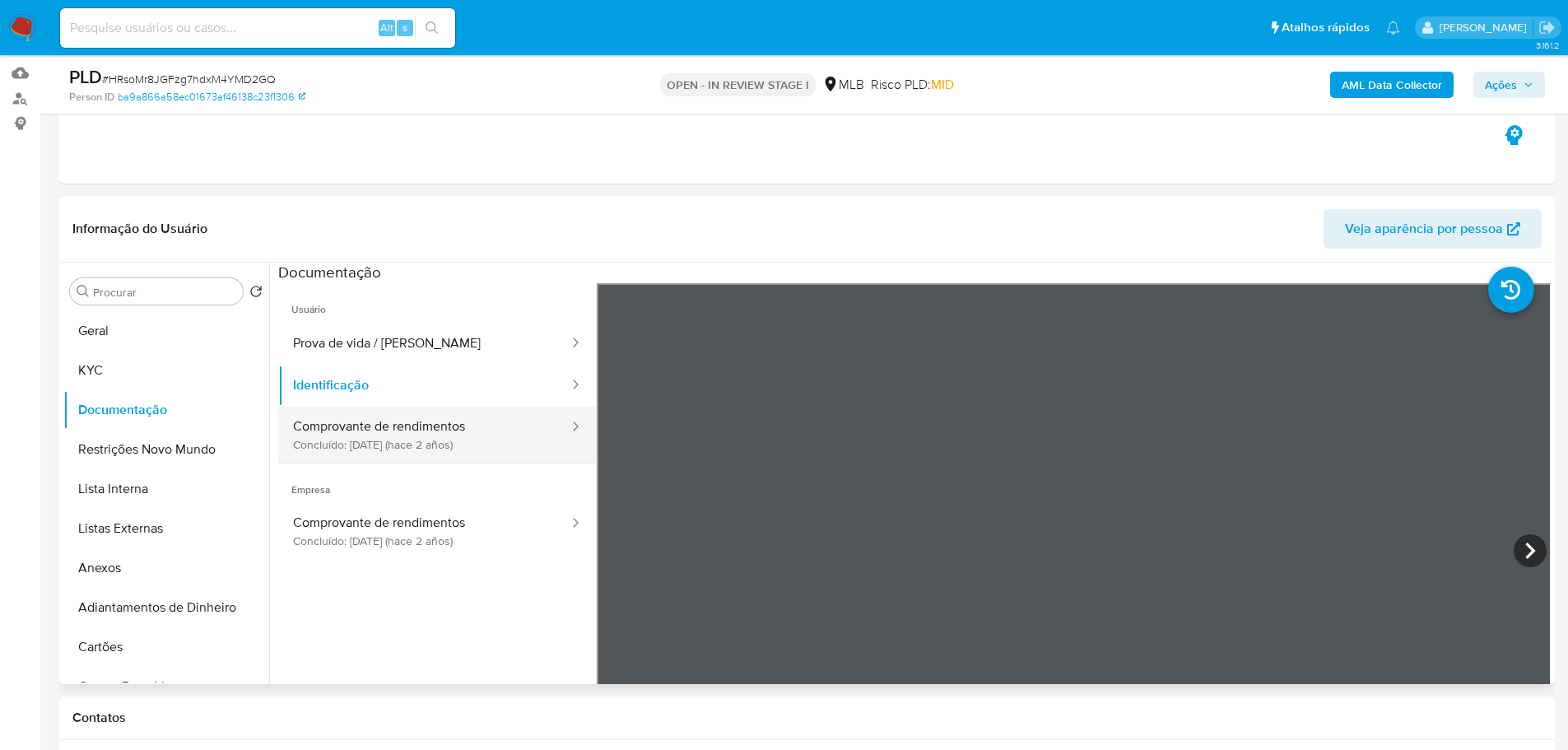
click at [380, 441] on button "Comprovante de rendimentos Concluído: 16/05/2023 (hace 2 años)" at bounding box center [424, 435] width 292 height 56
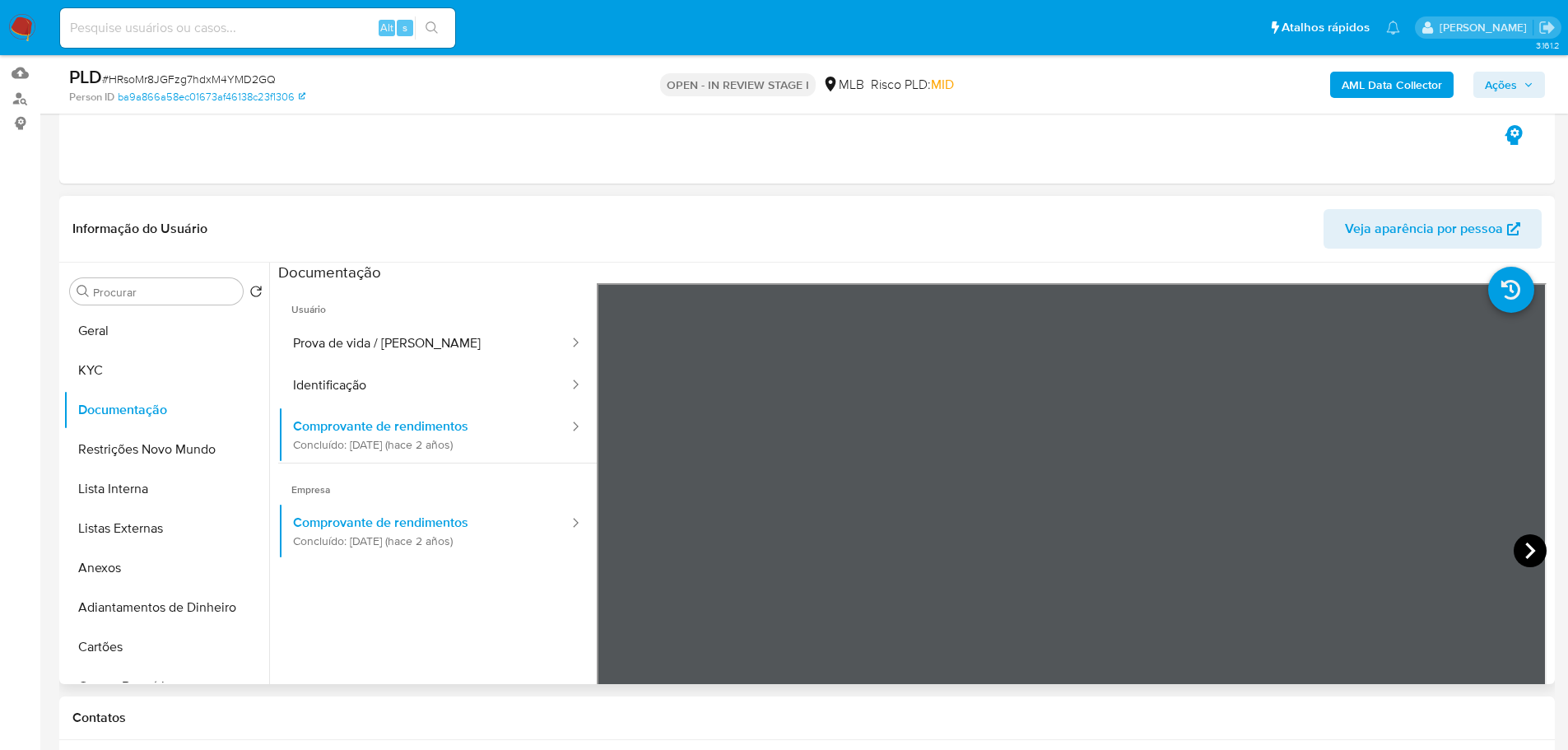
click at [1516, 546] on icon at bounding box center [1530, 550] width 33 height 33
click at [127, 350] on button "KYC" at bounding box center [159, 370] width 193 height 40
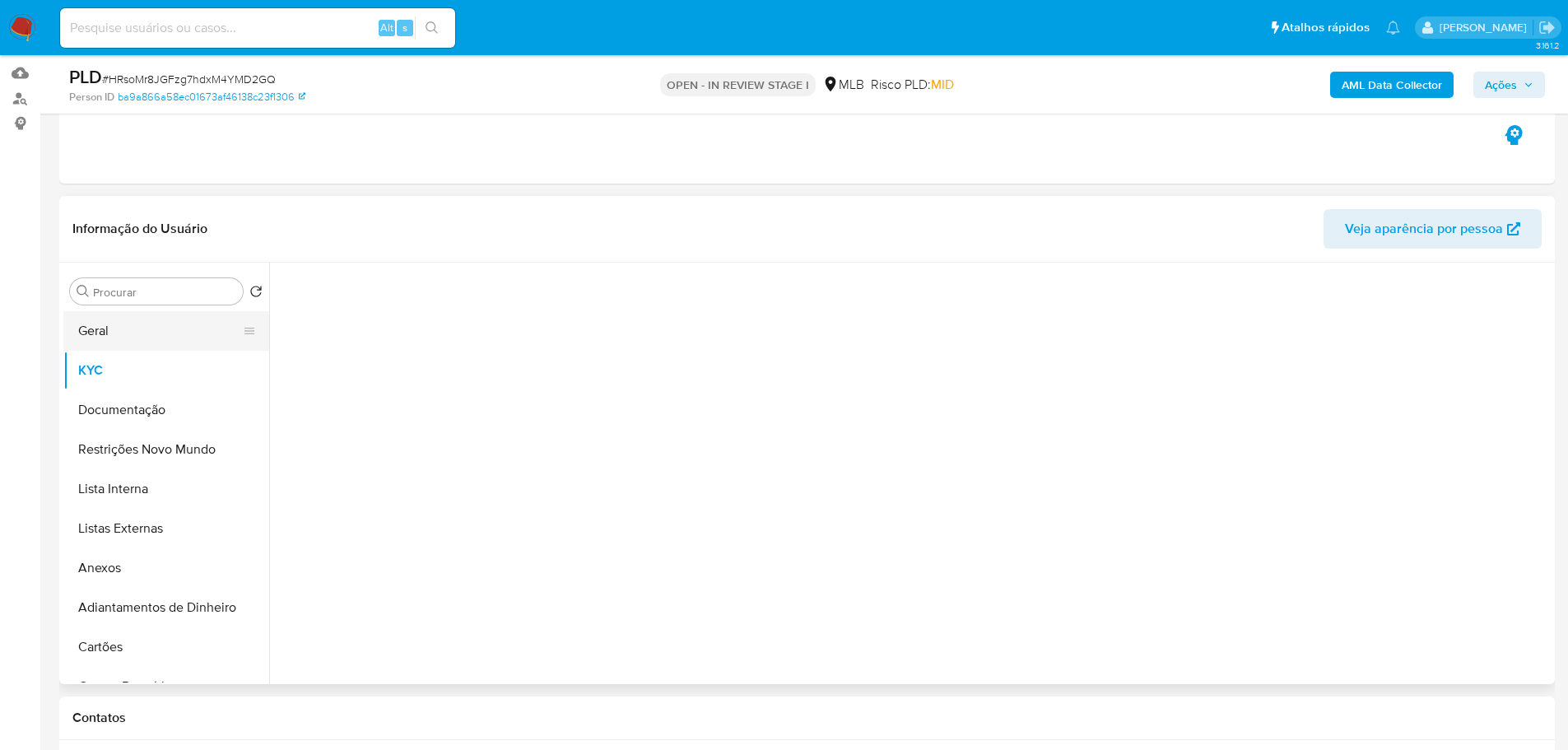
click at [129, 344] on button "Geral" at bounding box center [159, 330] width 193 height 40
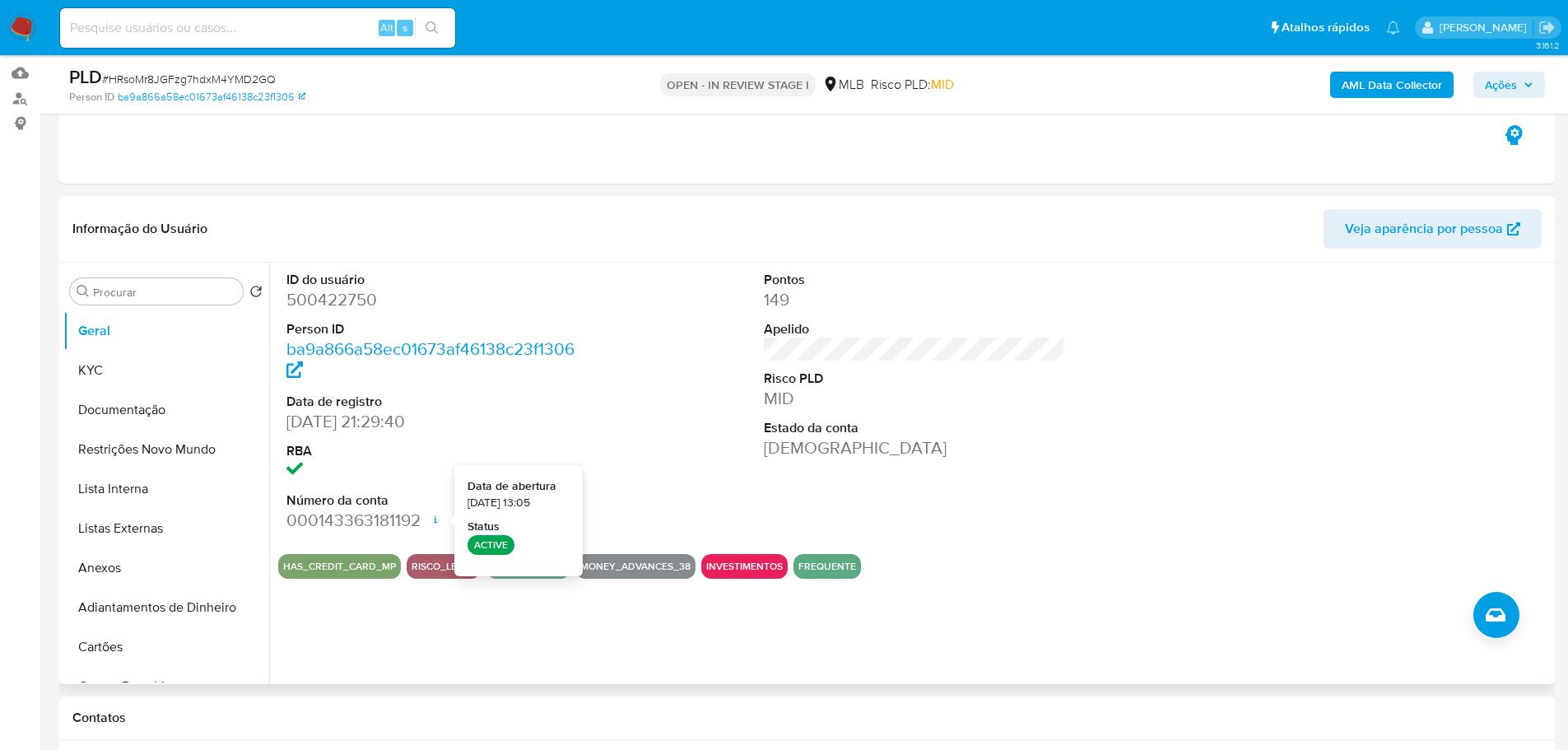
drag, startPoint x: 136, startPoint y: 378, endPoint x: 262, endPoint y: 356, distance: 127.9
click at [136, 378] on button "KYC" at bounding box center [166, 370] width 206 height 40
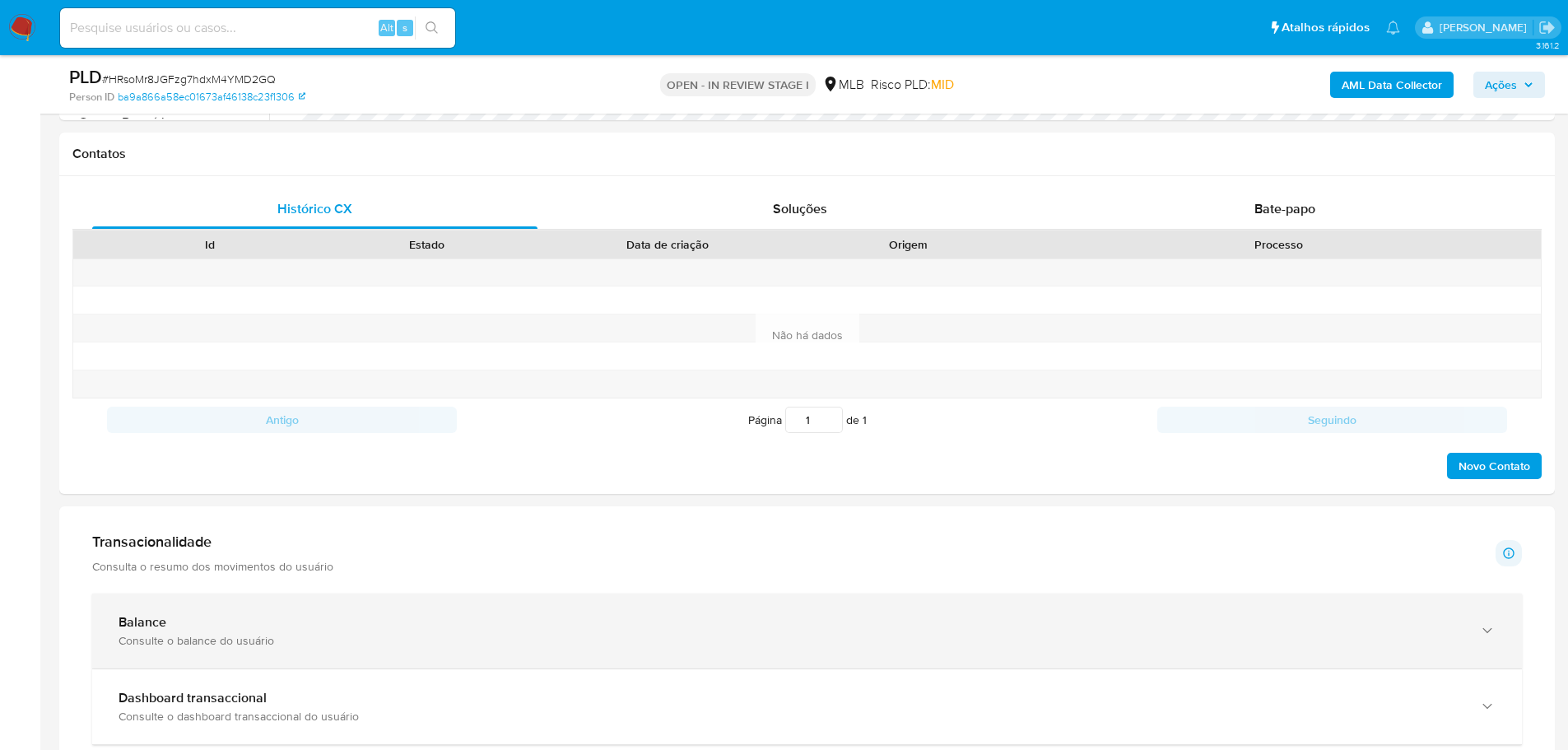
scroll to position [906, 0]
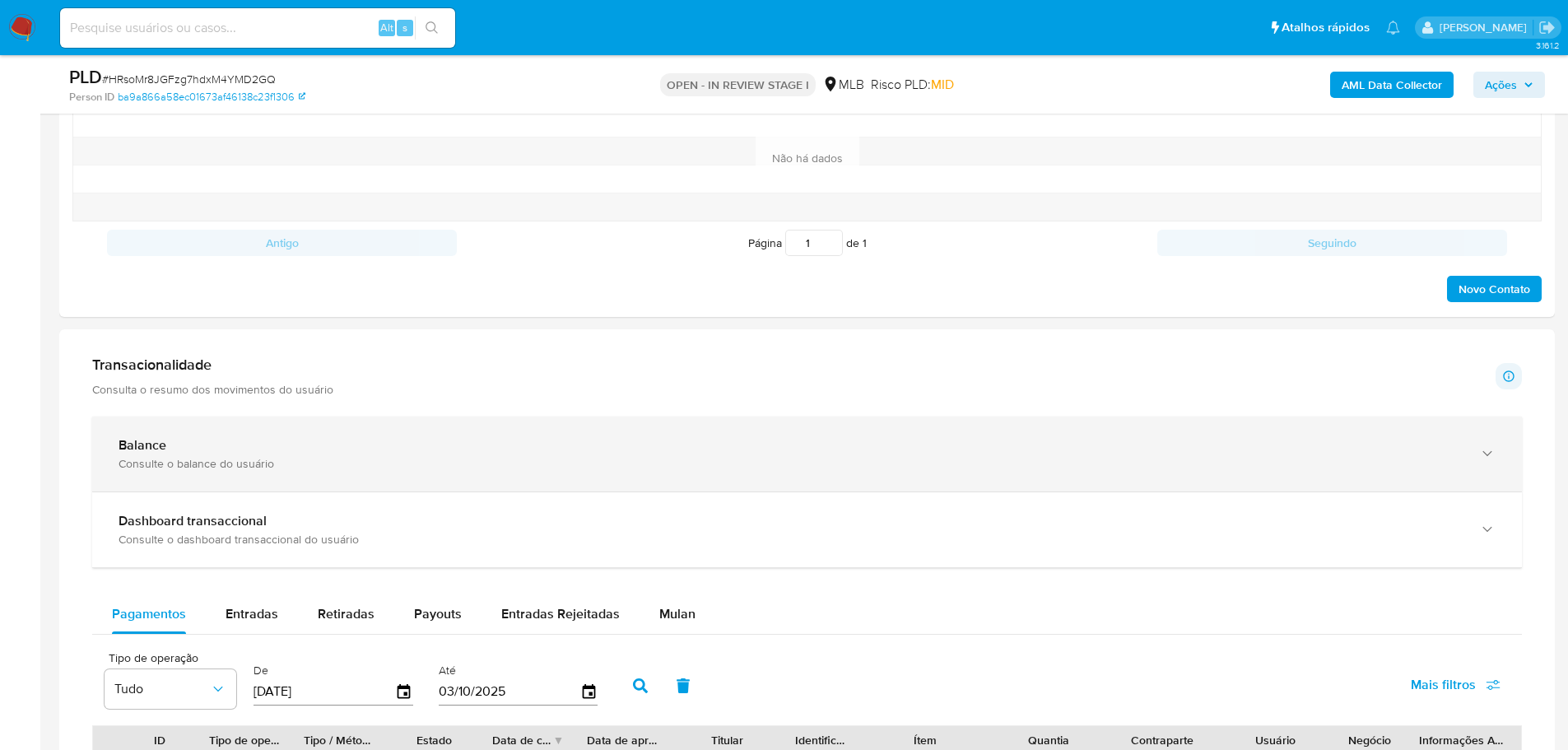
click at [482, 418] on div "Balance Consulte o balance do usuário" at bounding box center [807, 453] width 1430 height 75
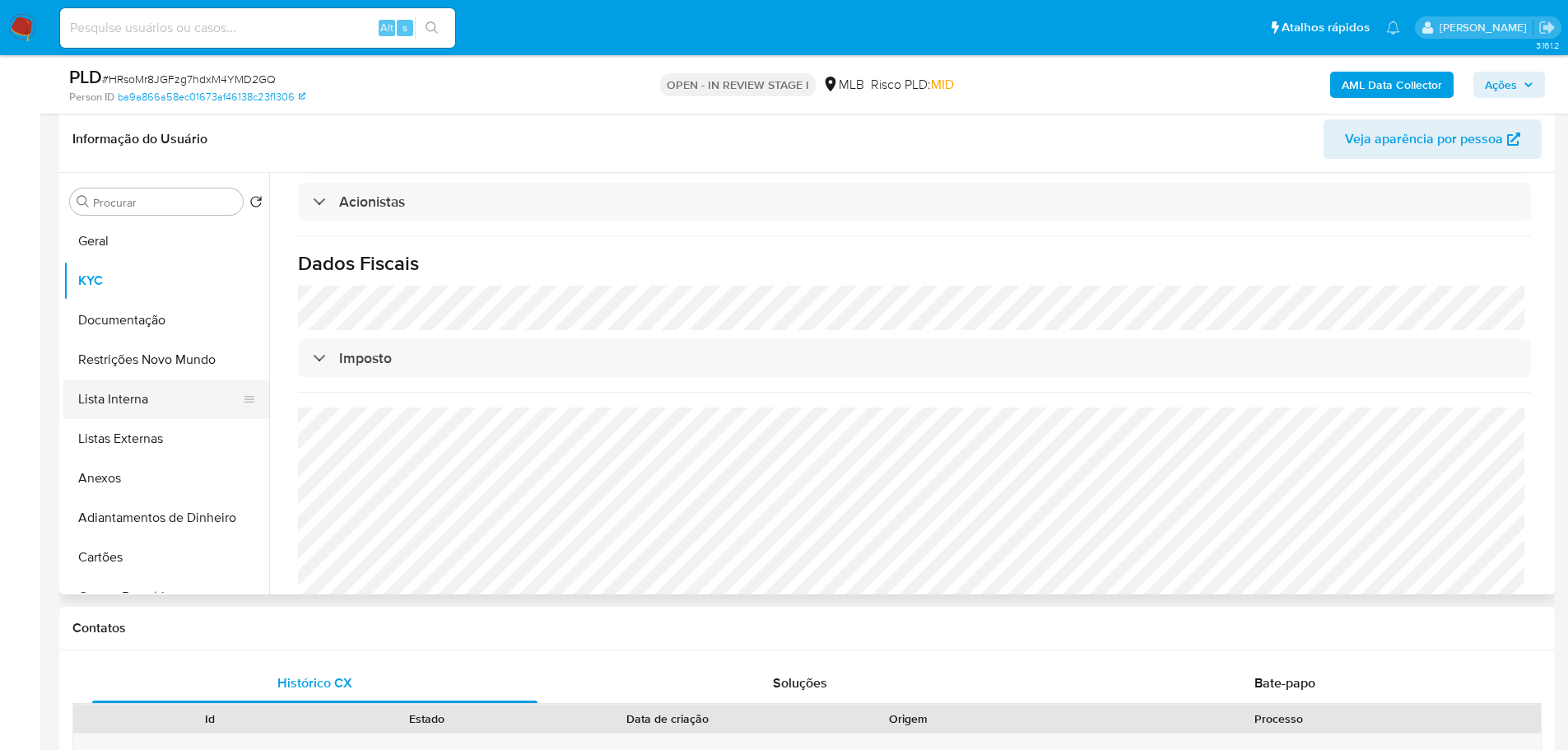
scroll to position [247, 0]
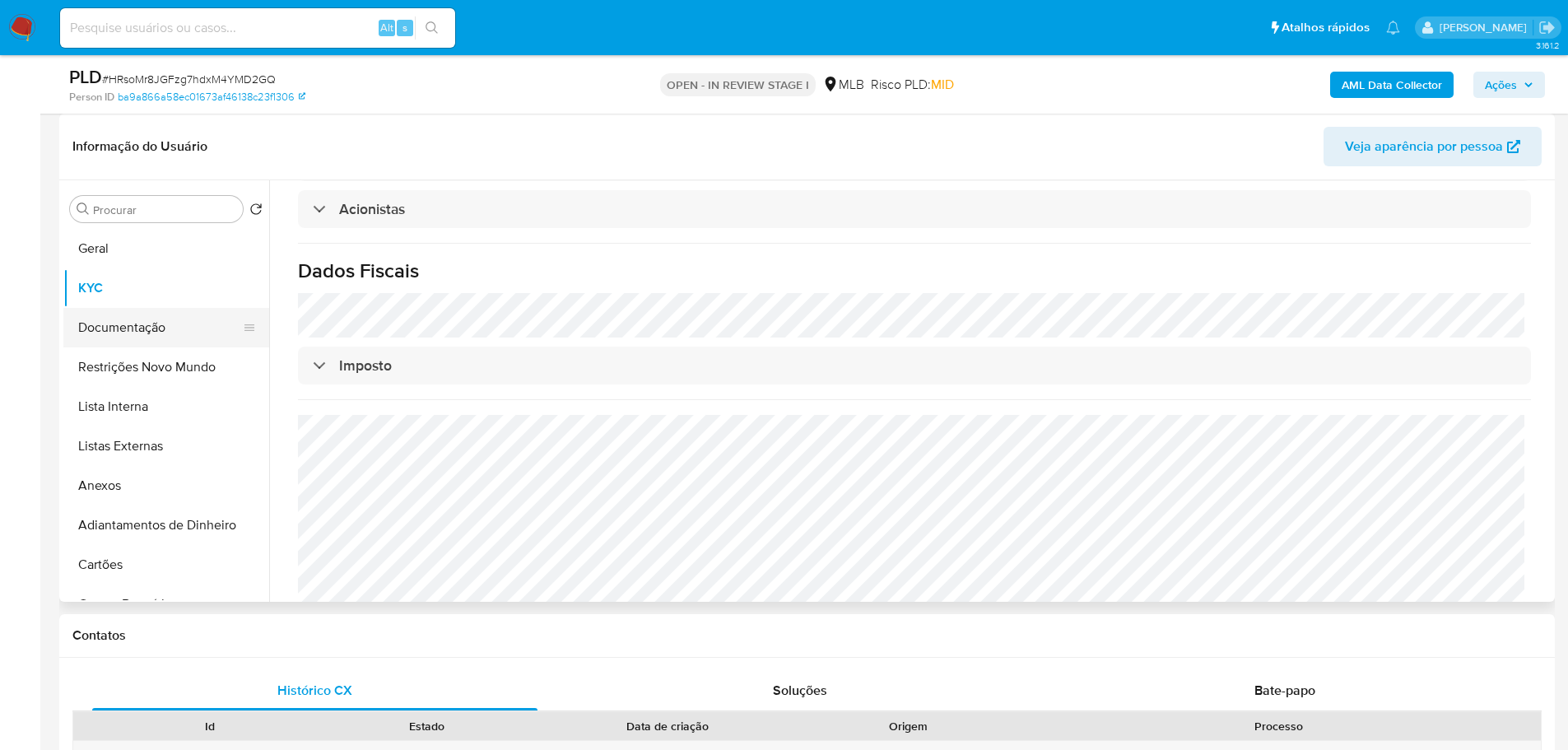
click at [123, 329] on button "Documentação" at bounding box center [159, 327] width 193 height 40
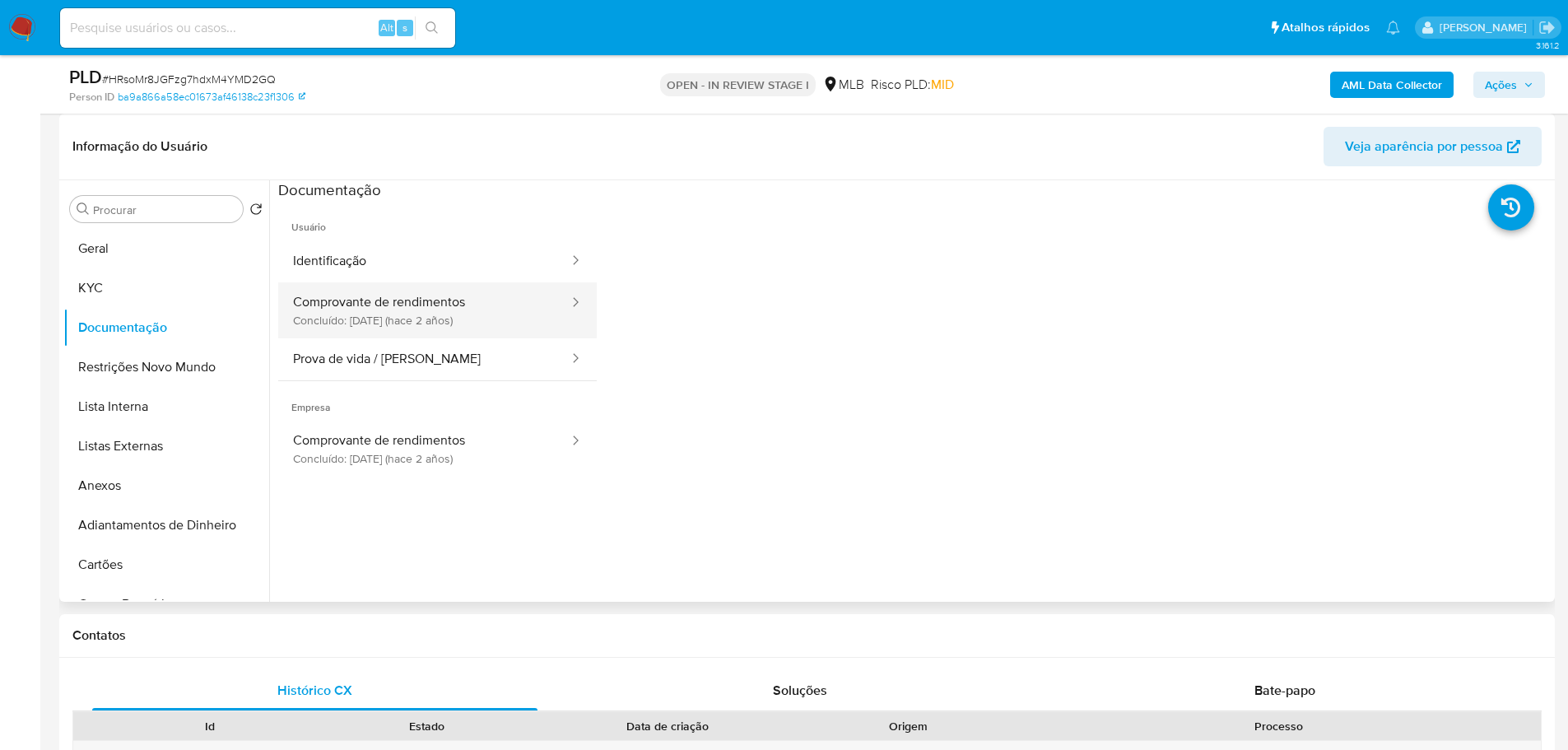
click at [453, 327] on button "Comprovante de rendimentos Concluído: 16/05/2023 (hace 2 años)" at bounding box center [424, 311] width 292 height 56
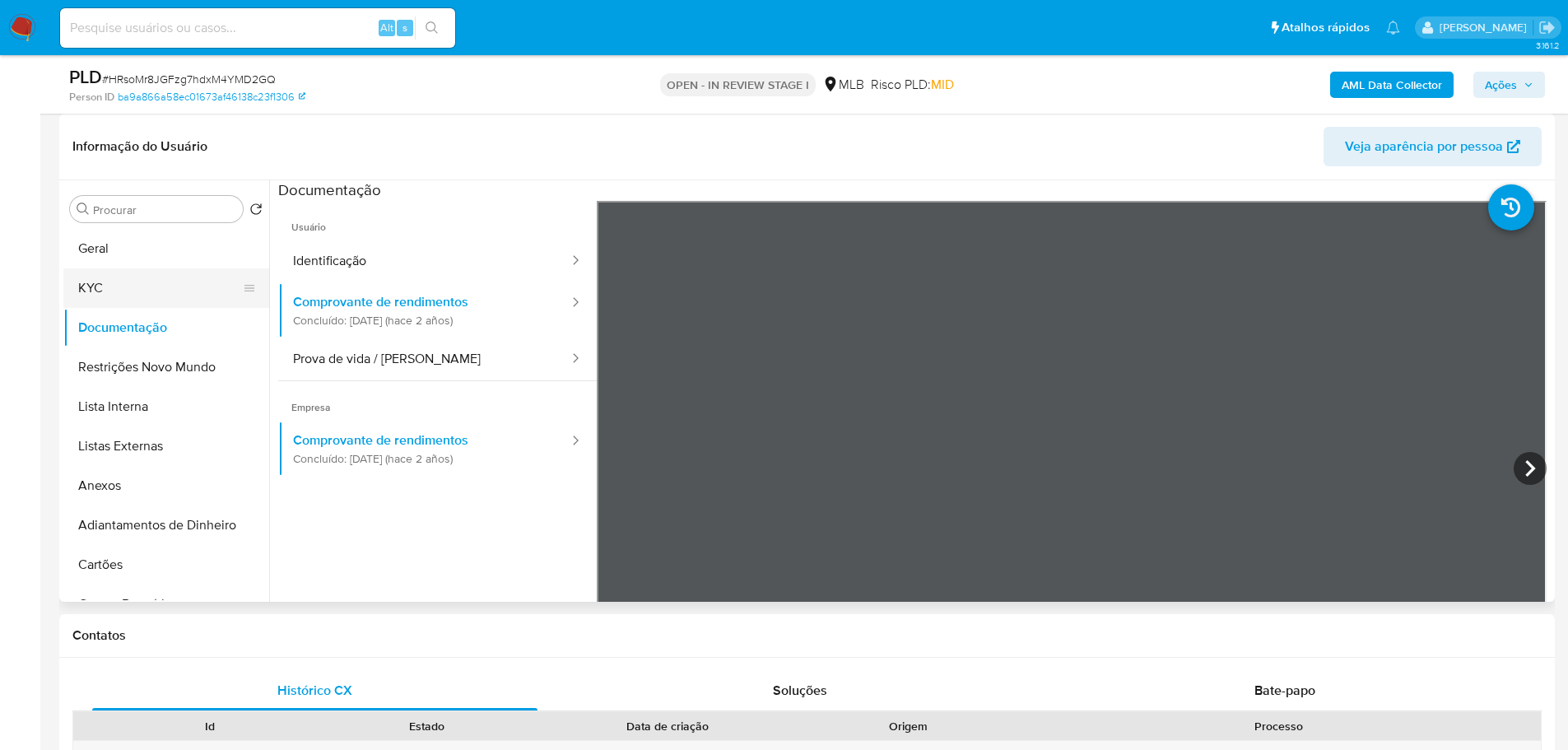
click at [141, 270] on button "KYC" at bounding box center [159, 288] width 193 height 40
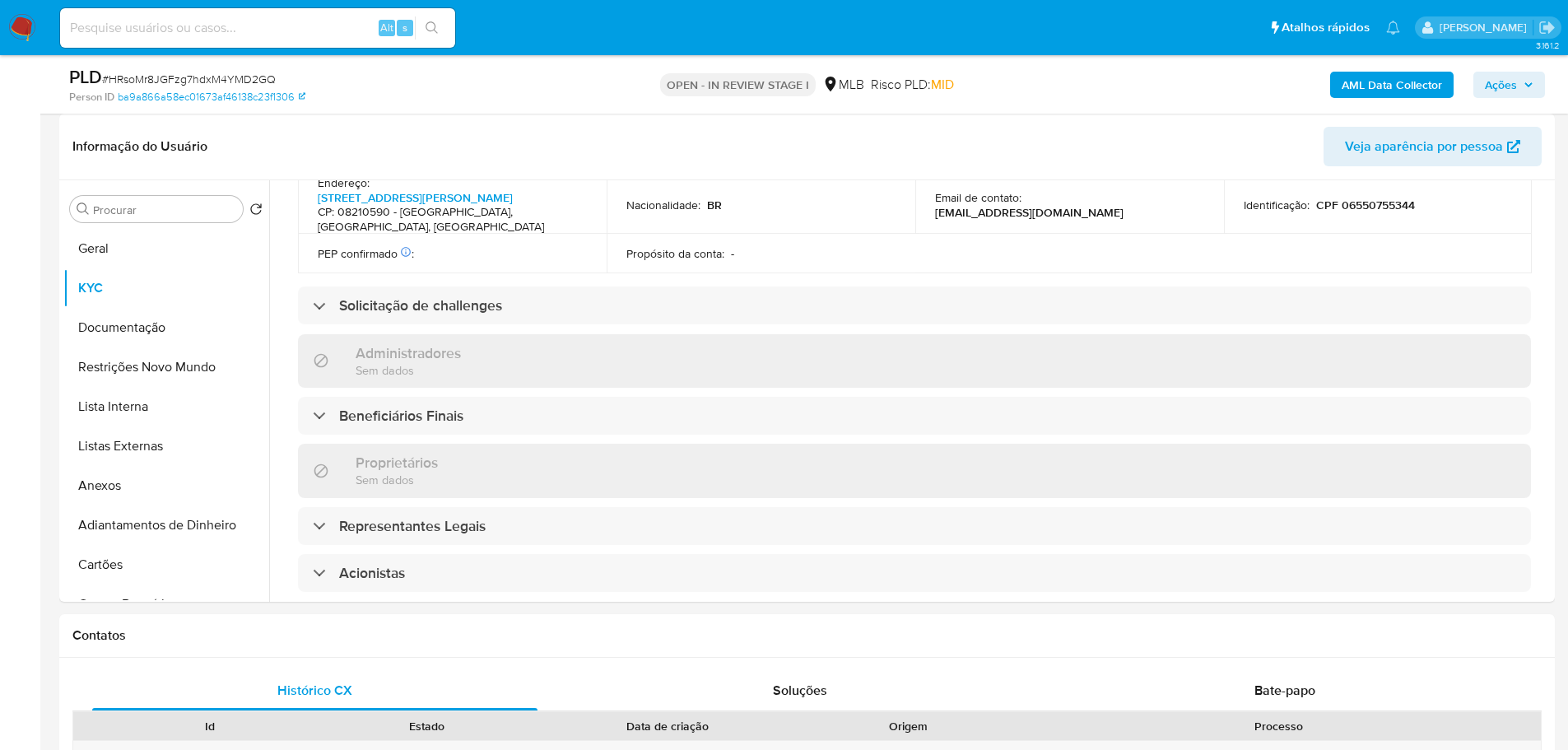
scroll to position [935, 0]
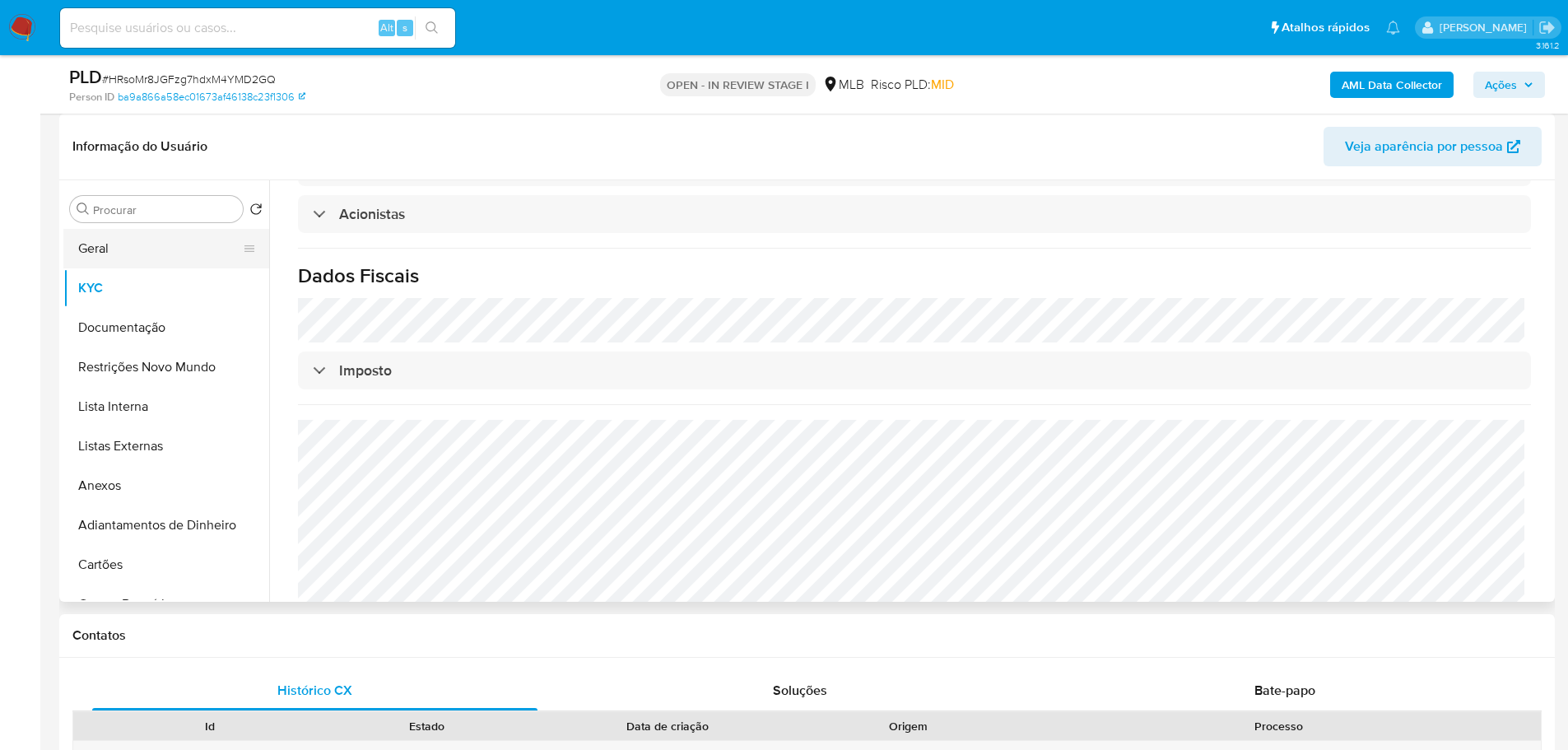
click at [145, 240] on button "Geral" at bounding box center [159, 248] width 193 height 40
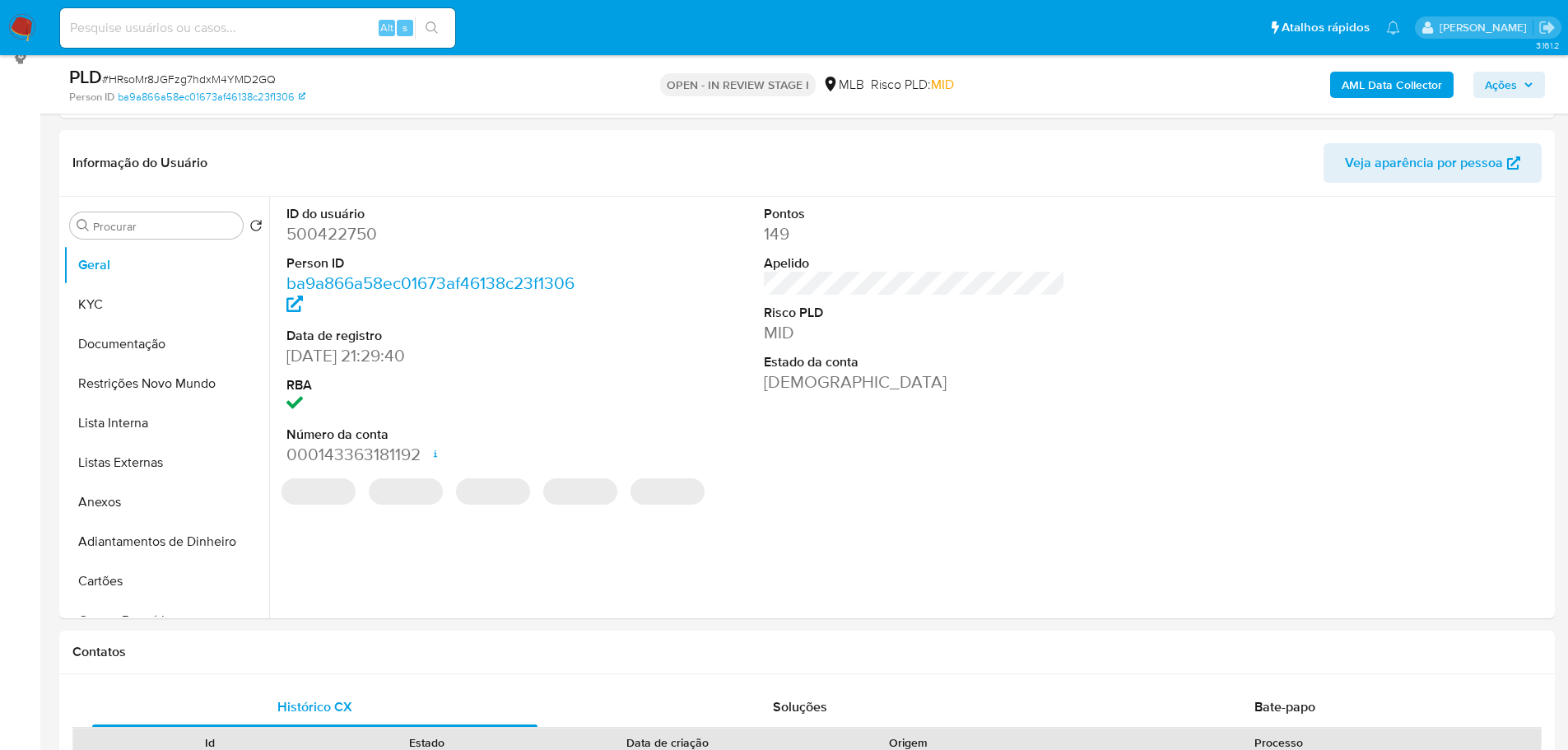
scroll to position [201, 0]
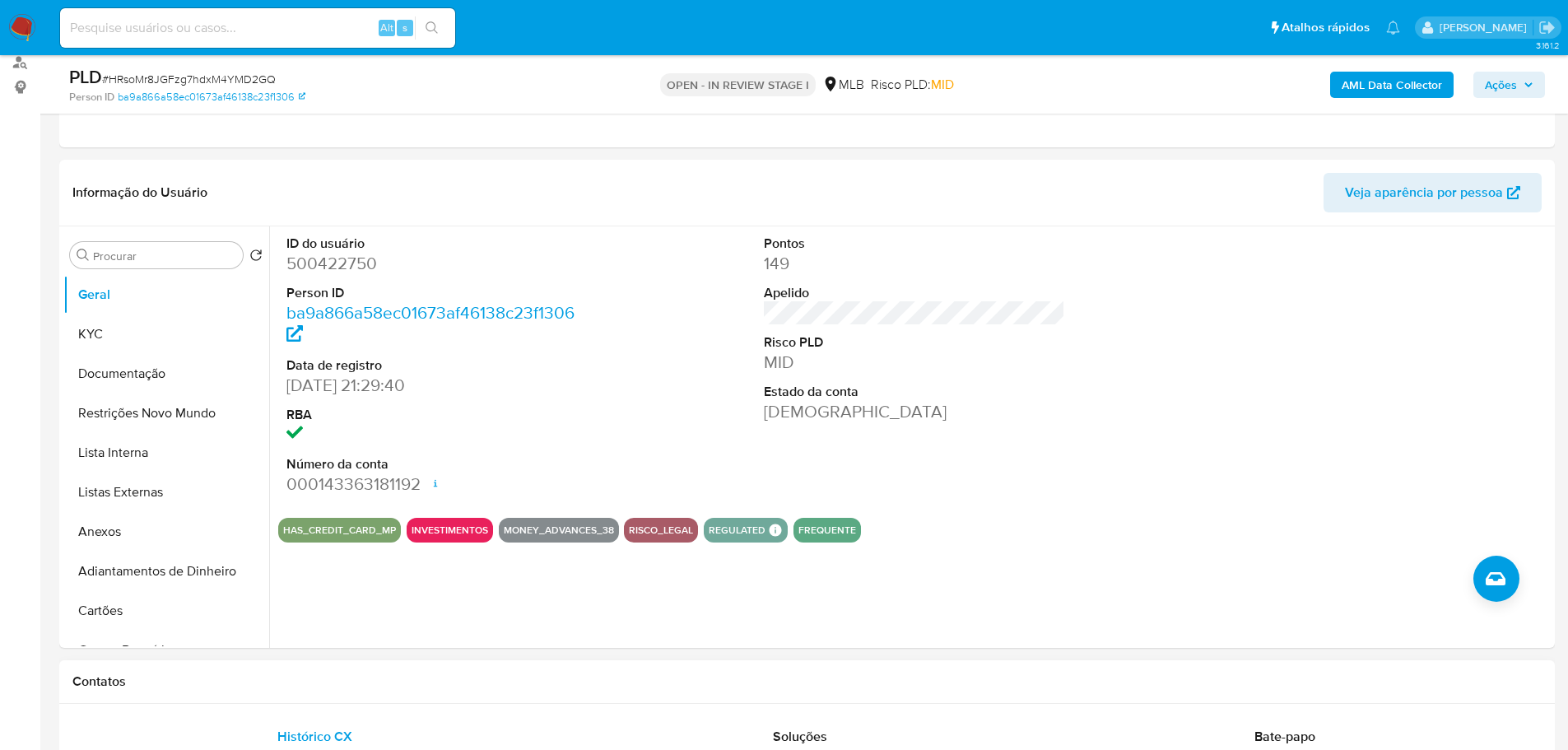
click at [285, 692] on div "Contatos" at bounding box center [806, 682] width 1496 height 44
click at [111, 332] on button "KYC" at bounding box center [159, 334] width 193 height 40
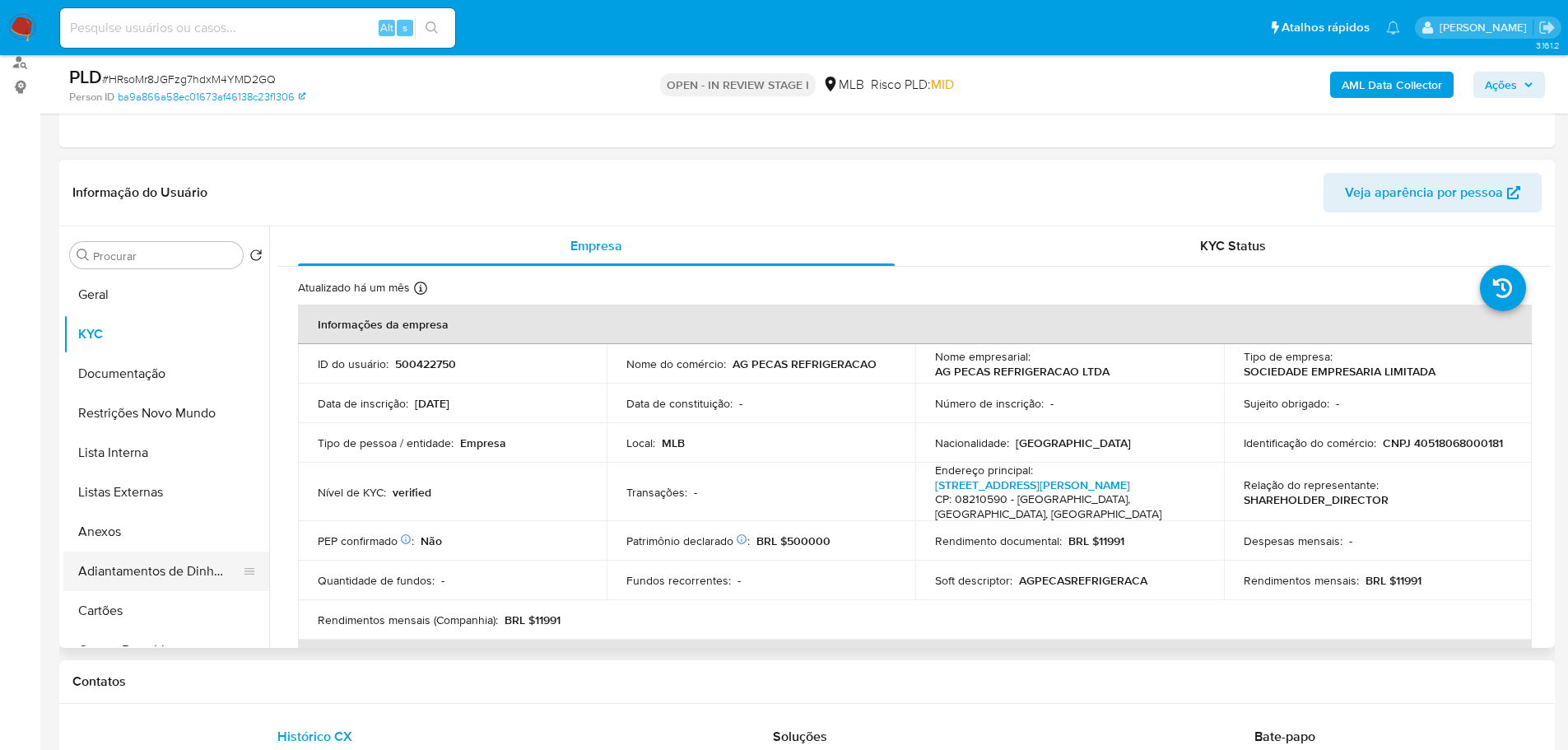
drag, startPoint x: 283, startPoint y: 668, endPoint x: 228, endPoint y: 589, distance: 96.3
click at [283, 668] on div "Contatos" at bounding box center [806, 682] width 1496 height 44
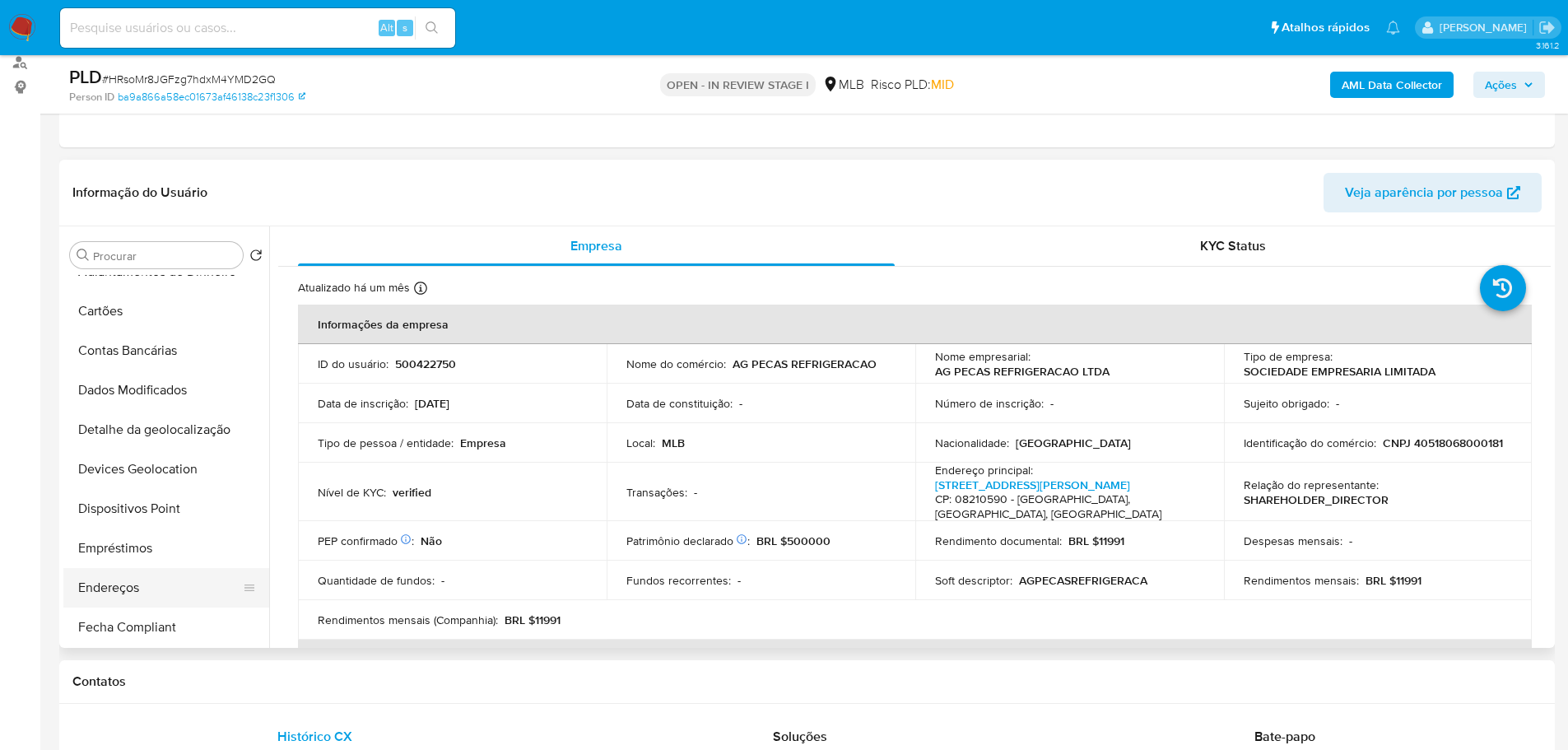
scroll to position [329, 0]
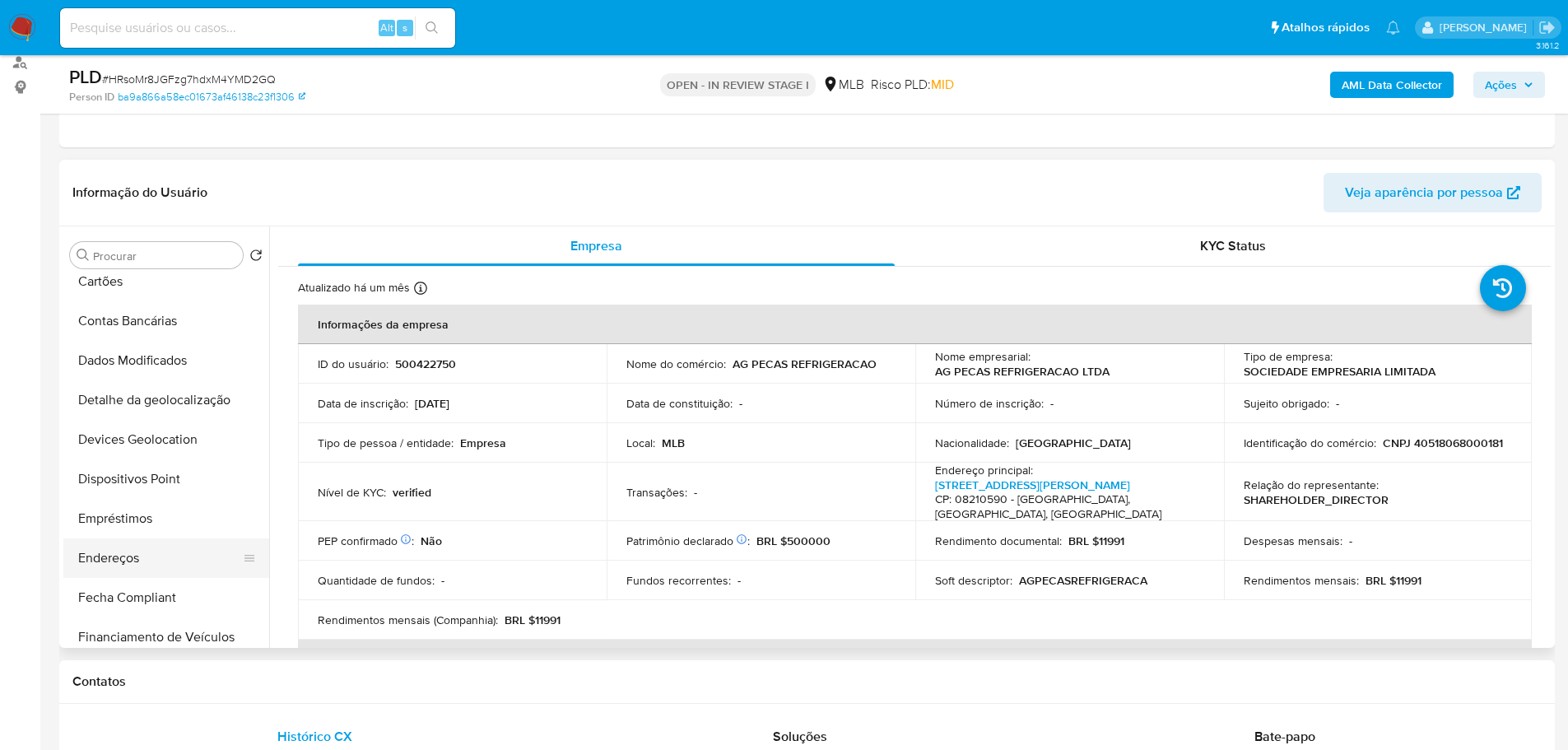
click at [156, 549] on button "Endereços" at bounding box center [159, 558] width 193 height 40
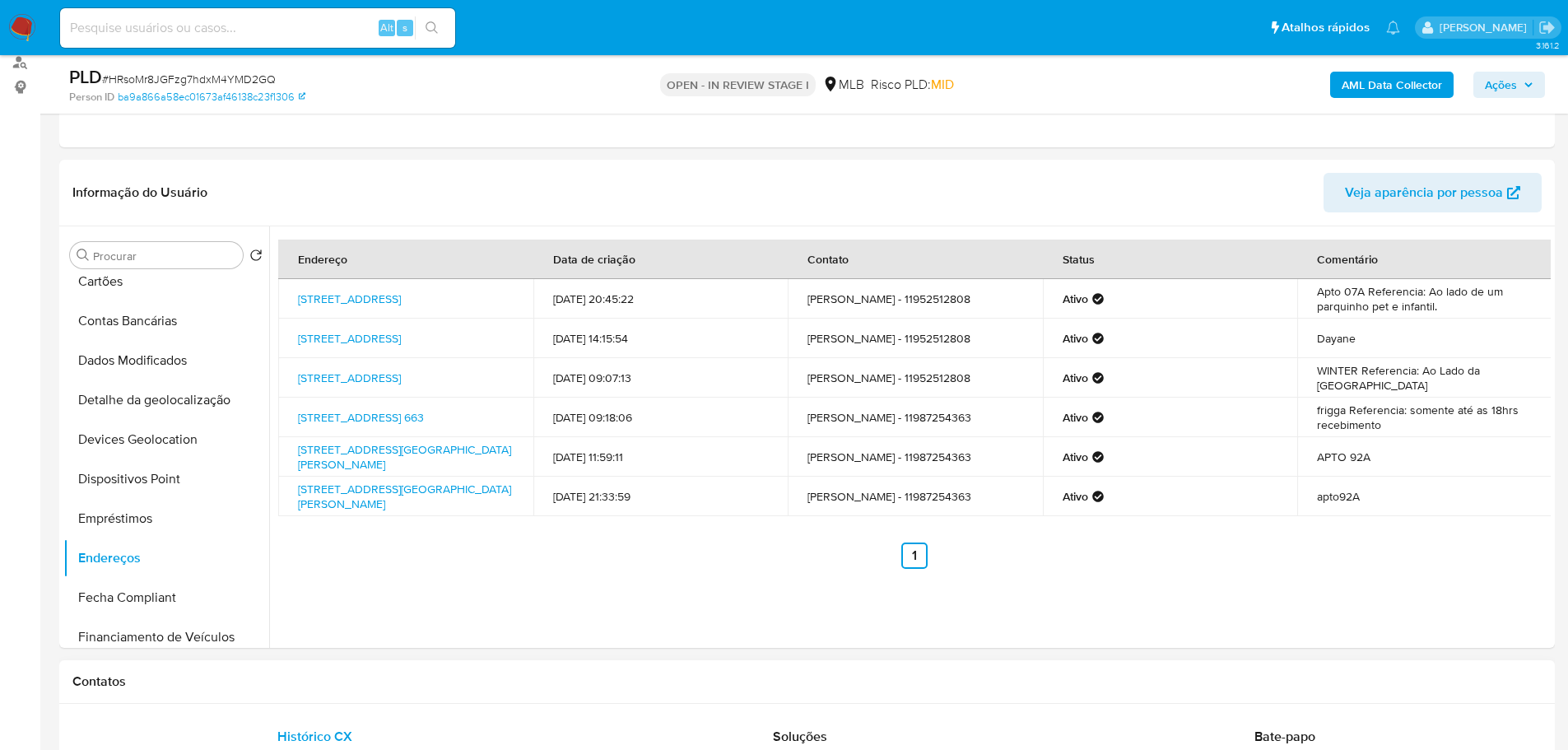
click at [360, 682] on h1 "Contatos" at bounding box center [806, 681] width 1469 height 17
click at [180, 389] on button "Detalhe da geolocalização" at bounding box center [159, 400] width 193 height 40
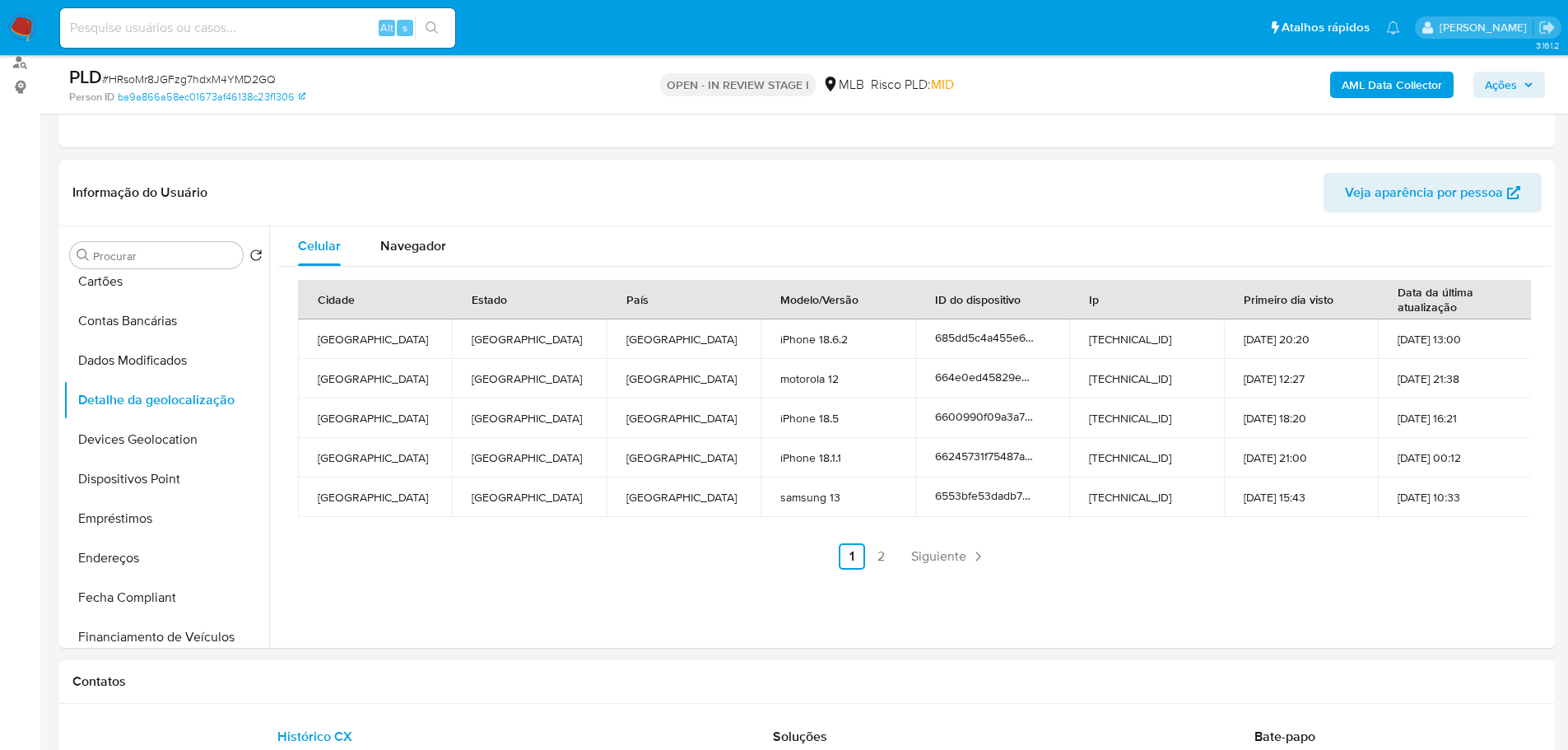
click at [283, 678] on h1 "Contatos" at bounding box center [806, 681] width 1469 height 17
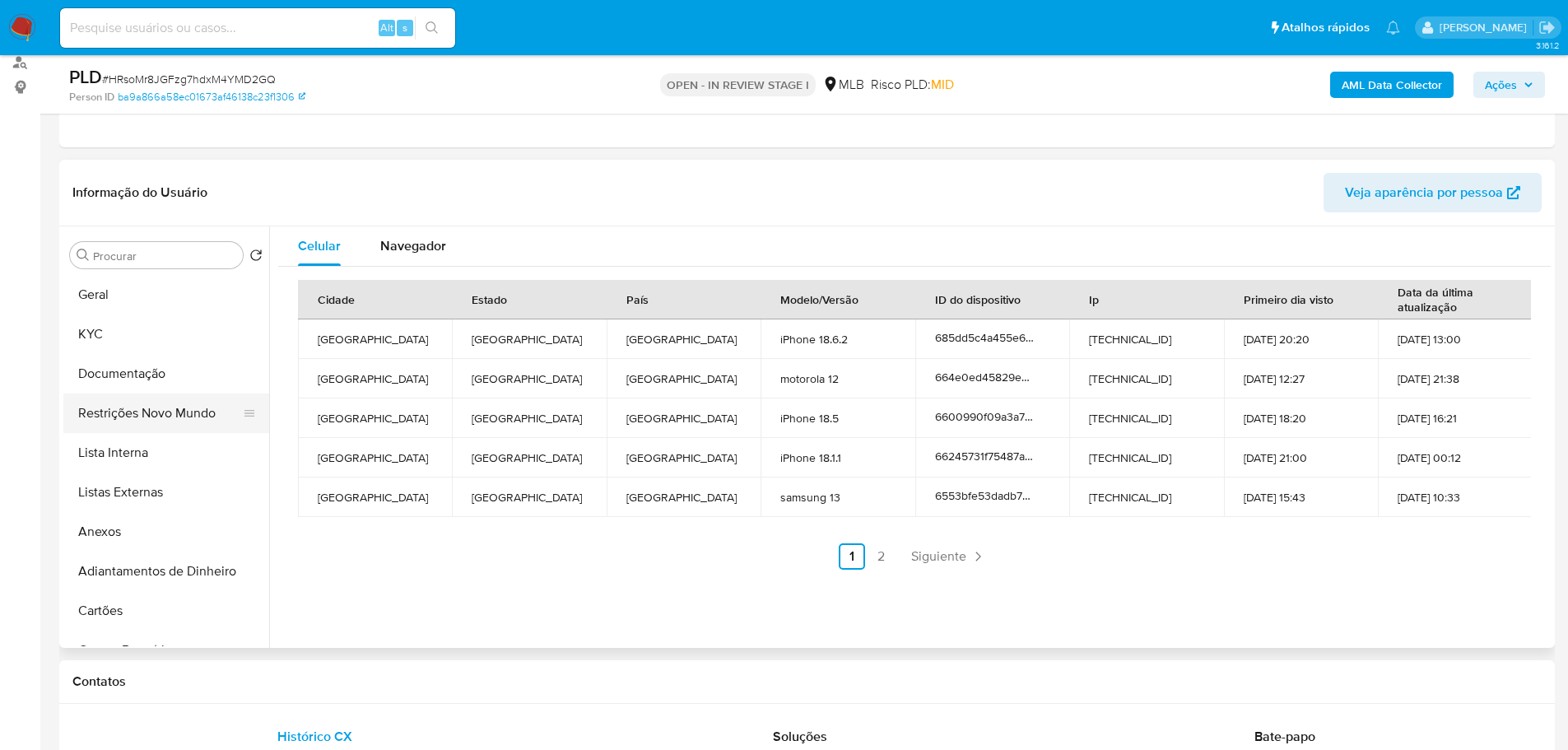
click at [167, 424] on button "Restrições Novo Mundo" at bounding box center [159, 413] width 193 height 40
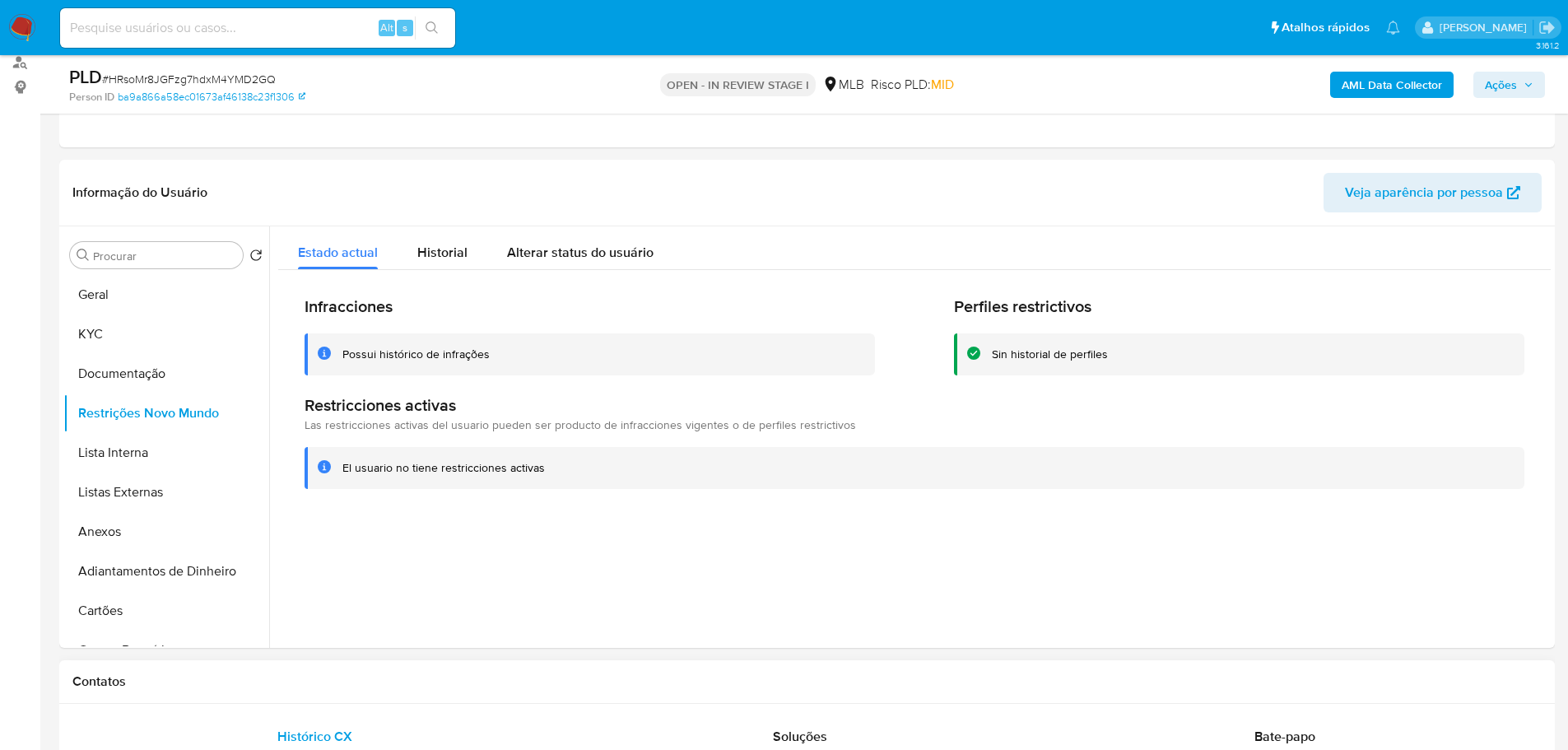
click at [327, 687] on h1 "Contatos" at bounding box center [806, 681] width 1469 height 17
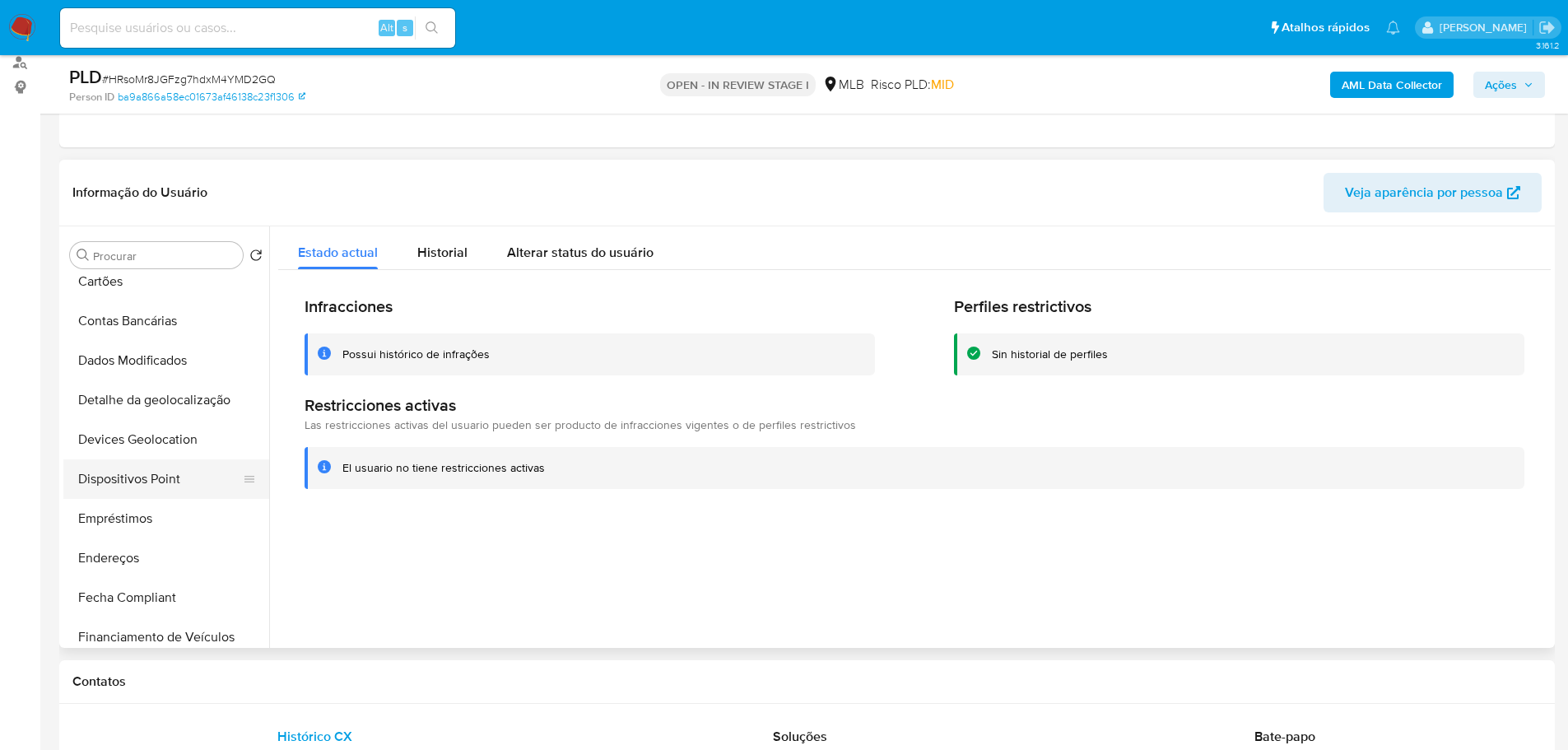
click at [153, 478] on button "Dispositivos Point" at bounding box center [159, 479] width 193 height 40
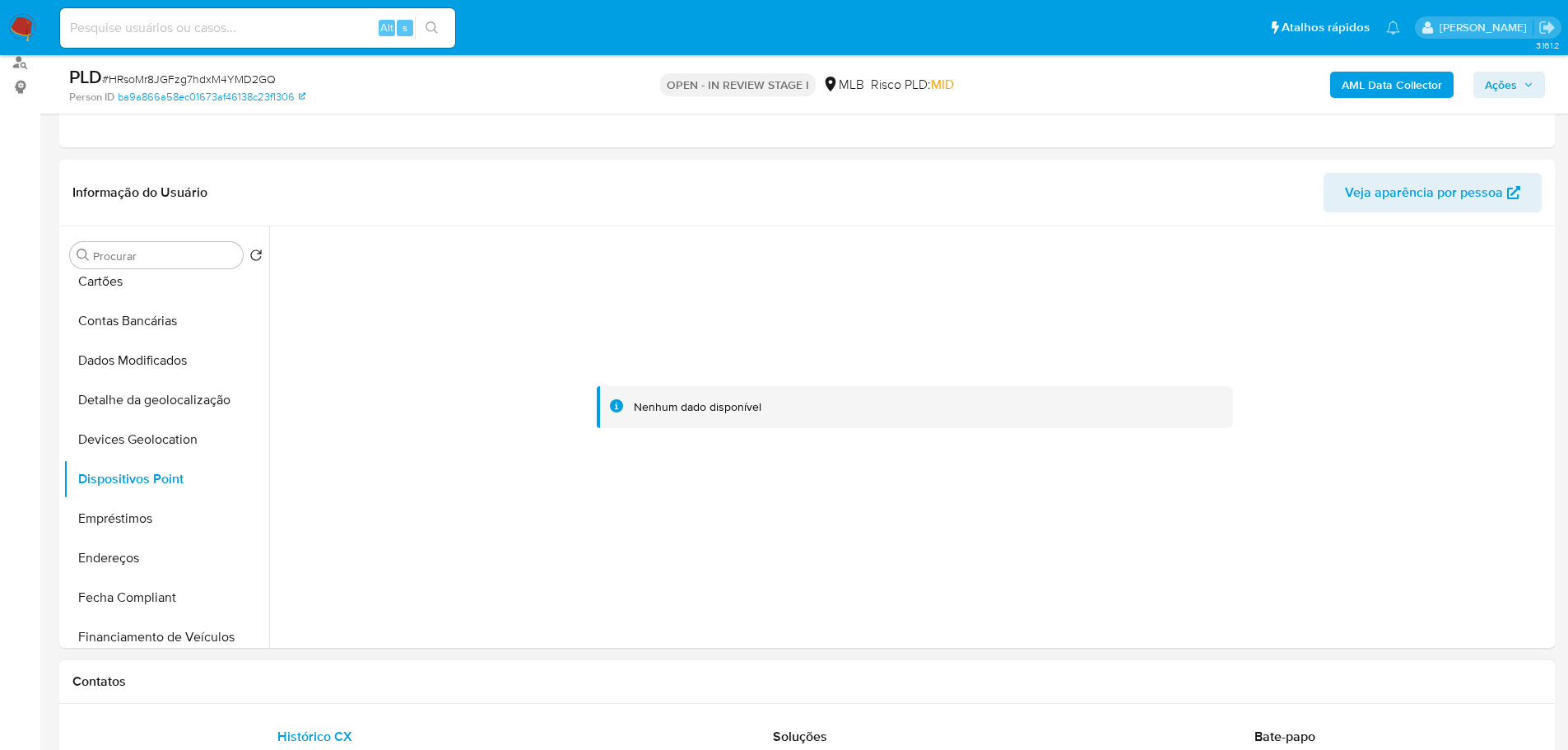
click at [834, 692] on div "Contatos" at bounding box center [806, 682] width 1496 height 44
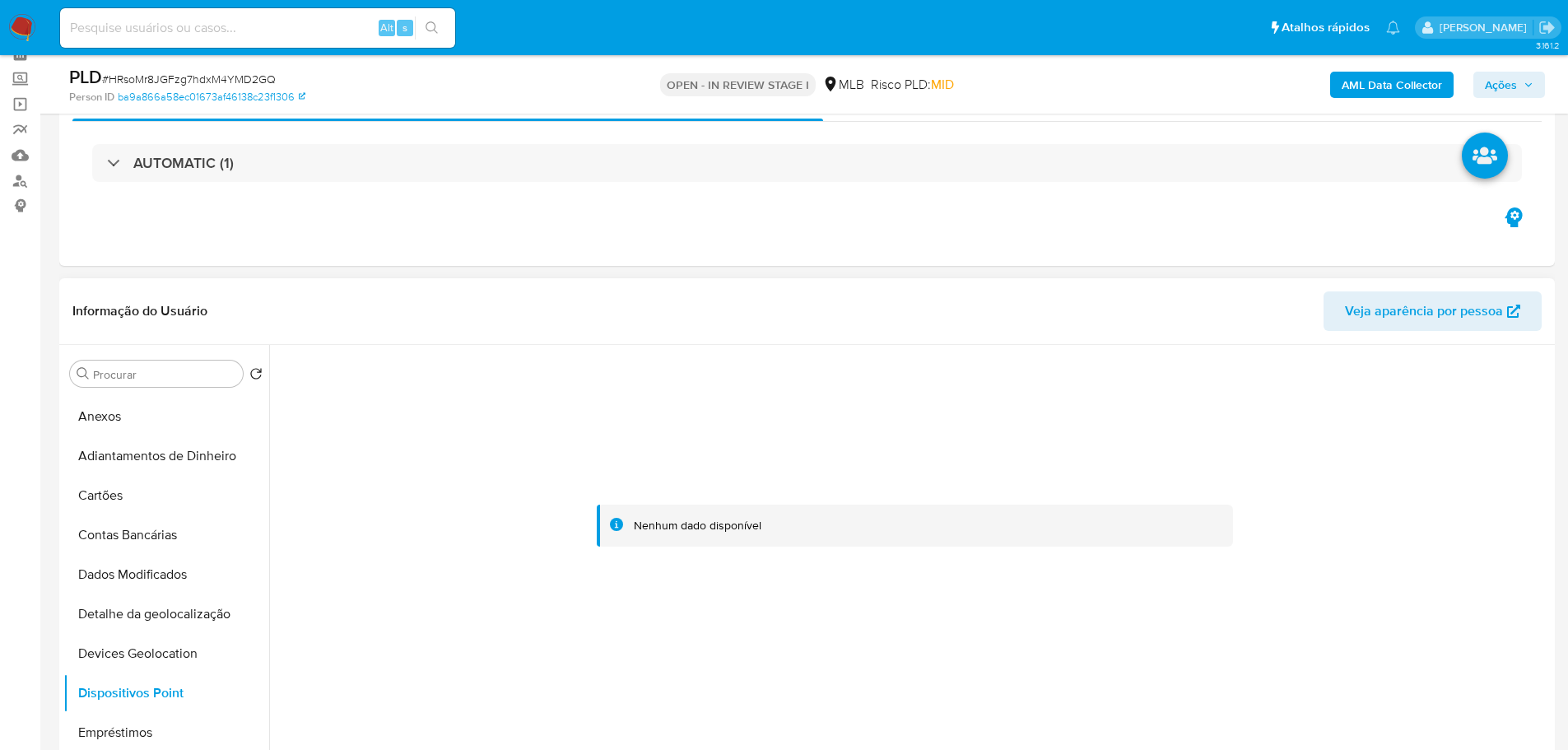
scroll to position [0, 0]
click at [133, 444] on button "KYC" at bounding box center [159, 452] width 193 height 40
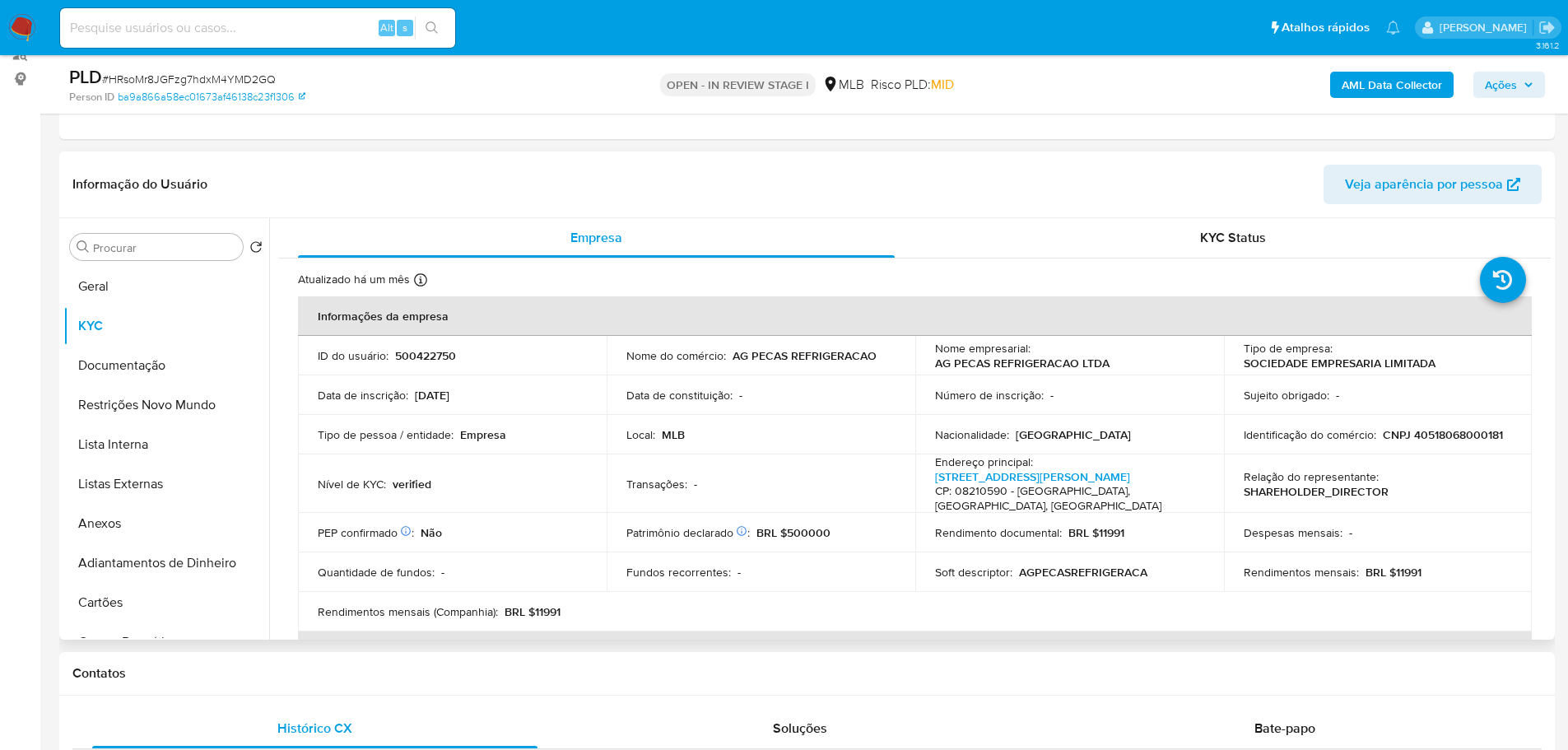
click at [796, 526] on p "BRL $500000" at bounding box center [793, 533] width 74 height 15
click at [1426, 435] on p "CNPJ 40518068000181" at bounding box center [1443, 434] width 121 height 15
copy p "40518068000181"
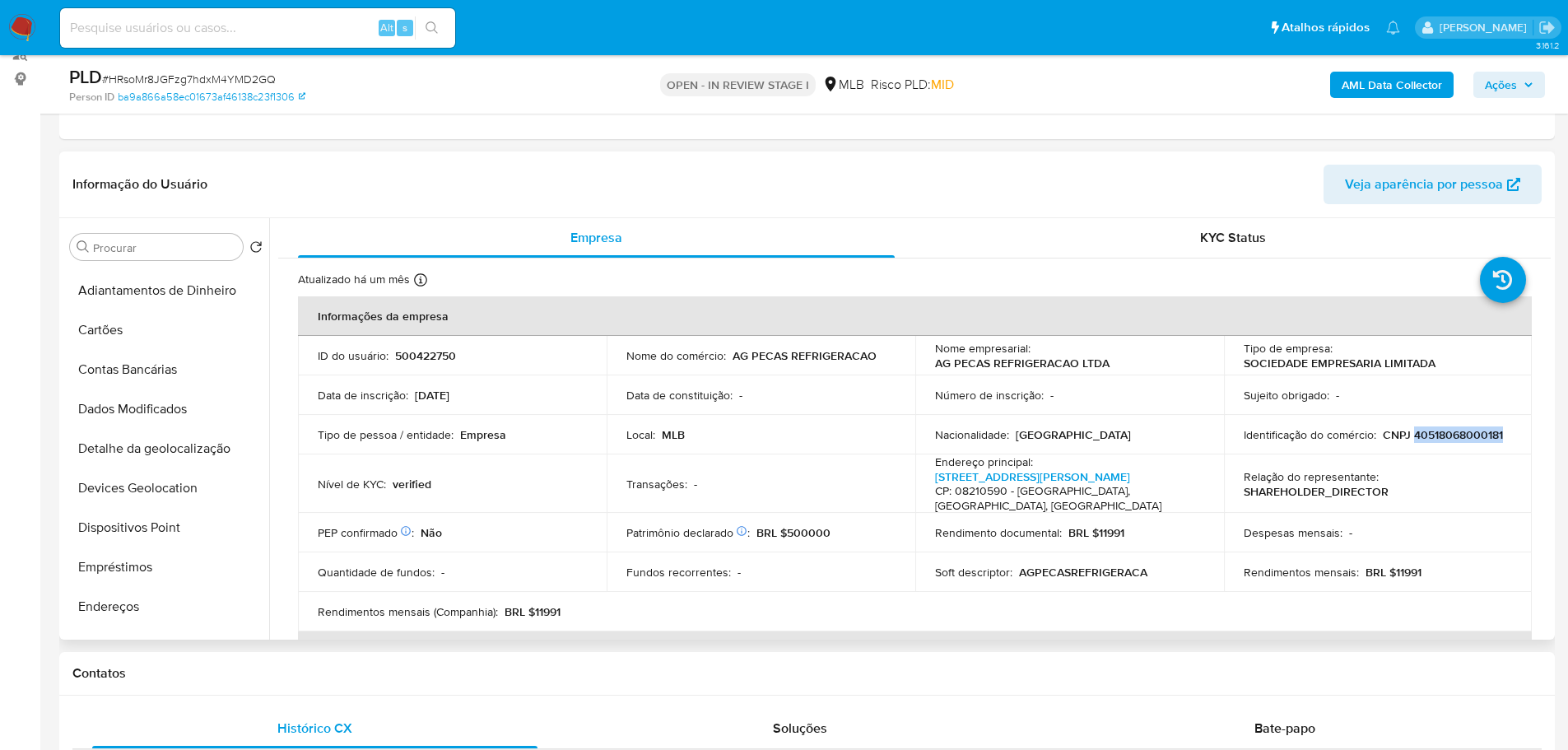
scroll to position [577, 0]
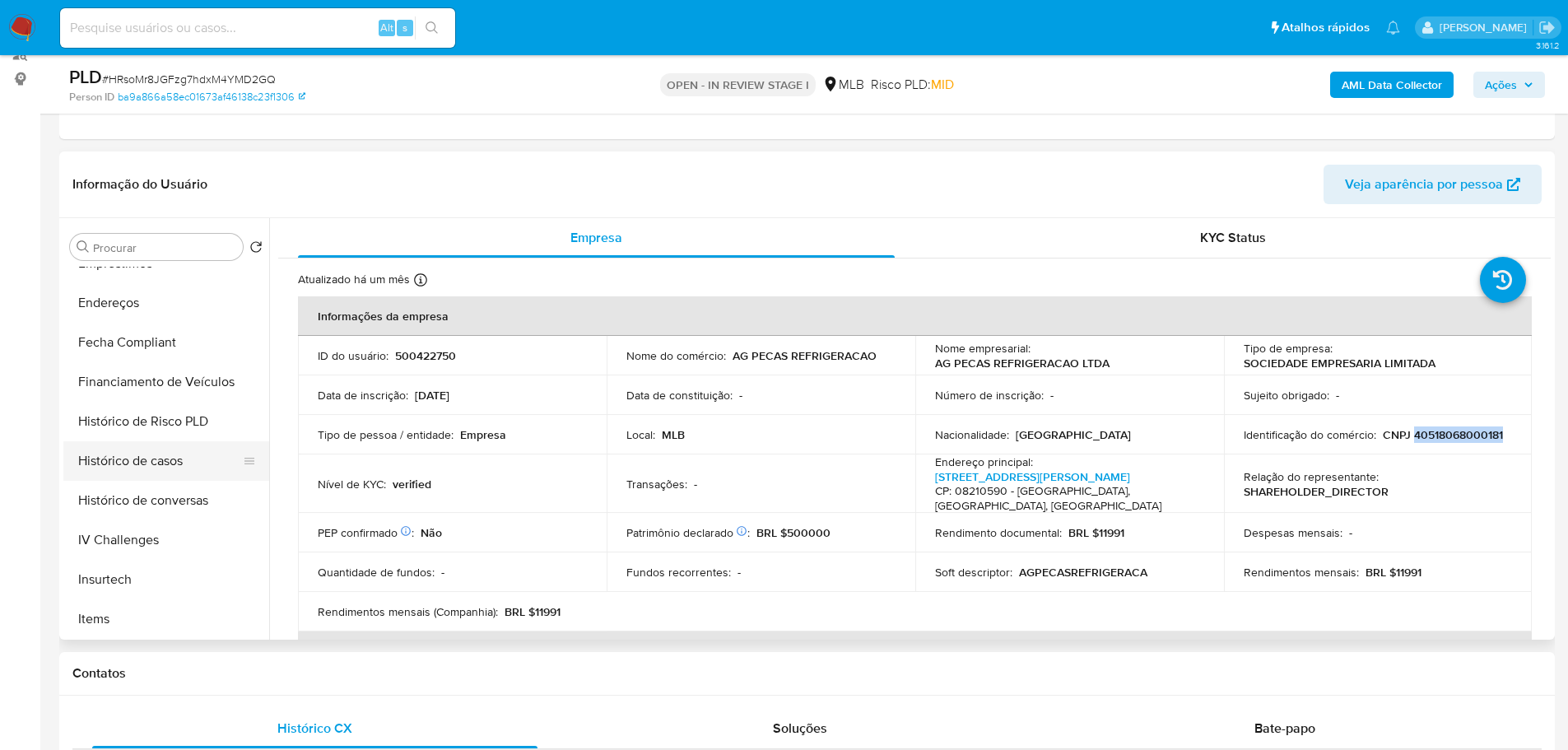
click at [144, 452] on button "Histórico de casos" at bounding box center [159, 460] width 193 height 40
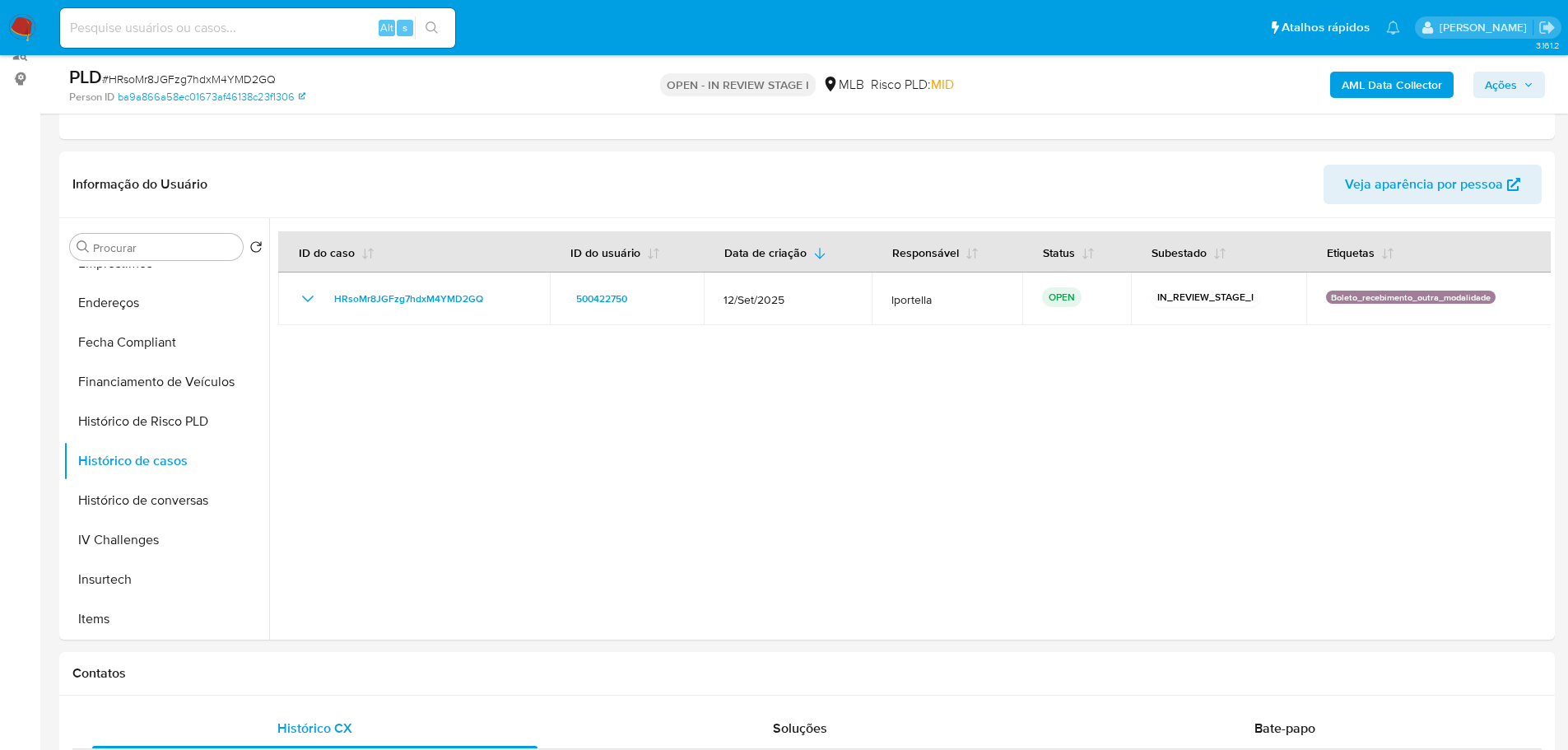
click at [1510, 80] on span "Ações" at bounding box center [1501, 85] width 32 height 26
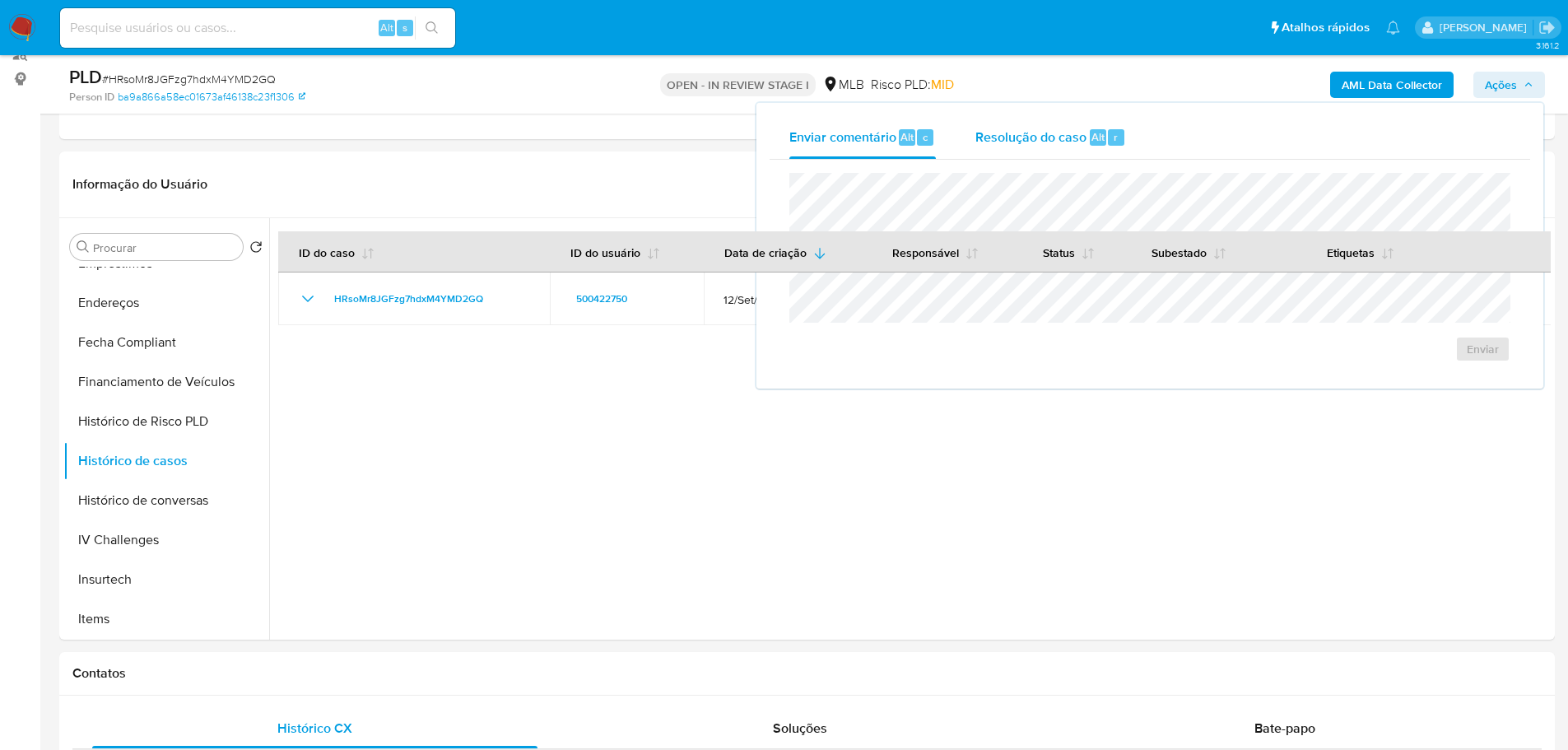
click at [1081, 136] on span "Resolução do caso" at bounding box center [1031, 136] width 111 height 19
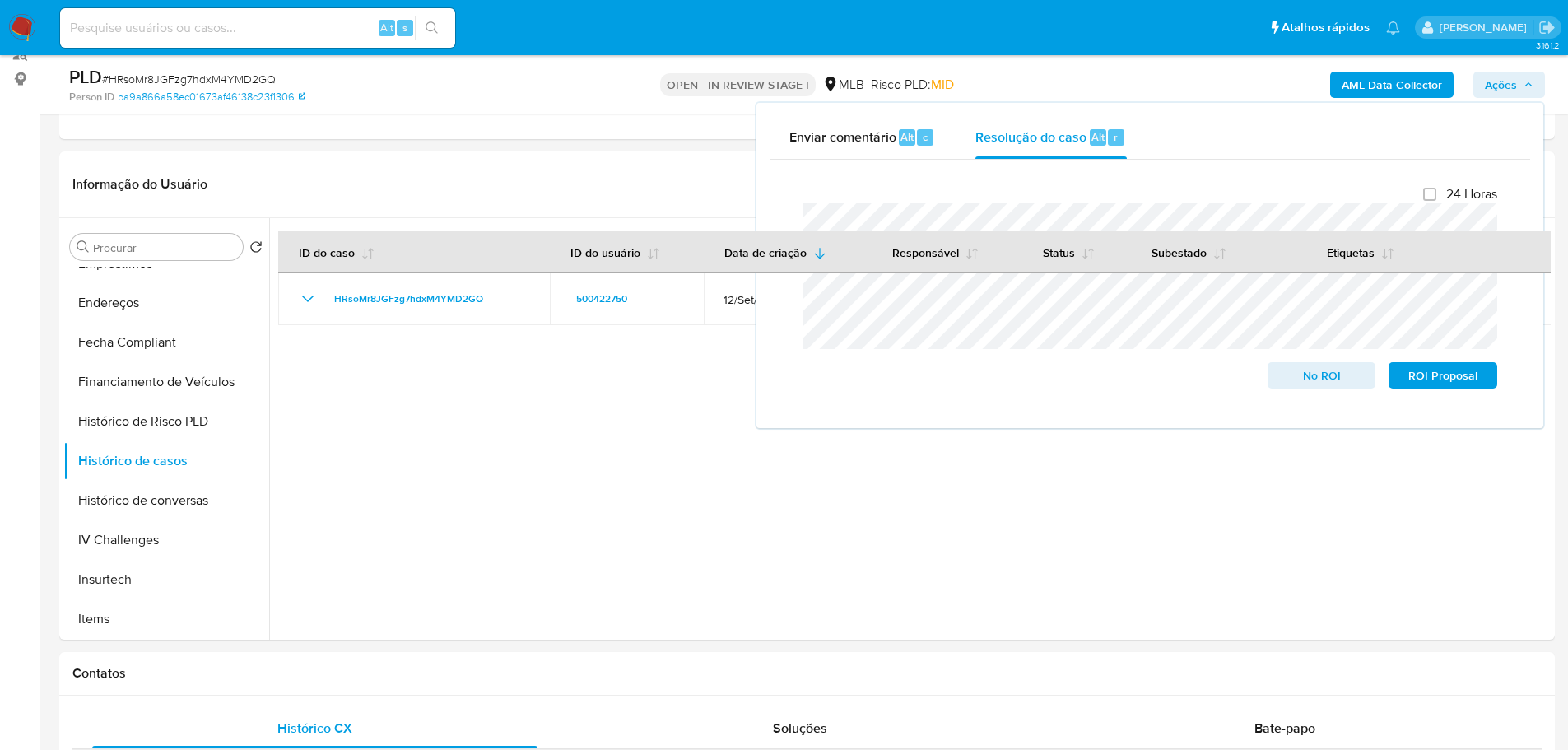
click at [1411, 81] on b "AML Data Collector" at bounding box center [1392, 85] width 100 height 26
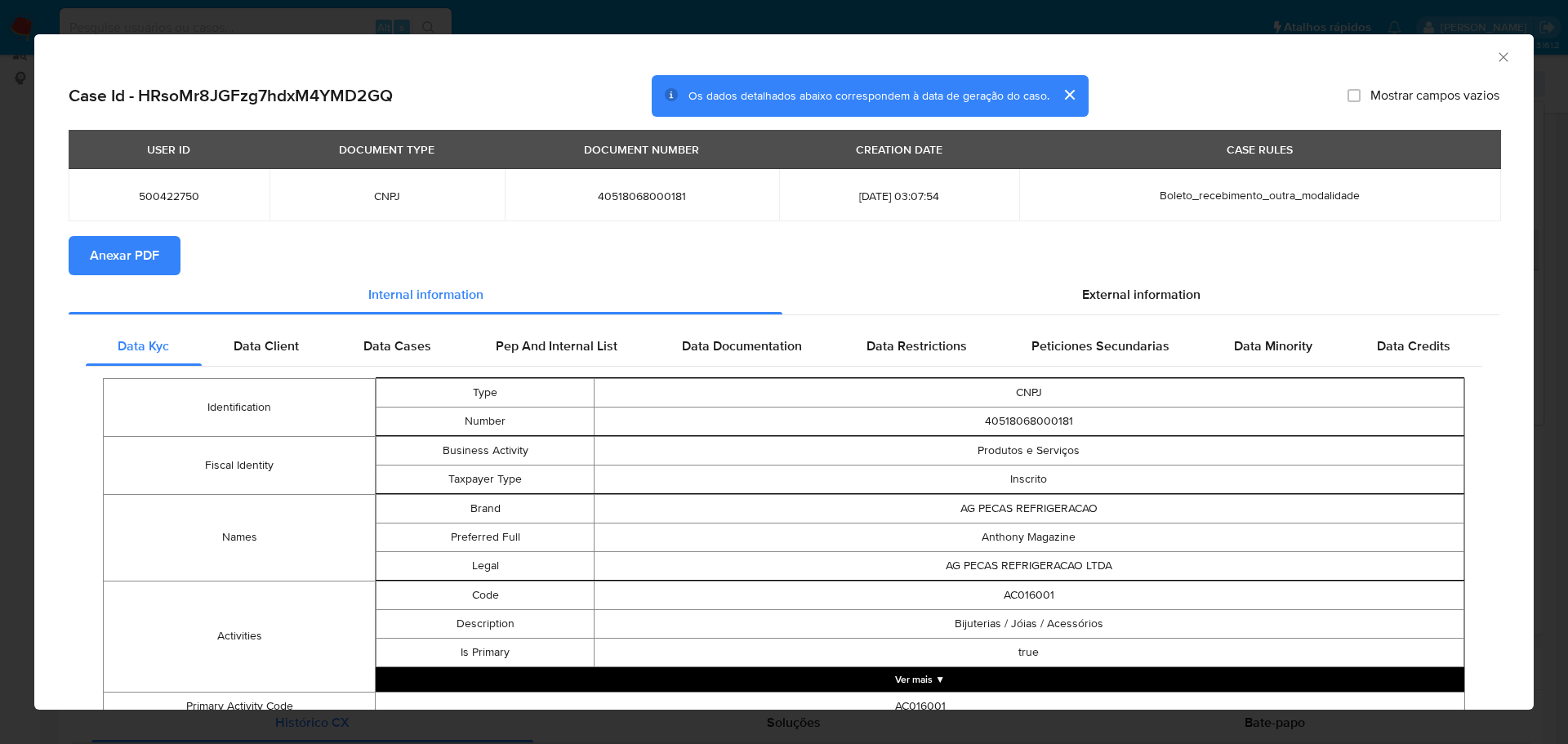
click at [138, 251] on span "Anexar PDF" at bounding box center [124, 255] width 69 height 36
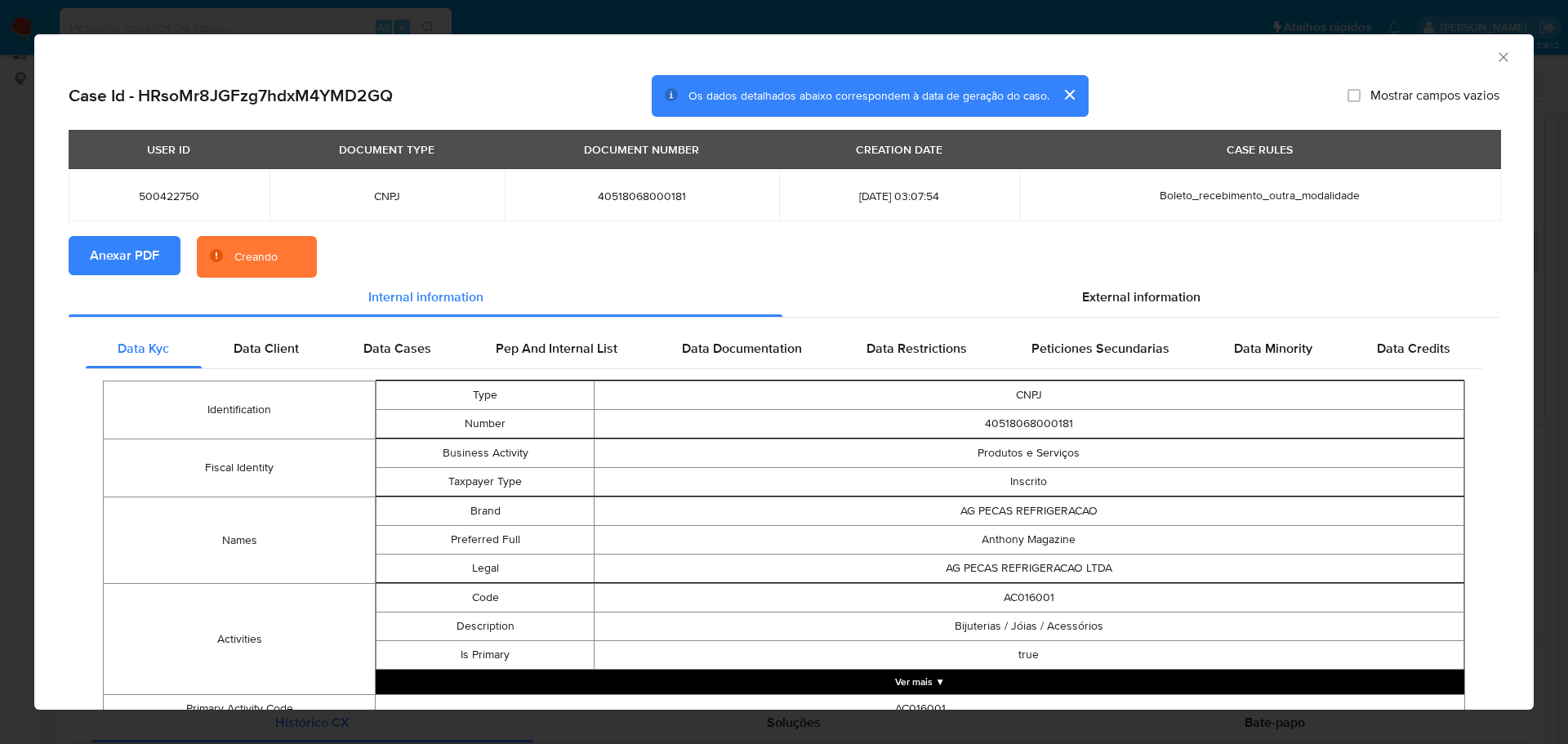
click at [1499, 56] on icon "Fechar a janela" at bounding box center [1503, 57] width 9 height 9
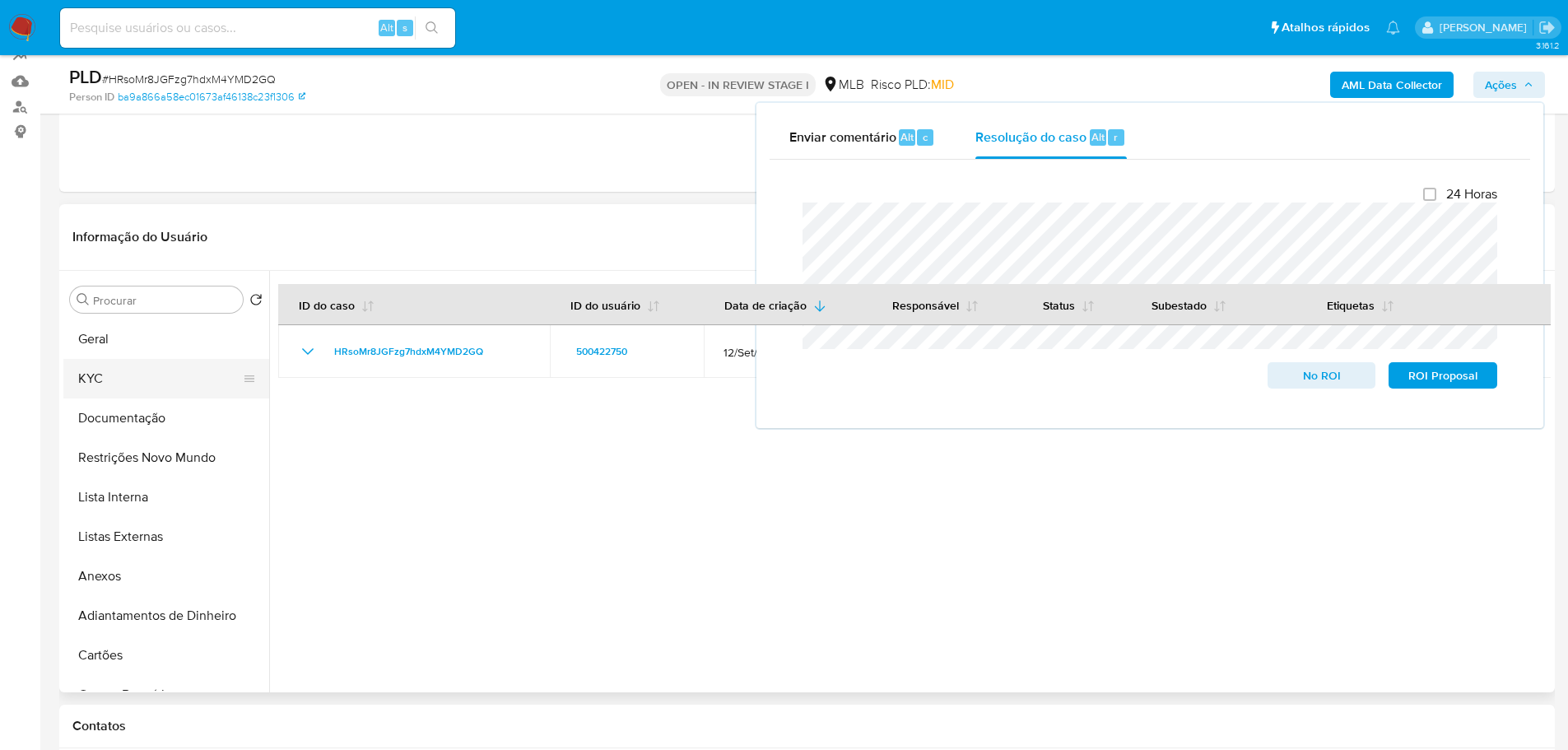
scroll to position [127, 0]
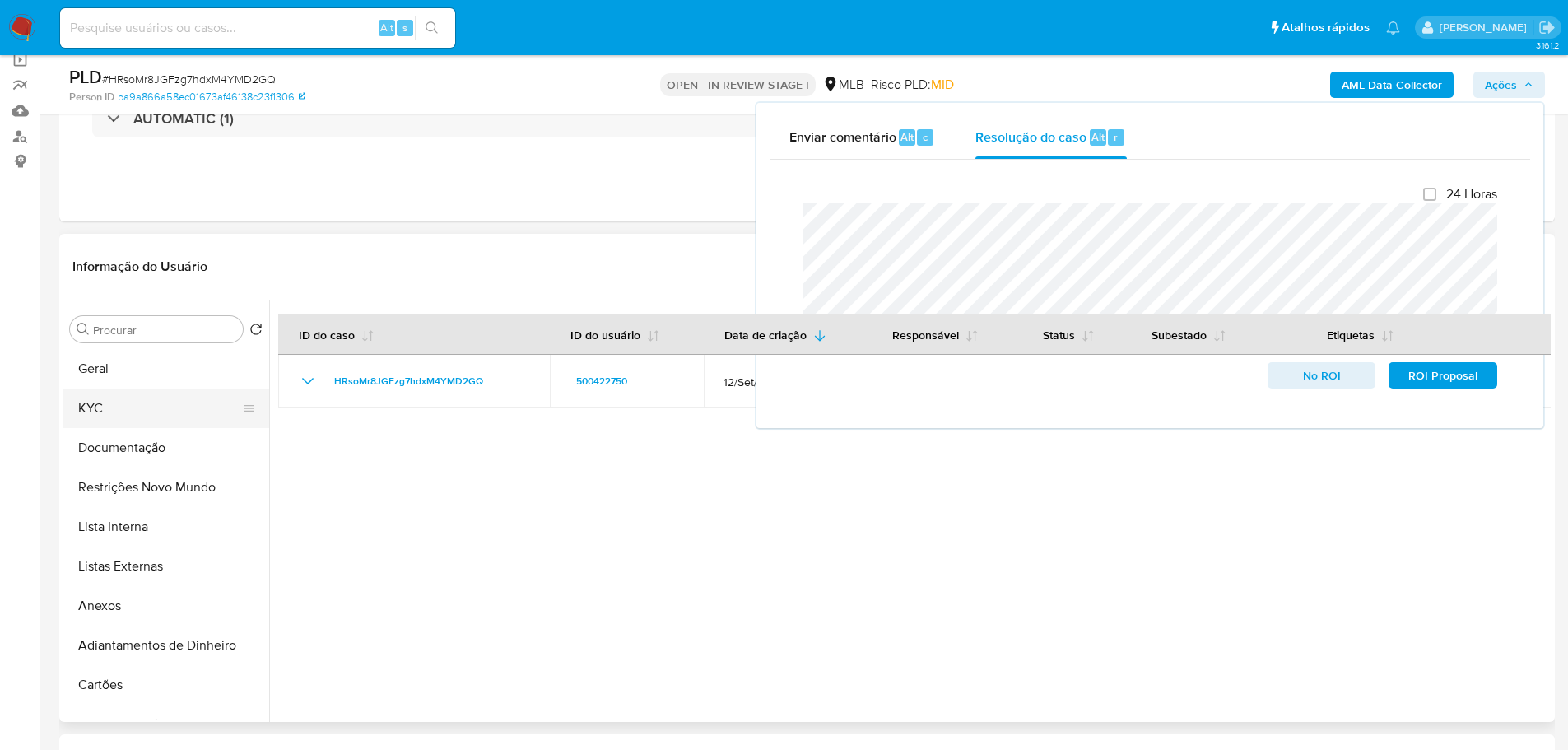
click at [125, 393] on button "KYC" at bounding box center [159, 408] width 193 height 40
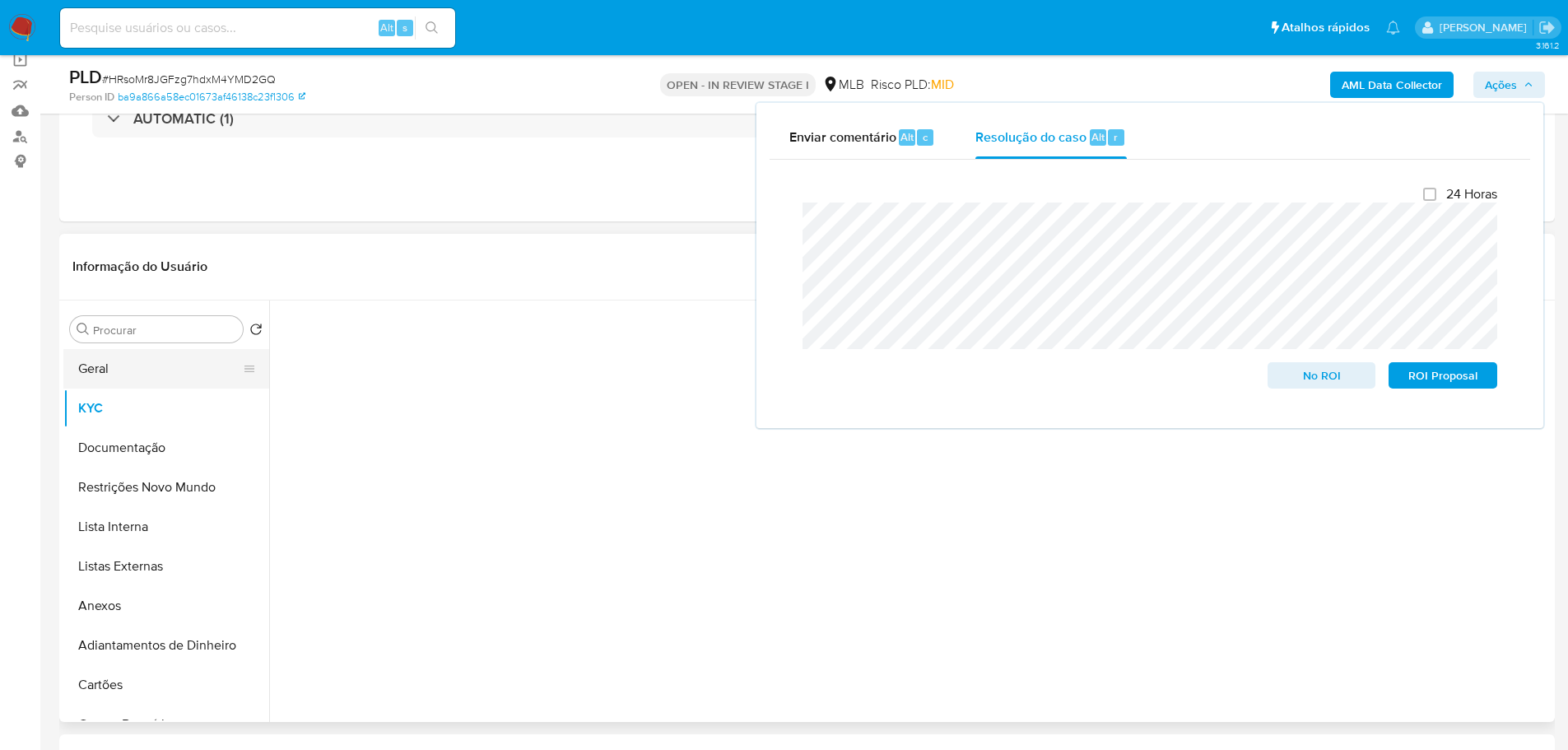
click at [124, 382] on button "Geral" at bounding box center [159, 368] width 193 height 40
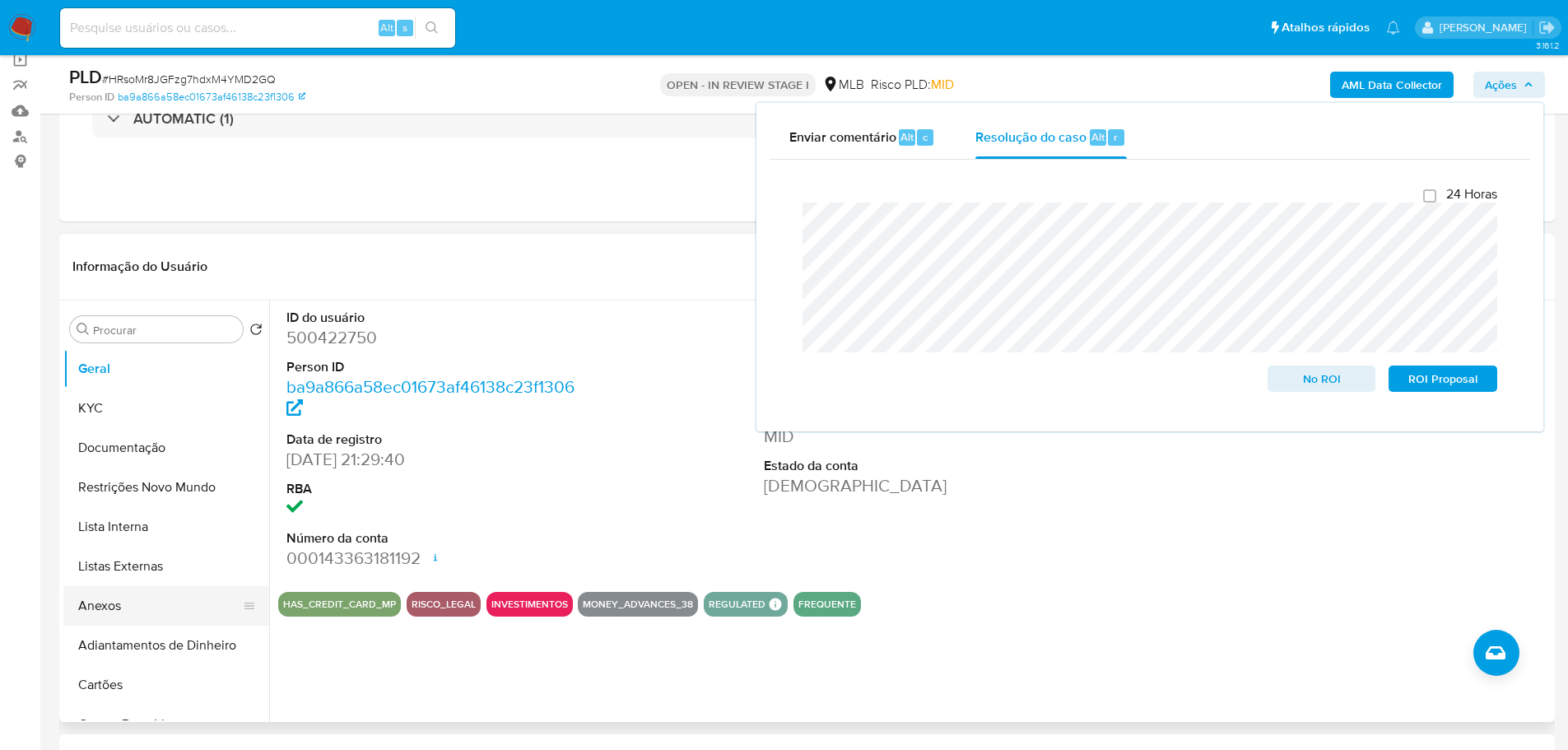
click at [121, 606] on button "Anexos" at bounding box center [159, 606] width 193 height 40
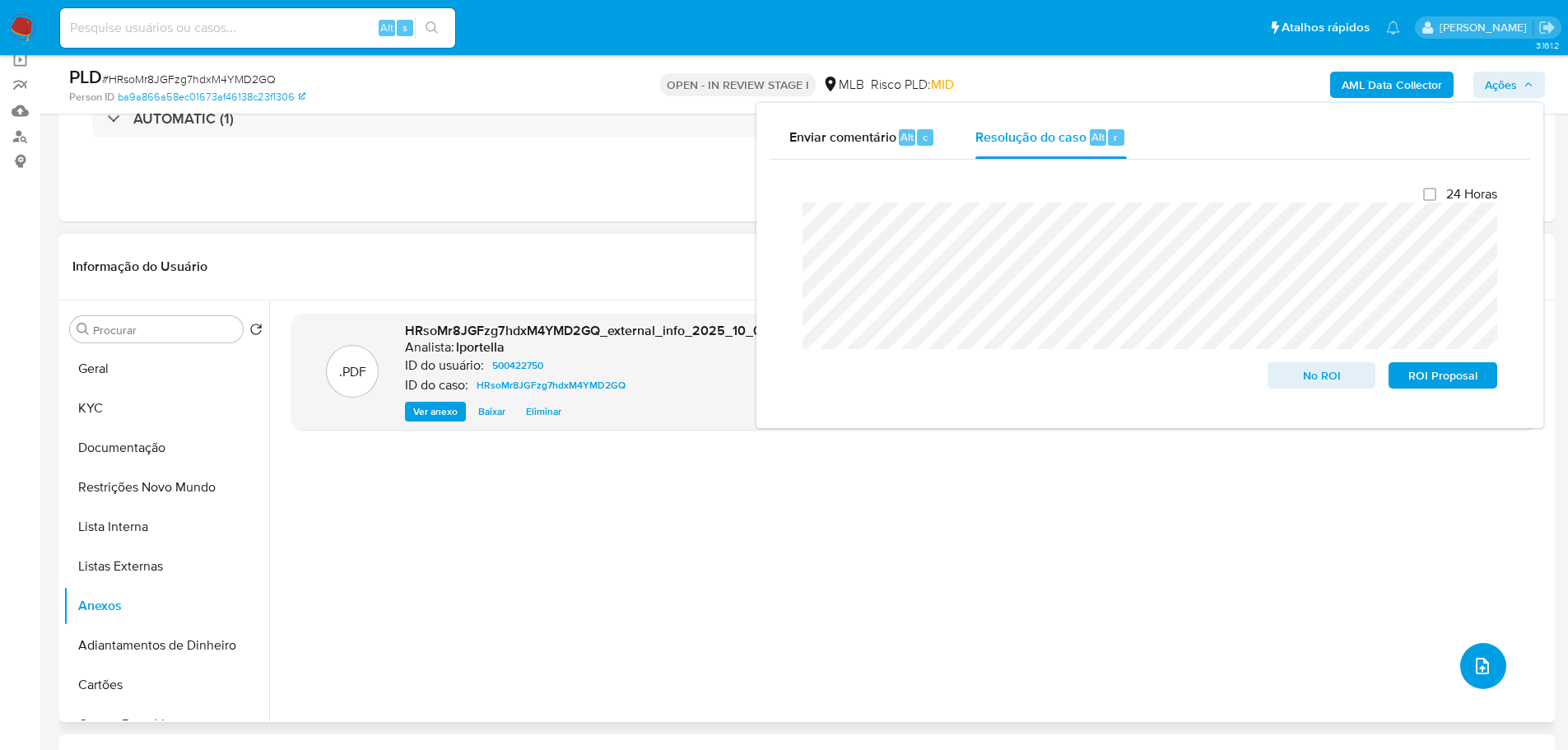
click at [1497, 659] on button "upload-file" at bounding box center [1483, 665] width 46 height 46
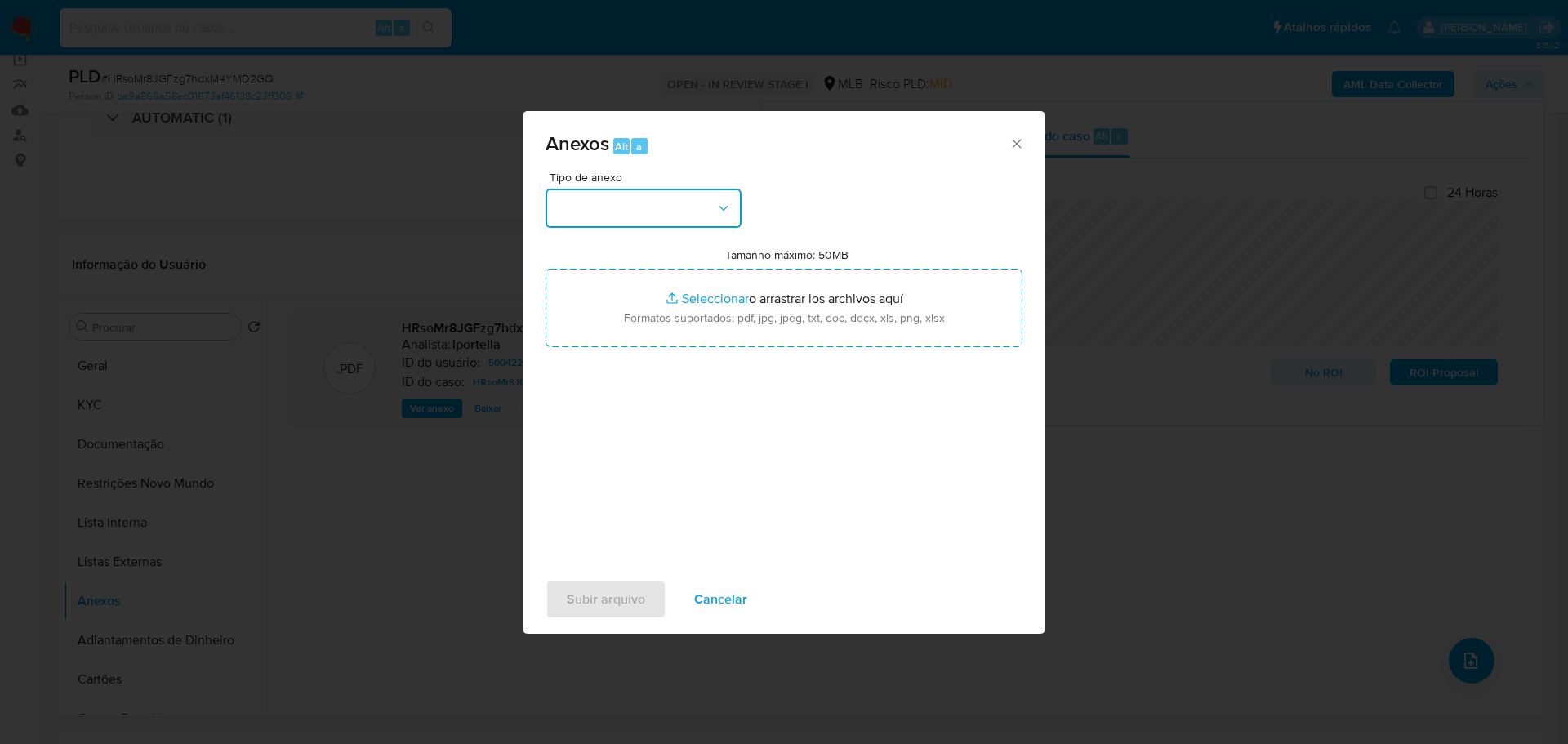
click at [617, 217] on button "button" at bounding box center [644, 208] width 196 height 39
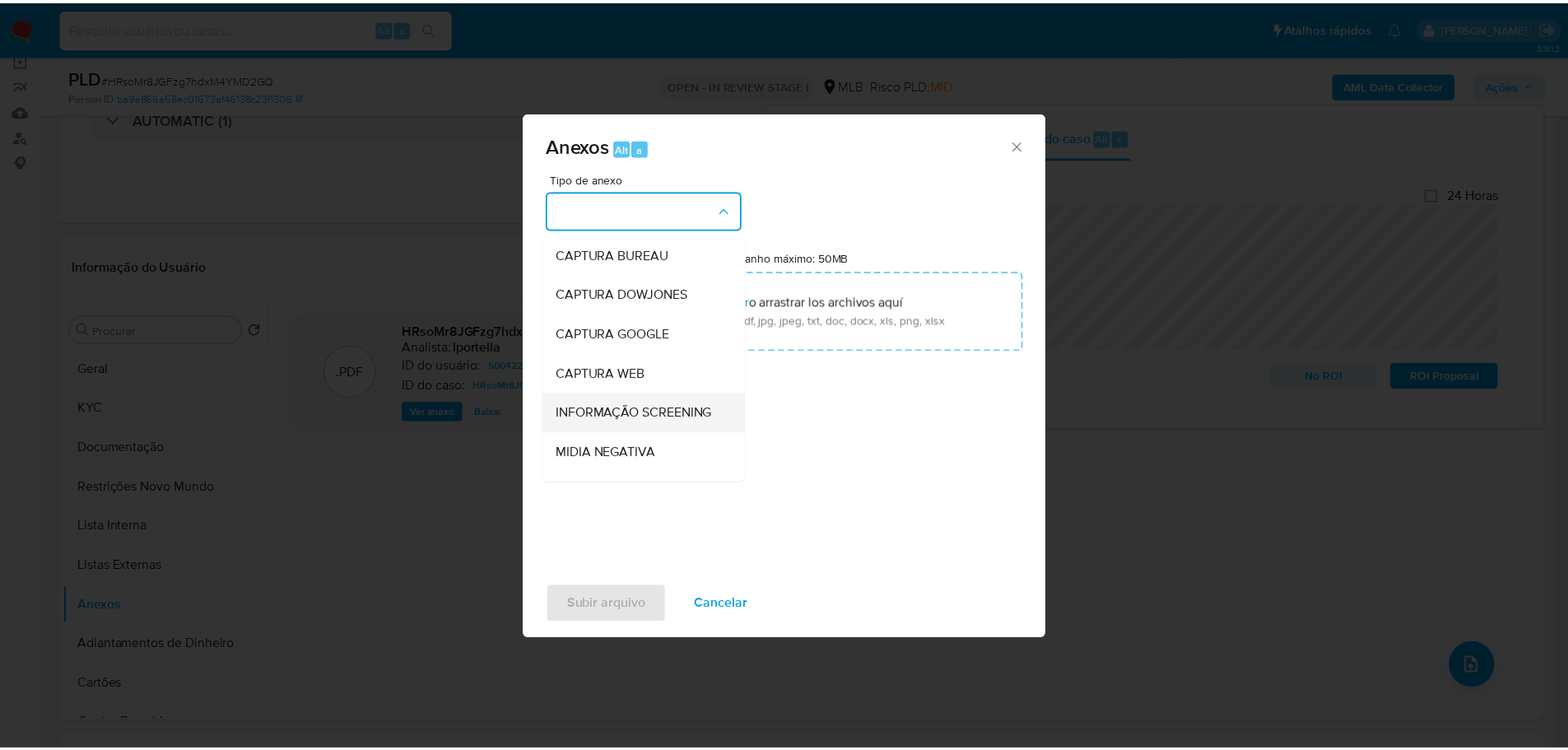
scroll to position [254, 0]
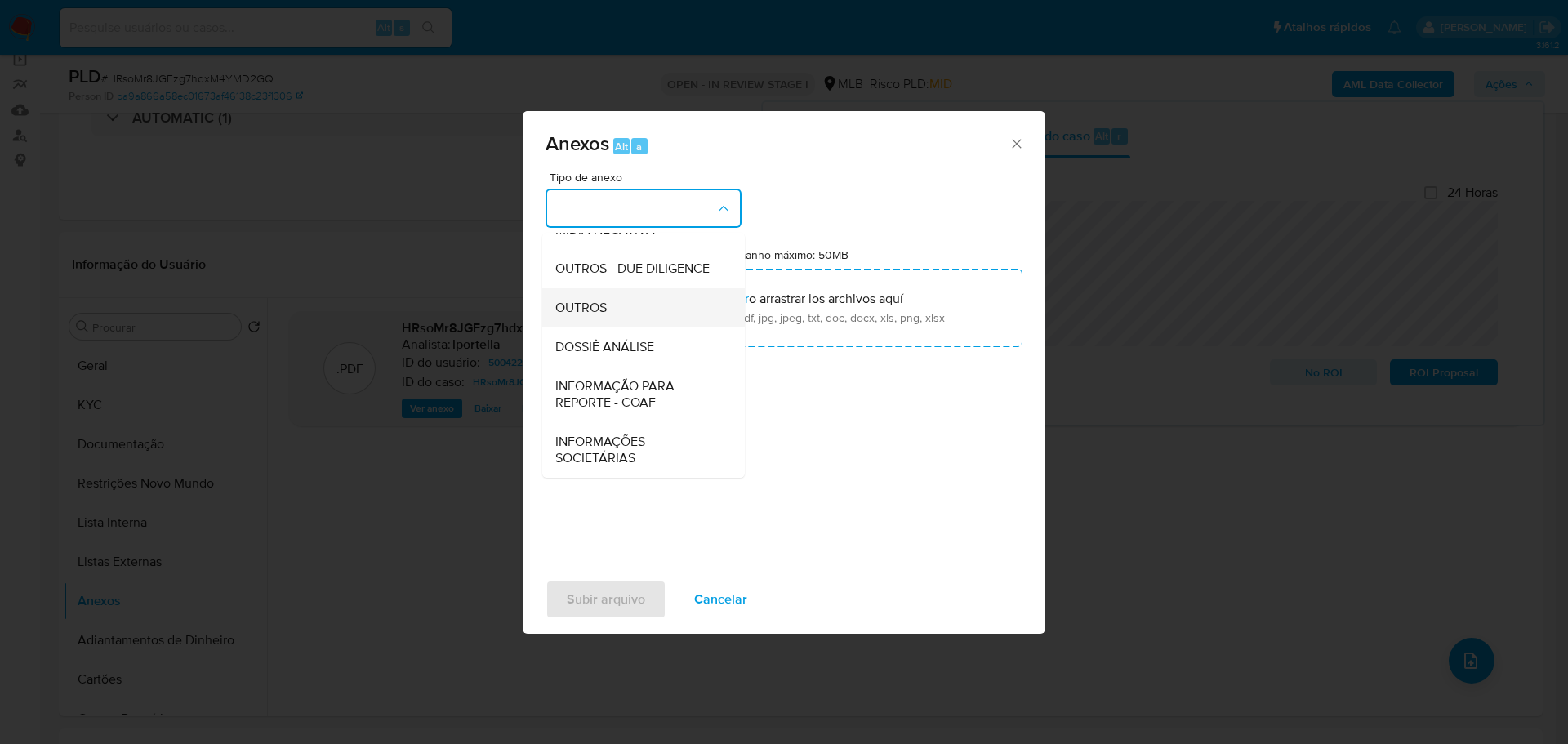
click at [597, 314] on span "OUTROS" at bounding box center [581, 307] width 52 height 17
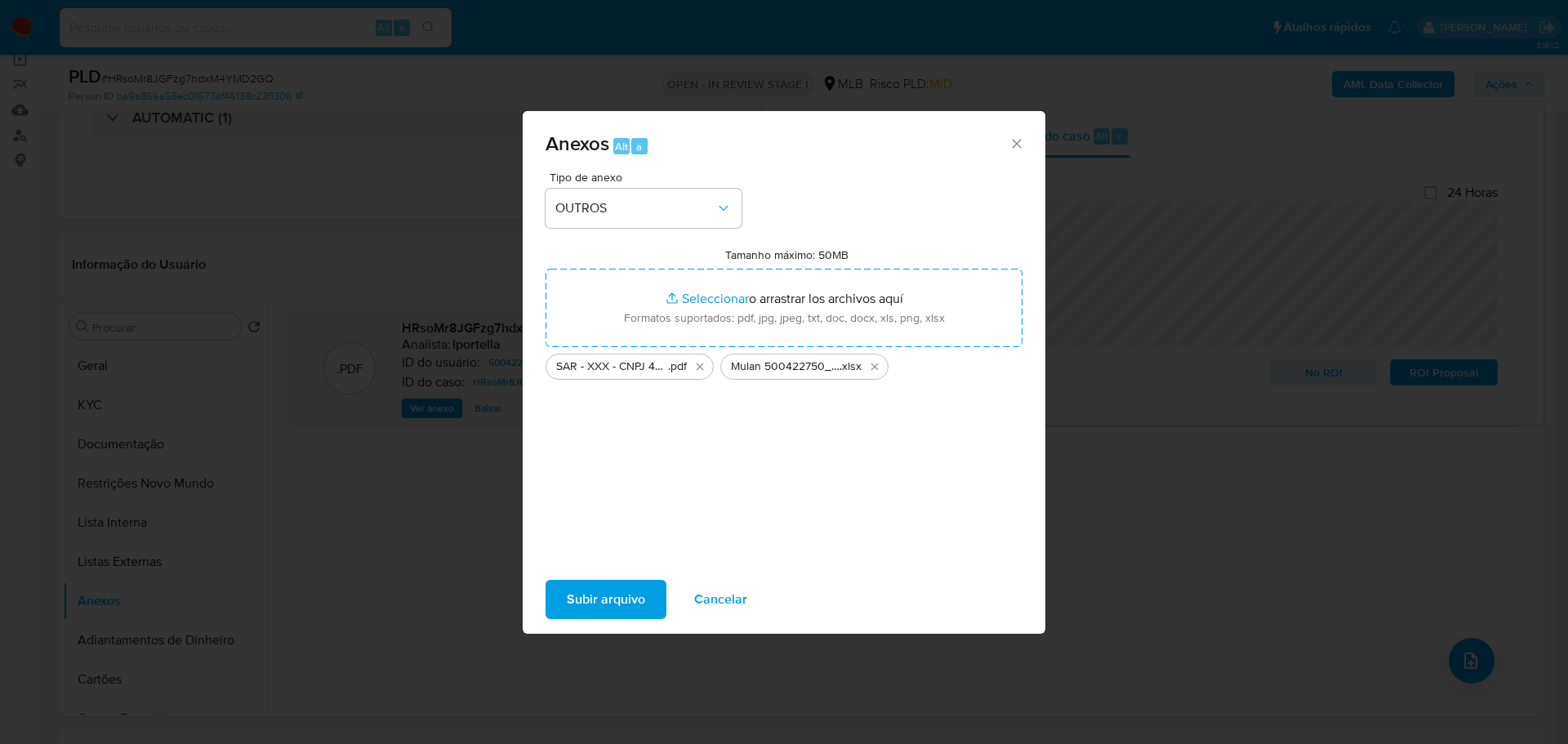
click at [607, 611] on span "Subir arquivo" at bounding box center [606, 599] width 79 height 36
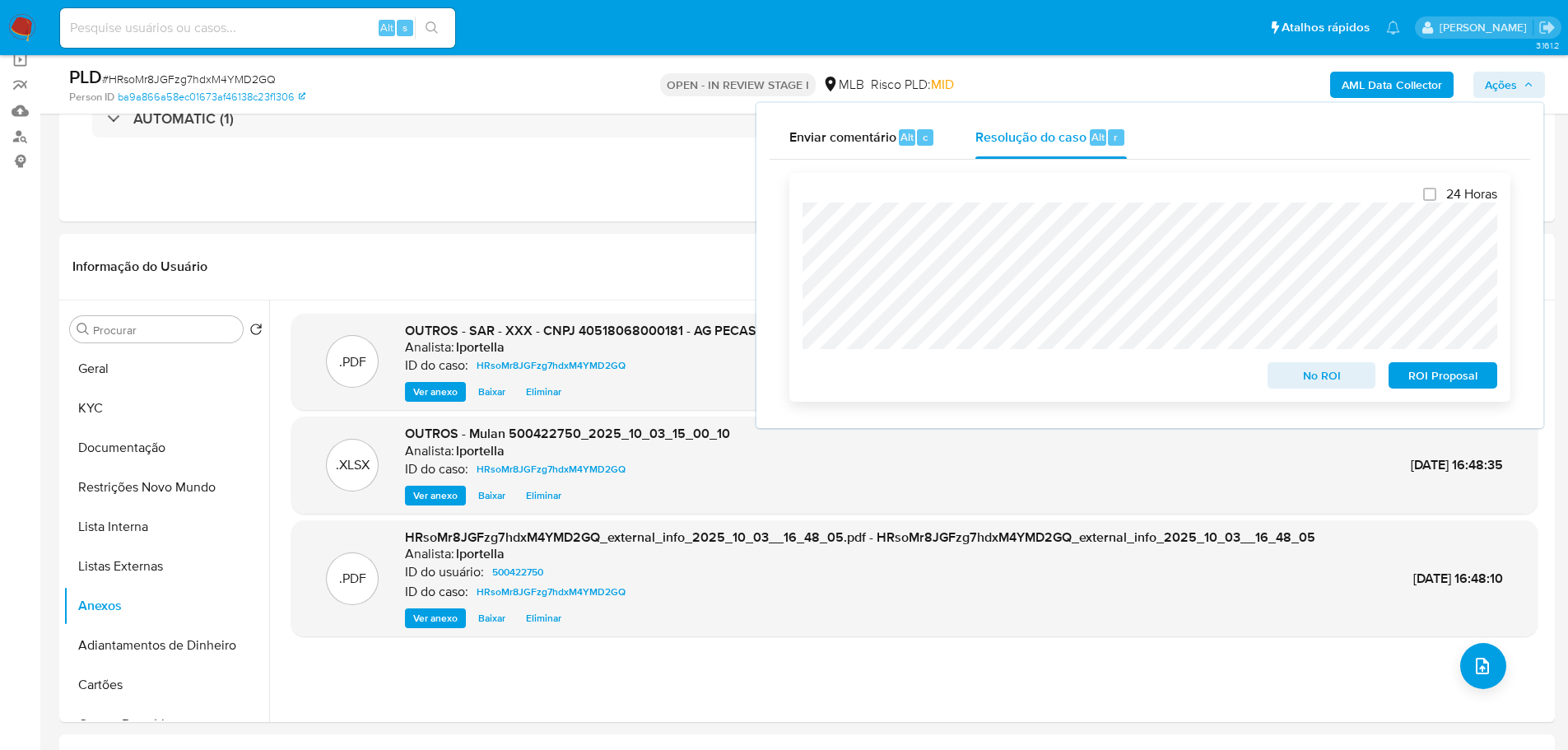
click at [1432, 384] on span "ROI Proposal" at bounding box center [1443, 375] width 85 height 23
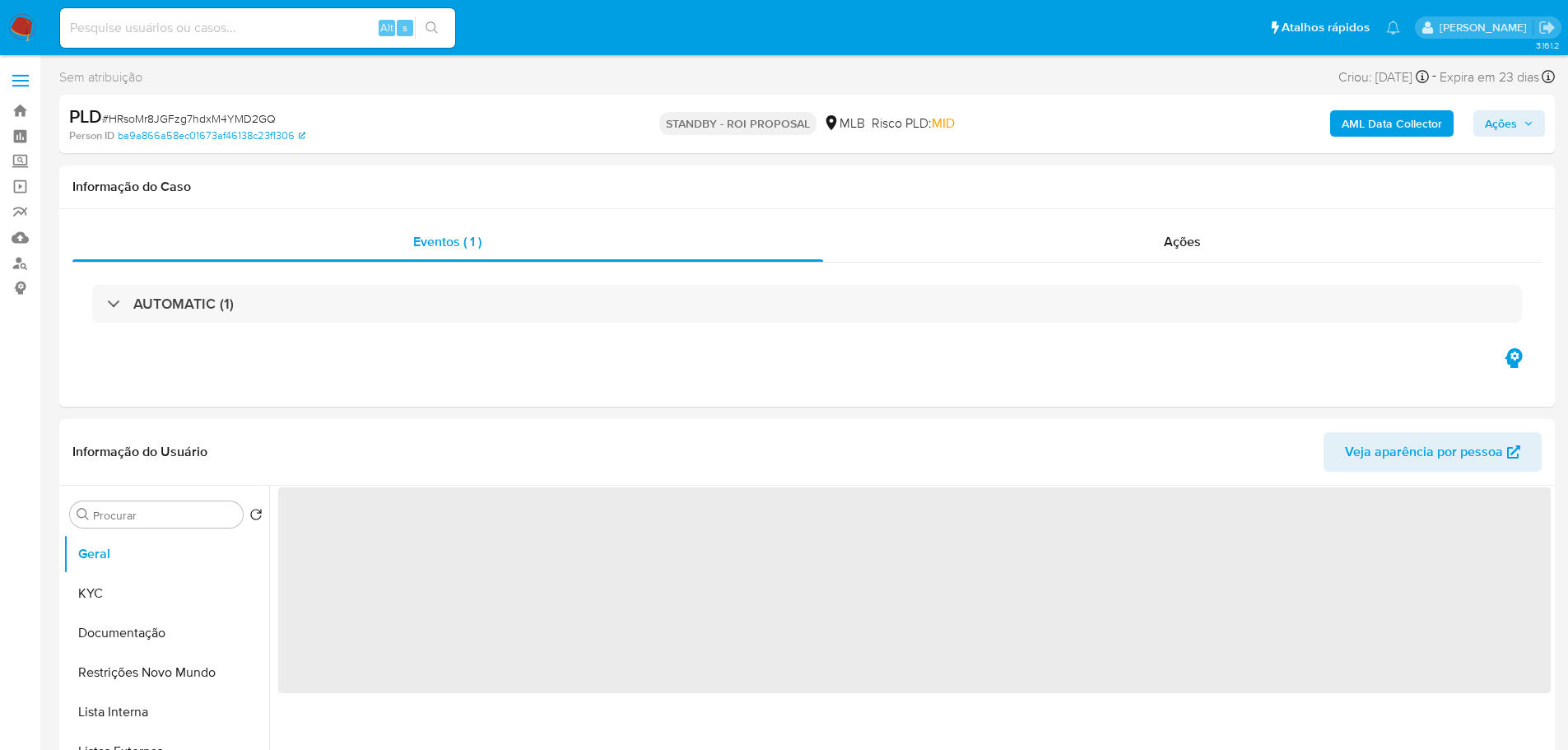
select select "10"
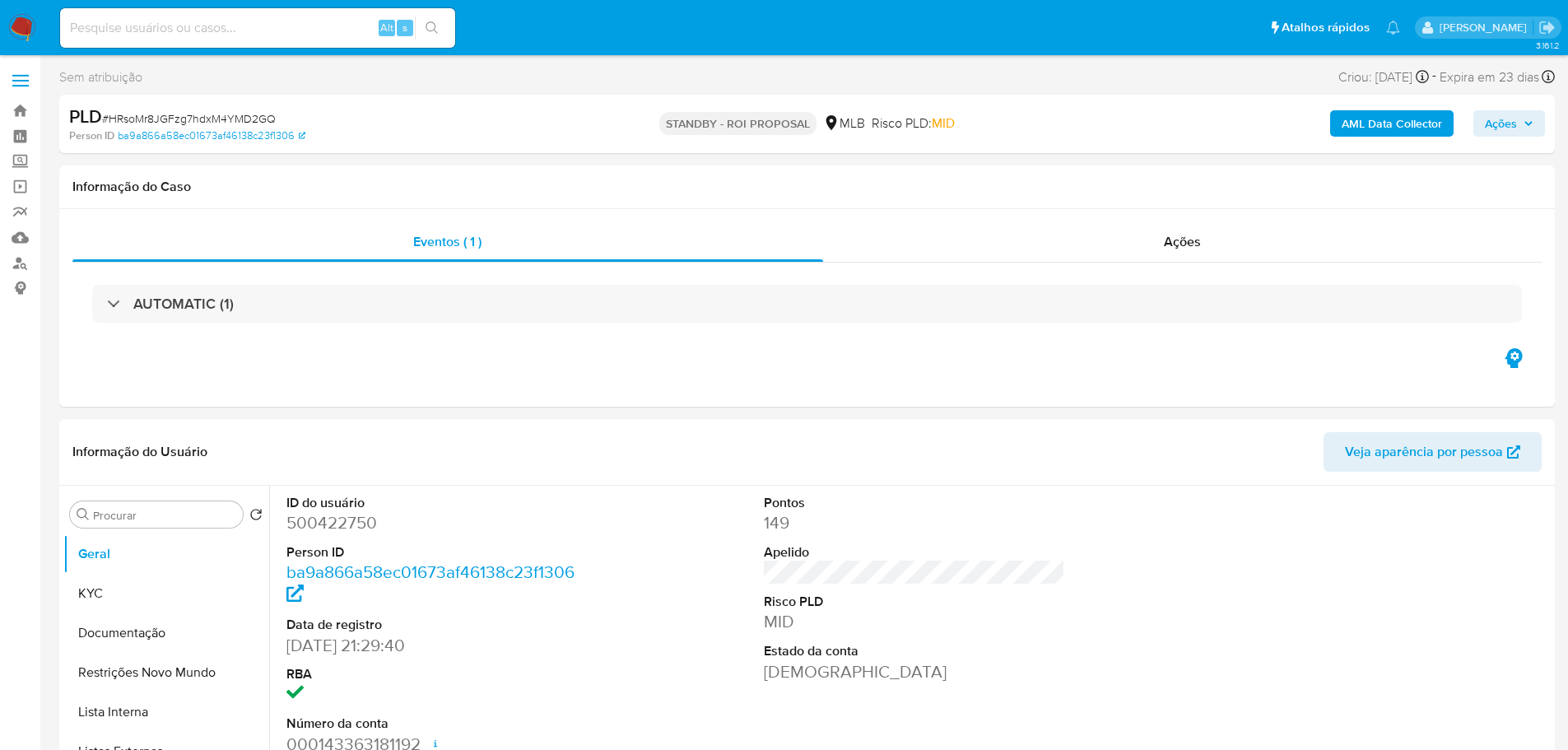
click at [196, 122] on span "# HRsoMr8JGFzg7hdxM4YMD2GQ" at bounding box center [188, 118] width 173 height 17
copy span "HRsoMr8JGFzg7hdxM4YMD2GQ"
click at [32, 23] on img at bounding box center [22, 28] width 28 height 28
